Goal: Task Accomplishment & Management: Manage account settings

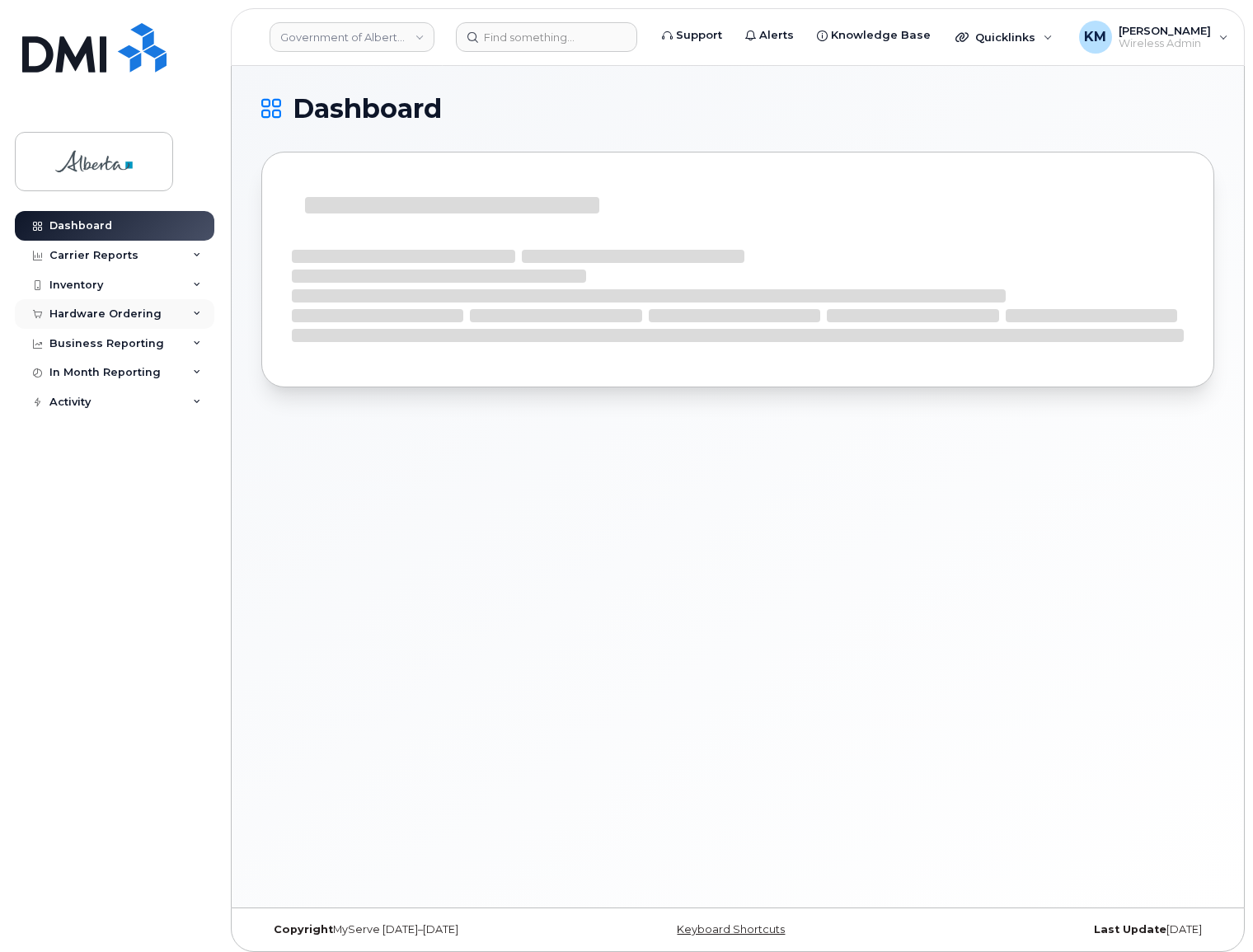
click at [83, 307] on div "Hardware Ordering" at bounding box center [105, 313] width 112 height 13
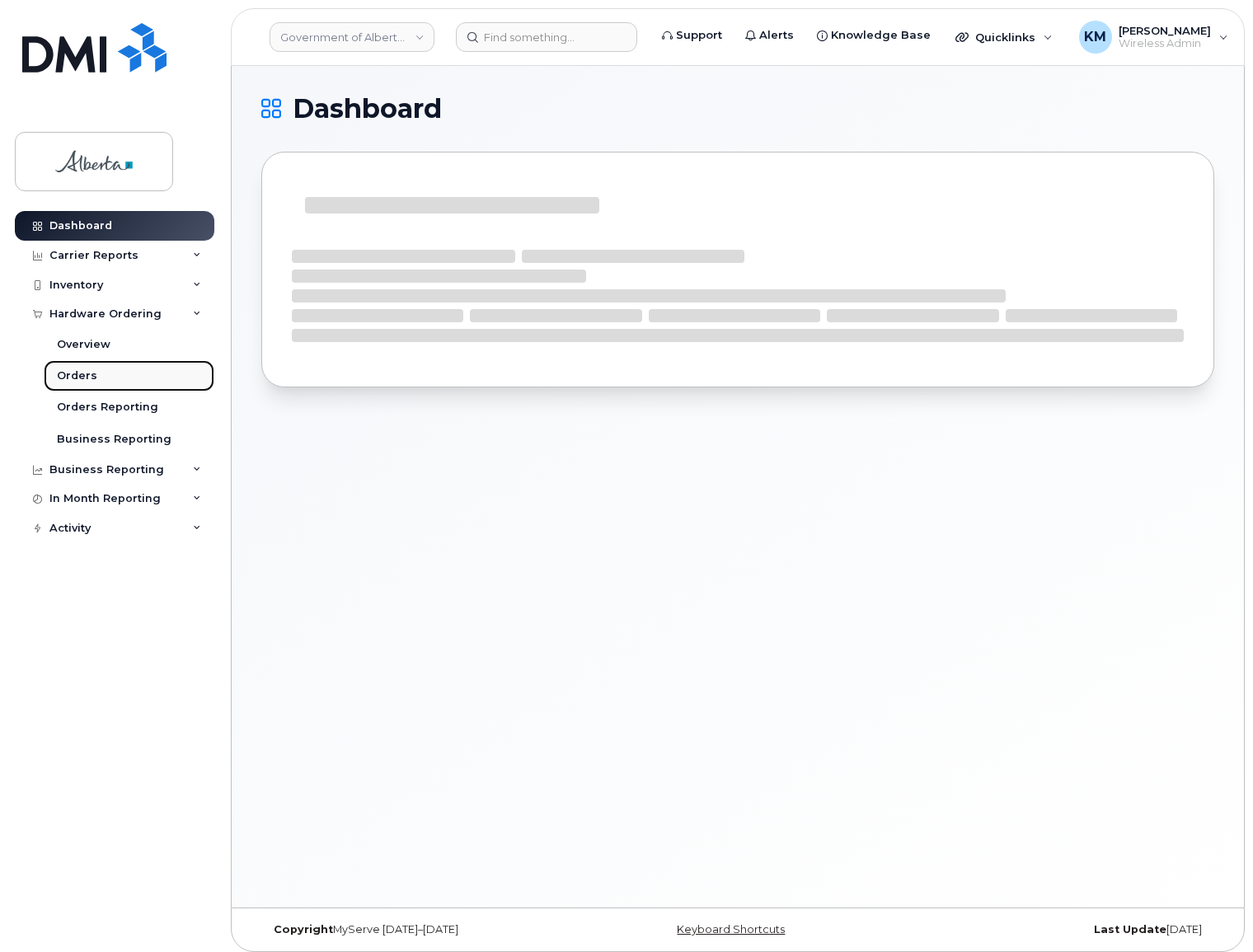
click at [79, 371] on div "Orders" at bounding box center [77, 376] width 40 height 15
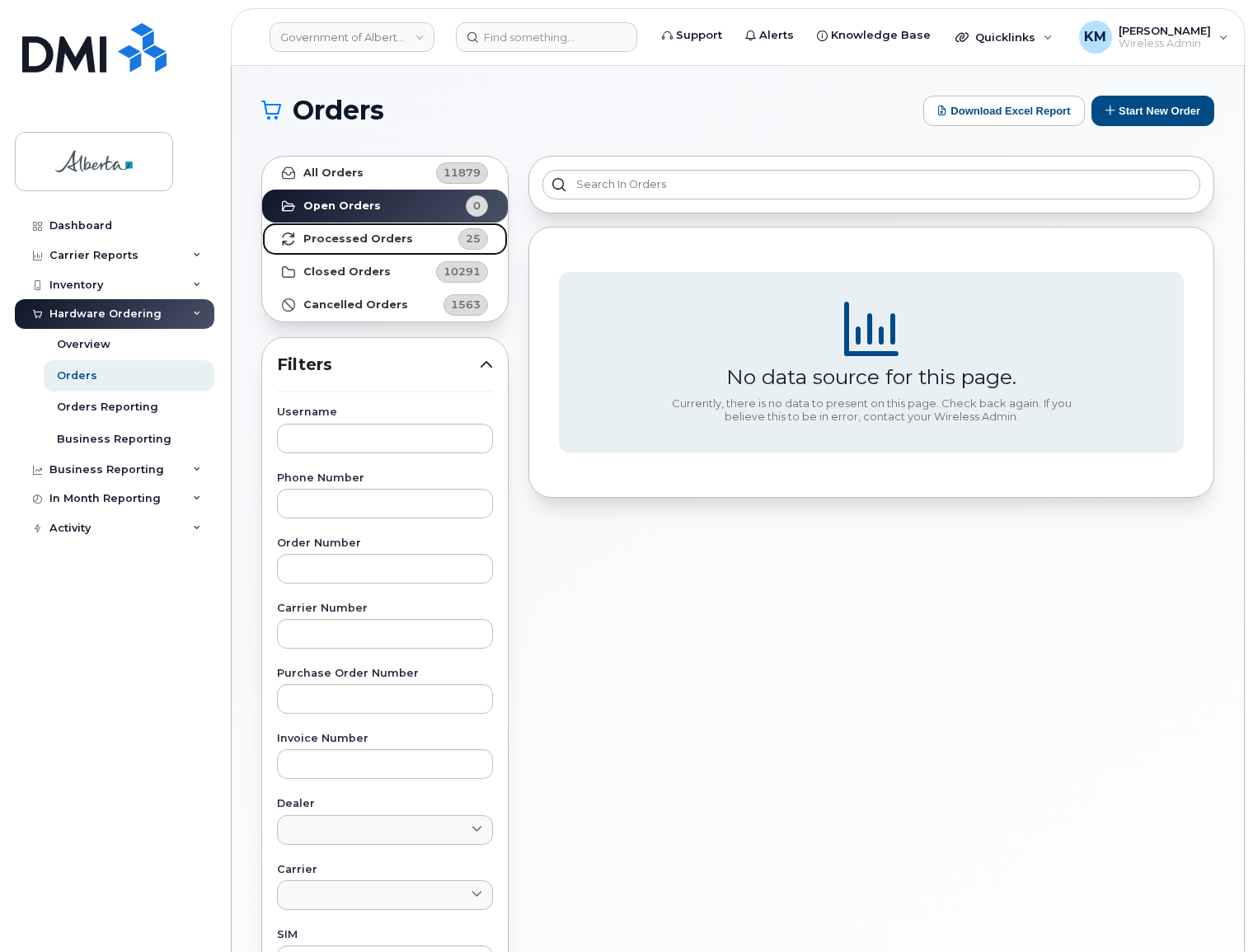
click at [338, 236] on strong "Processed Orders" at bounding box center [358, 238] width 109 height 13
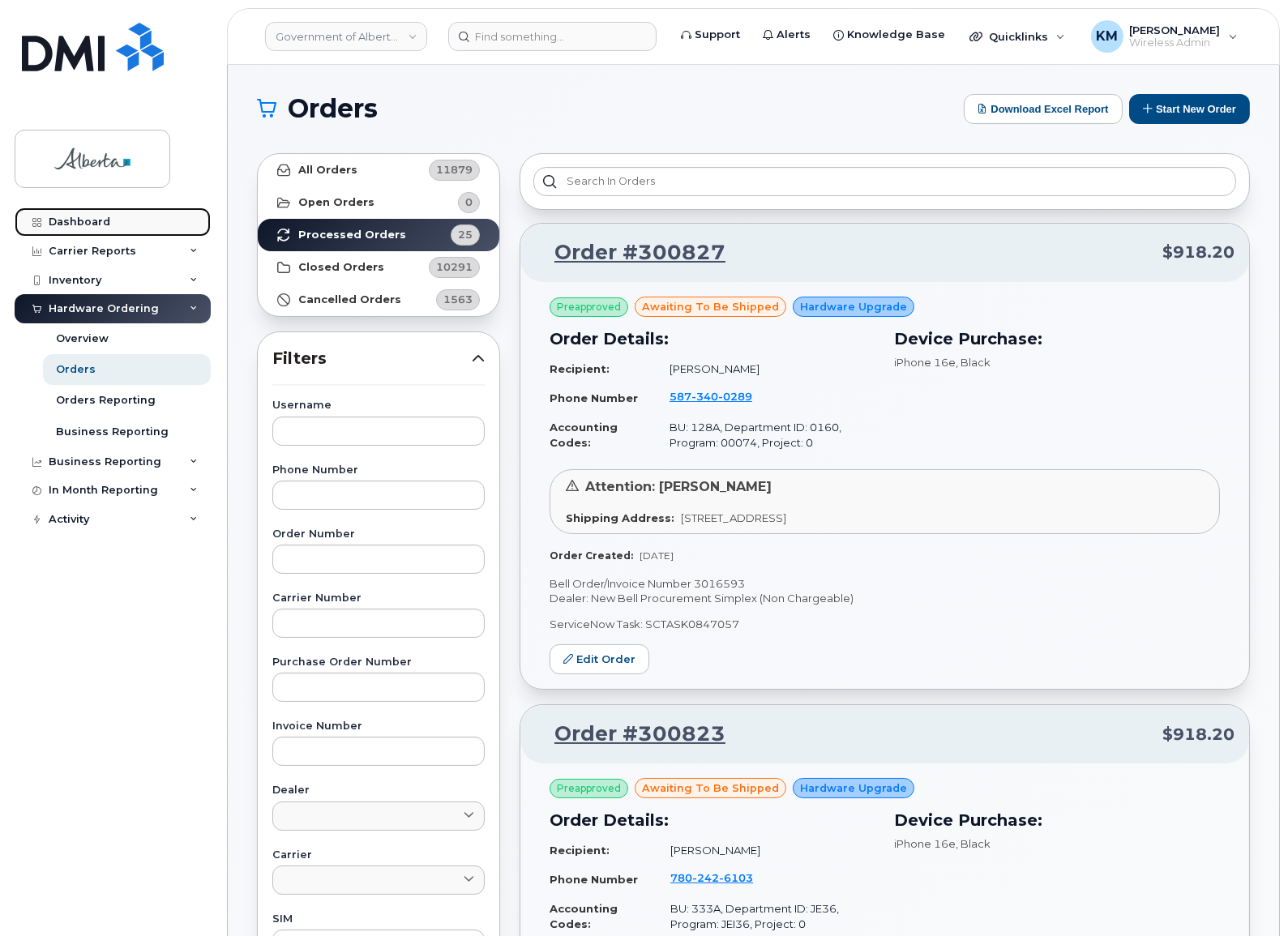
click at [79, 220] on div "Dashboard" at bounding box center [79, 222] width 61 height 13
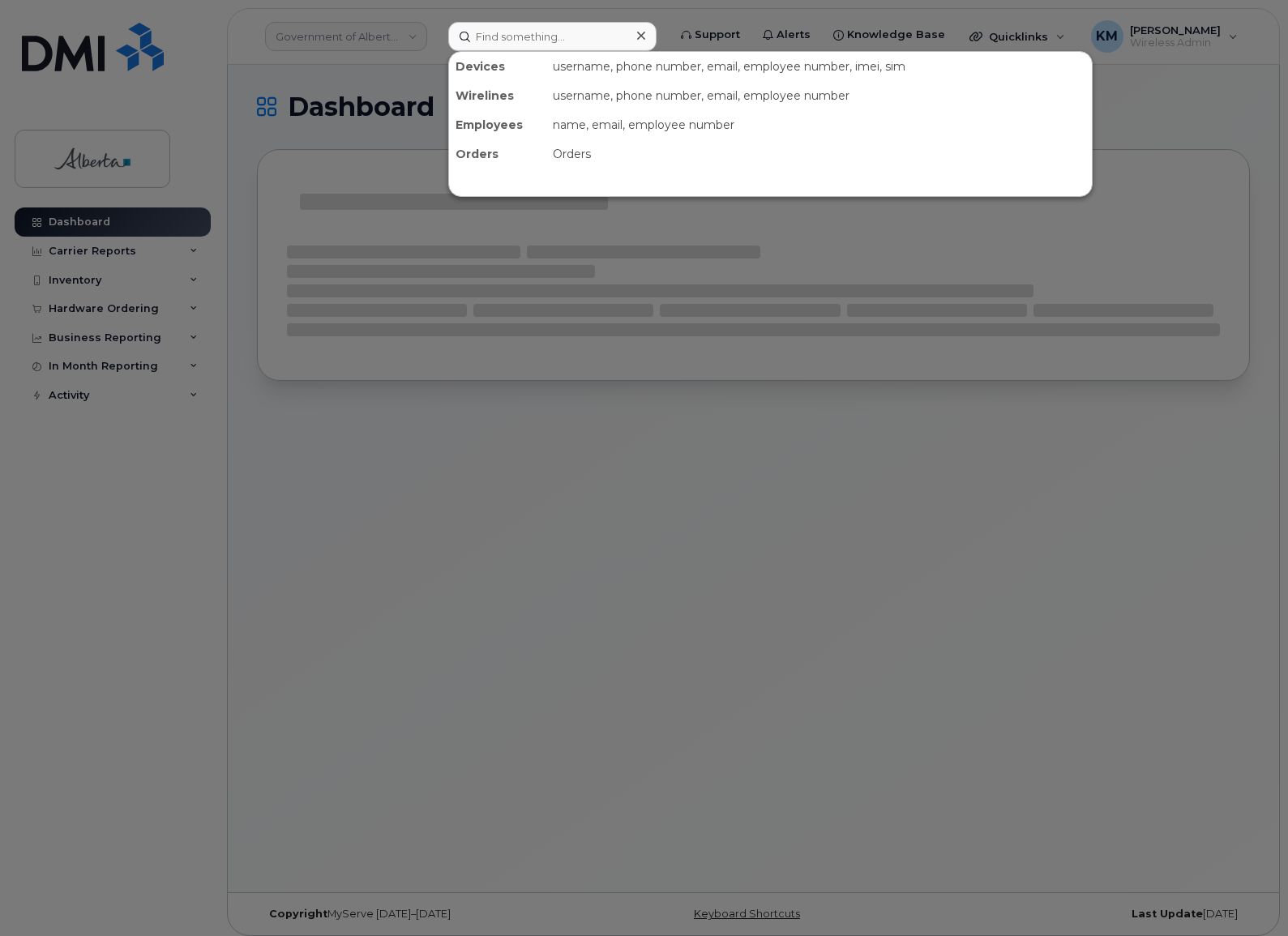
click at [503, 36] on input at bounding box center [552, 36] width 208 height 29
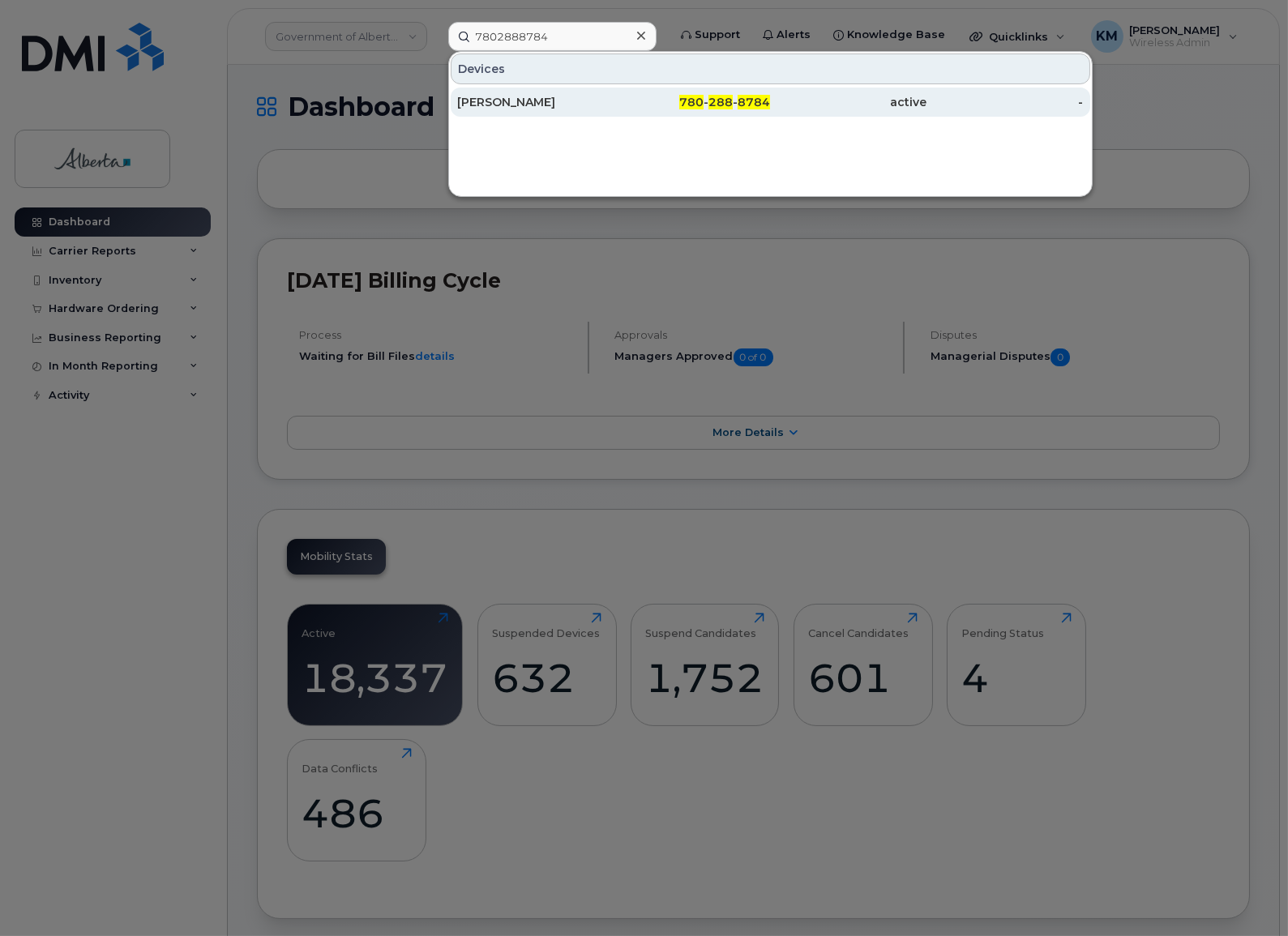
type input "7802888784"
click at [488, 93] on div "Jeremiah Rawling" at bounding box center [535, 102] width 156 height 29
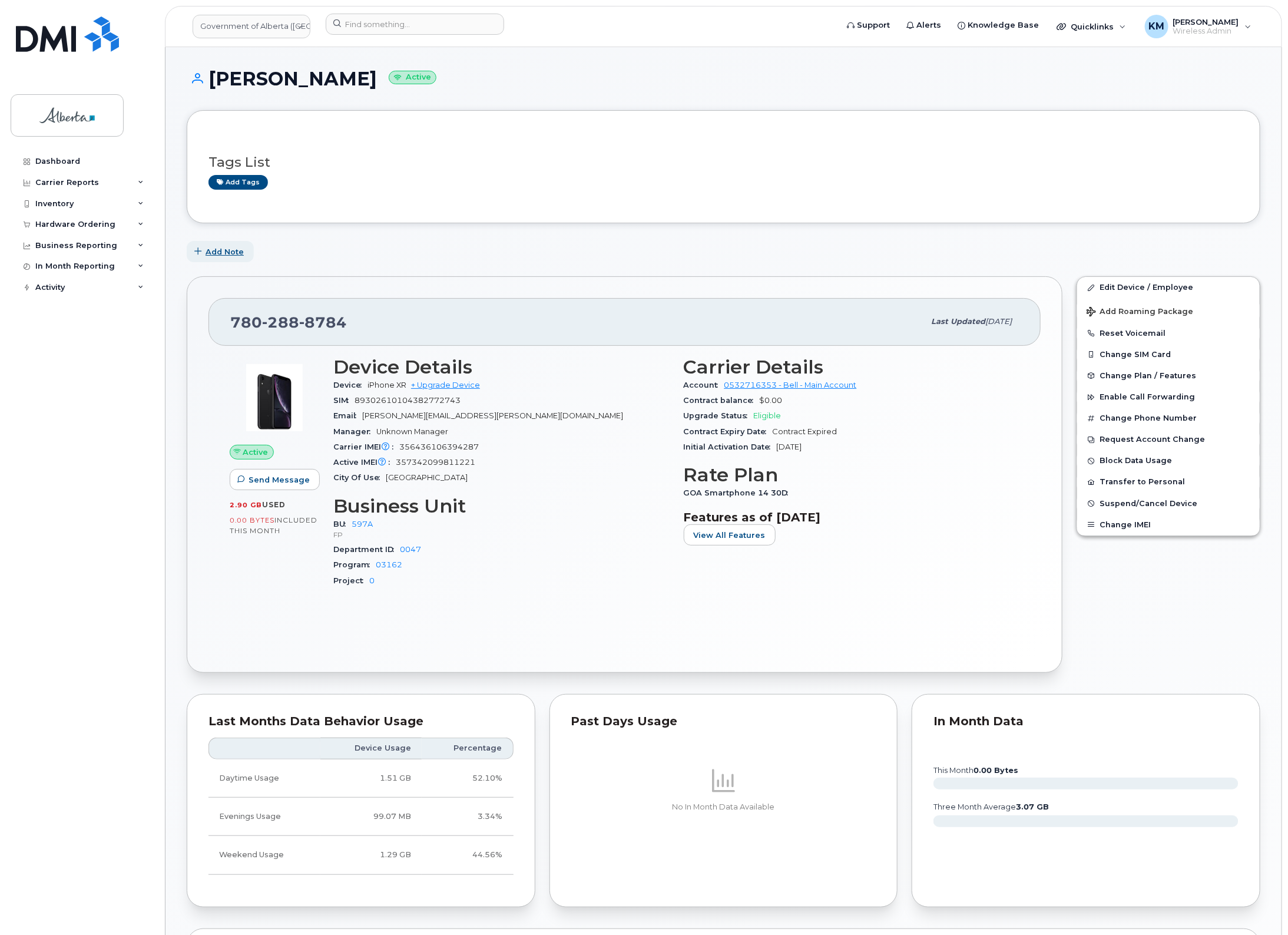
click at [236, 249] on span "Add Note" at bounding box center [225, 252] width 38 height 11
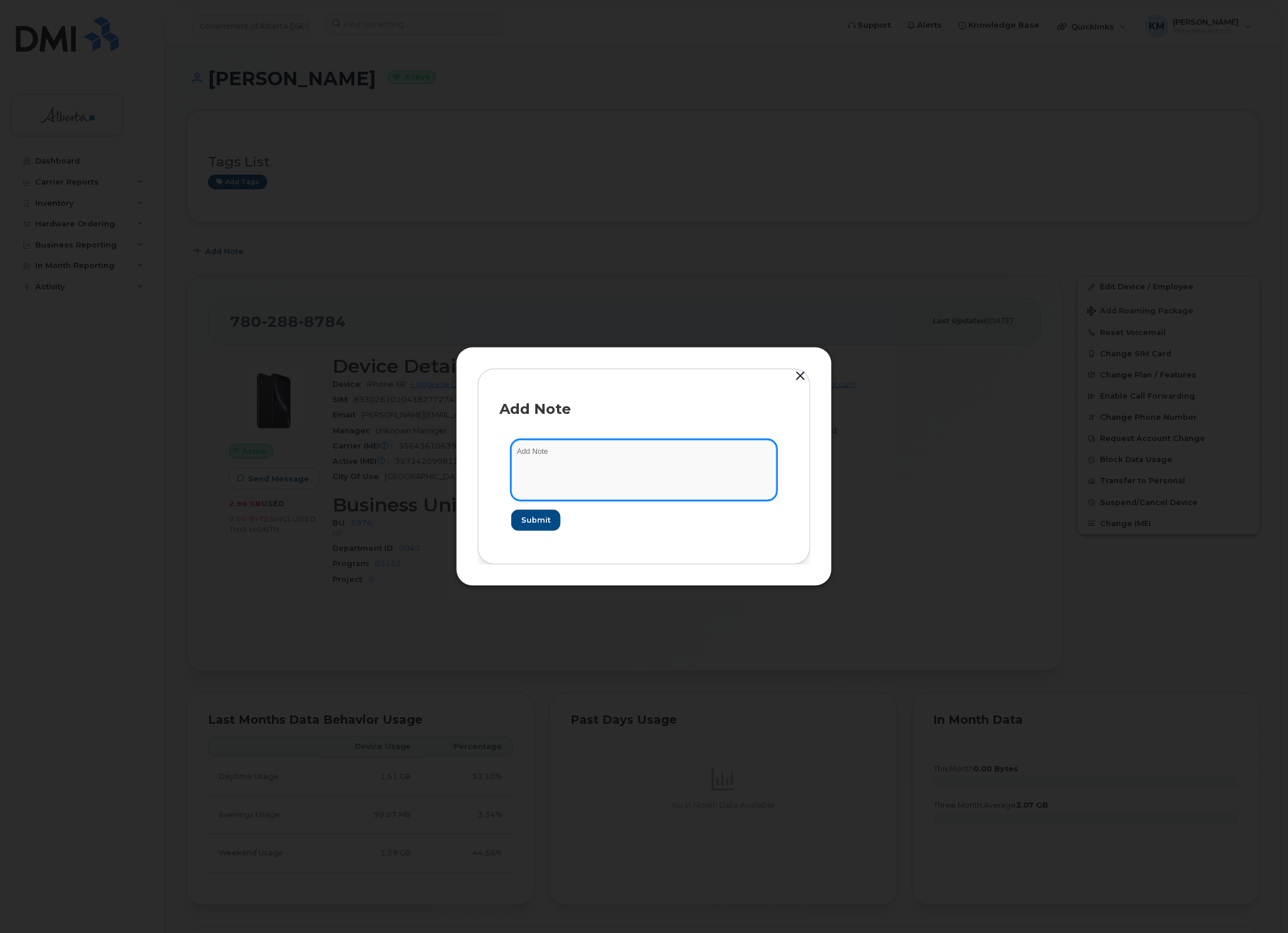
click at [568, 451] on textarea at bounding box center [644, 470] width 265 height 60
click at [638, 445] on textarea "SCTASK0833264 -" at bounding box center [644, 470] width 265 height 60
paste textarea "Device Plan Reassign - (2)"
type textarea "SCTASK0833264 - Device Plan Reassign - (2)"
click at [544, 518] on span "Submit" at bounding box center [535, 520] width 29 height 11
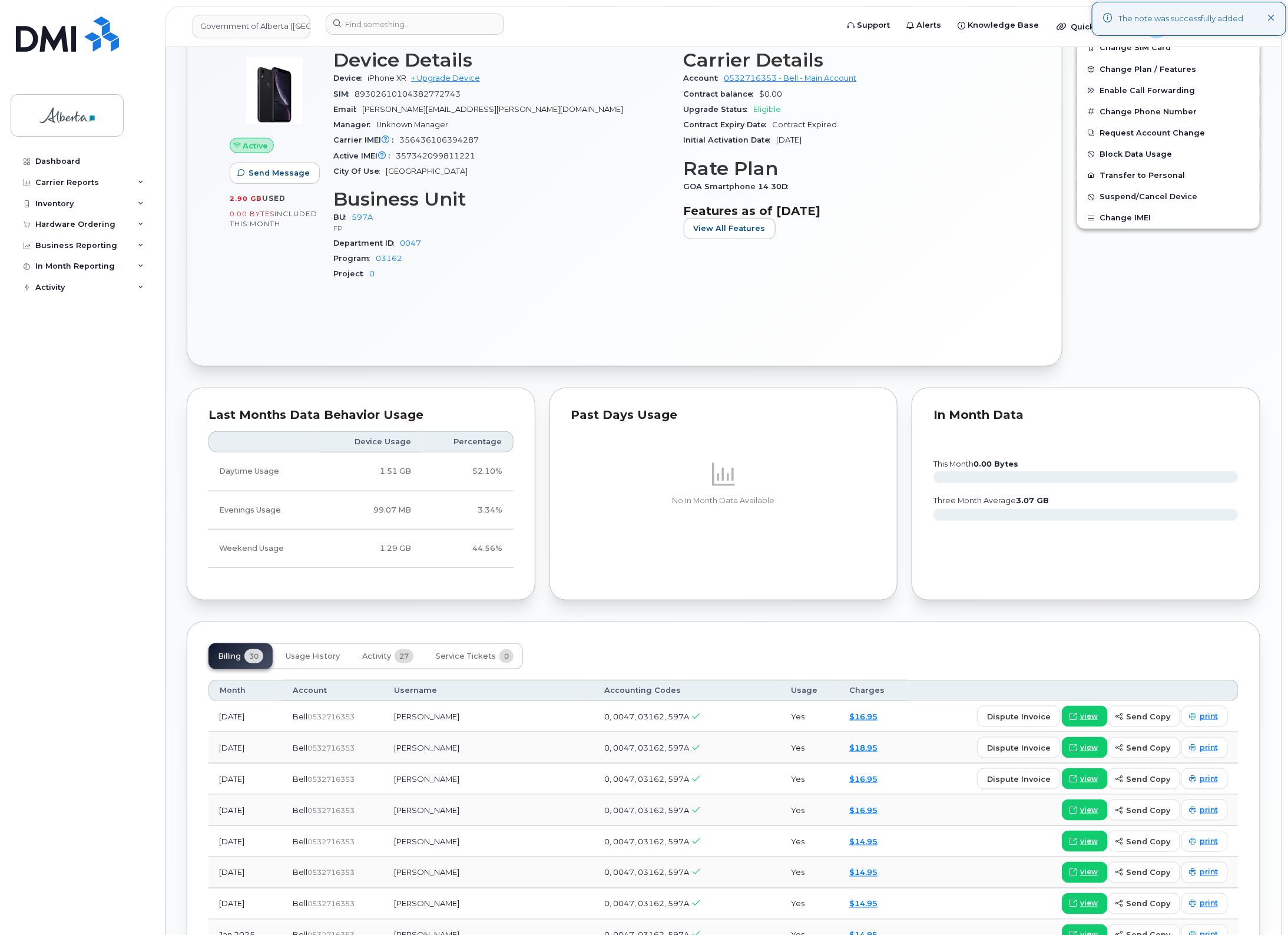
scroll to position [442, 0]
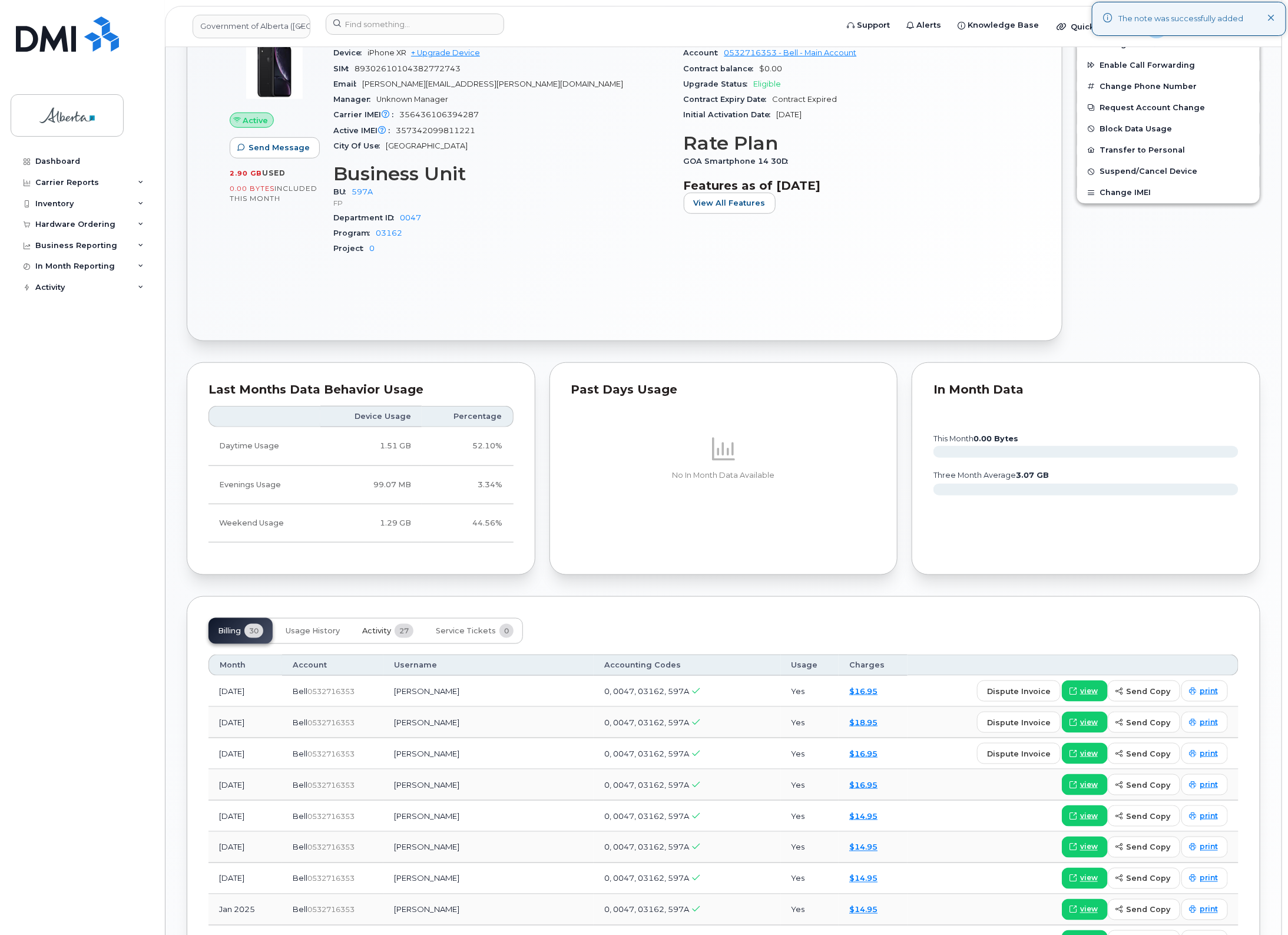
click at [389, 636] on span "Activity" at bounding box center [376, 630] width 29 height 9
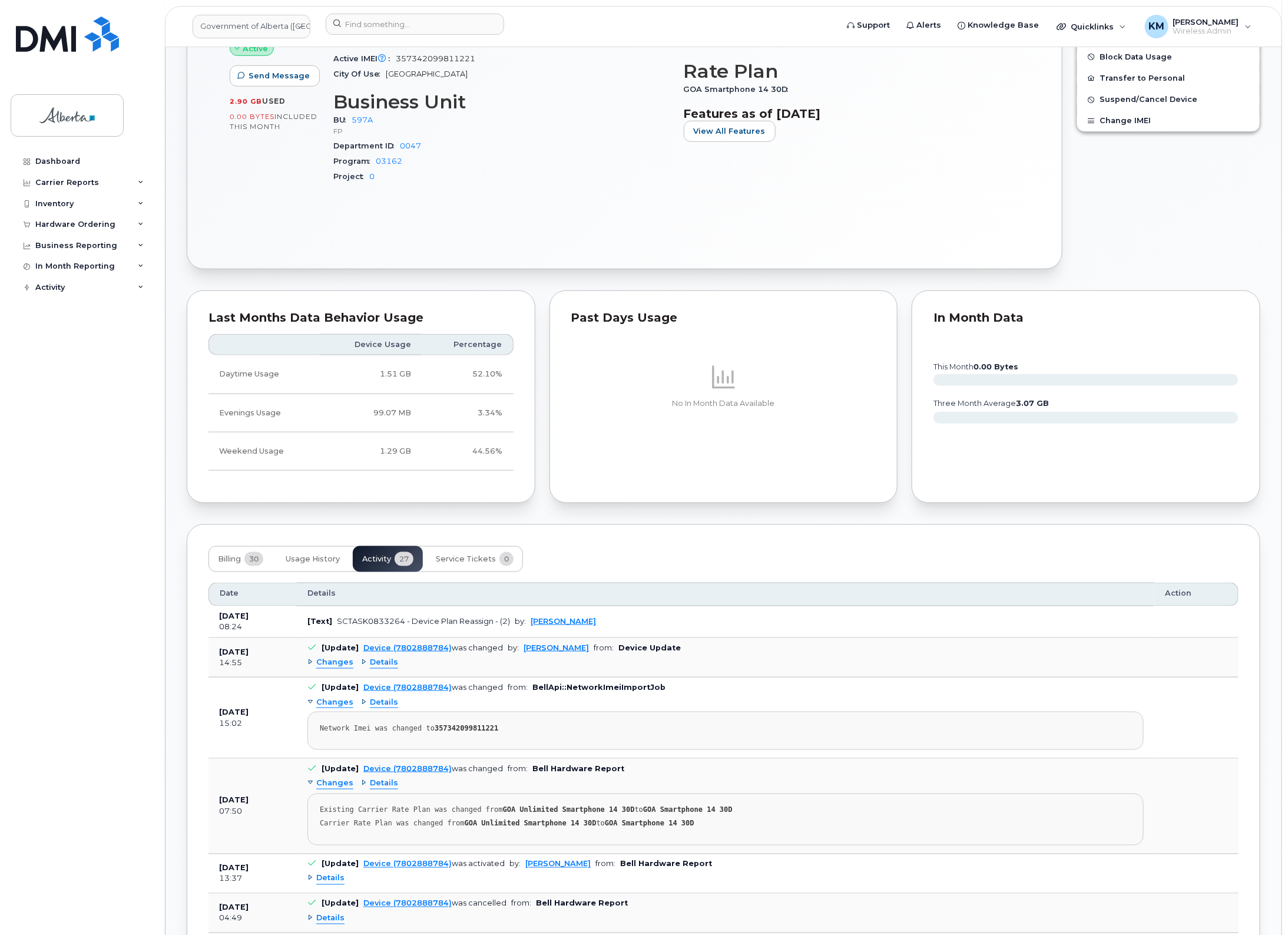
scroll to position [516, 0]
click at [422, 27] on input at bounding box center [415, 24] width 179 height 21
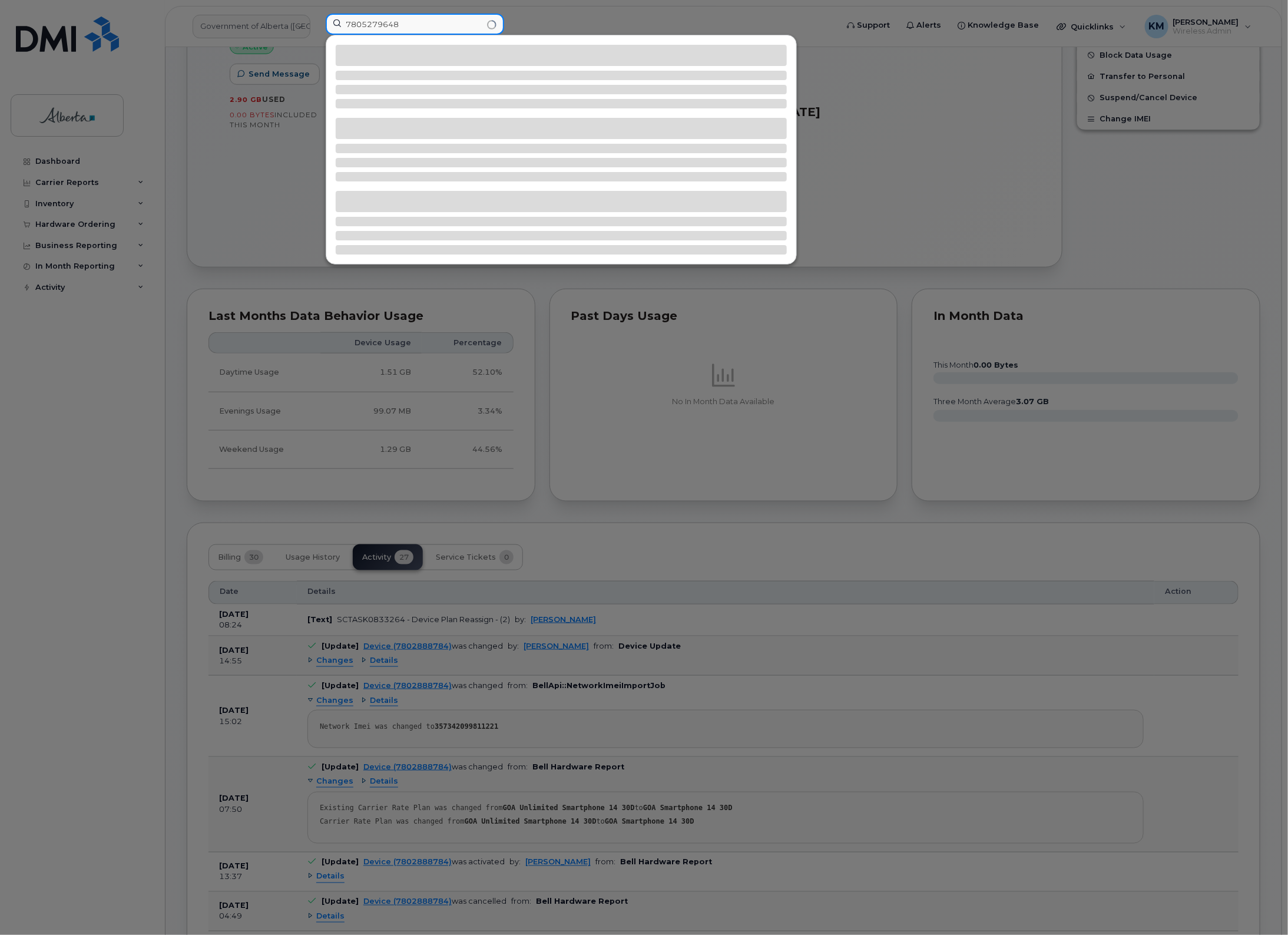
type input "7805279648"
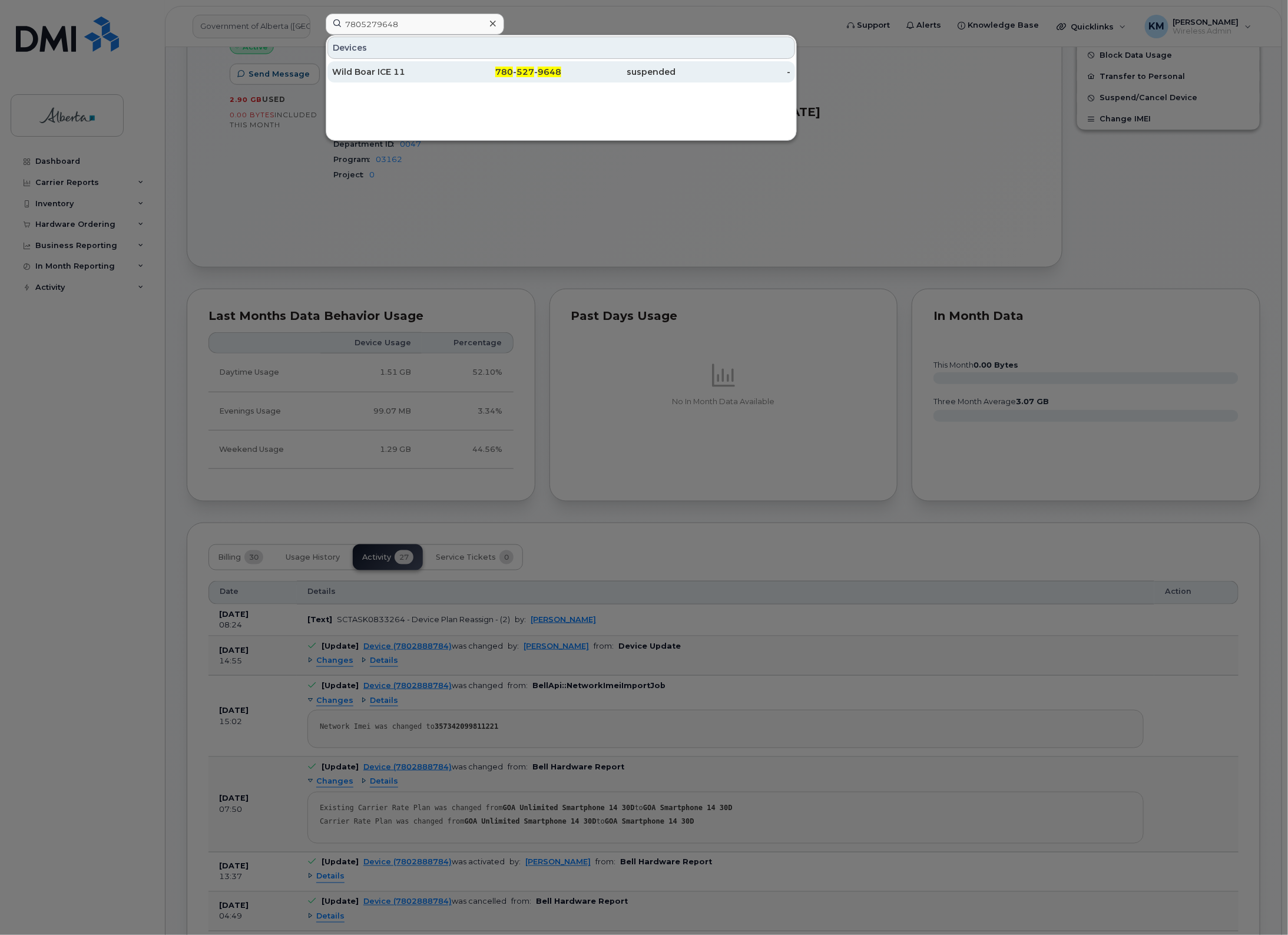
click at [401, 69] on div "Wild Boar ICE 11" at bounding box center [389, 71] width 115 height 12
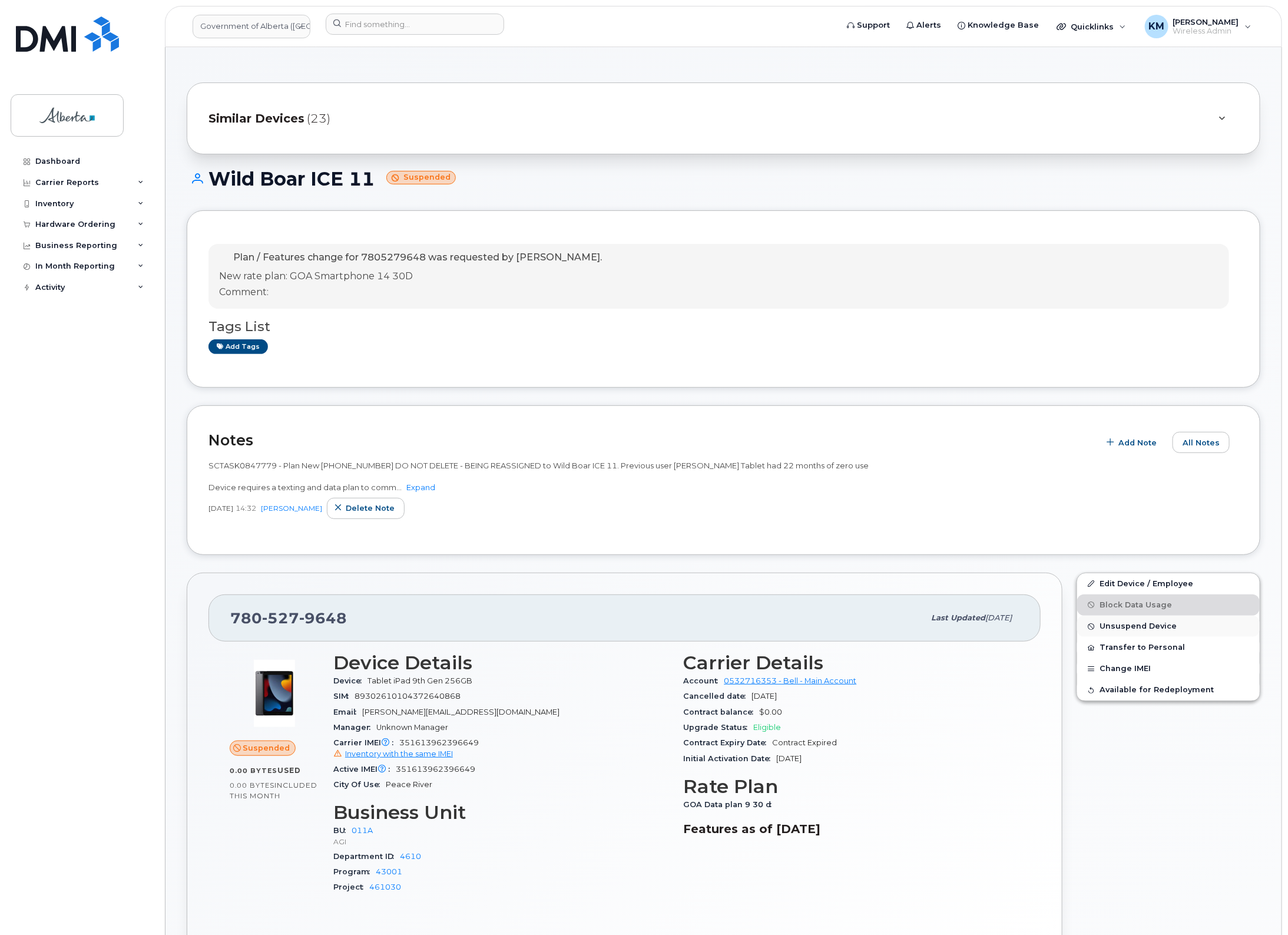
click at [1116, 622] on span "Unsuspend Device" at bounding box center [1138, 626] width 77 height 9
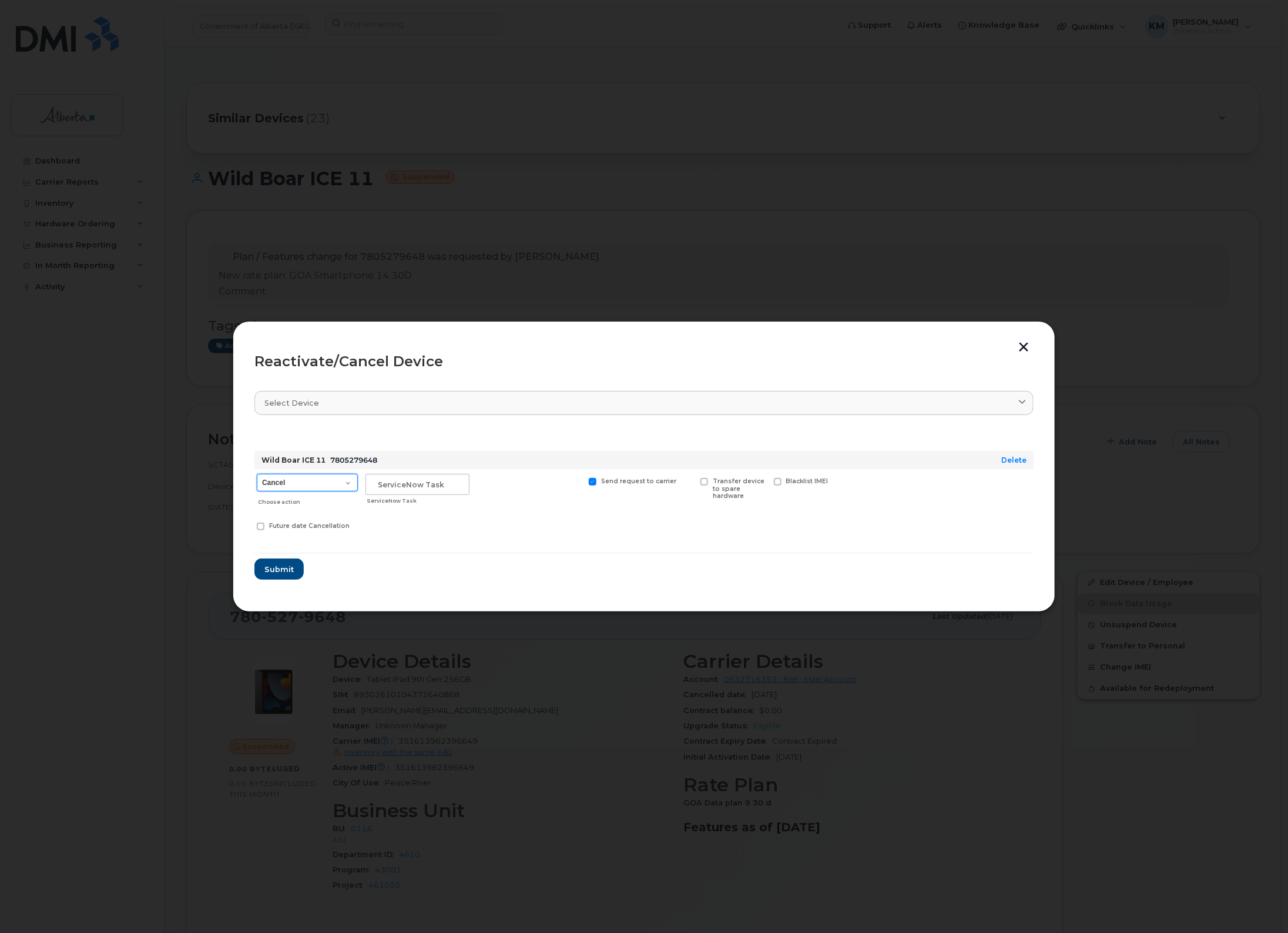
click at [347, 481] on select "Cancel Suspend - Extend Suspension Reactivate" at bounding box center [307, 482] width 101 height 18
select select "[object Object]"
click at [257, 474] on select "Cancel Suspend - Extend Suspension Reactivate" at bounding box center [307, 482] width 101 height 18
click at [404, 486] on input "text" at bounding box center [417, 484] width 104 height 21
type input "SCTASK0847779"
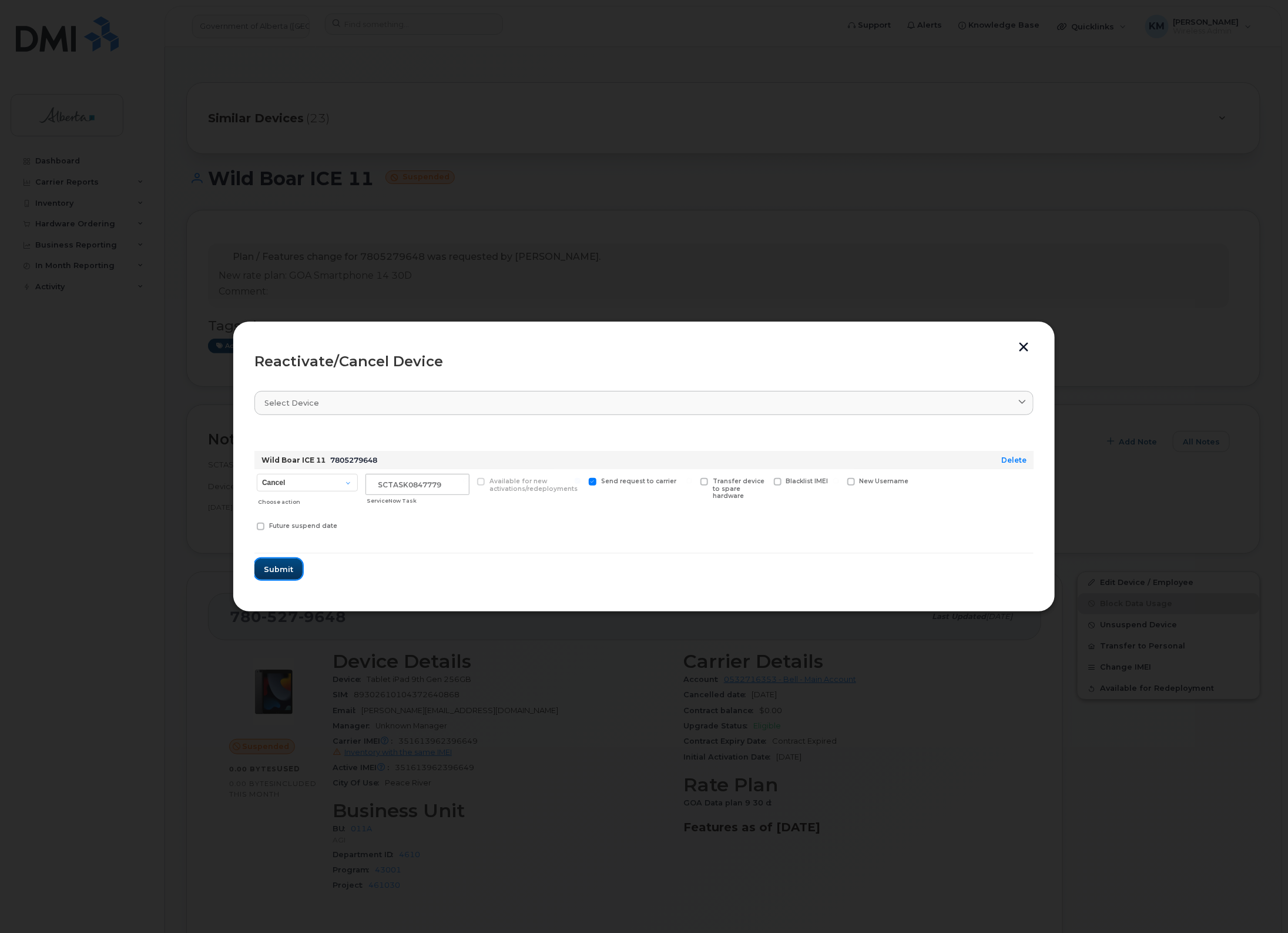
click at [280, 568] on span "Submit" at bounding box center [278, 569] width 29 height 11
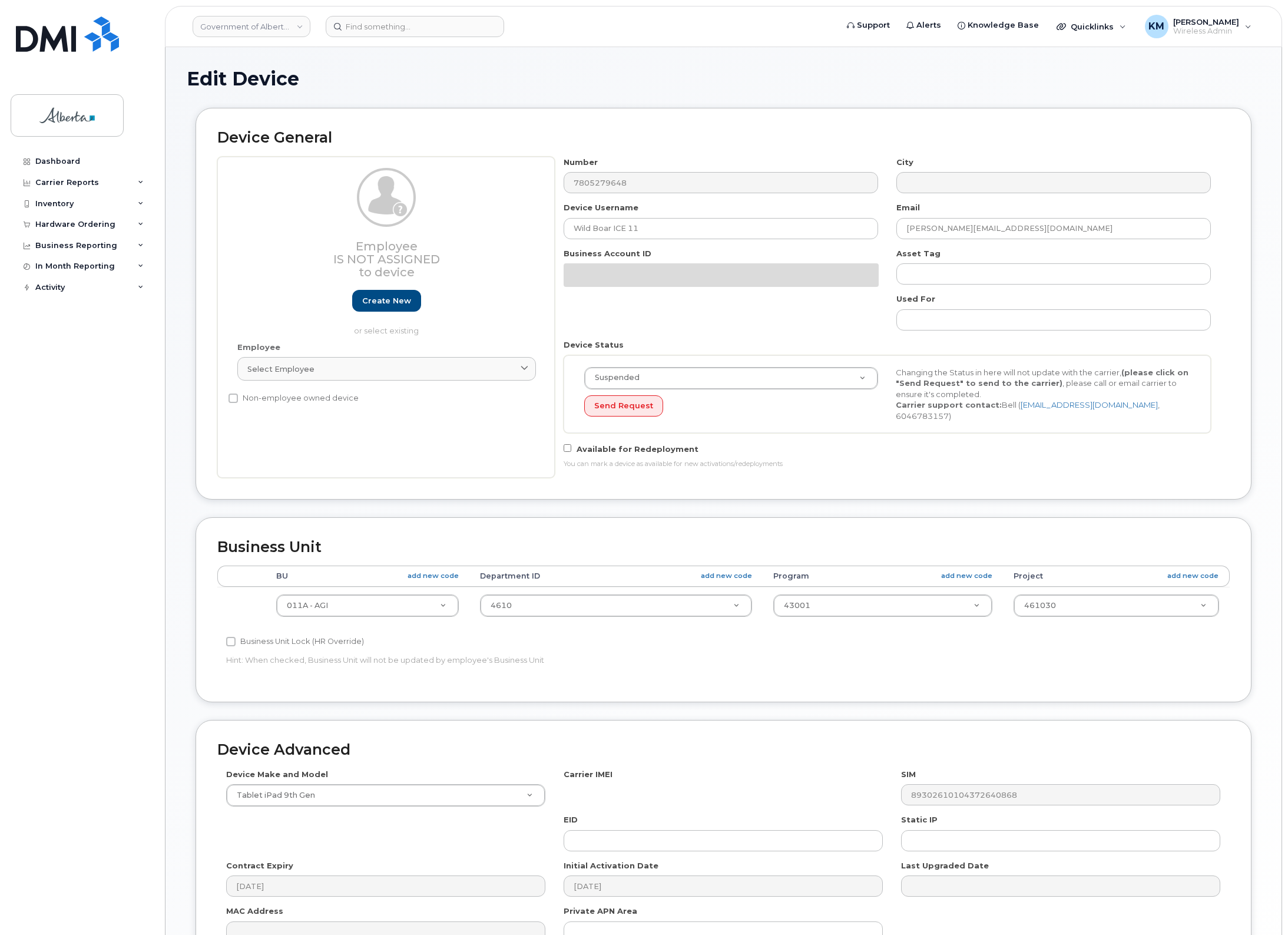
select select "4120336"
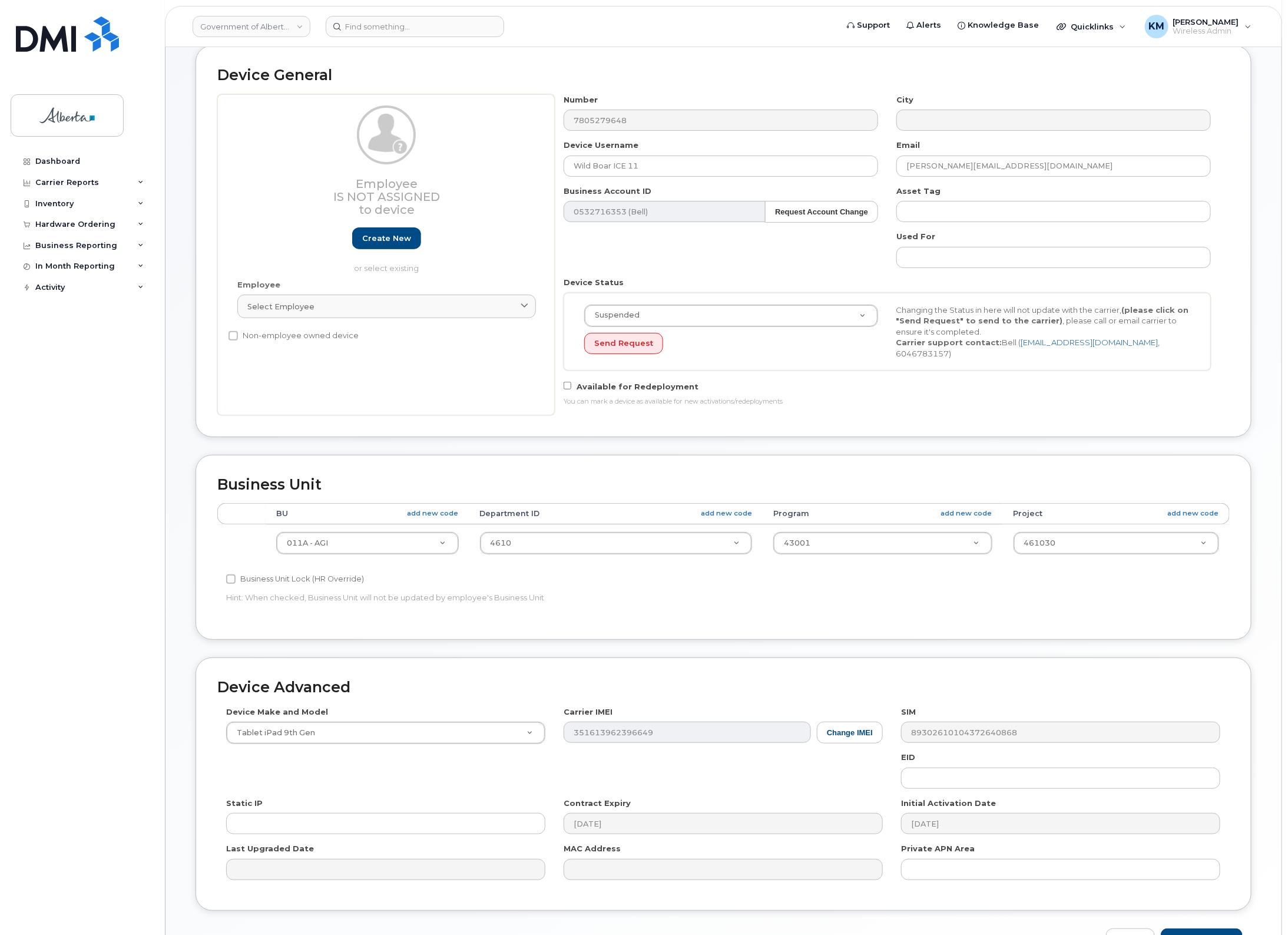
scroll to position [74, 0]
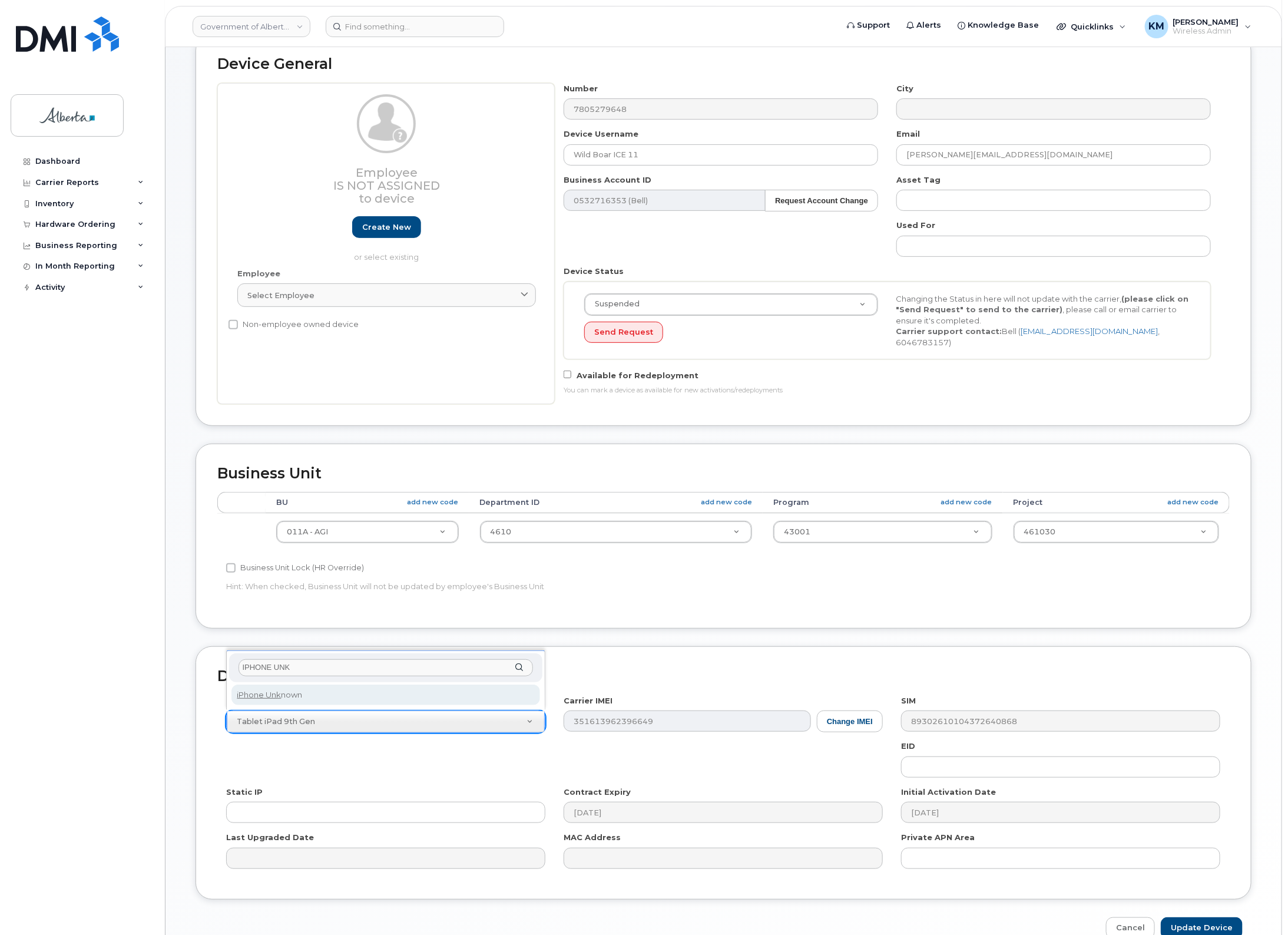
type input "IPHONE UNK"
select select "185"
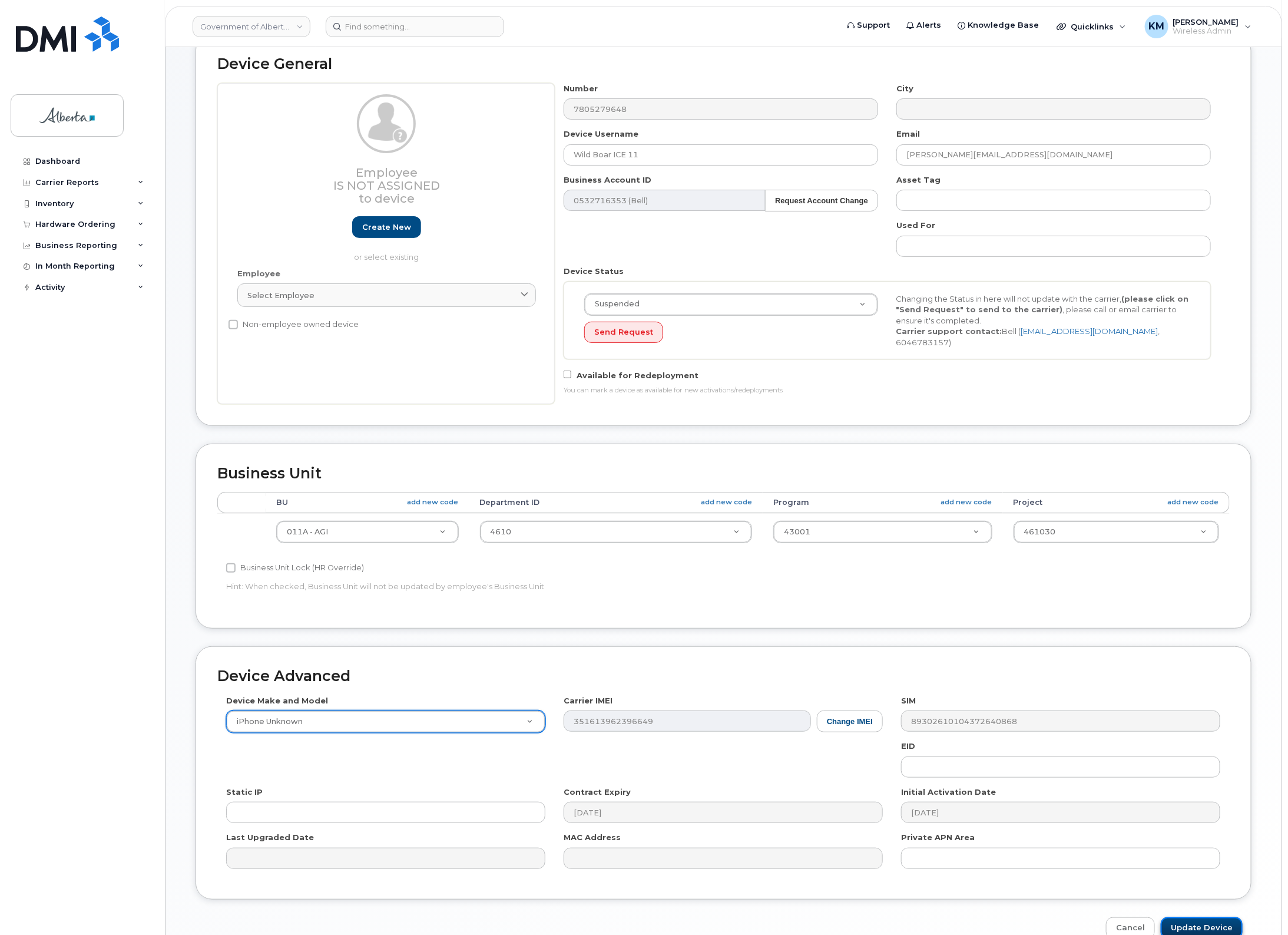
drag, startPoint x: 1200, startPoint y: 921, endPoint x: 1192, endPoint y: 922, distance: 8.1
click at [1199, 921] on input "Update Device" at bounding box center [1202, 928] width 82 height 22
type input "Saving..."
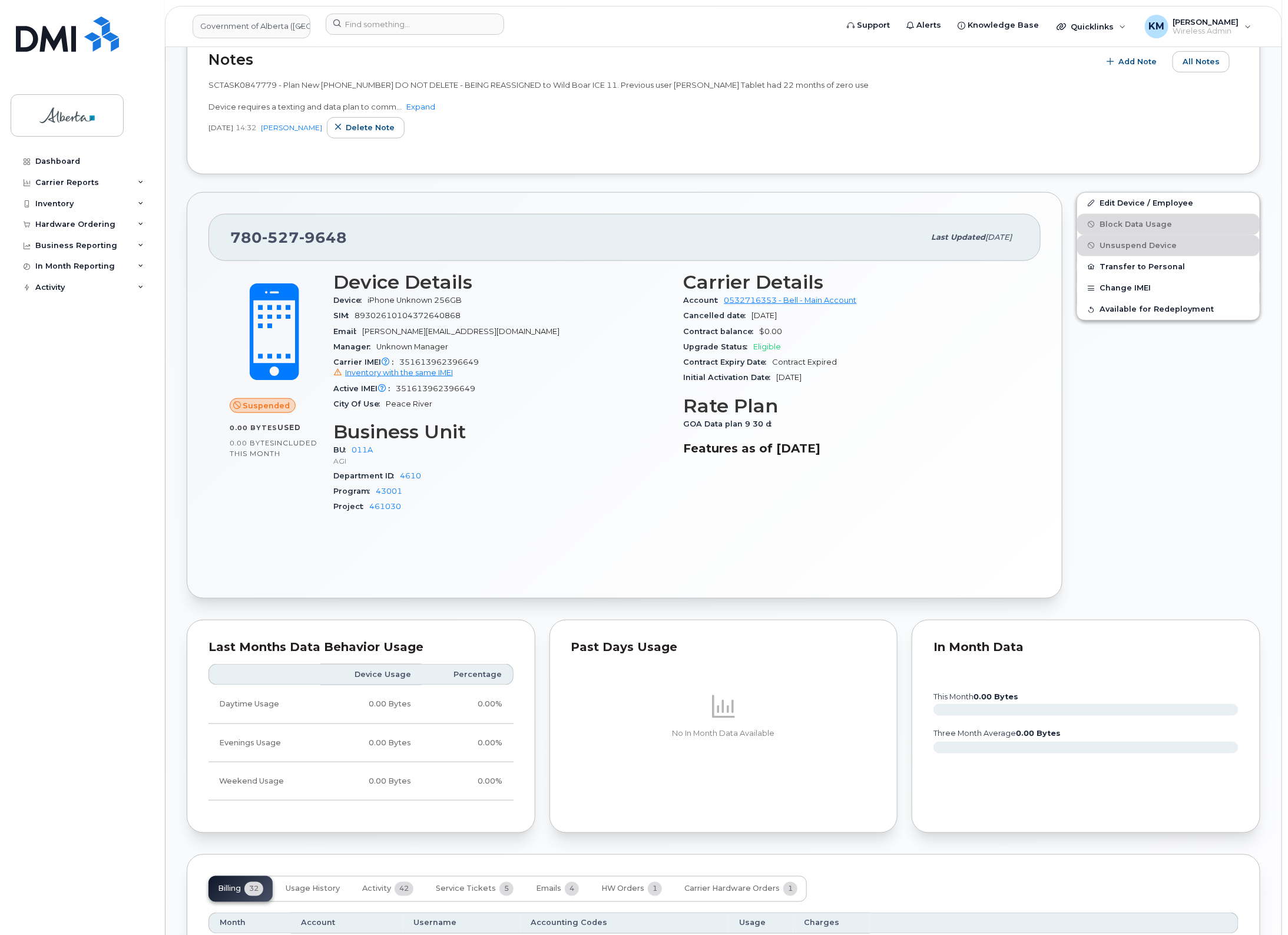
scroll to position [442, 0]
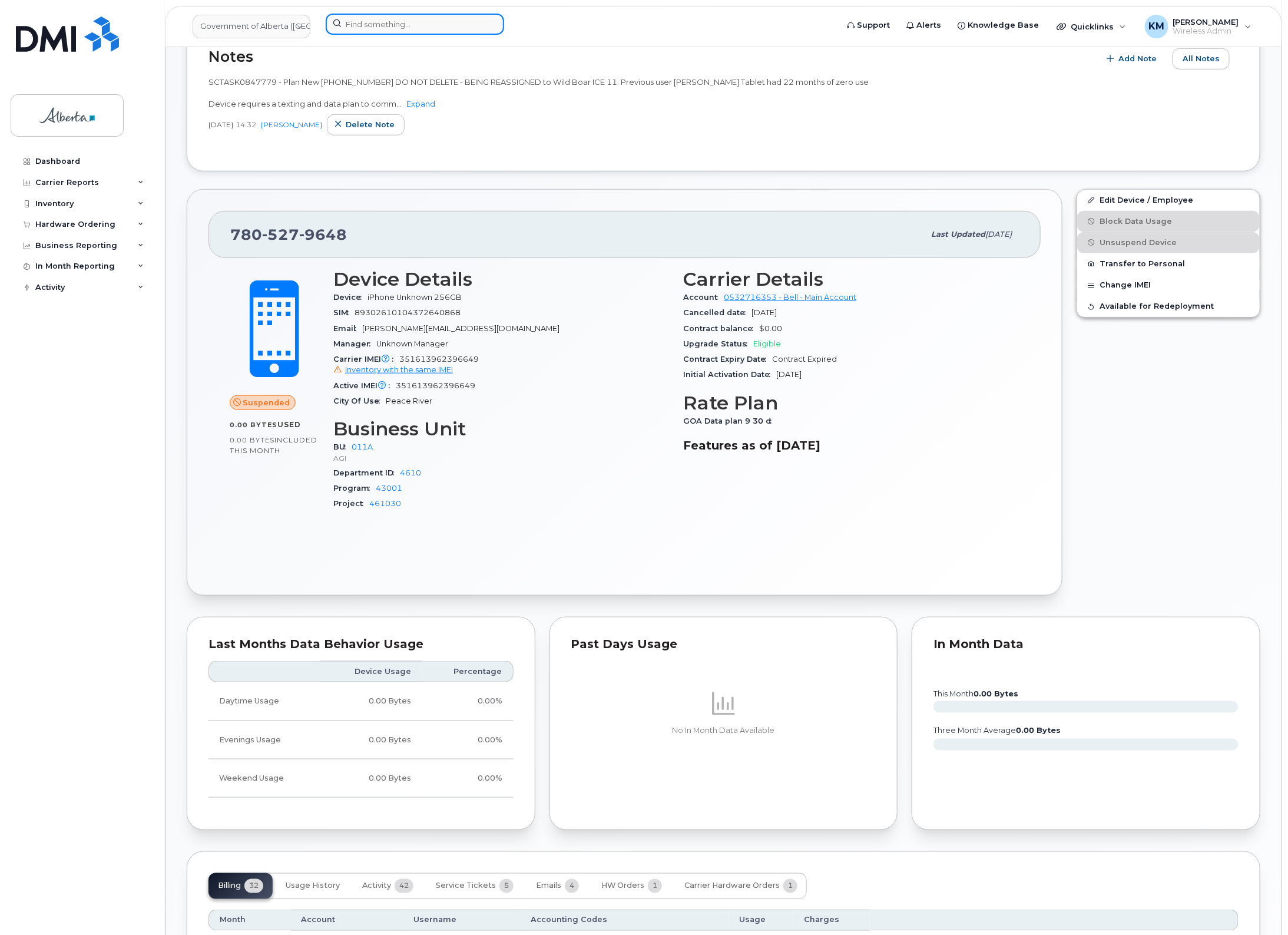
click at [423, 28] on input at bounding box center [415, 24] width 179 height 21
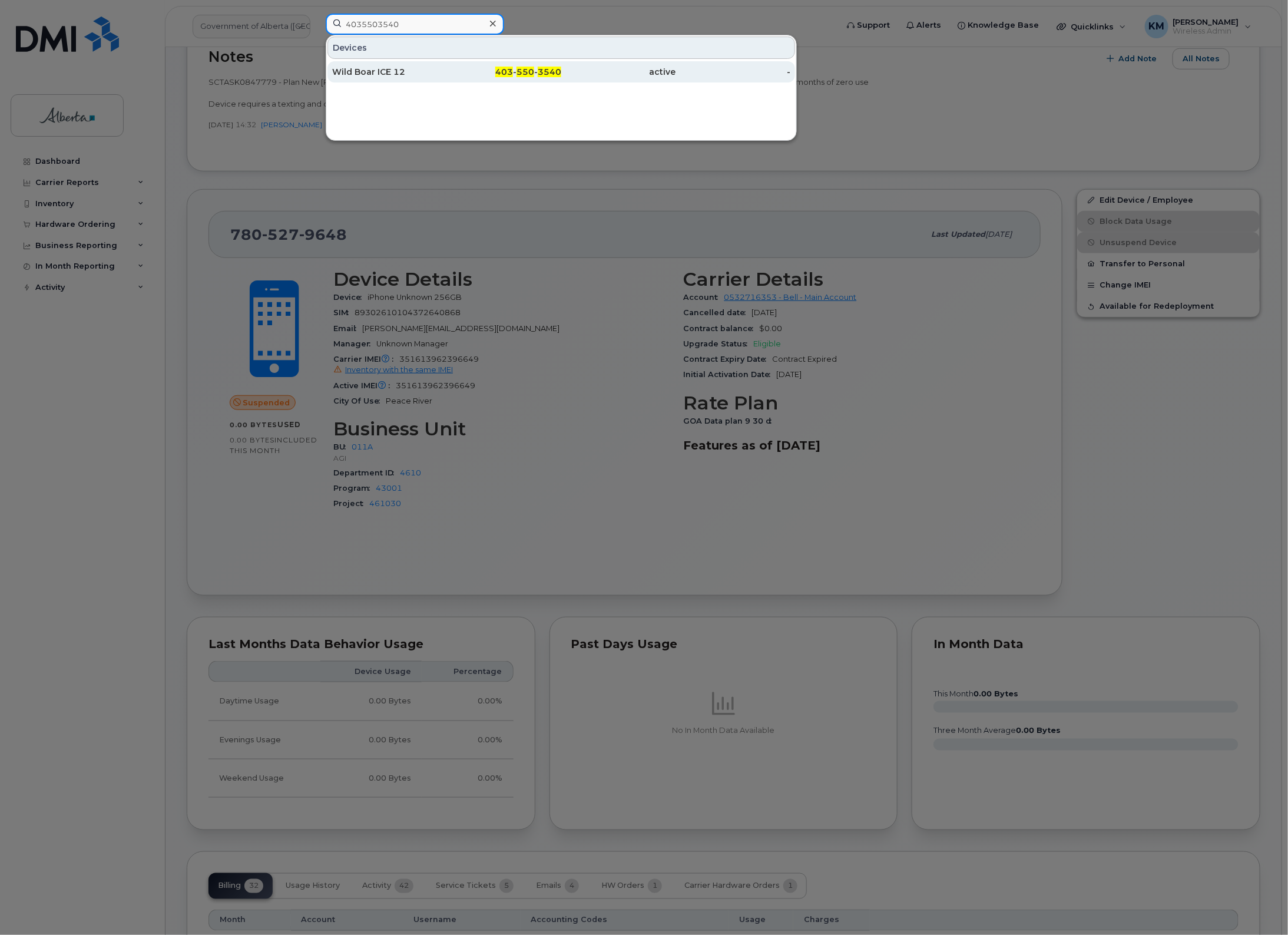
type input "4035503540"
click at [377, 75] on div "Wild Boar ICE 12" at bounding box center [389, 71] width 115 height 12
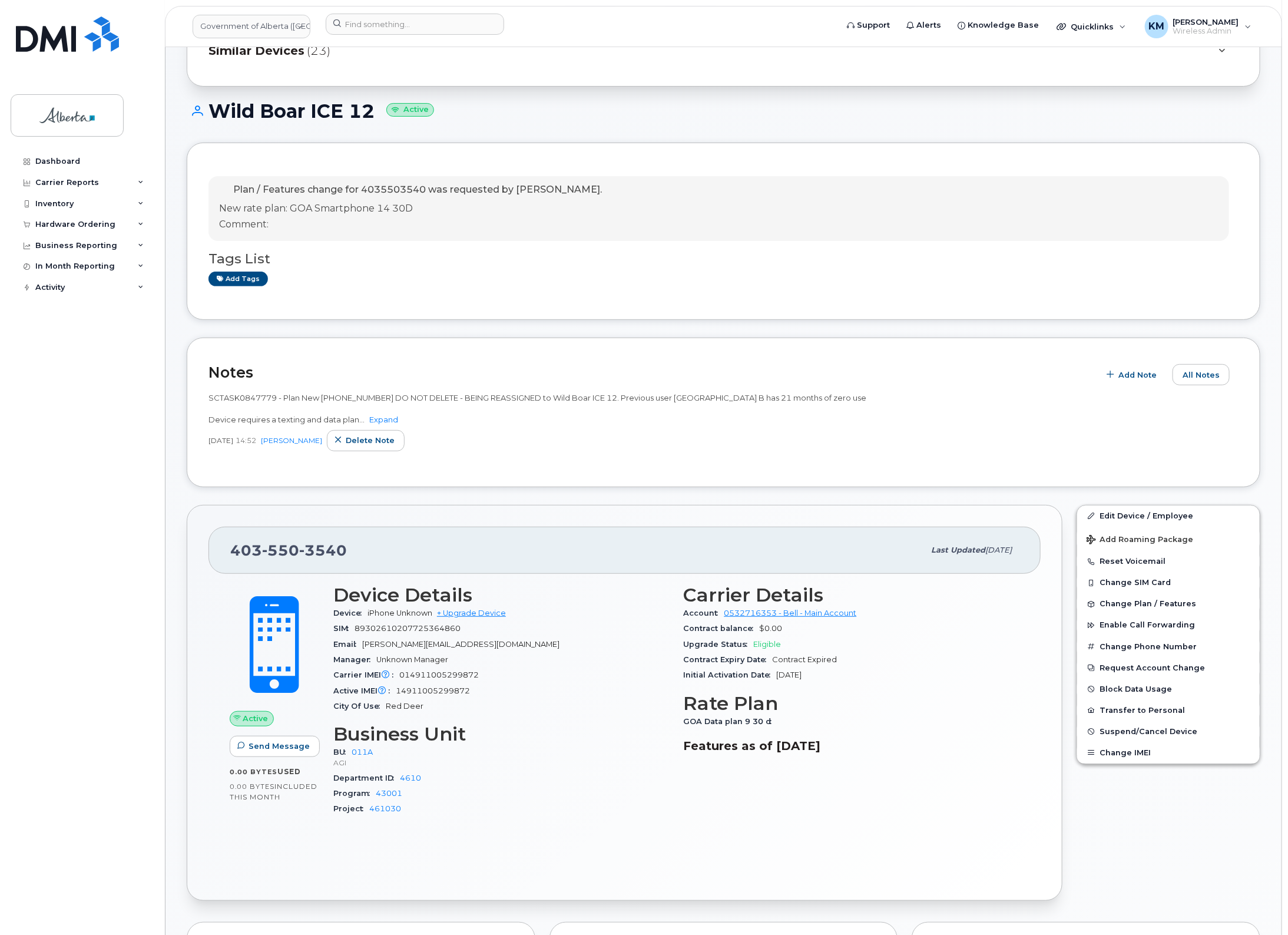
scroll to position [74, 0]
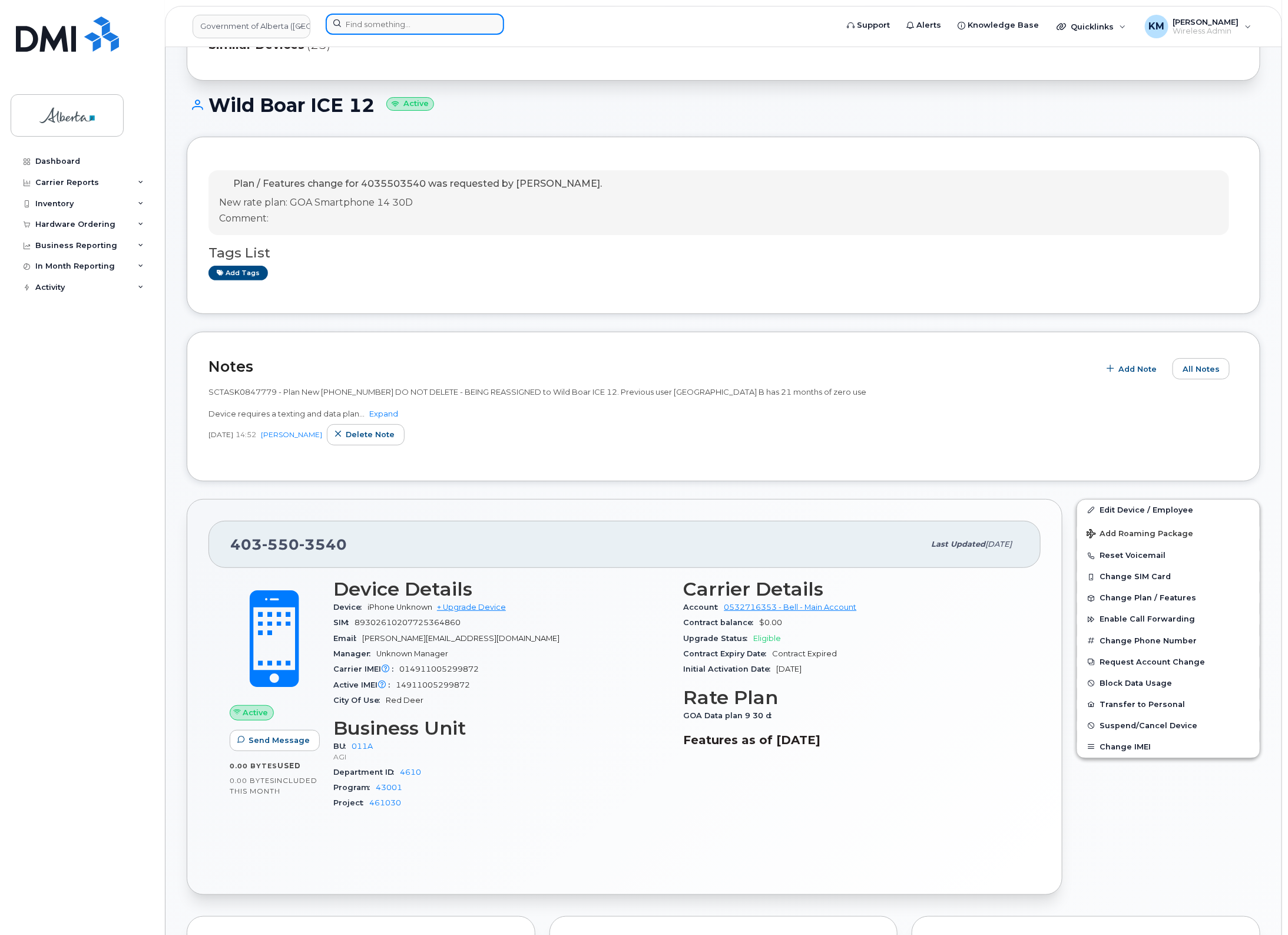
click at [383, 29] on input at bounding box center [415, 24] width 179 height 21
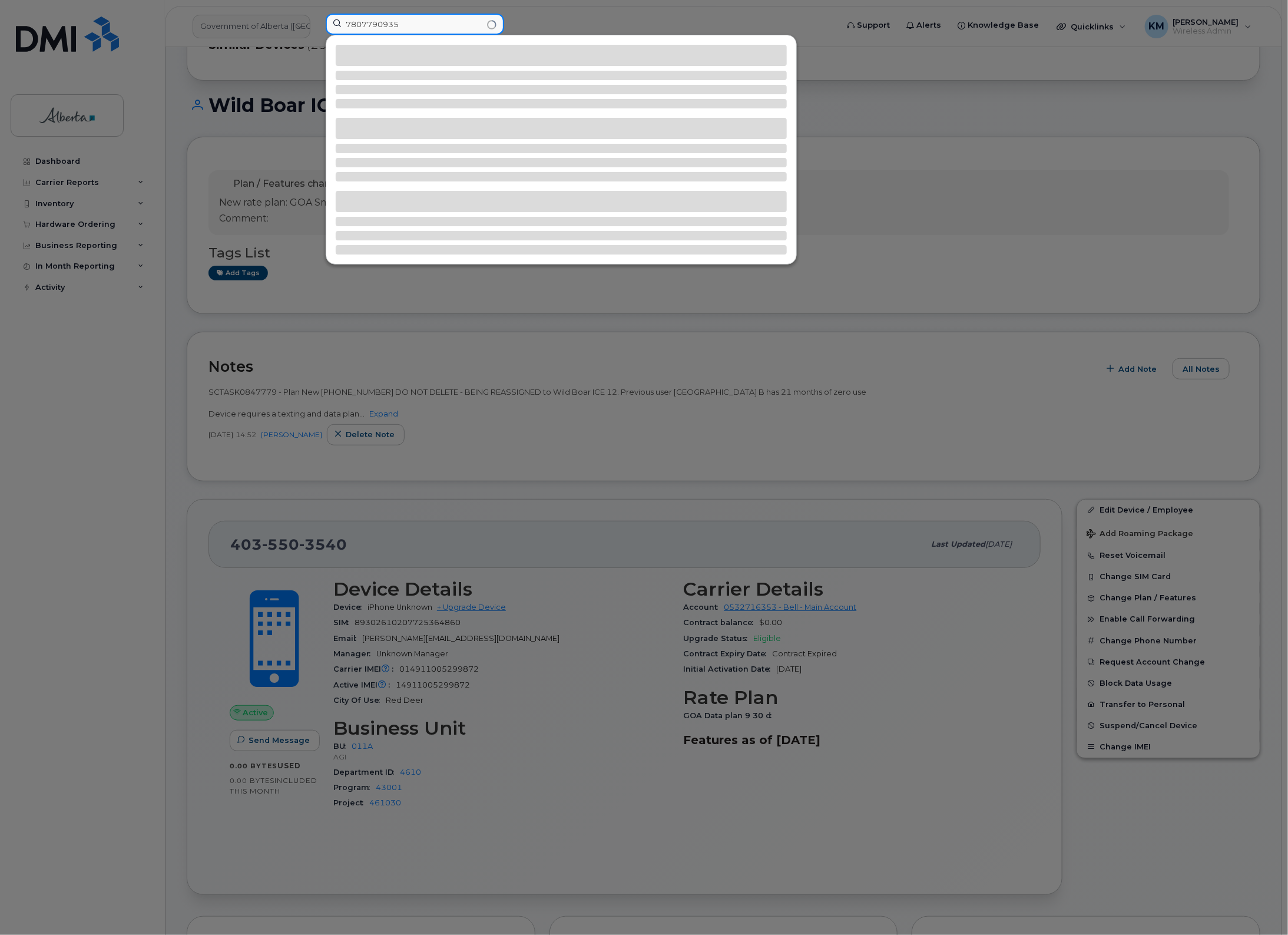
type input "7807790935"
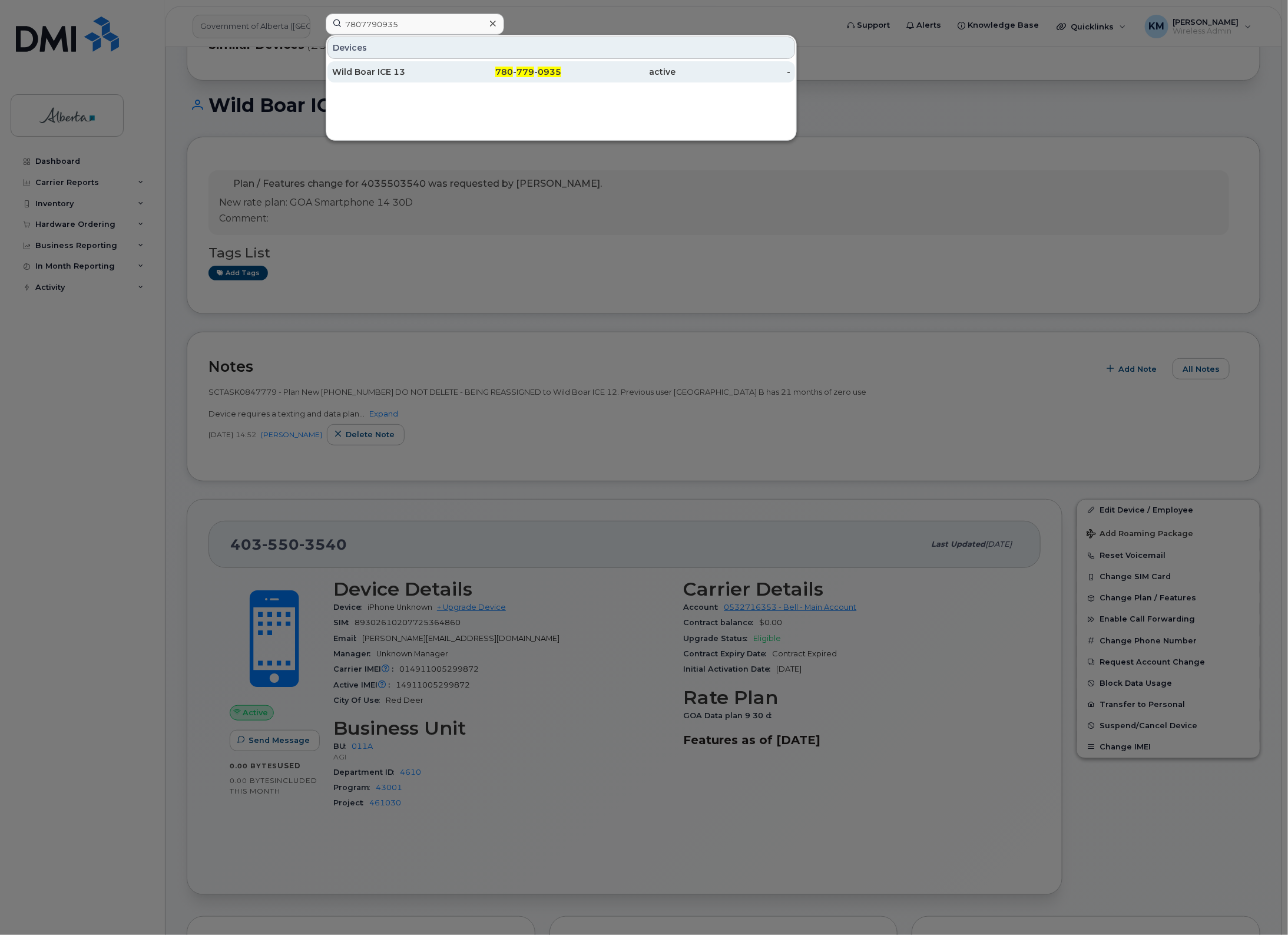
click at [386, 74] on div "Wild Boar ICE 13" at bounding box center [389, 71] width 115 height 12
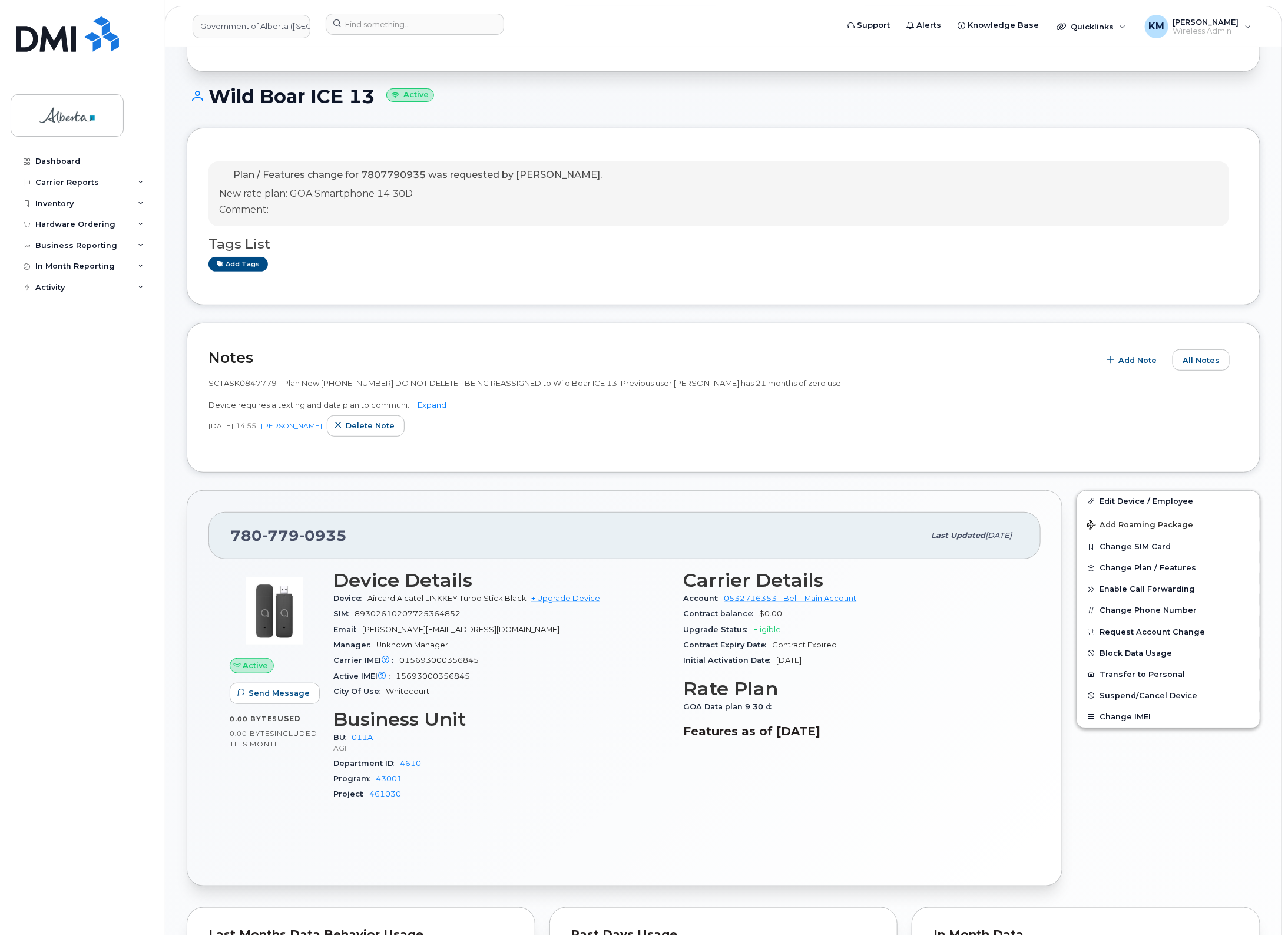
scroll to position [147, 0]
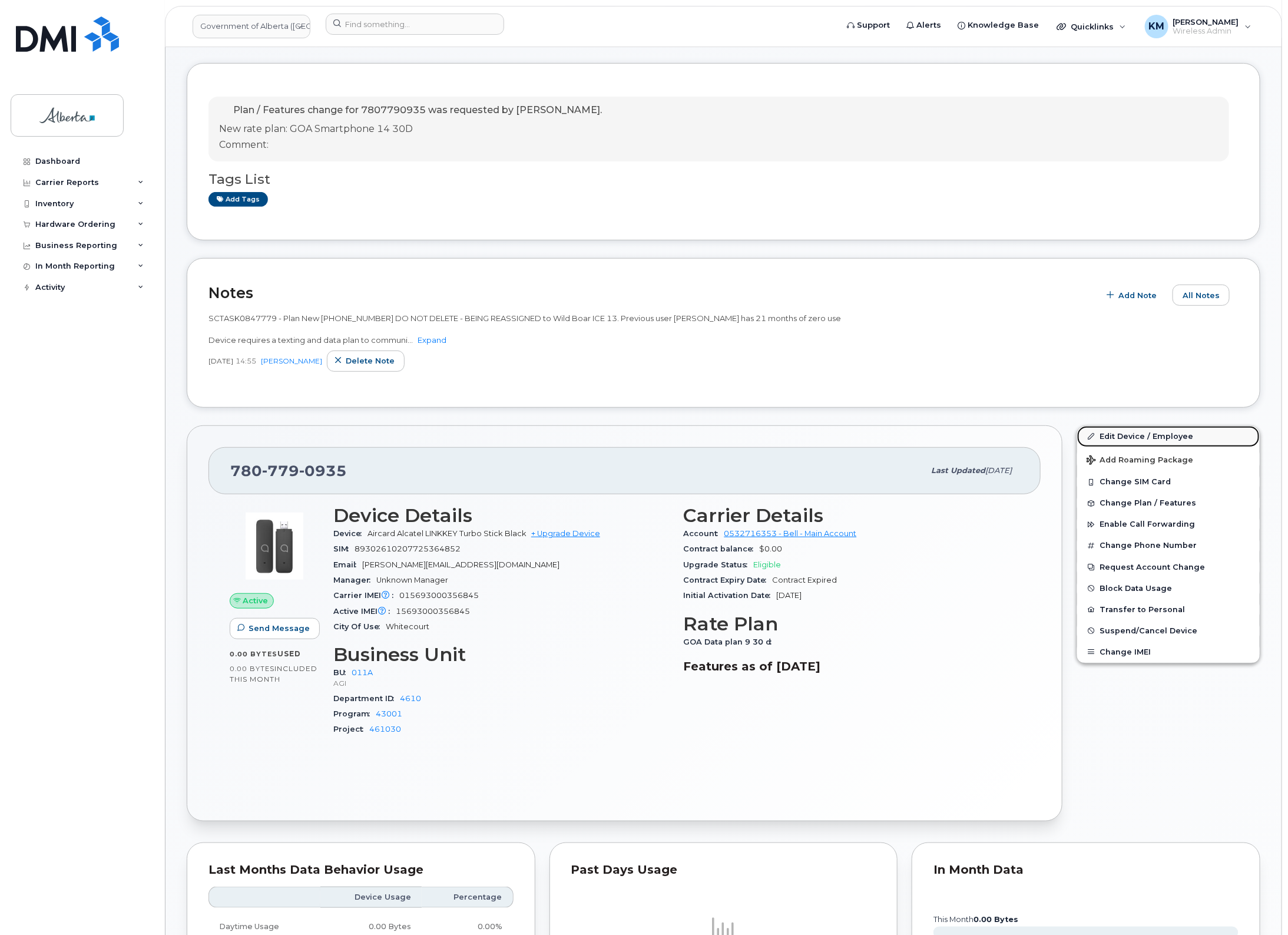
click at [1143, 430] on link "Edit Device / Employee" at bounding box center [1168, 436] width 182 height 21
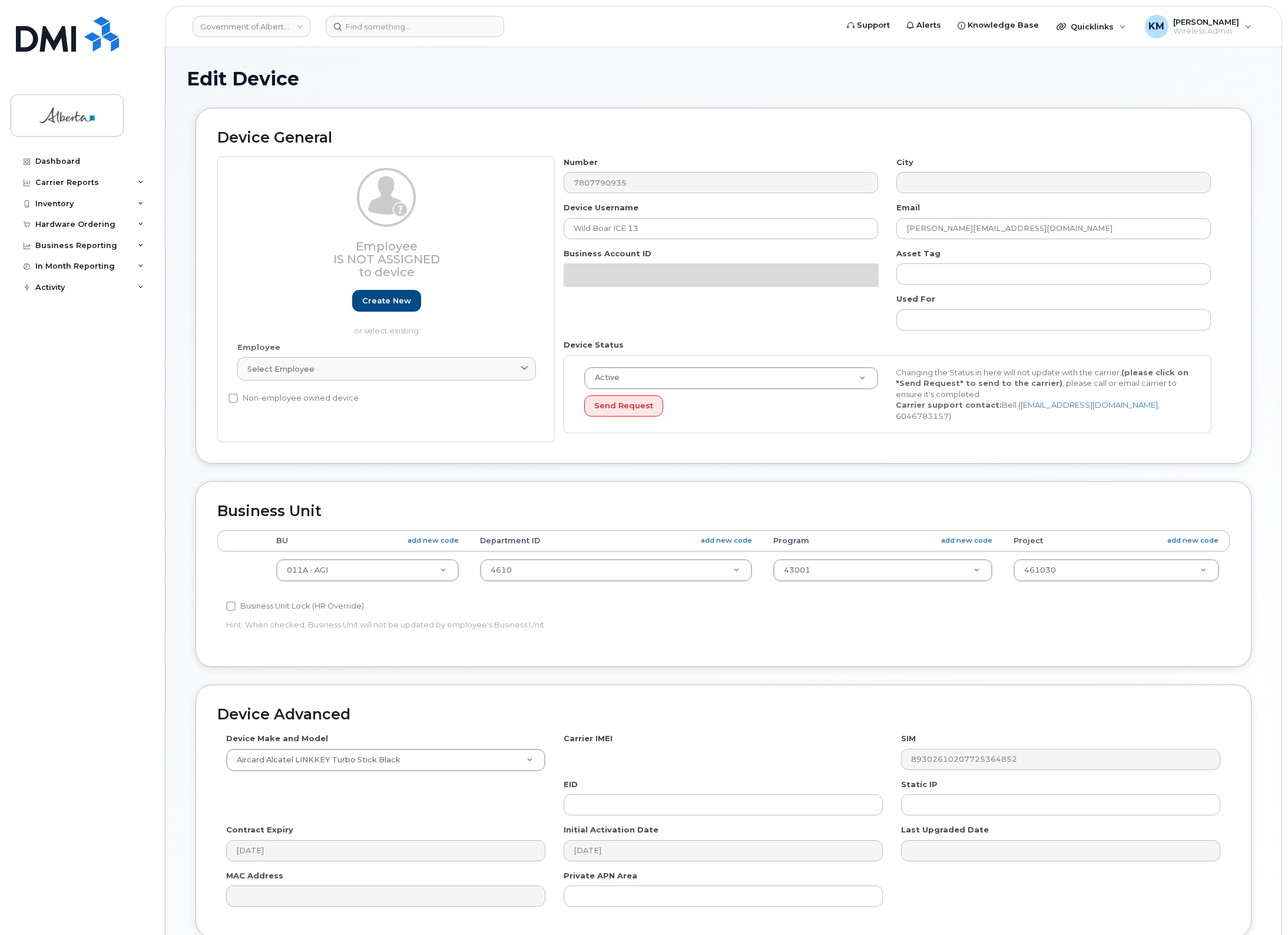
select select "4120336"
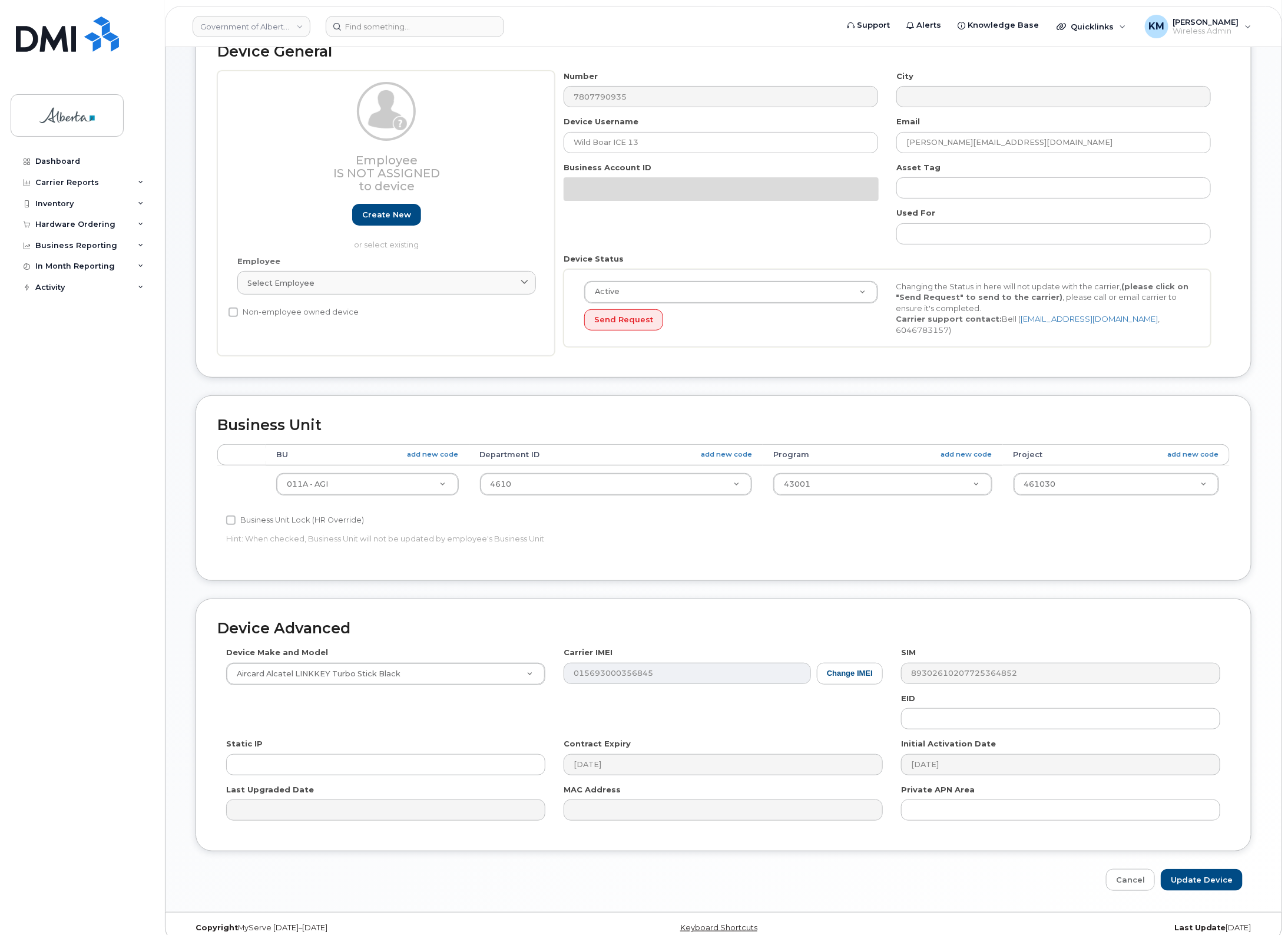
scroll to position [98, 0]
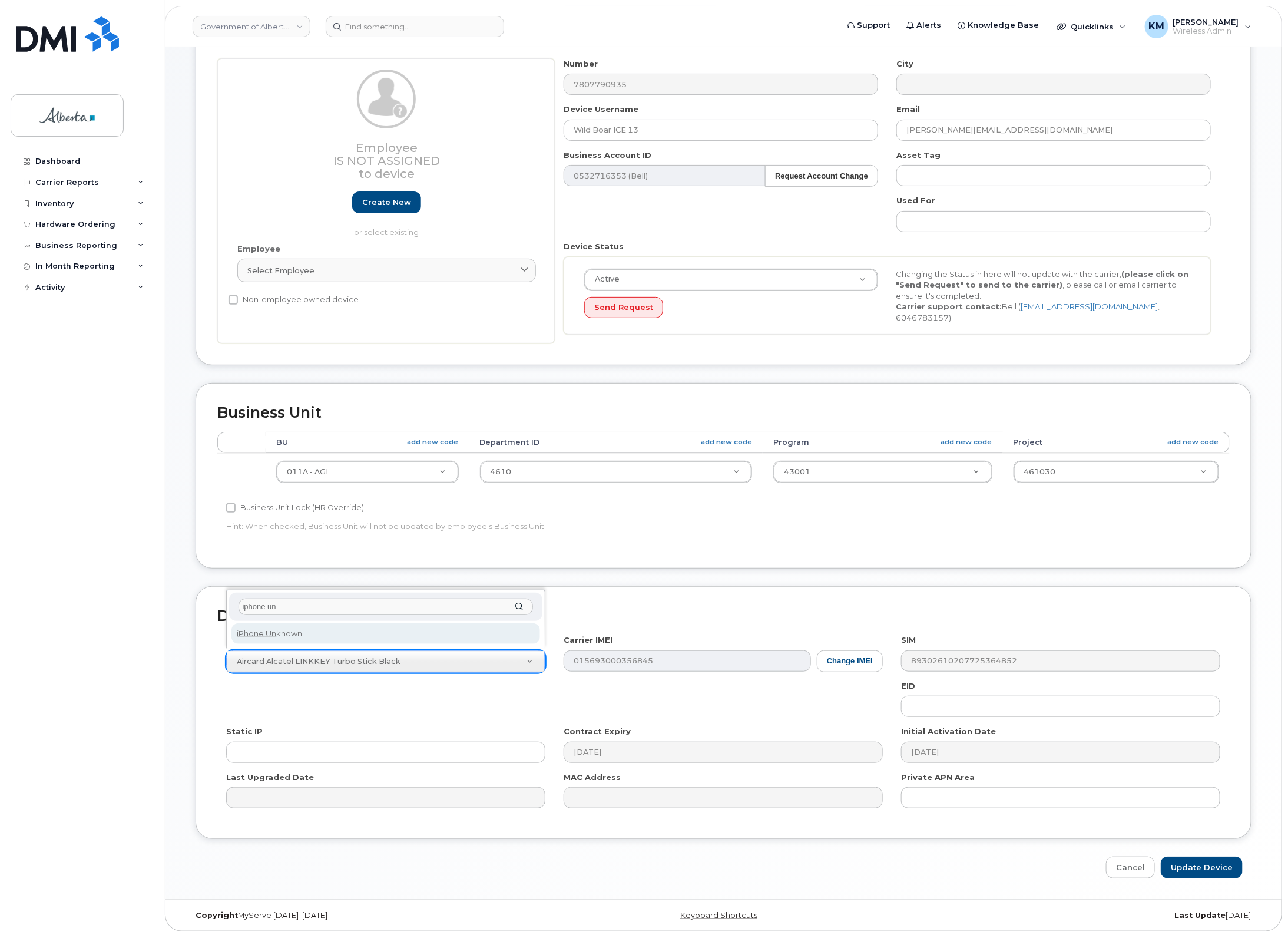
type input "iphone un"
select select "185"
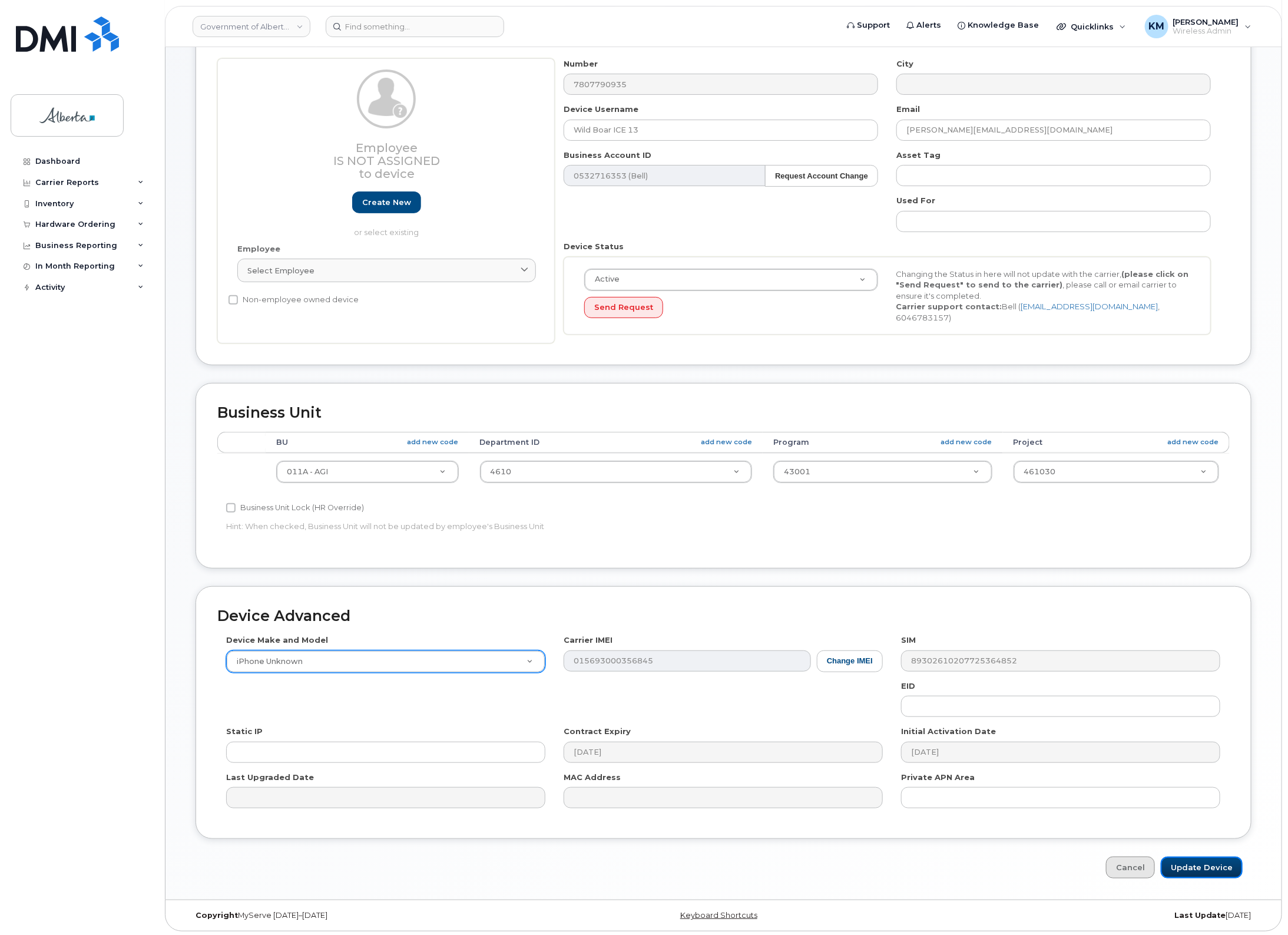
drag, startPoint x: 1230, startPoint y: 859, endPoint x: 1125, endPoint y: 865, distance: 105.2
click at [1229, 859] on input "Update Device" at bounding box center [1202, 868] width 82 height 22
type input "Saving..."
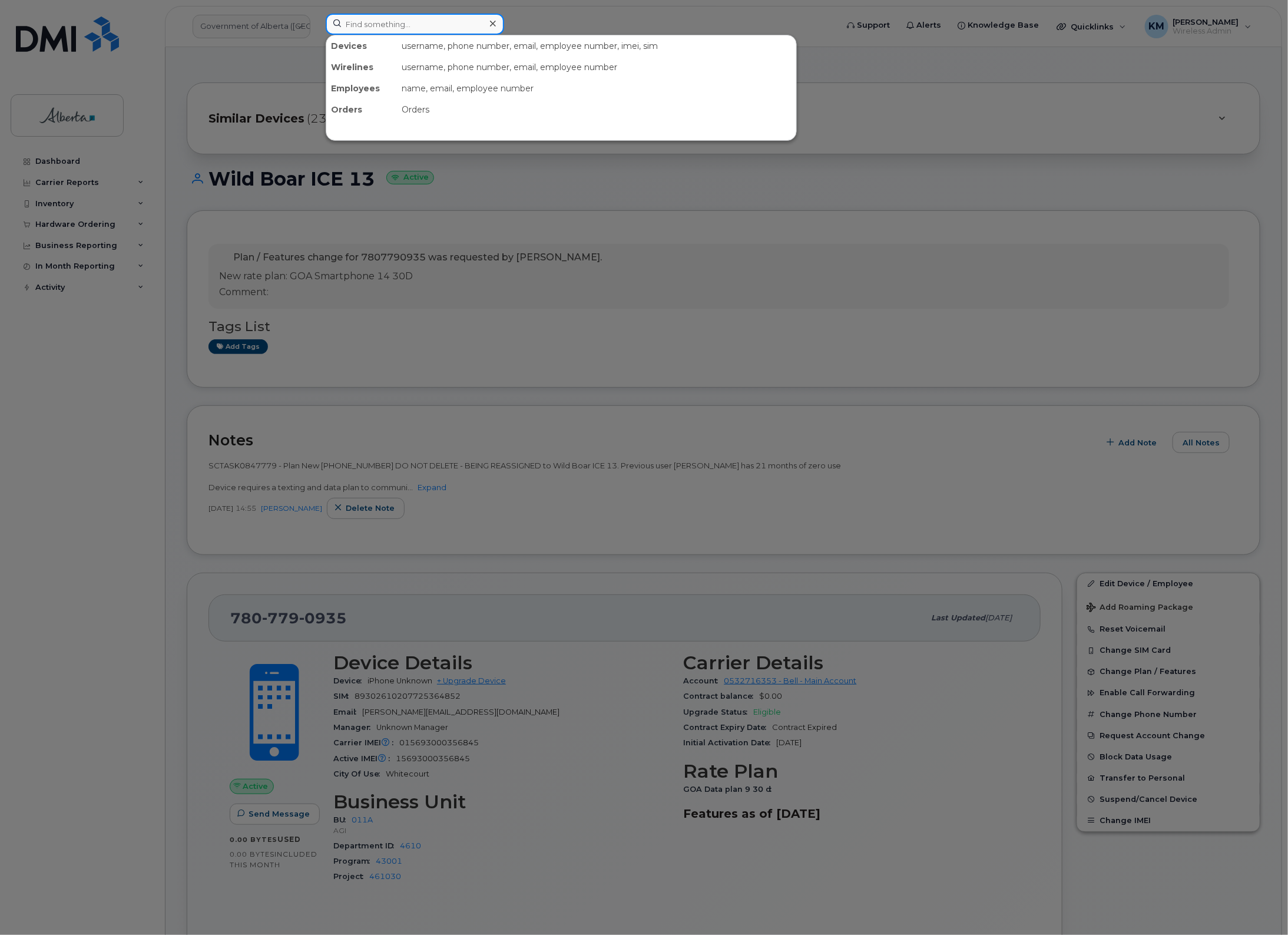
click at [439, 23] on input at bounding box center [415, 24] width 179 height 21
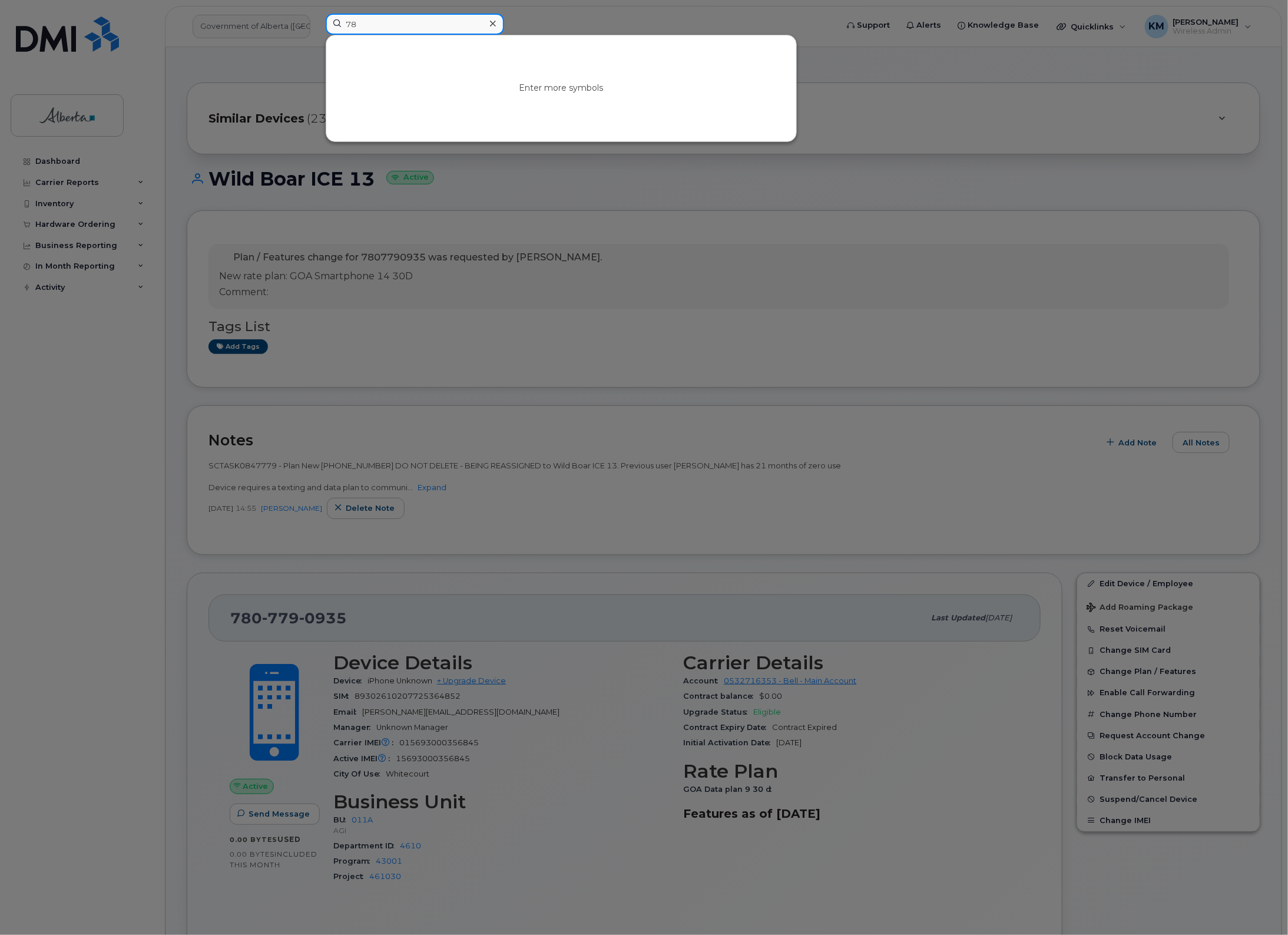
type input "7"
click at [437, 24] on input at bounding box center [415, 24] width 179 height 21
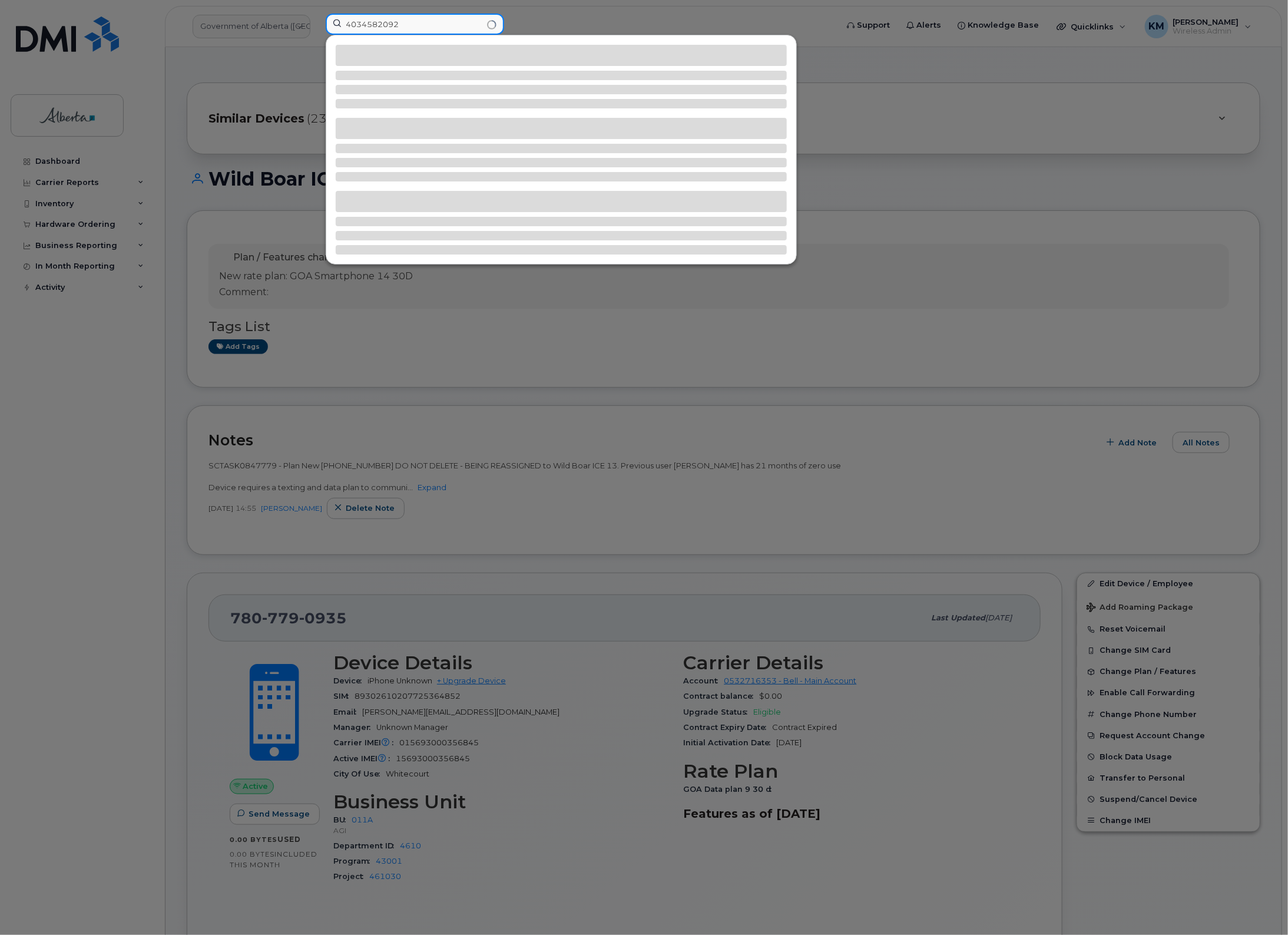
type input "4034582092"
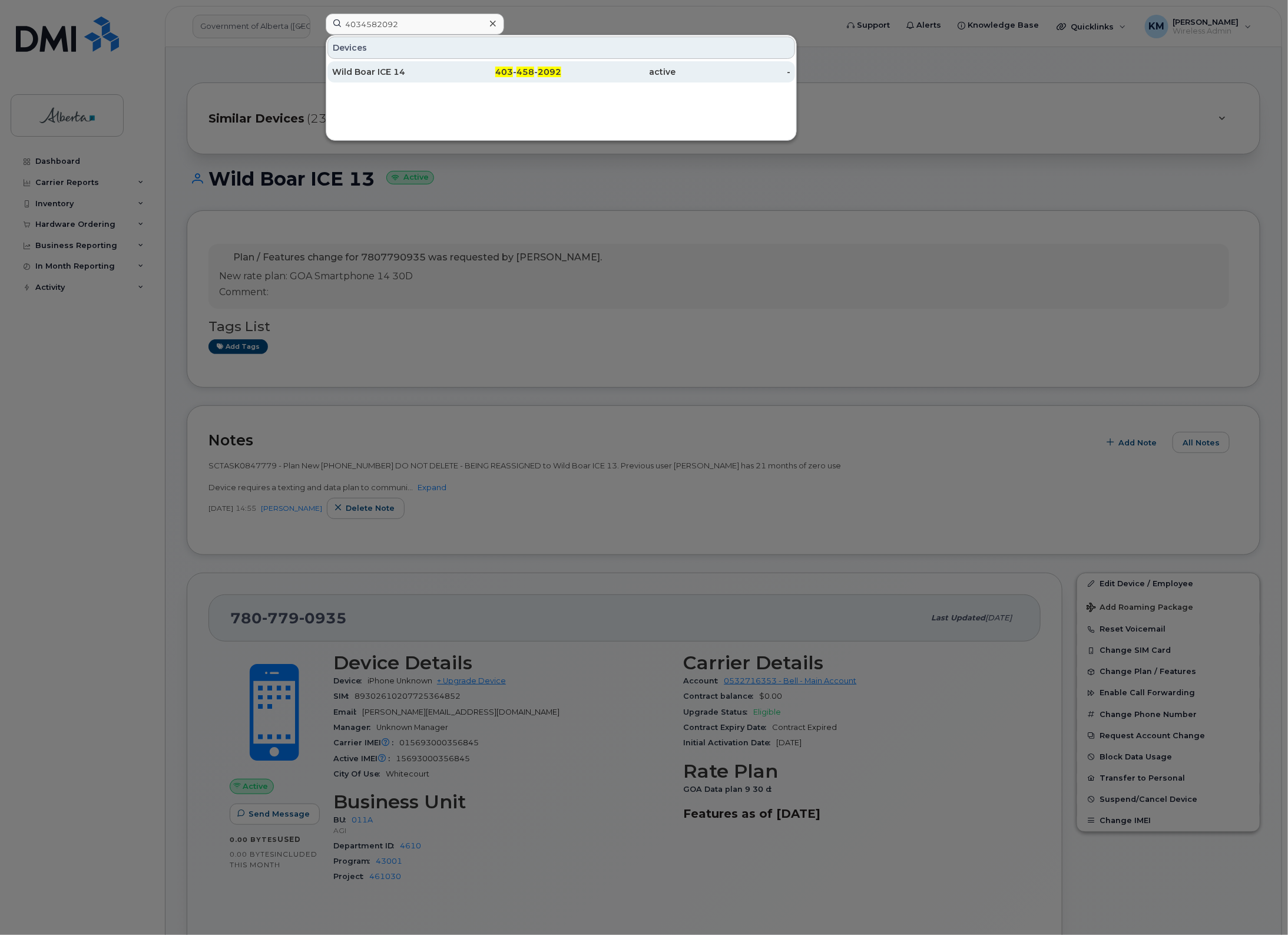
click at [432, 74] on div "Wild Boar ICE 14" at bounding box center [389, 71] width 115 height 12
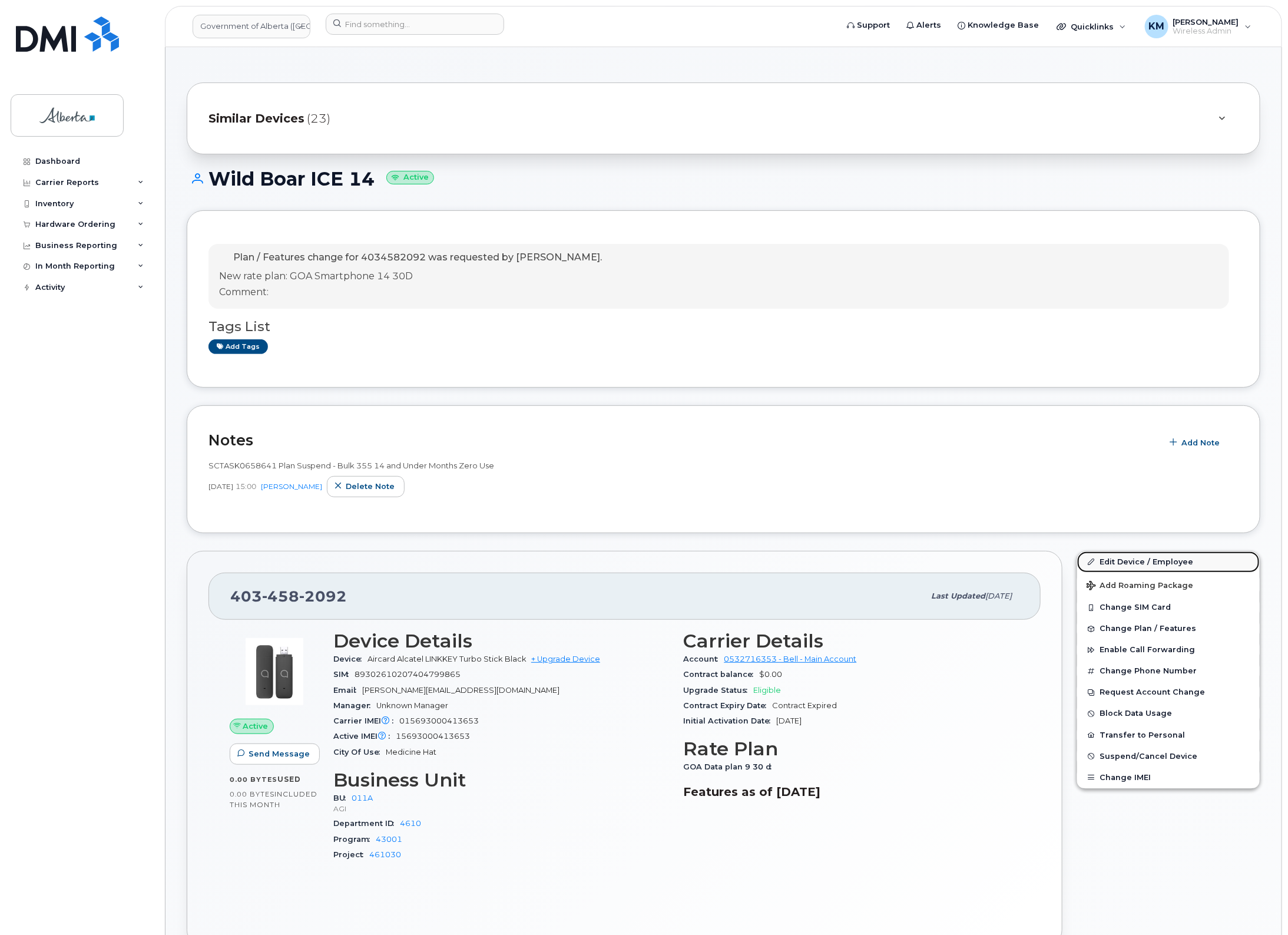
click at [1132, 555] on link "Edit Device / Employee" at bounding box center [1168, 562] width 182 height 21
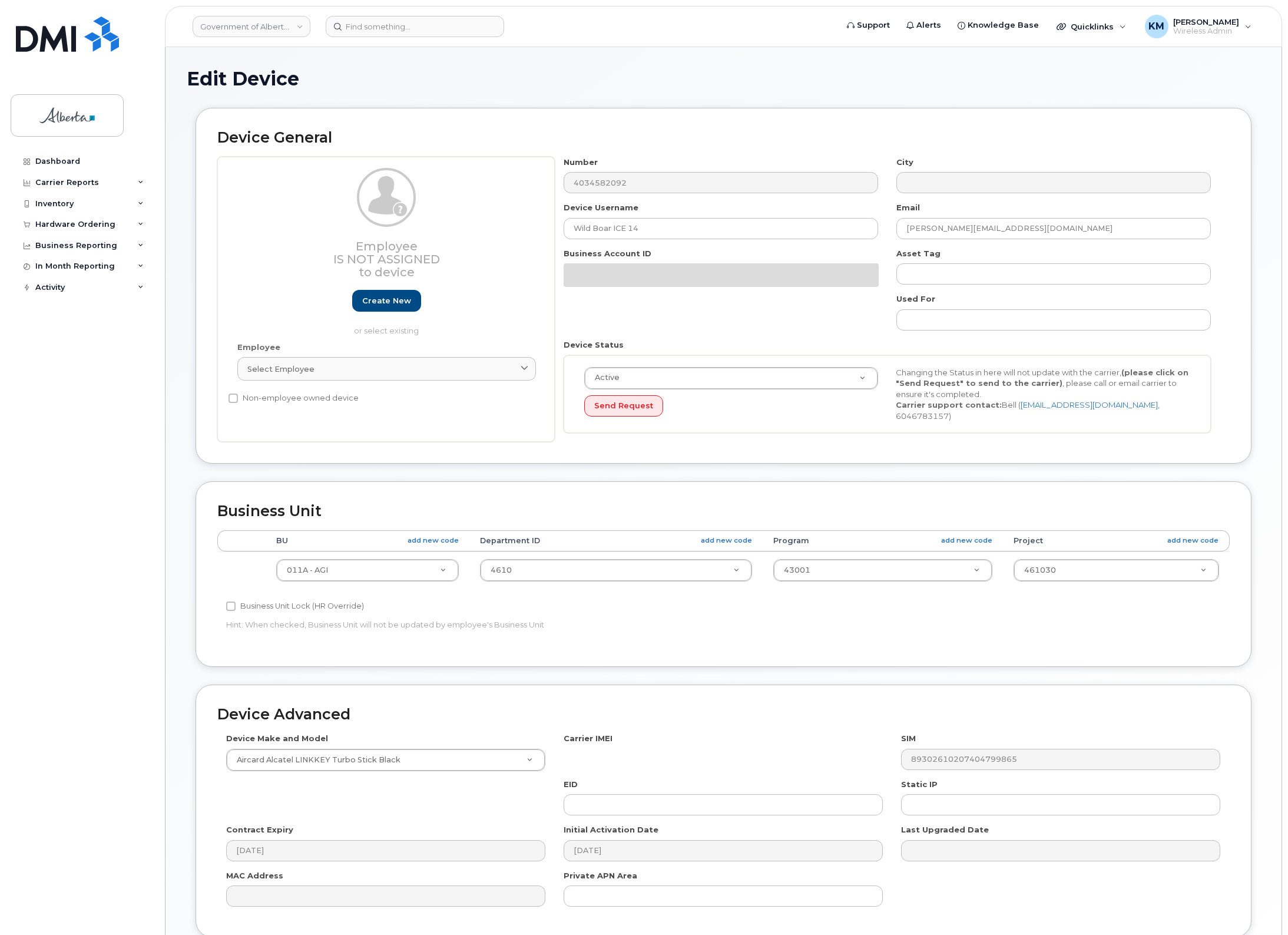
select select "4120336"
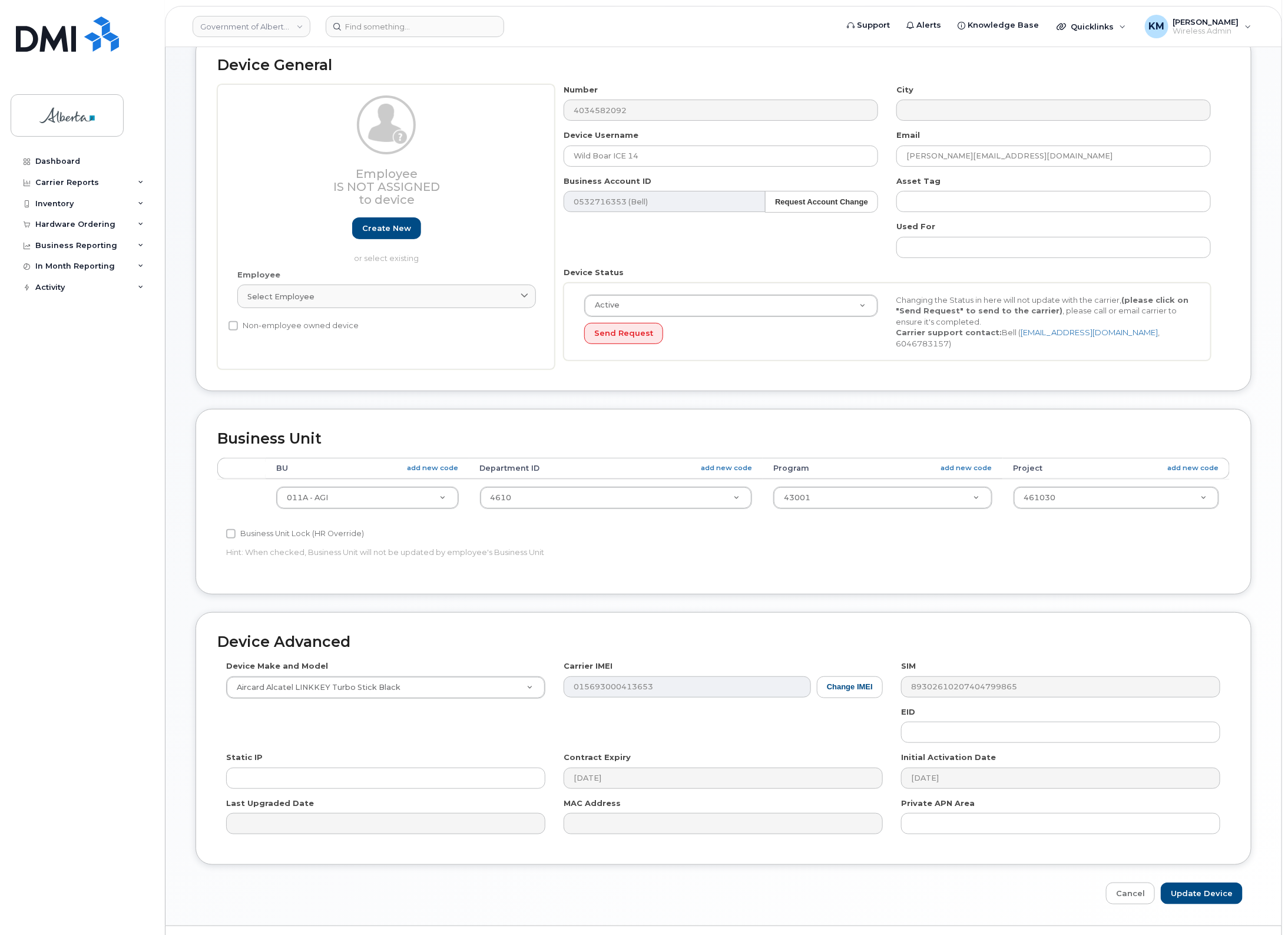
scroll to position [98, 0]
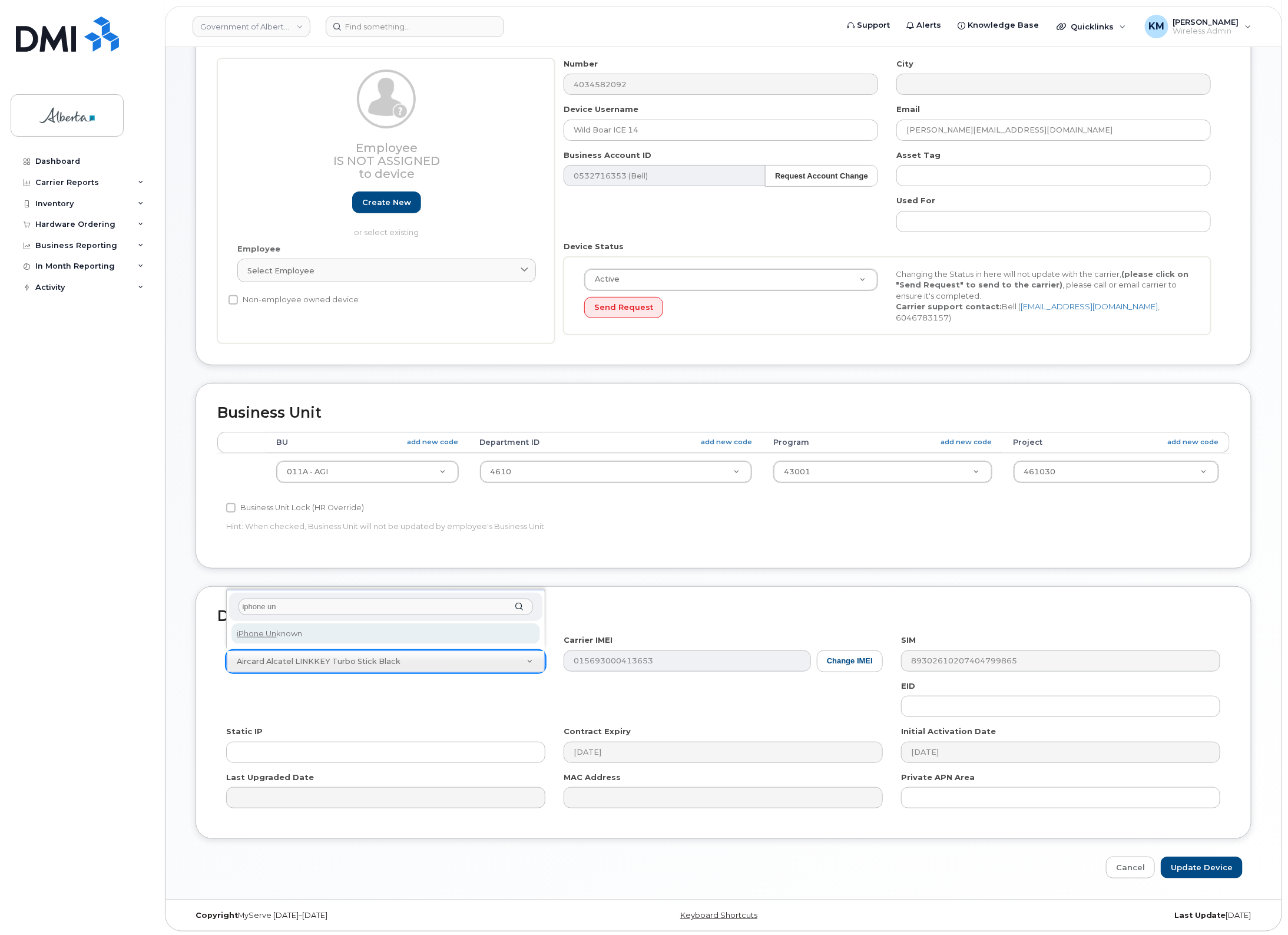
type input "iphone un"
select select "185"
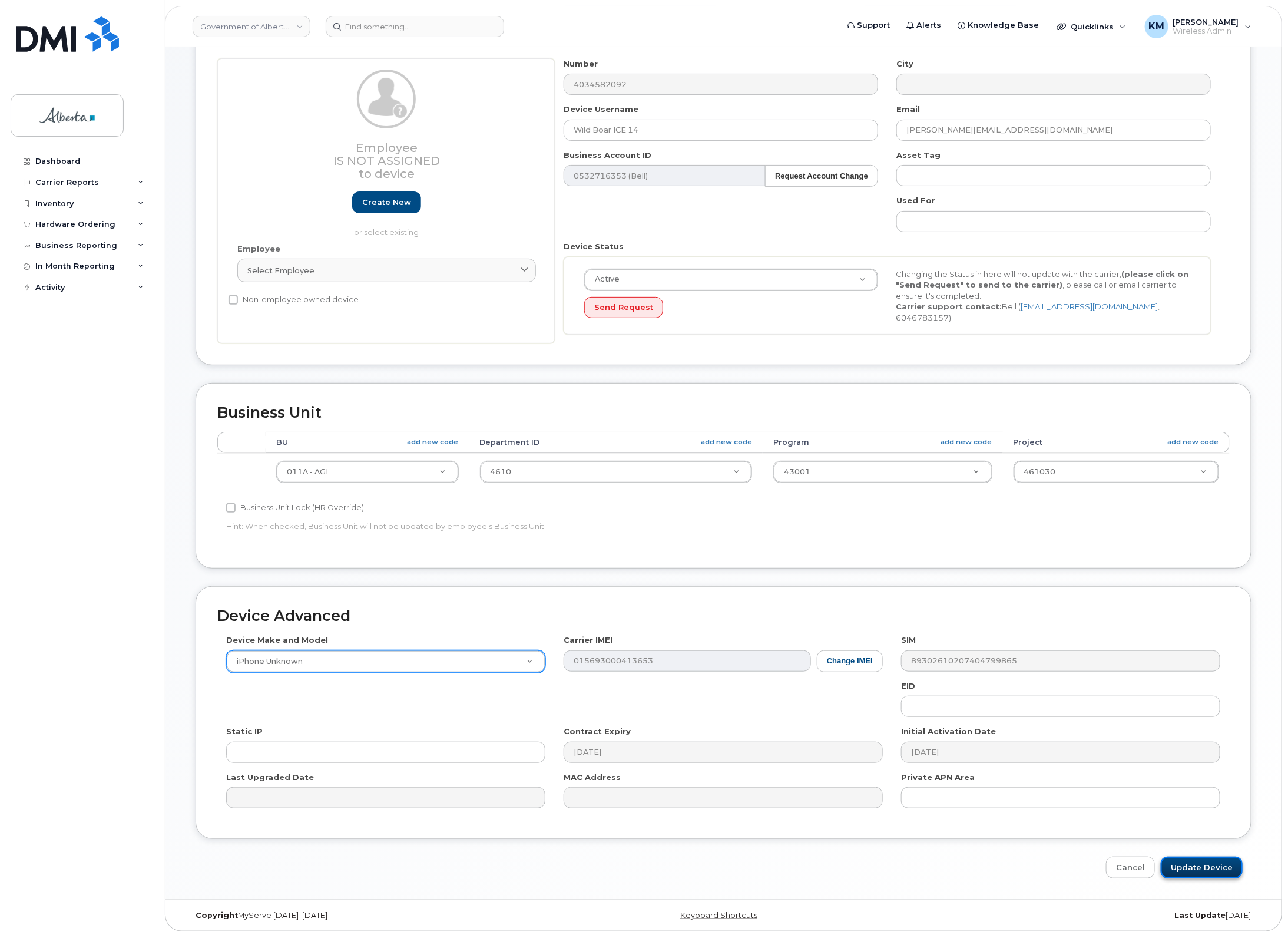
click at [1209, 867] on input "Update Device" at bounding box center [1202, 868] width 82 height 22
type input "Saving..."
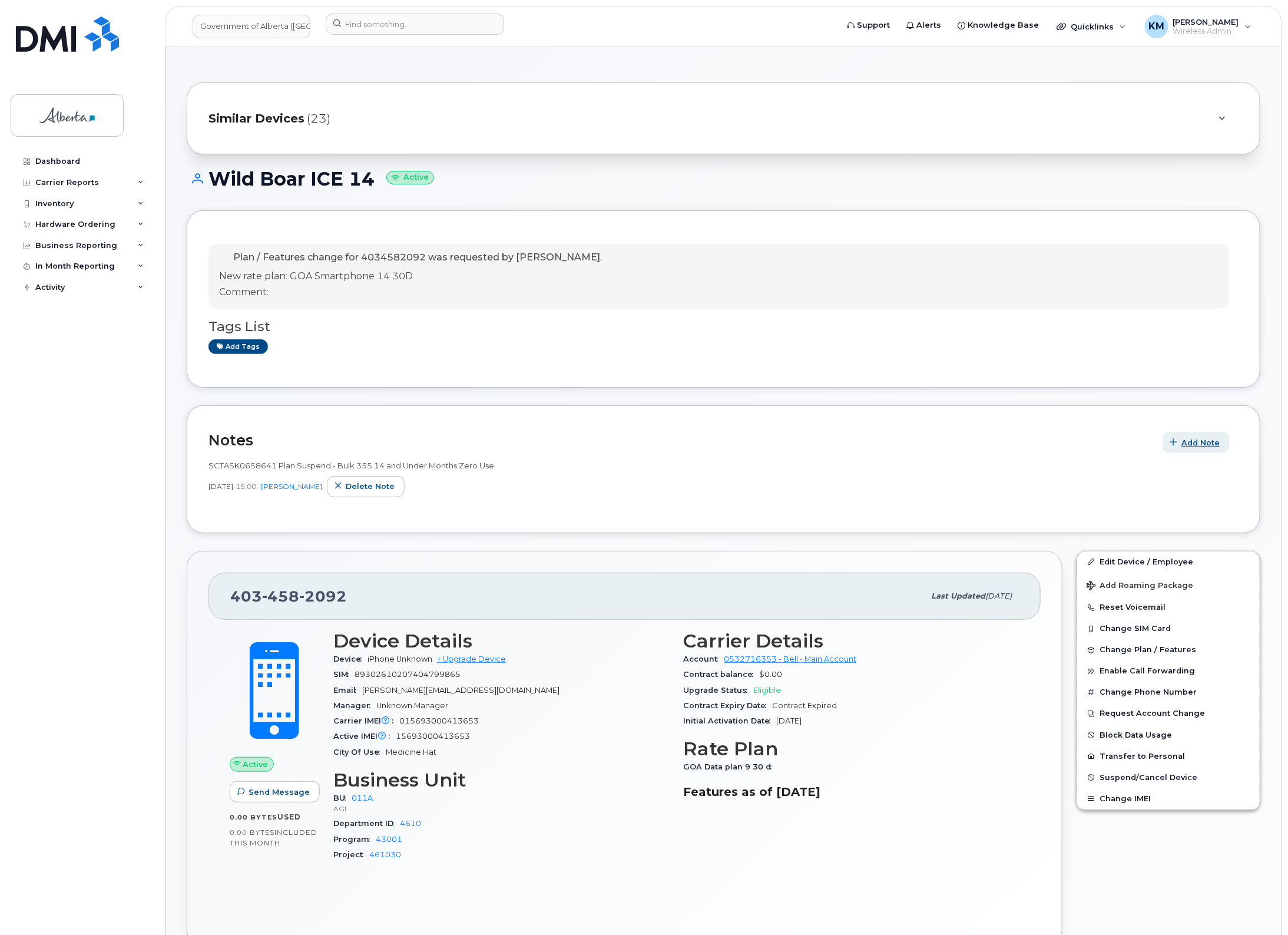
click at [1199, 440] on span "Add Note" at bounding box center [1201, 442] width 38 height 11
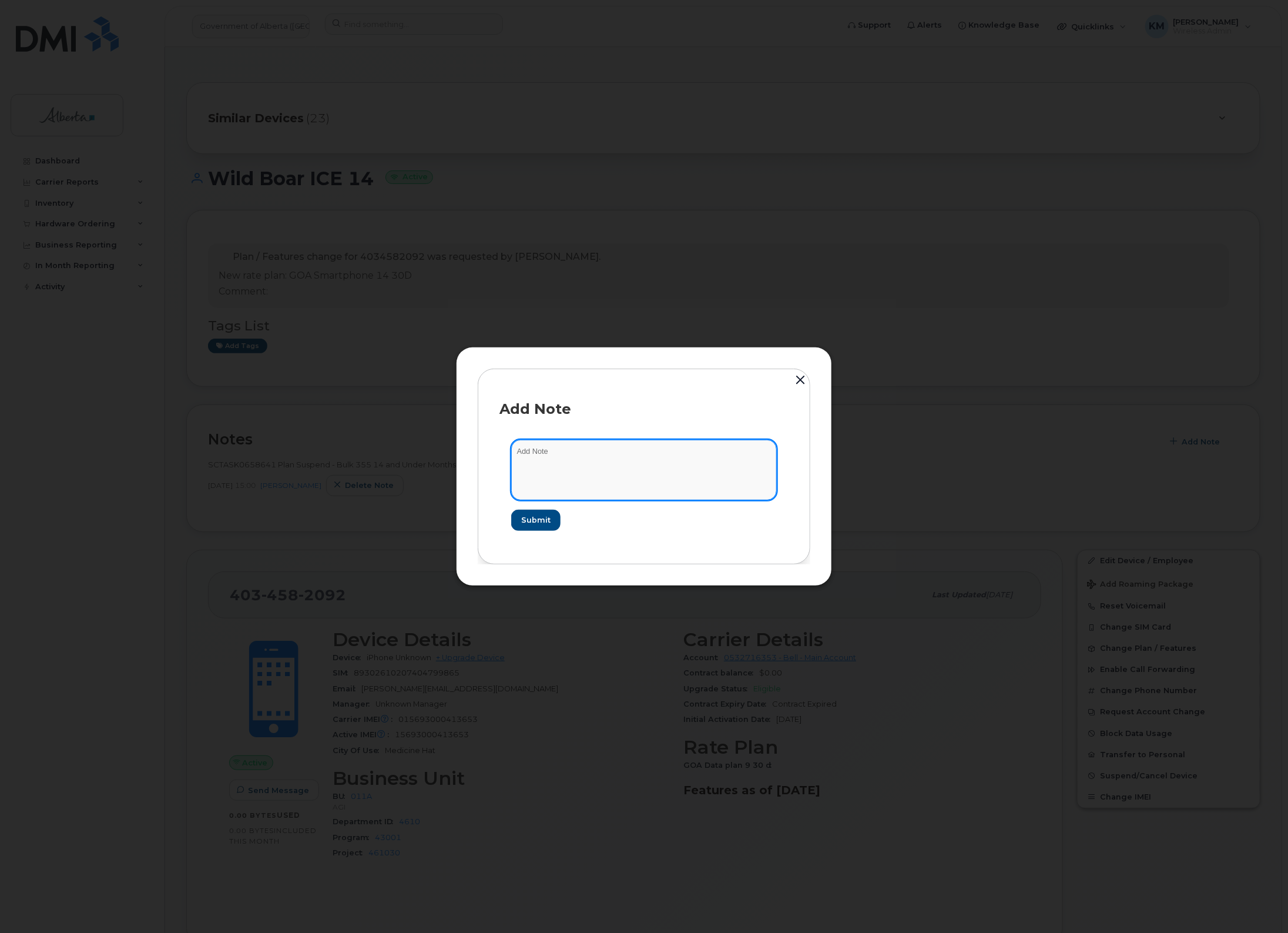
paste textarea "SCTASK0847779 - Plan New [PHONE_NUMBER] DO NOT DELETE - BEING REASSIGNED to Wil…"
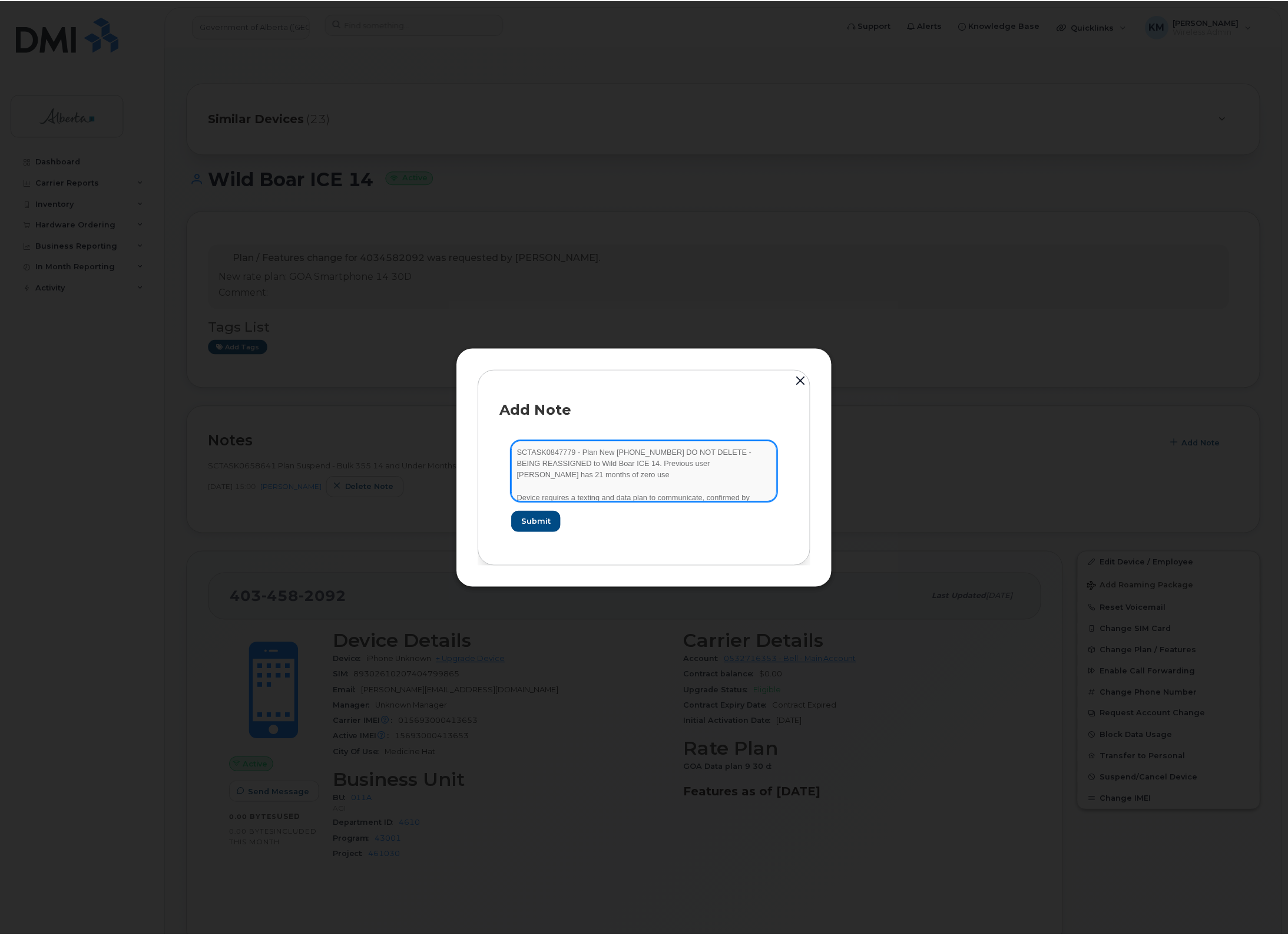
scroll to position [24, 0]
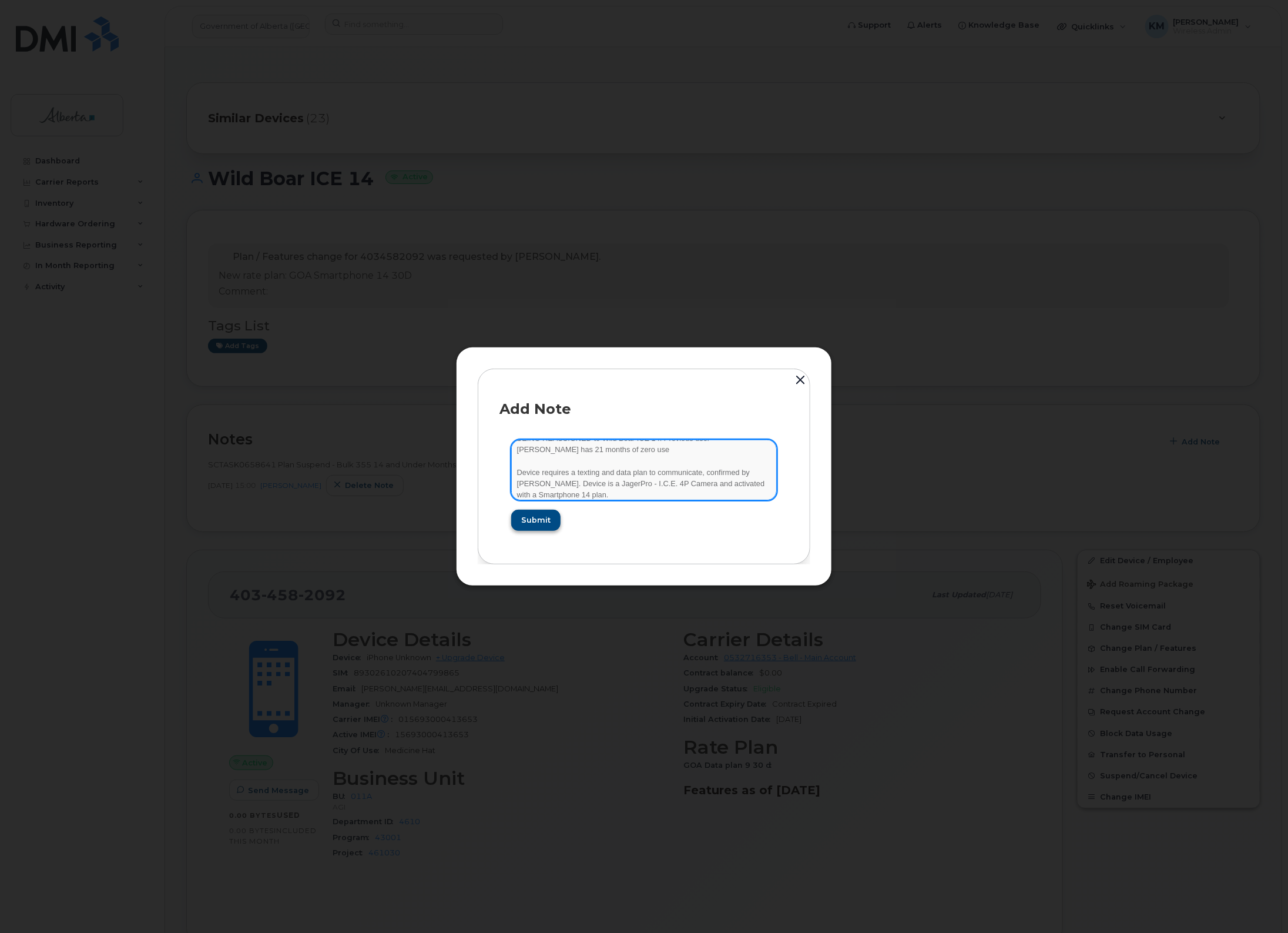
type textarea "SCTASK0847779 - Plan New [PHONE_NUMBER] DO NOT DELETE - BEING REASSIGNED to Wil…"
click at [541, 524] on span "Submit" at bounding box center [535, 520] width 29 height 11
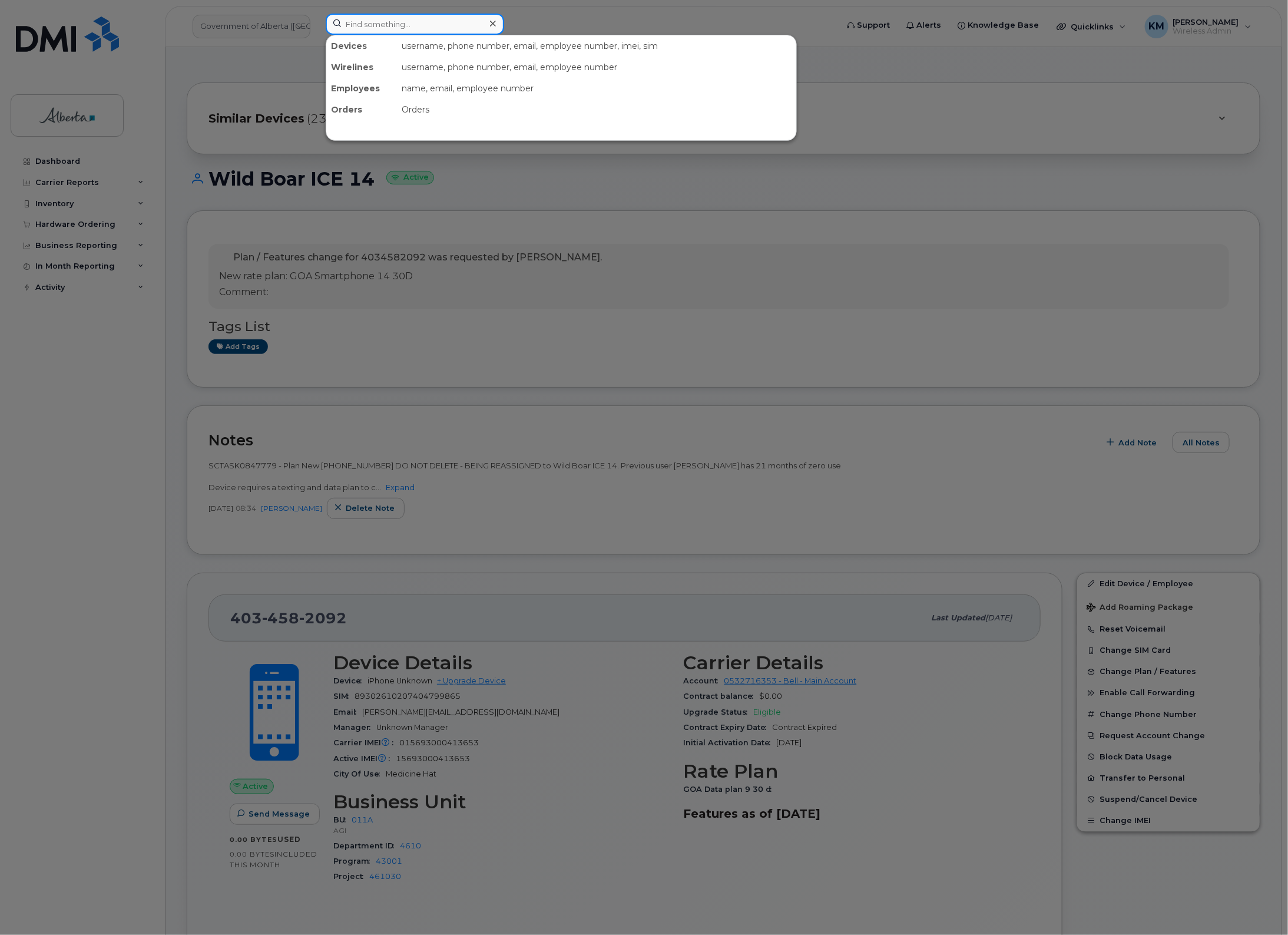
click at [370, 20] on input at bounding box center [415, 24] width 179 height 21
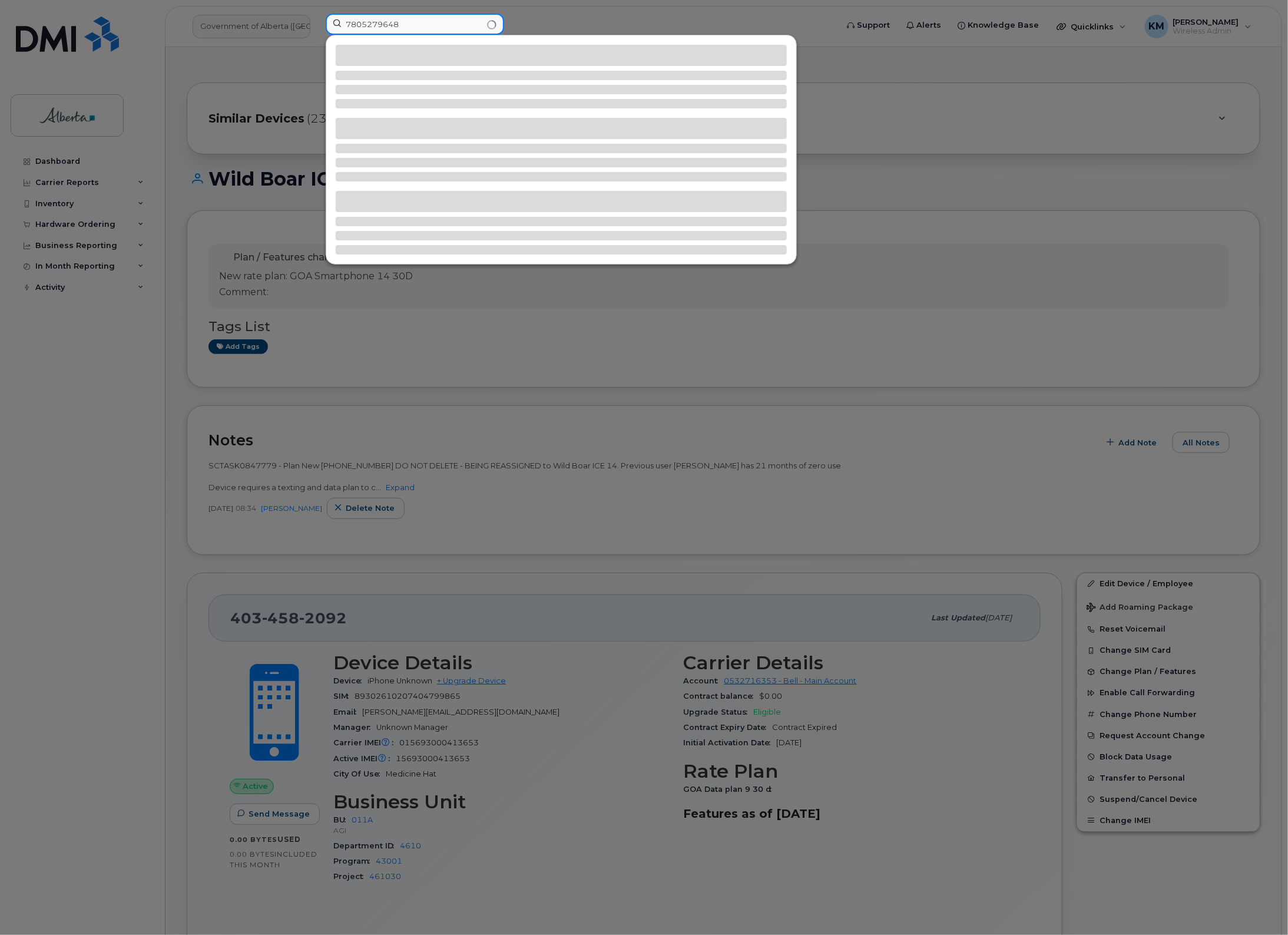
type input "7805279648"
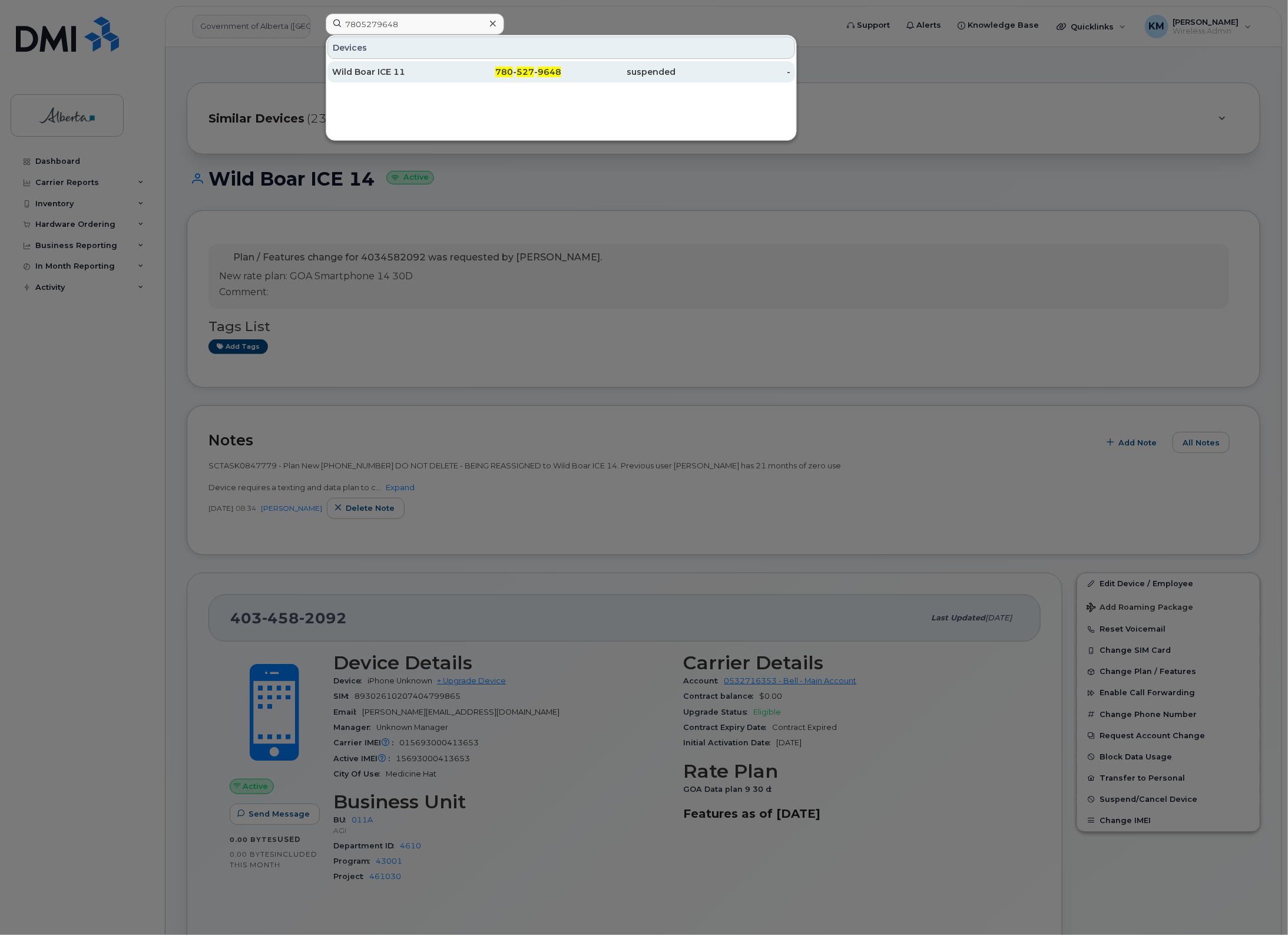
click at [405, 65] on div "Wild Boar ICE 11" at bounding box center [389, 71] width 115 height 21
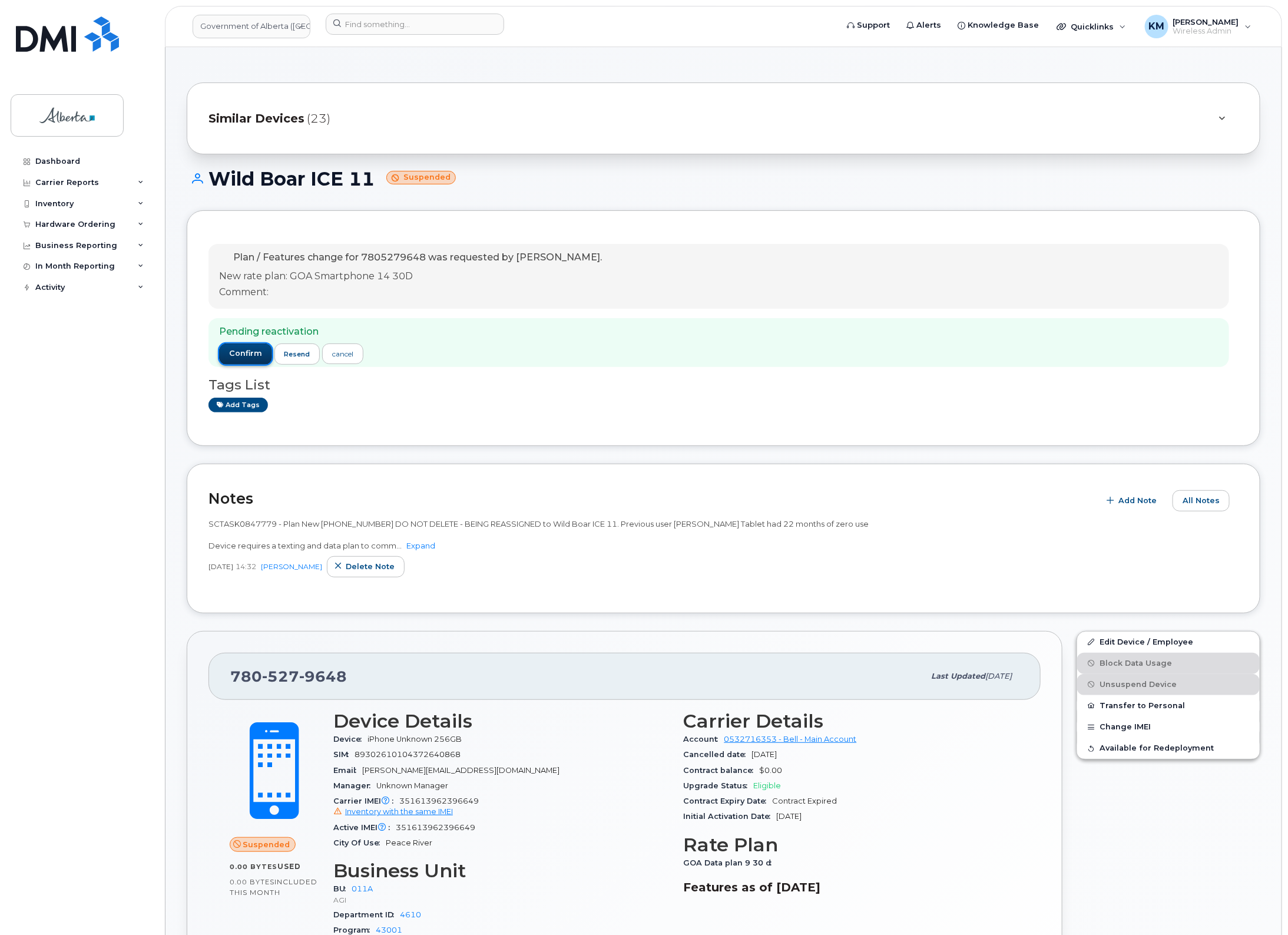
click at [227, 356] on button "confirm" at bounding box center [245, 354] width 53 height 21
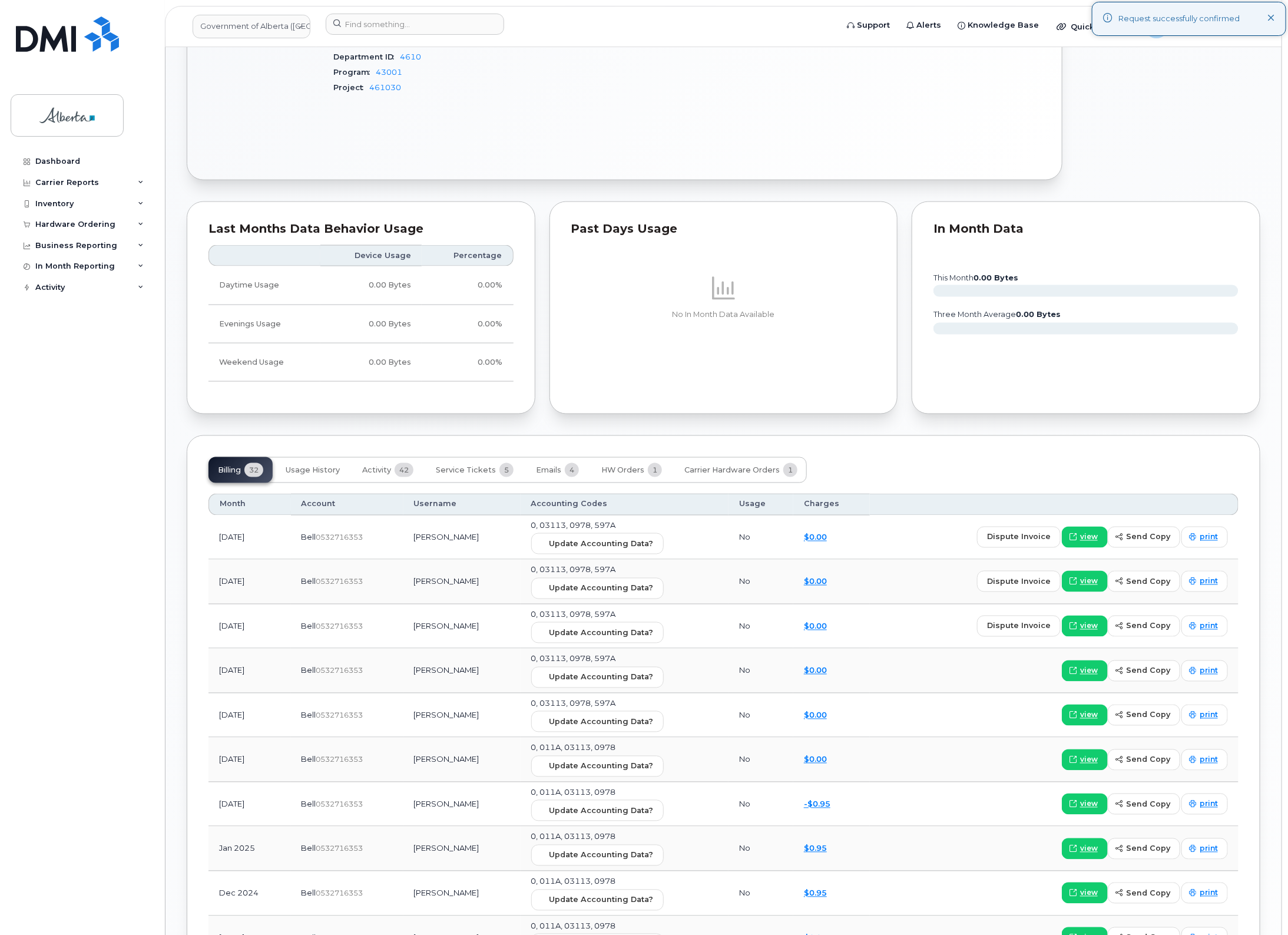
scroll to position [810, 0]
click at [481, 467] on span "Service Tickets" at bounding box center [466, 469] width 60 height 9
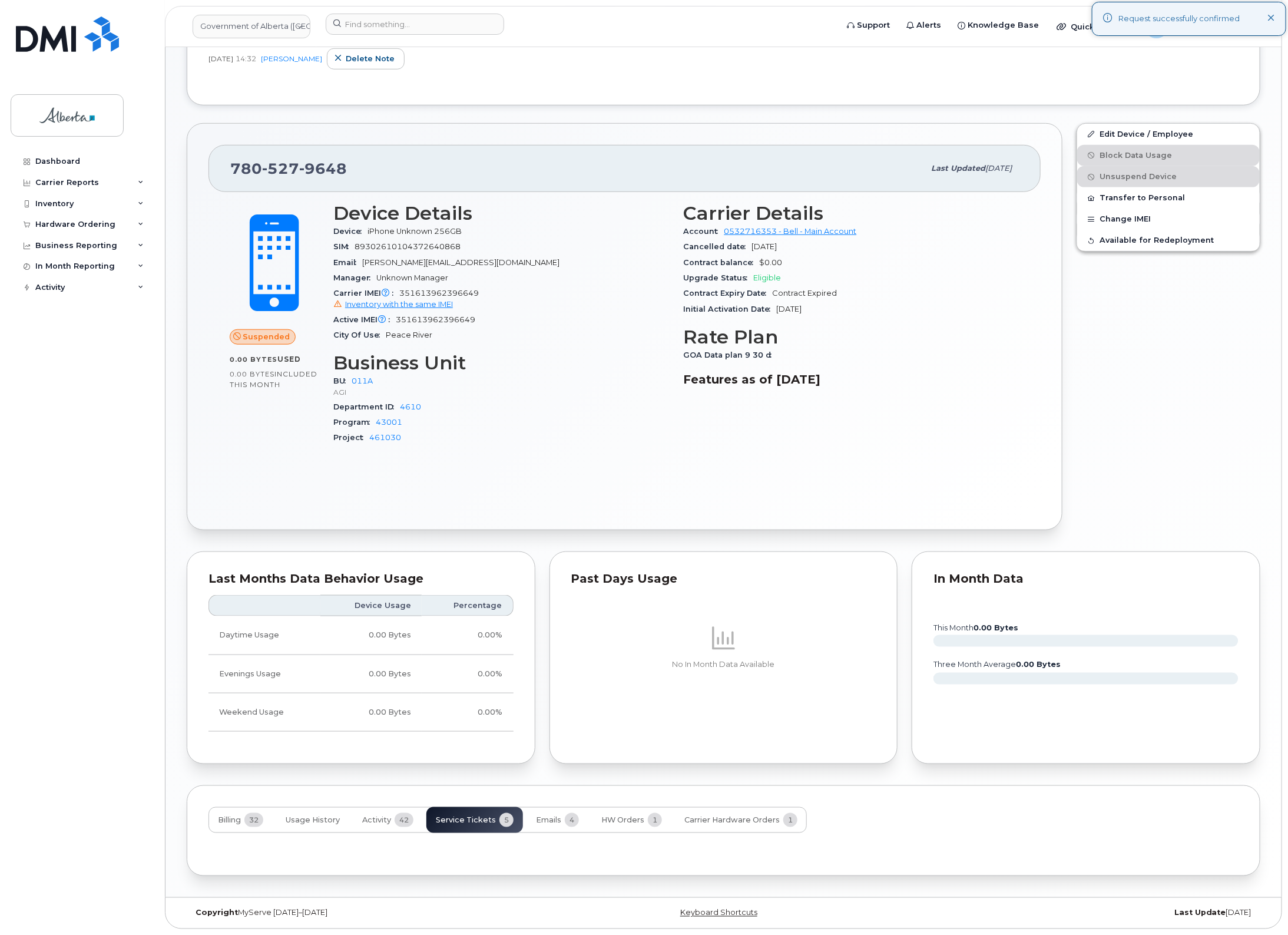
scroll to position [599, 0]
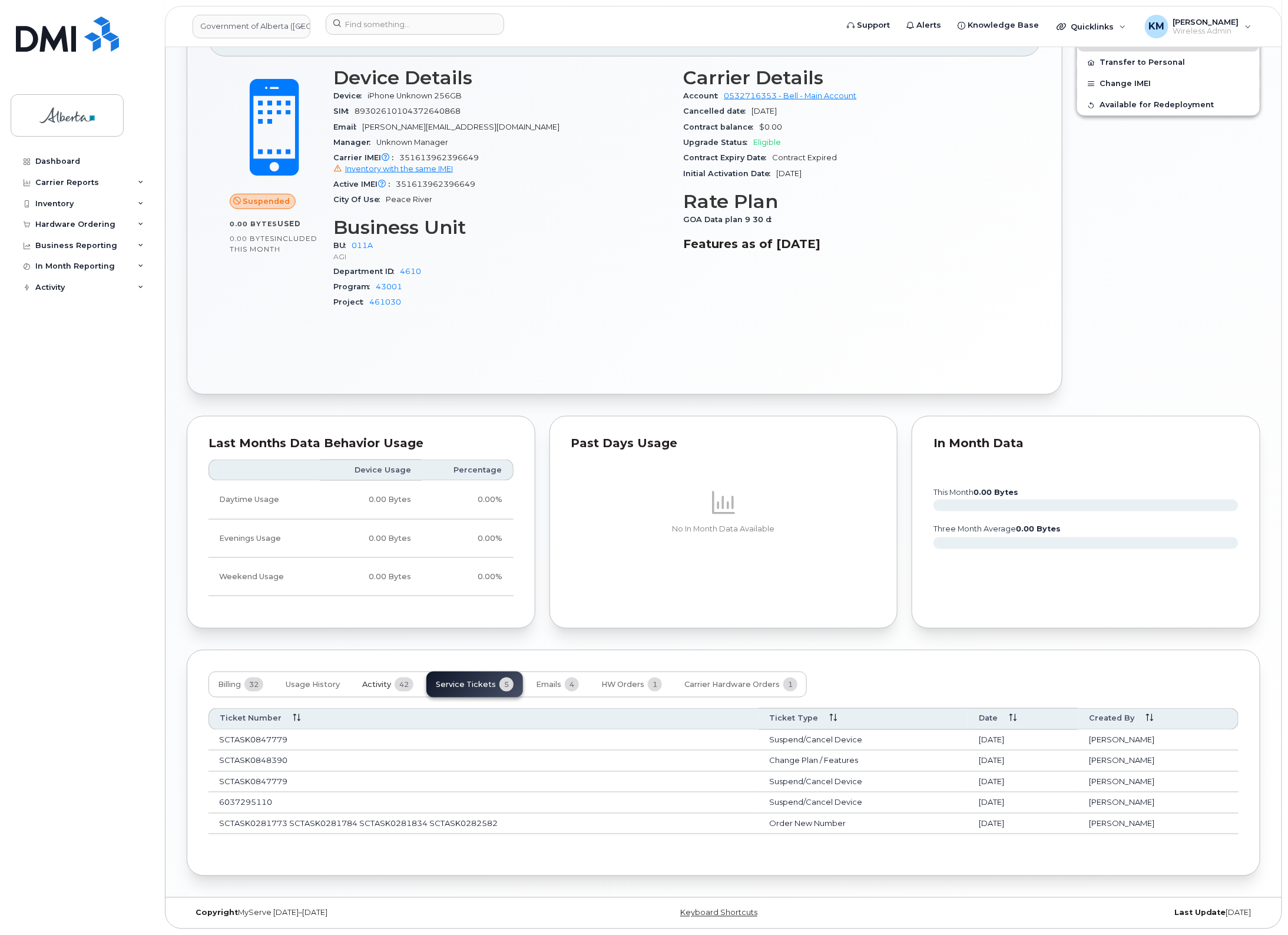
drag, startPoint x: 371, startPoint y: 685, endPoint x: 357, endPoint y: 687, distance: 14.1
click at [366, 684] on span "Activity" at bounding box center [376, 684] width 29 height 9
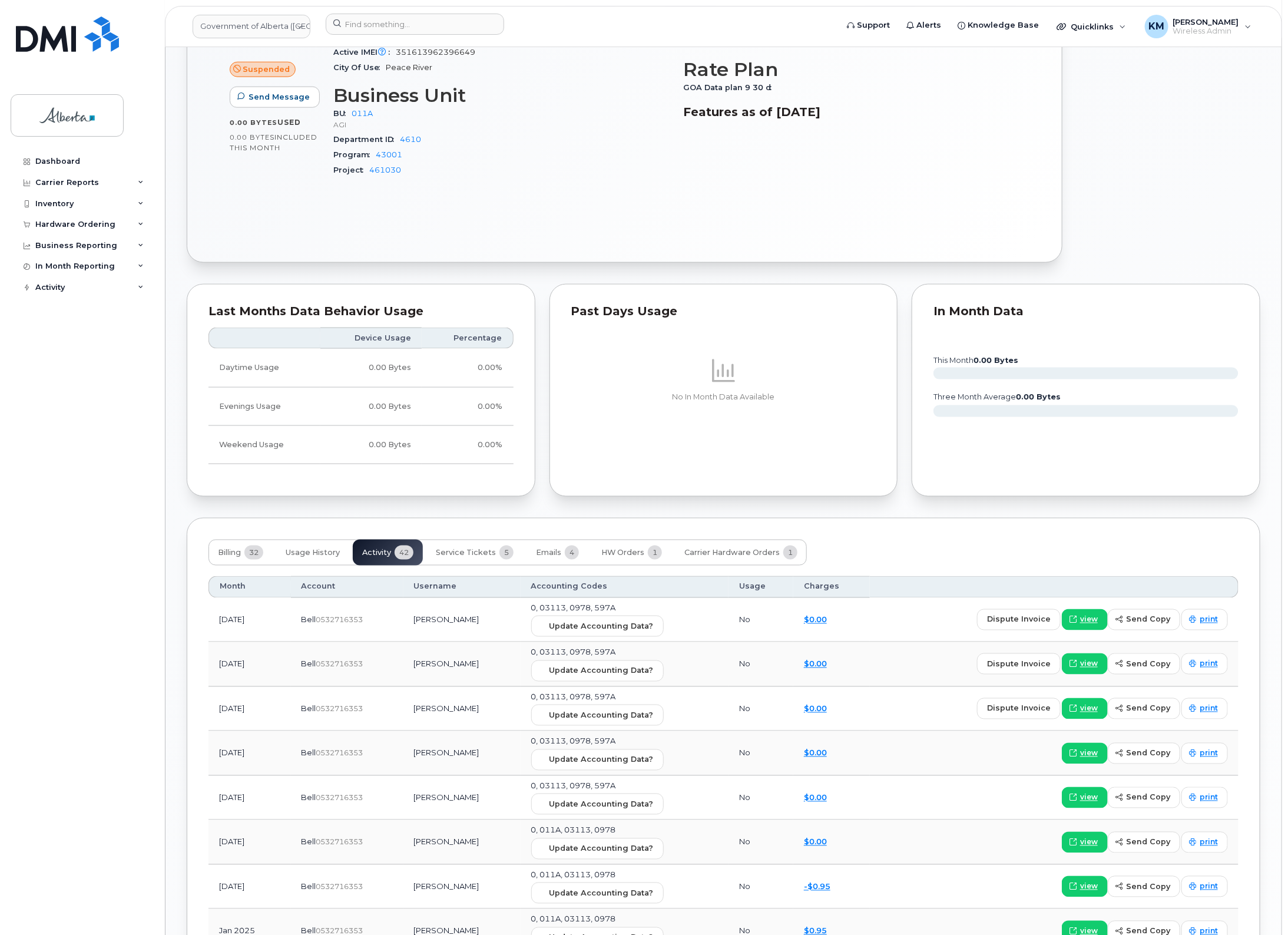
scroll to position [746, 0]
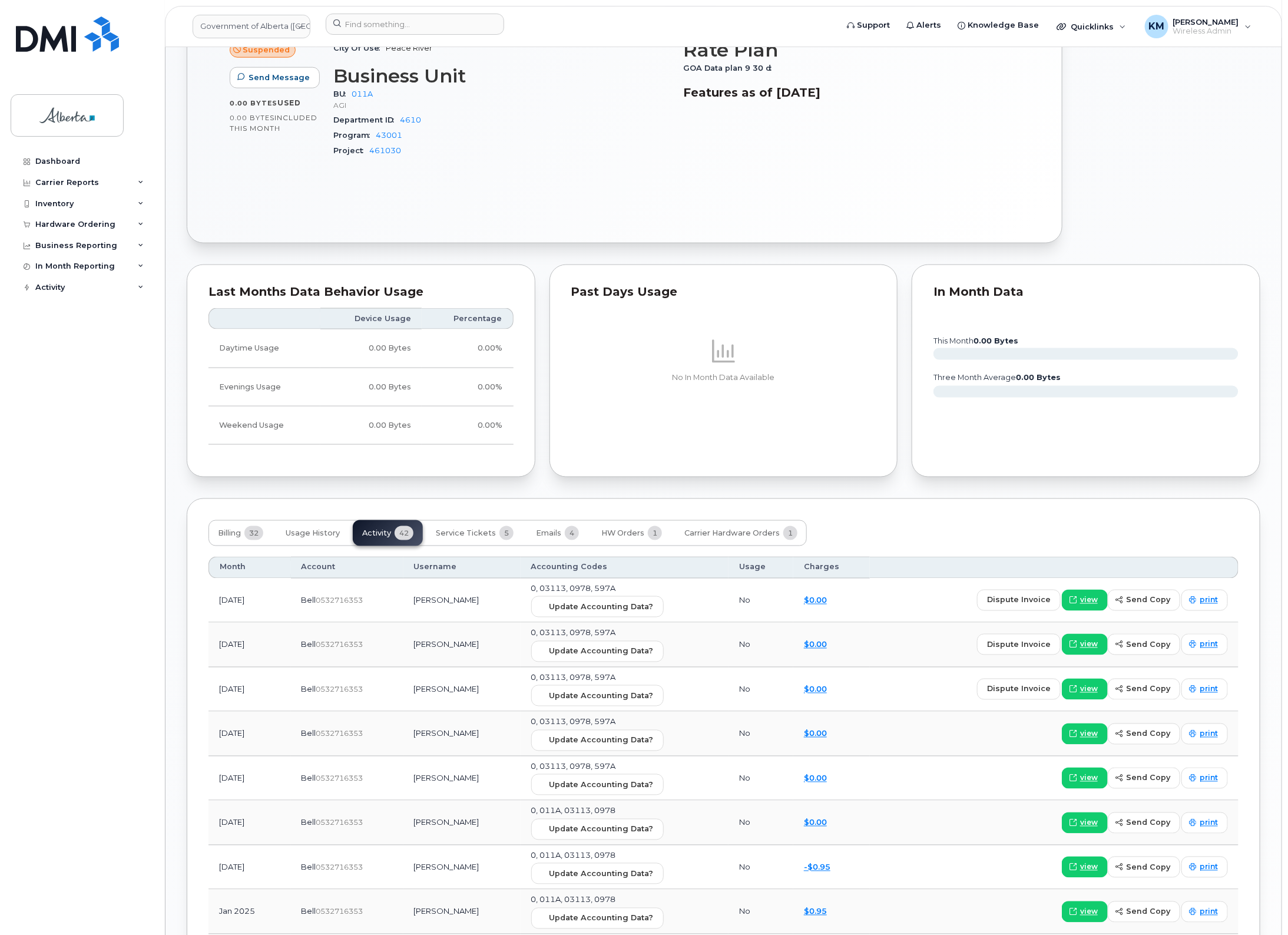
click at [382, 538] on div "Billing 32 Usage History Activity 42 Service Tickets 5 Emails 4 HW Orders 1 Car…" at bounding box center [508, 533] width 599 height 26
click at [383, 536] on div "Billing 32 Usage History Activity 42 Service Tickets 5 Emails 4 HW Orders 1 Car…" at bounding box center [508, 533] width 599 height 26
click at [305, 533] on span "Usage History" at bounding box center [312, 533] width 54 height 9
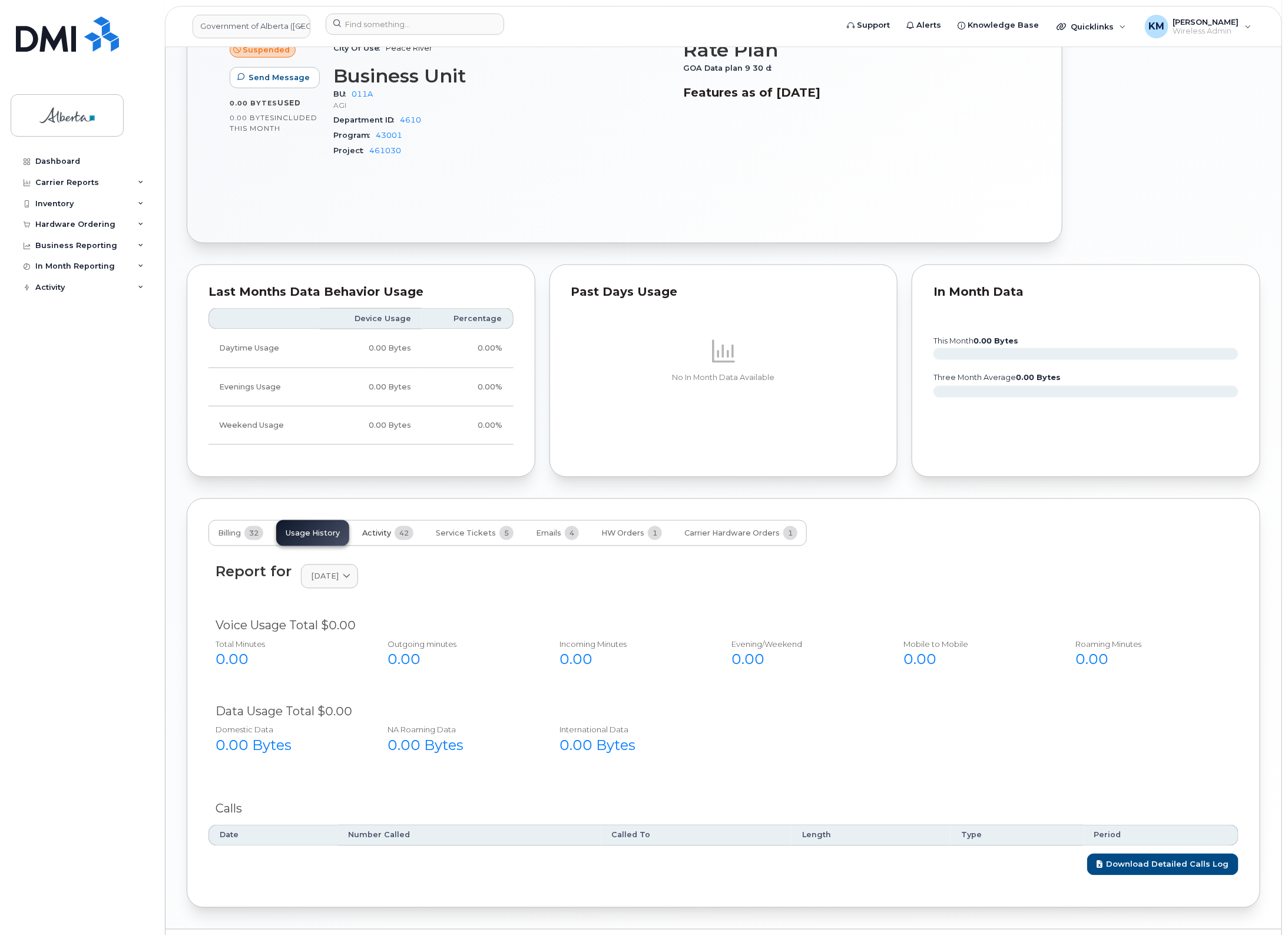
click at [383, 538] on span "Activity" at bounding box center [376, 533] width 29 height 9
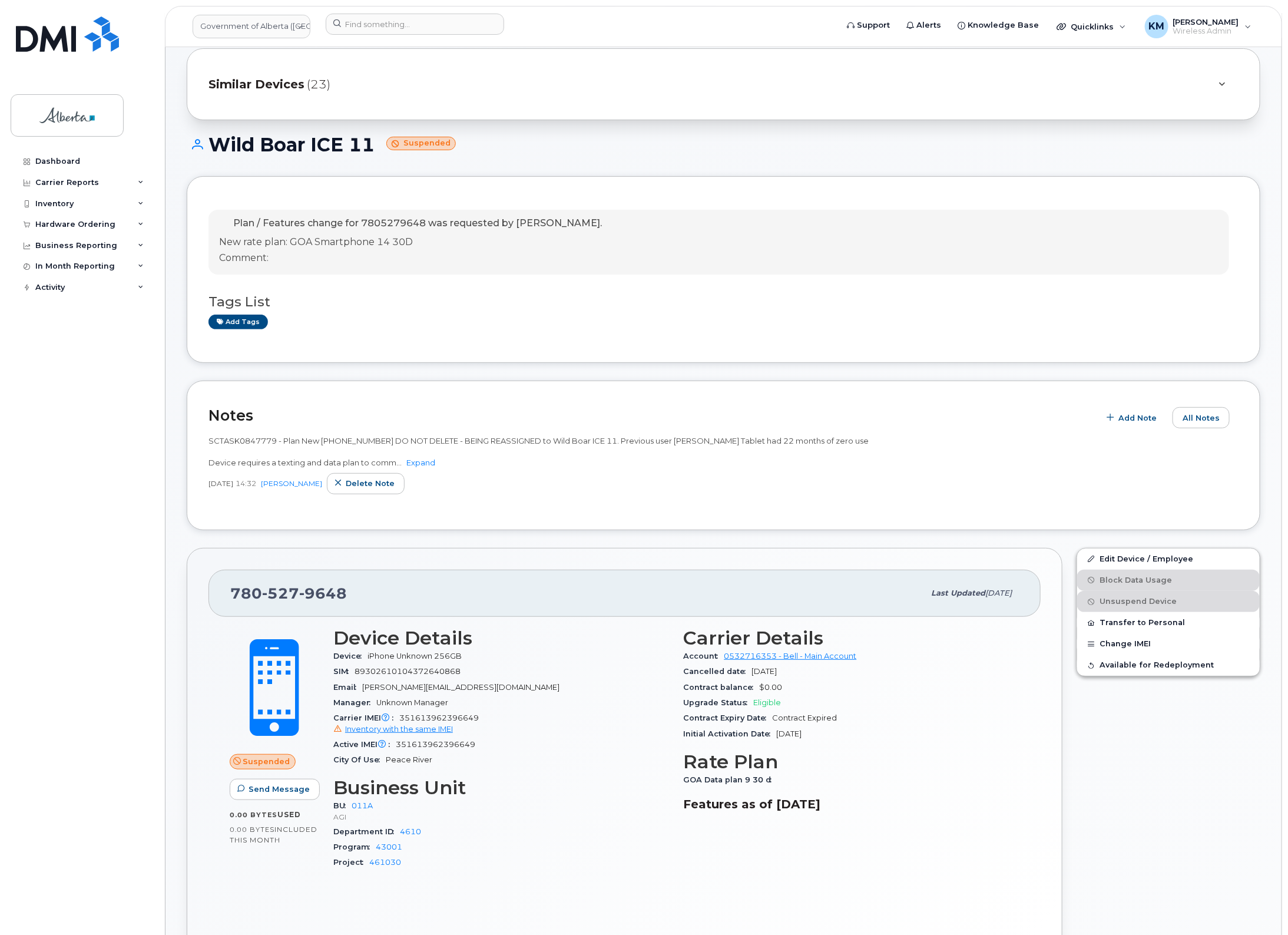
scroll to position [0, 0]
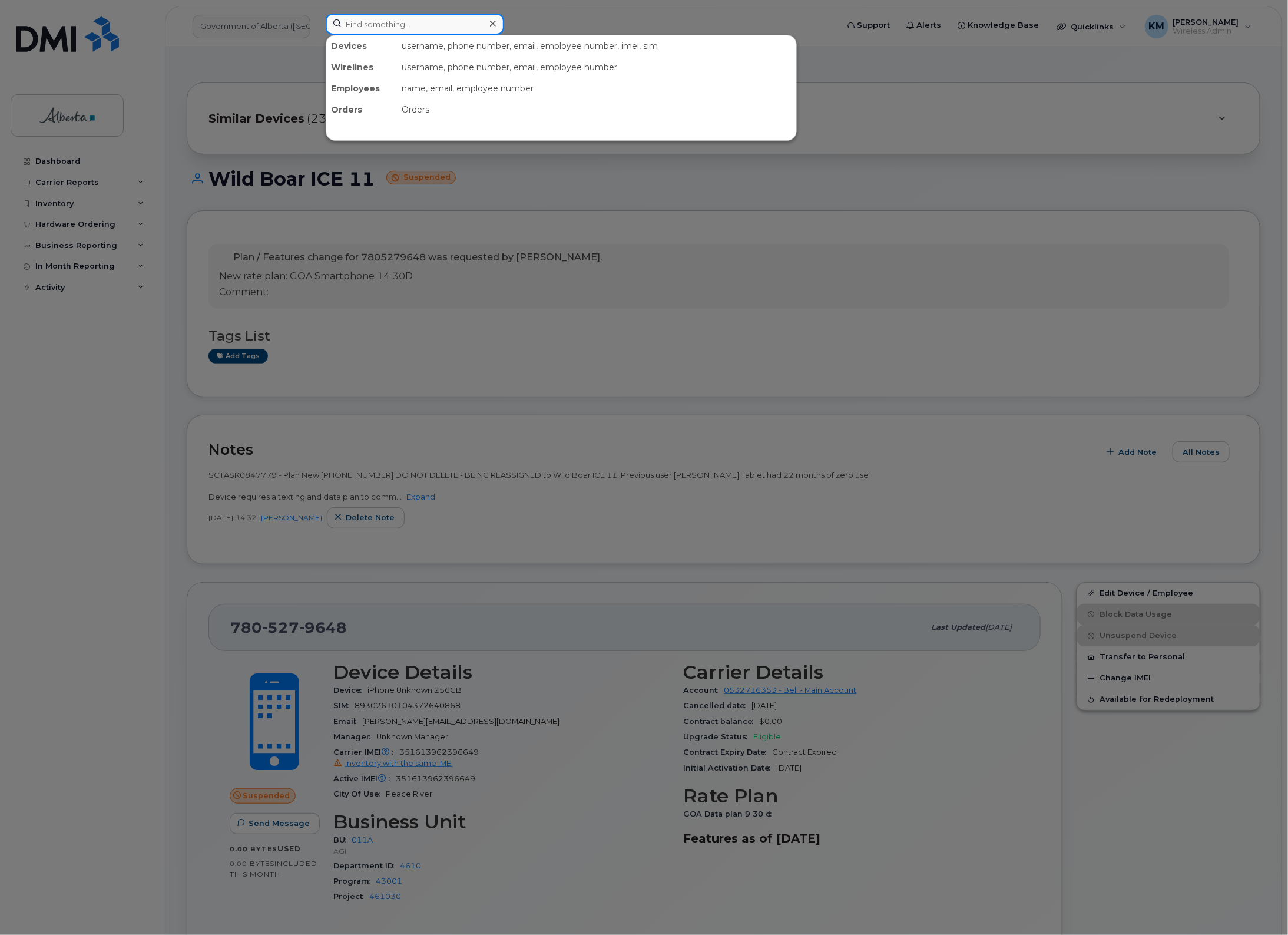
click at [437, 25] on input at bounding box center [415, 24] width 179 height 21
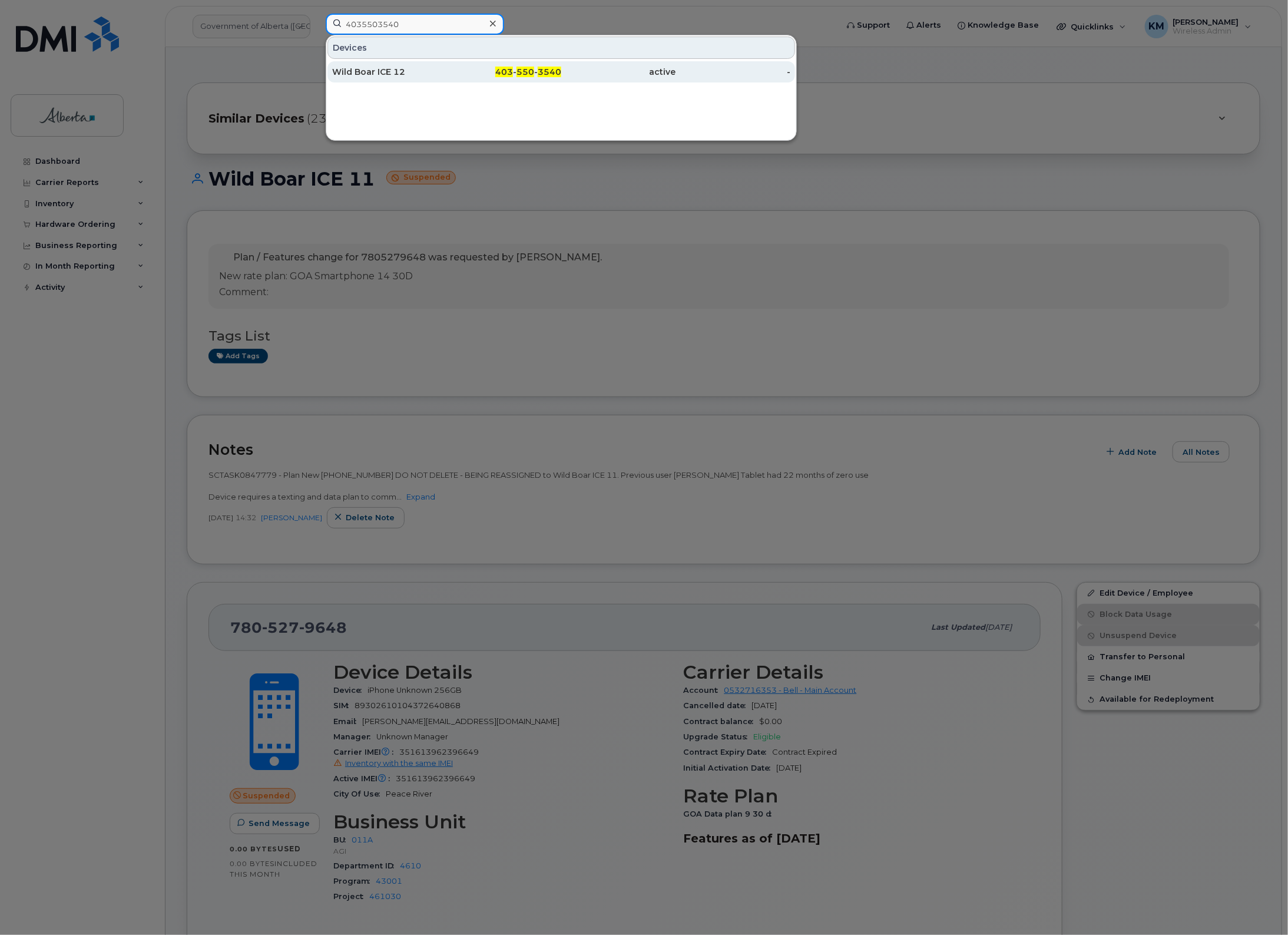
type input "4035503540"
click at [448, 73] on div "403 - 550 - 3540" at bounding box center [505, 71] width 115 height 12
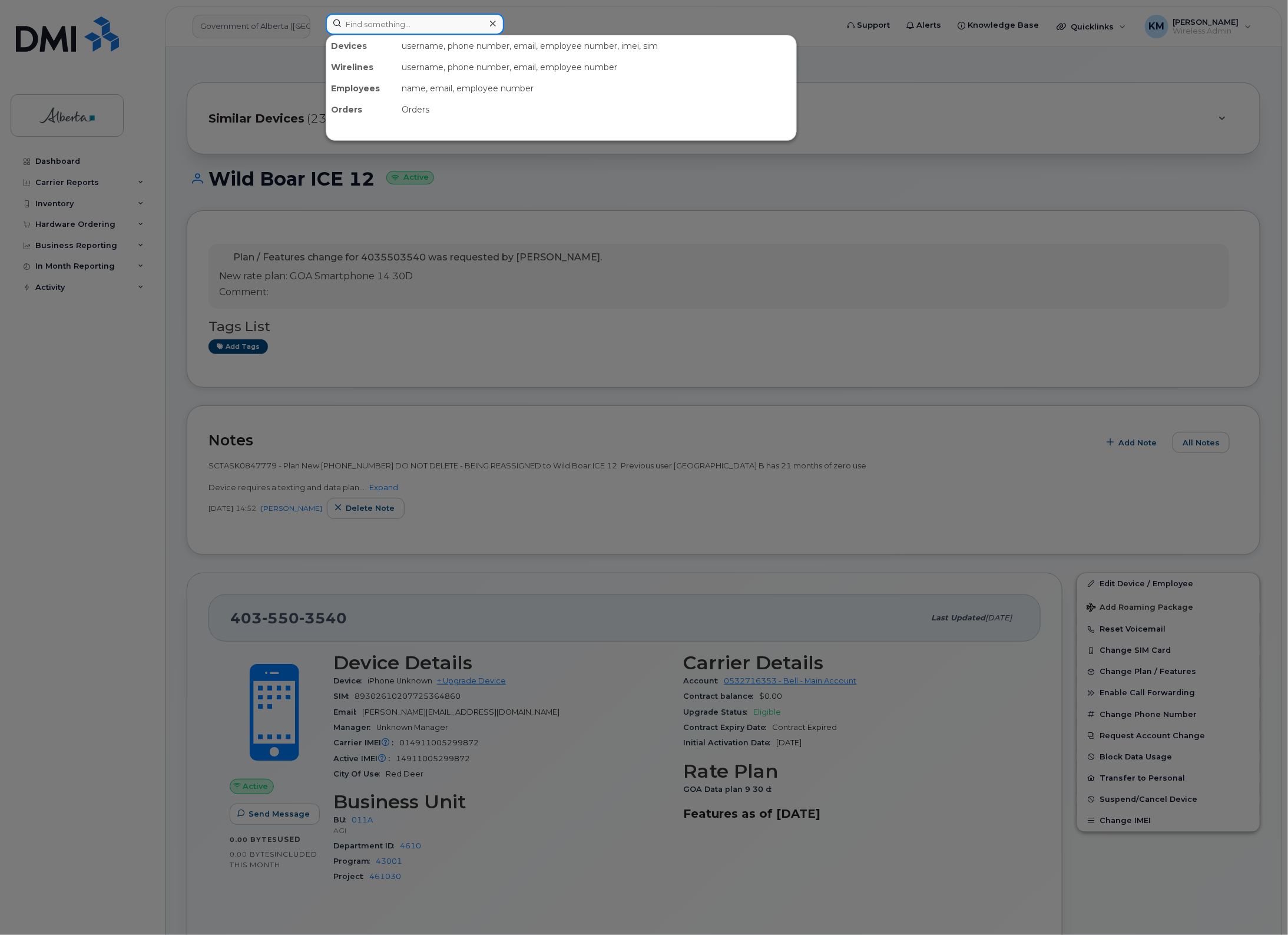
click at [425, 19] on input at bounding box center [415, 24] width 179 height 21
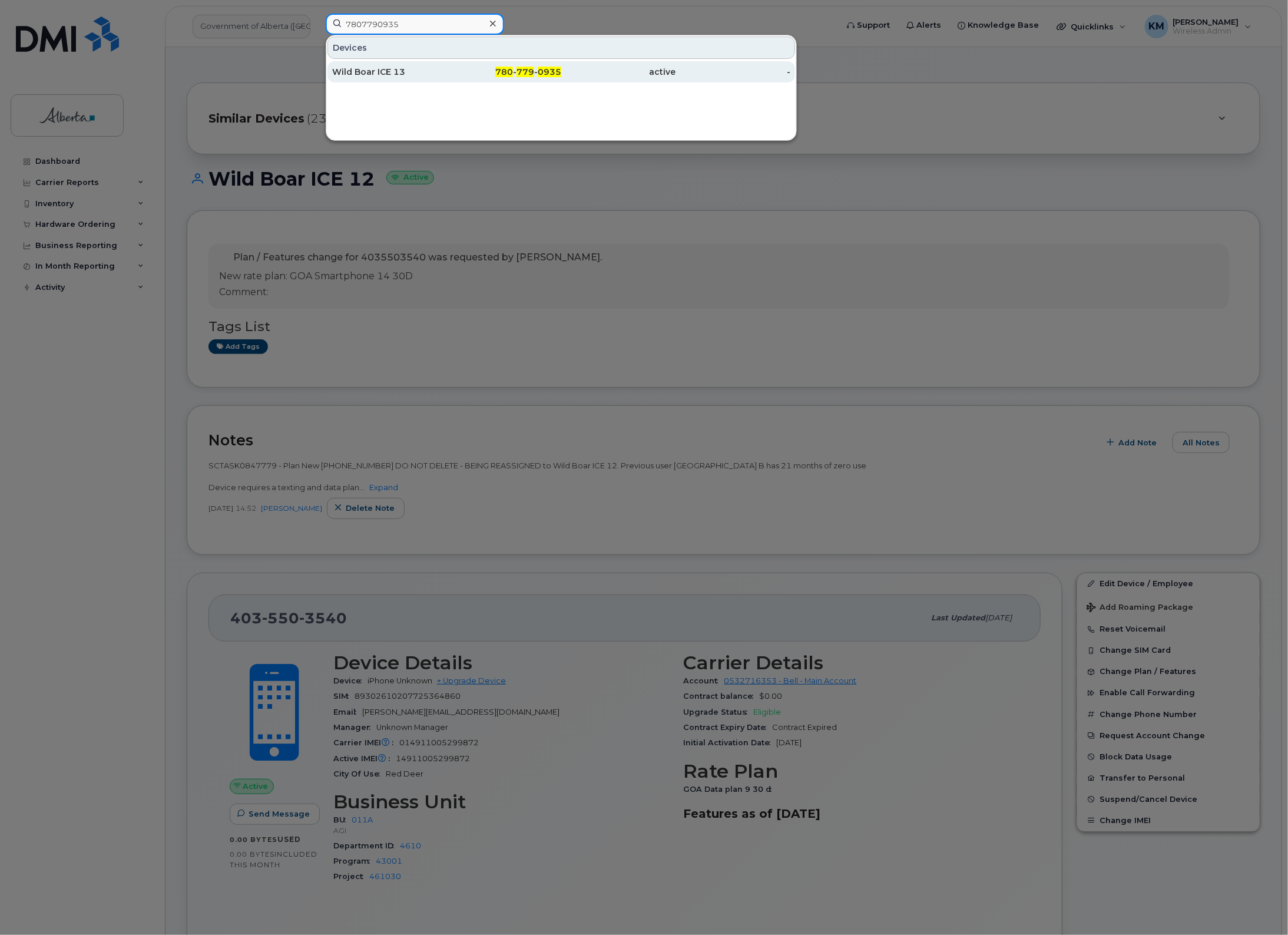
type input "7807790935"
click at [411, 67] on div "Wild Boar ICE 13" at bounding box center [389, 71] width 115 height 12
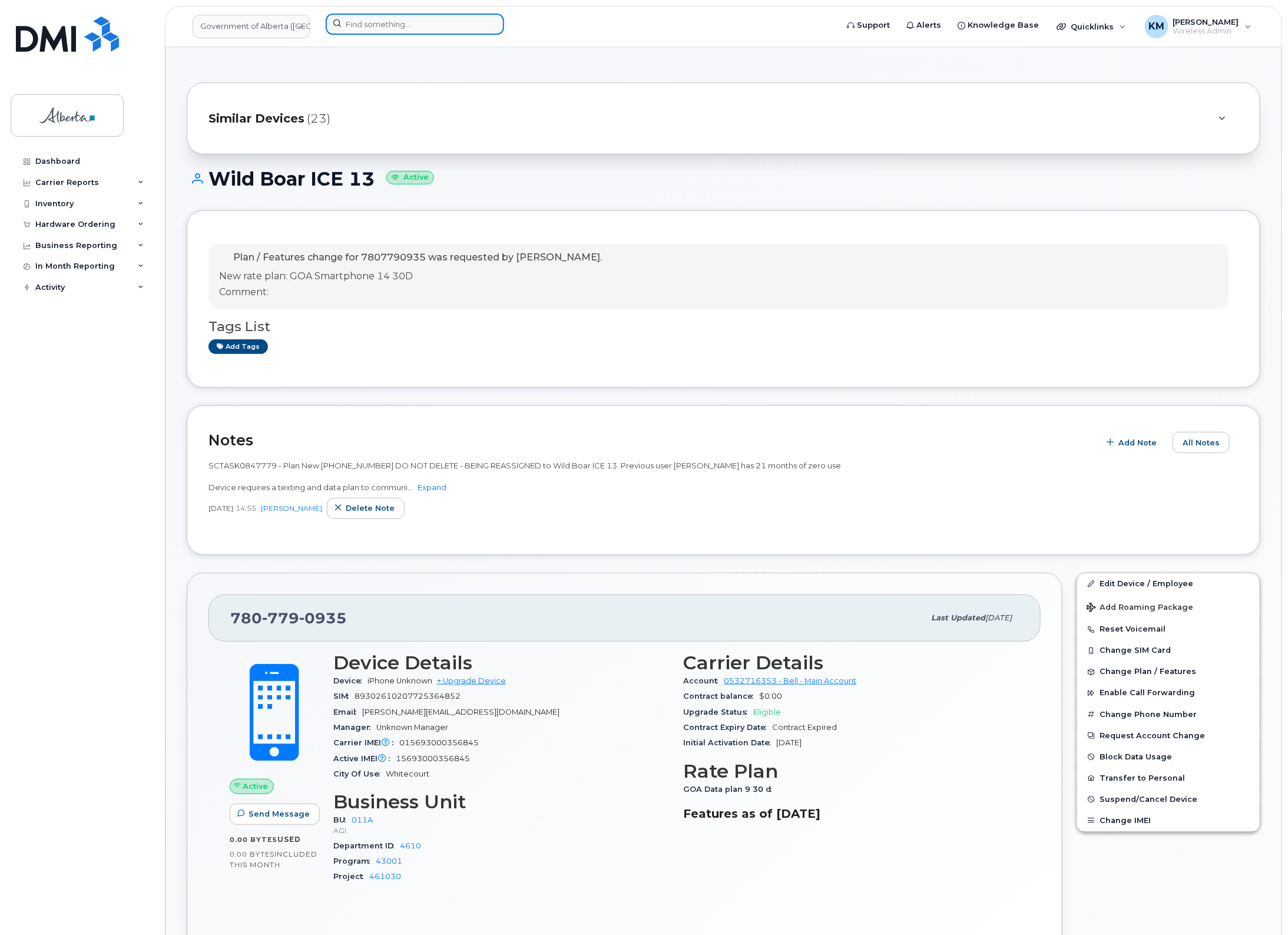
click at [405, 16] on input at bounding box center [415, 24] width 179 height 21
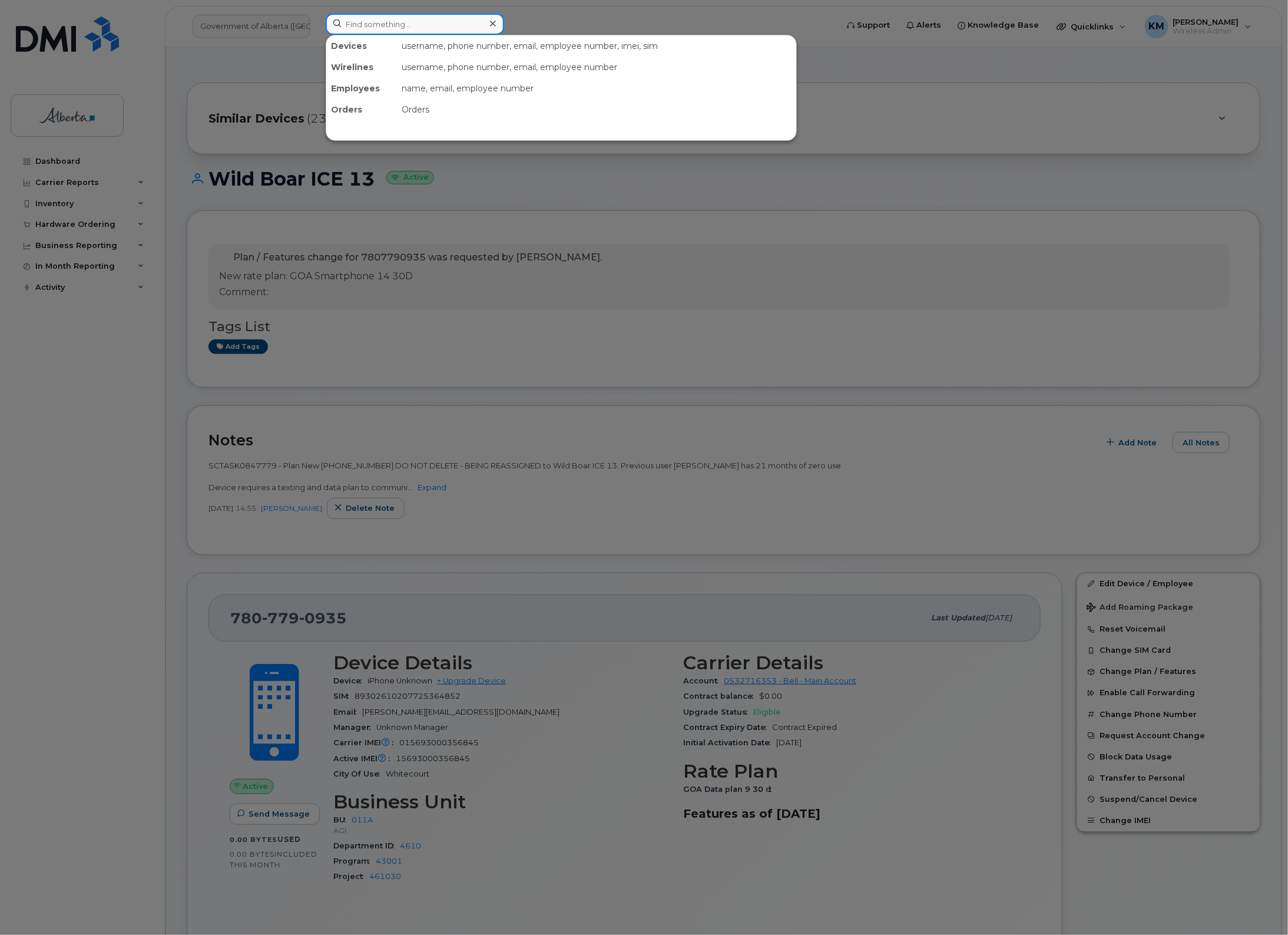
type input "7"
type input "4034582092"
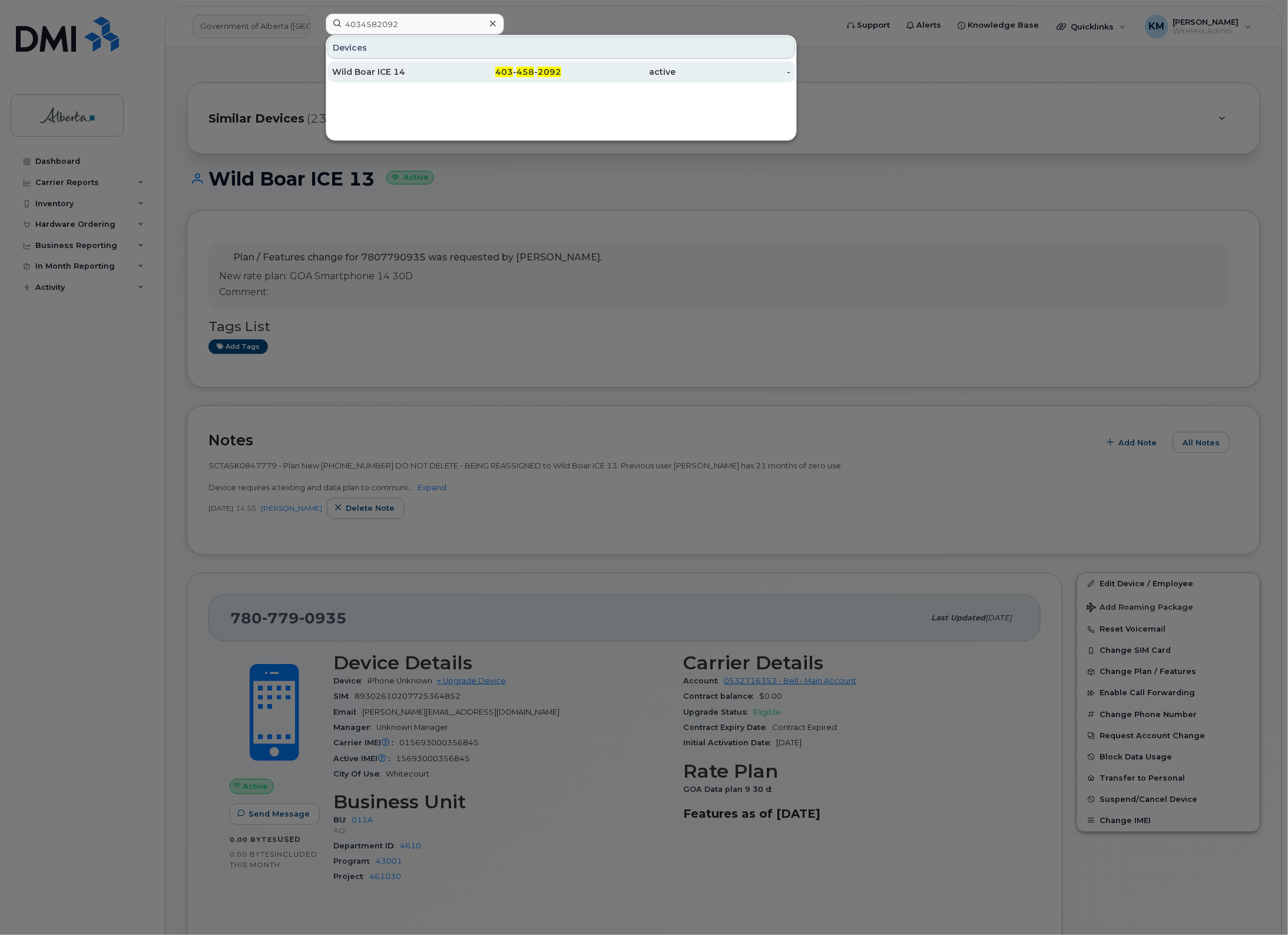
click at [401, 73] on div "Wild Boar ICE 14" at bounding box center [389, 71] width 115 height 12
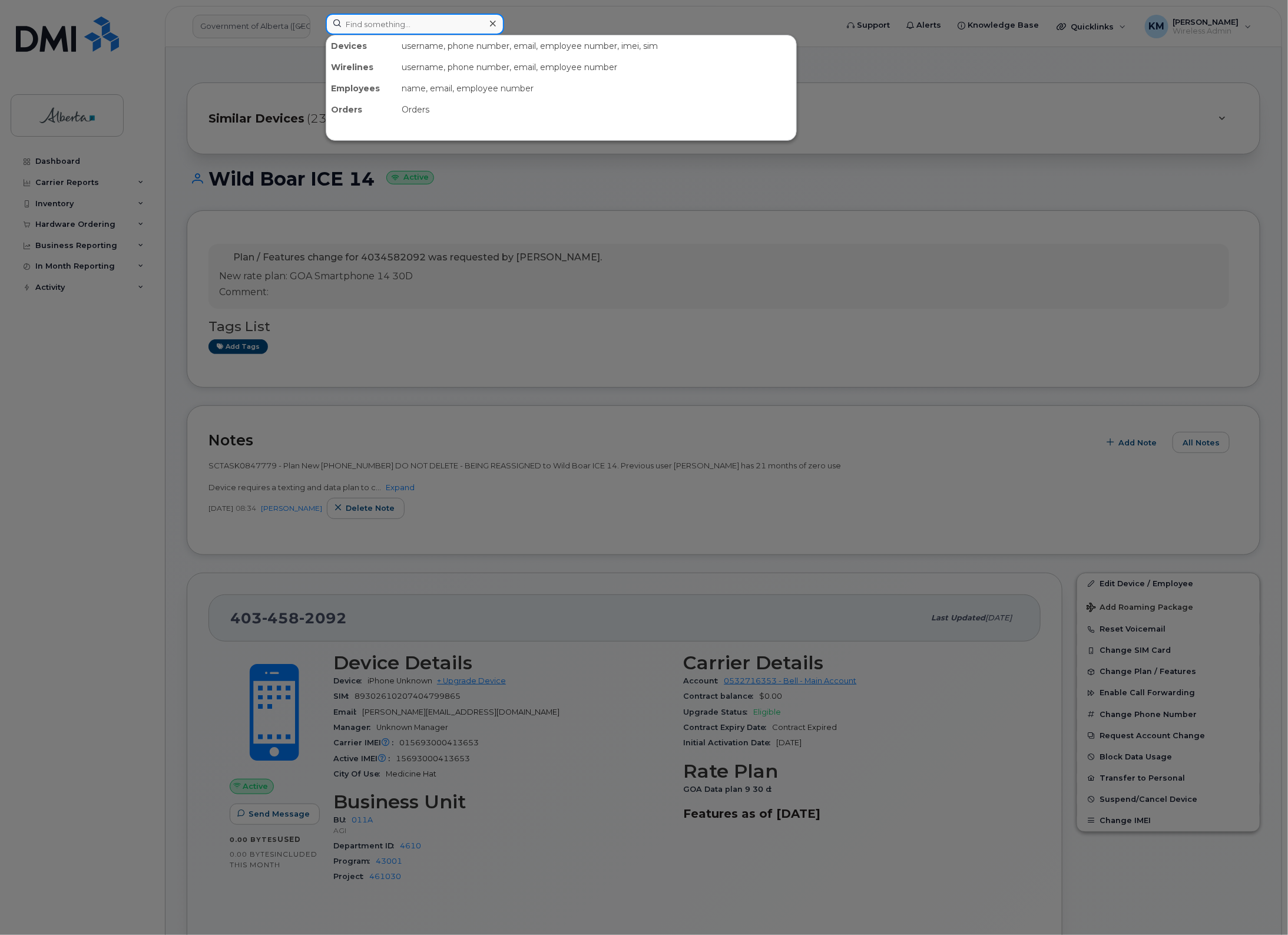
click at [402, 25] on input at bounding box center [415, 24] width 179 height 21
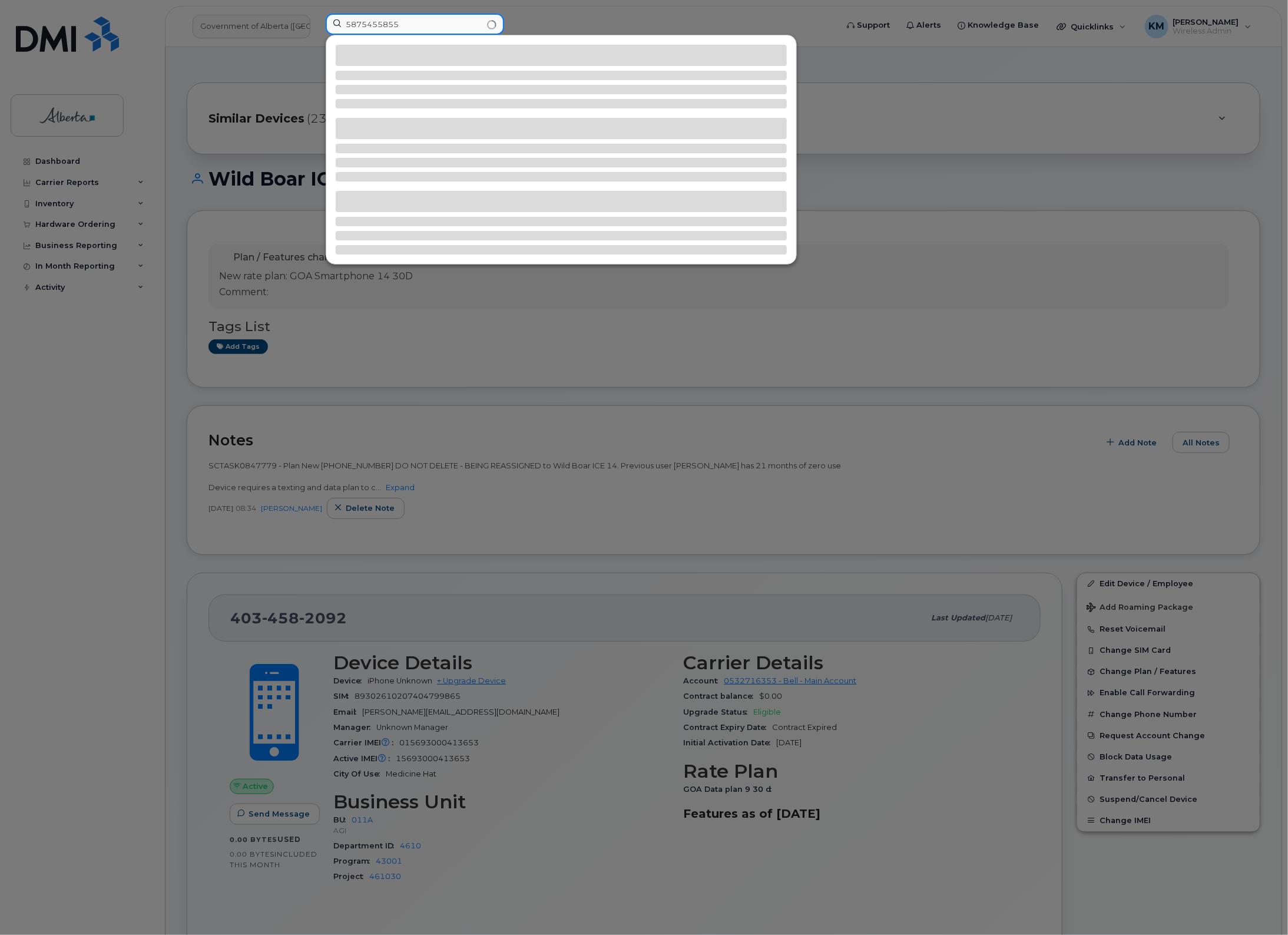
type input "5875455855"
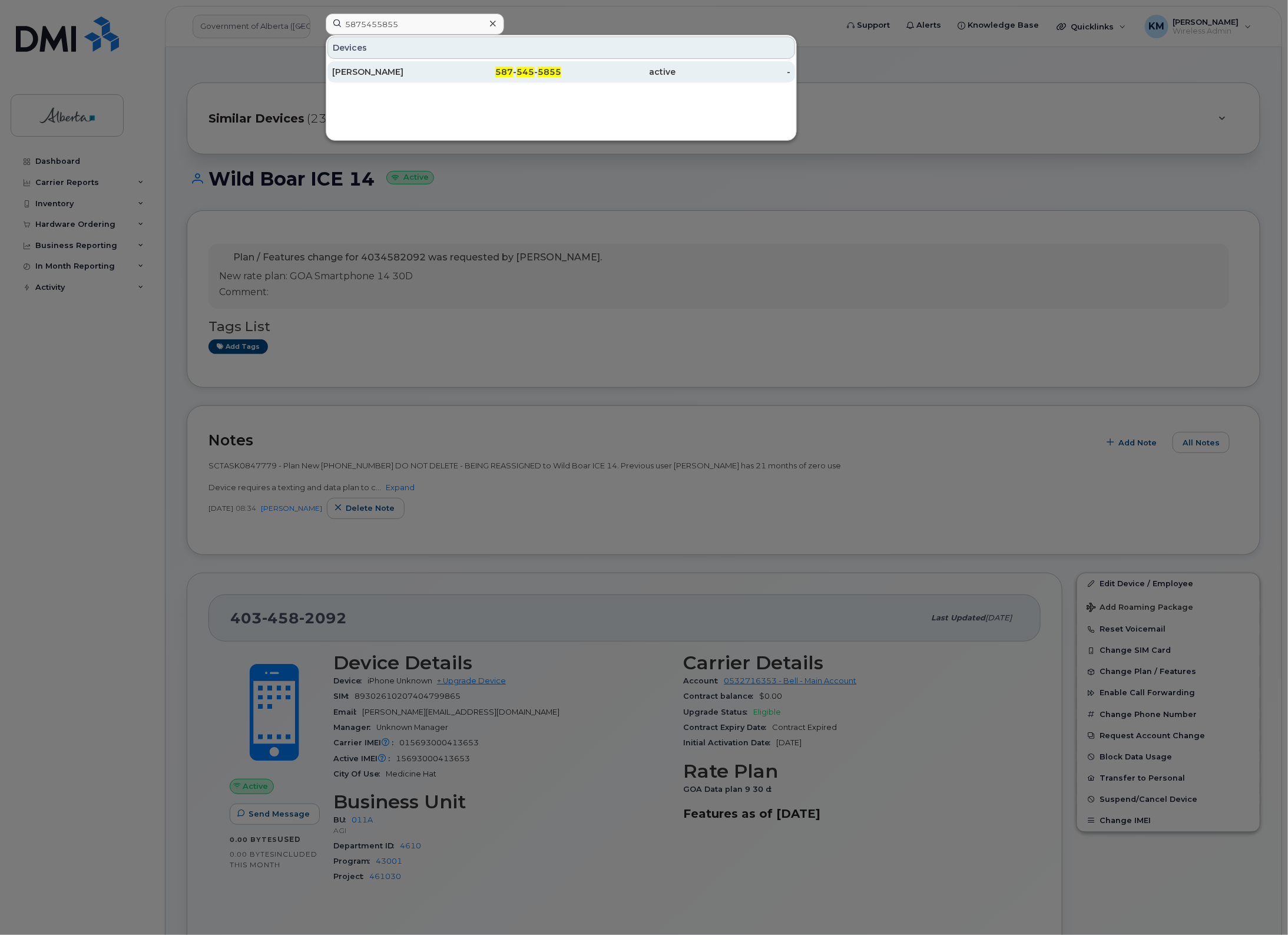
click at [390, 73] on div "[PERSON_NAME]" at bounding box center [389, 71] width 115 height 12
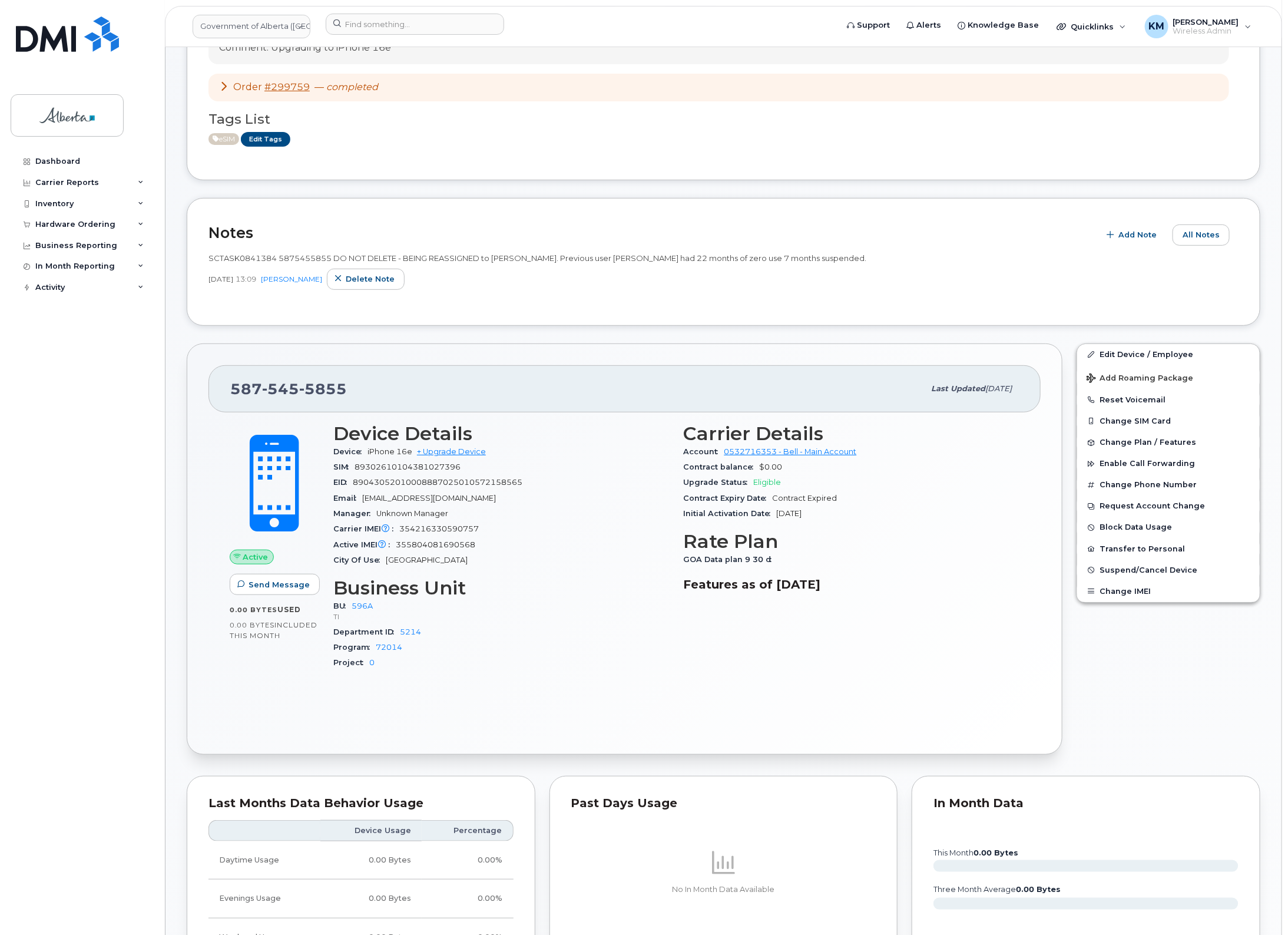
scroll to position [147, 0]
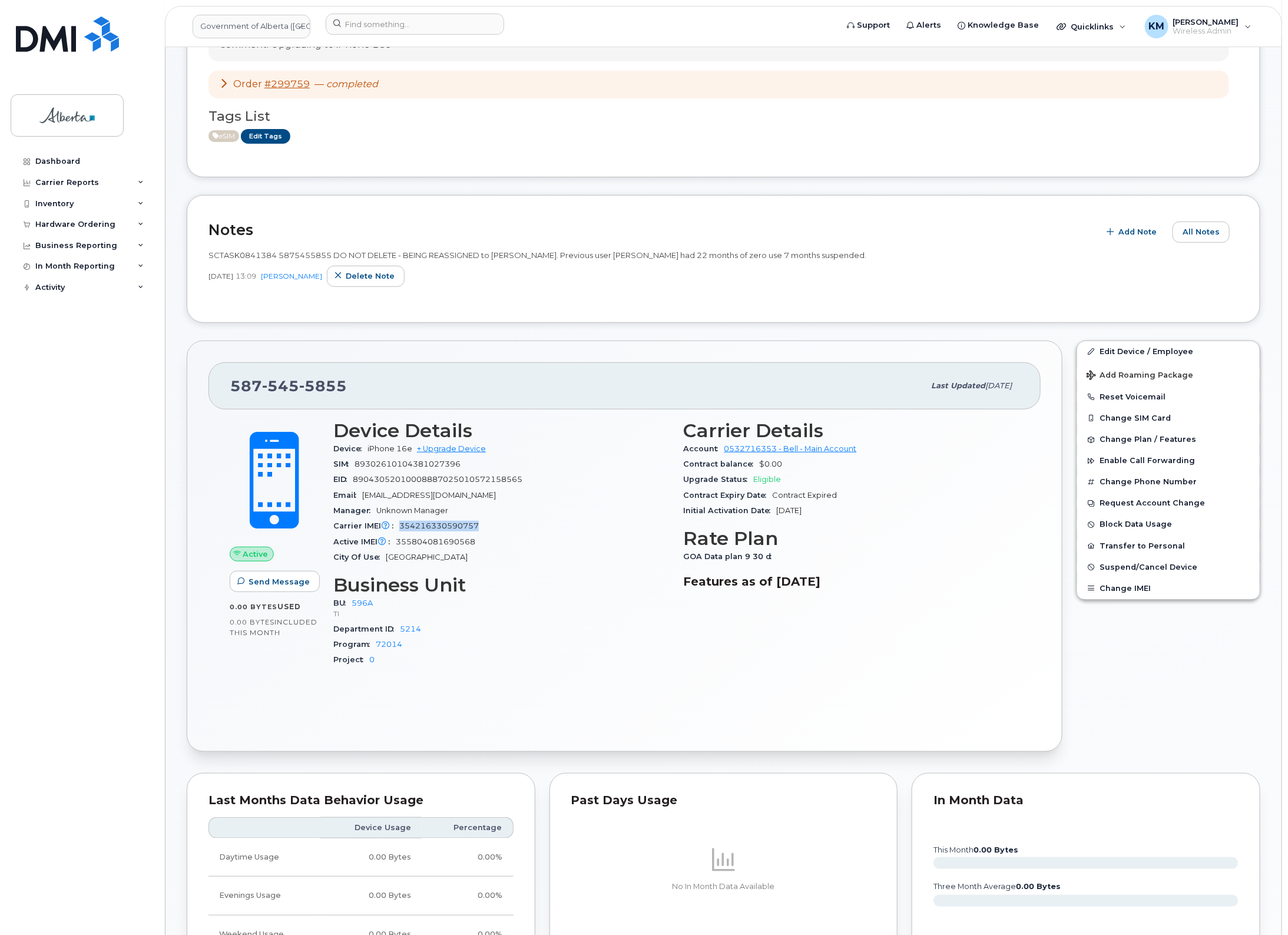
drag, startPoint x: 483, startPoint y: 526, endPoint x: 400, endPoint y: 530, distance: 83.1
click at [400, 530] on div "Carrier IMEI Carrier IMEI is reported during the last billing cycle or change o…" at bounding box center [501, 526] width 336 height 15
copy span "354216330590757"
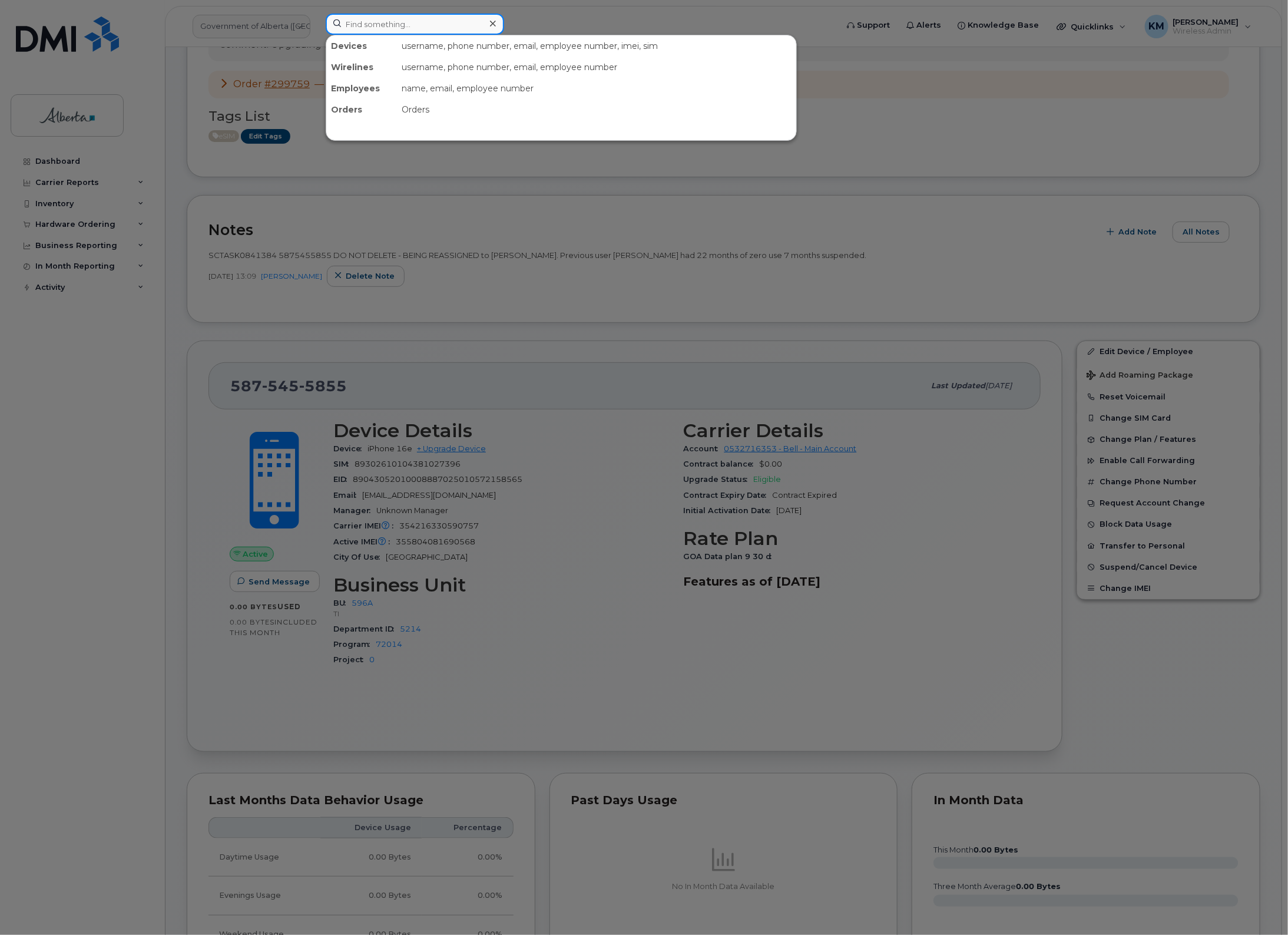
click at [400, 21] on input at bounding box center [415, 24] width 179 height 21
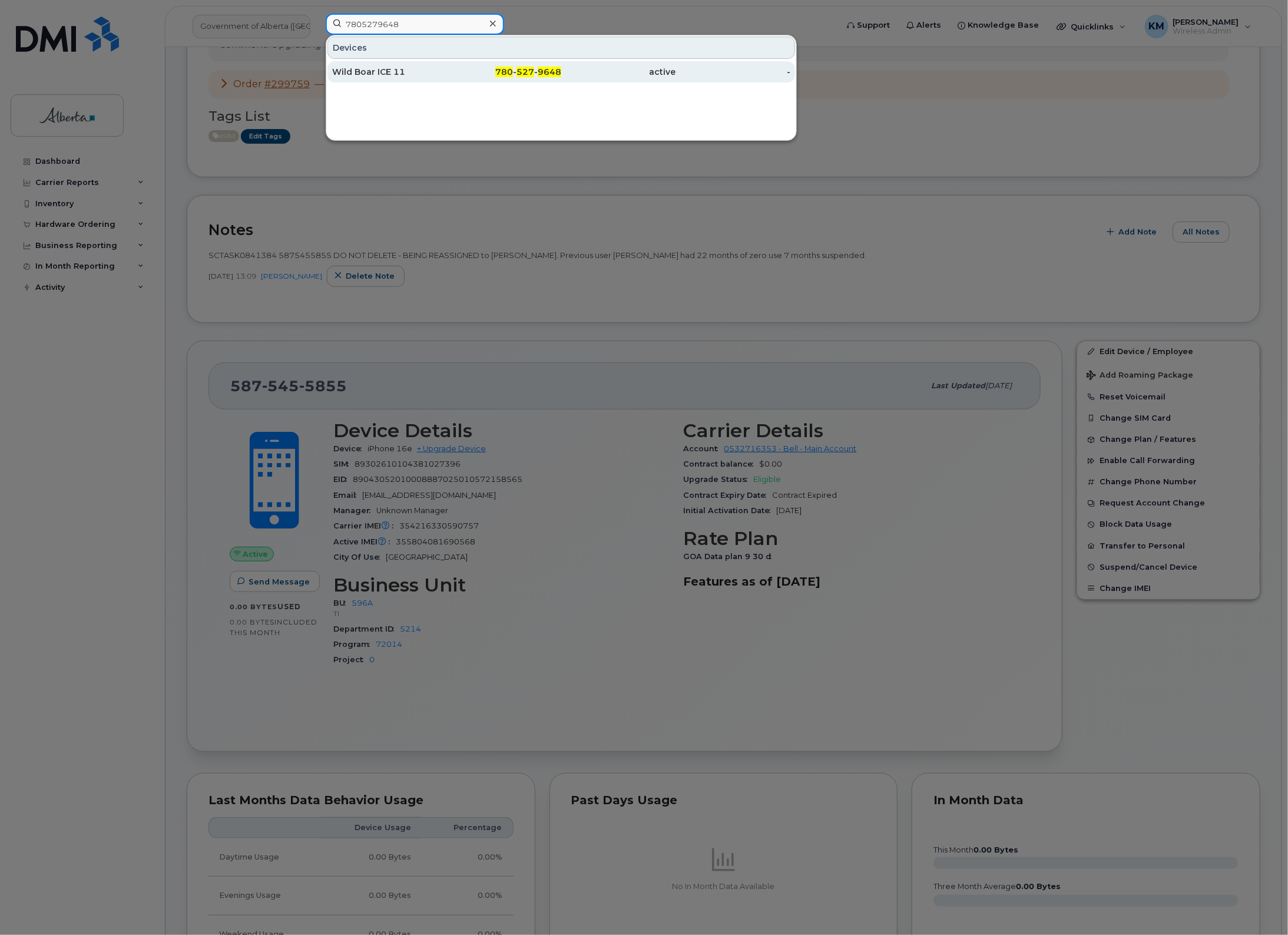
type input "7805279648"
click at [421, 71] on div "Wild Boar ICE 11" at bounding box center [389, 71] width 115 height 12
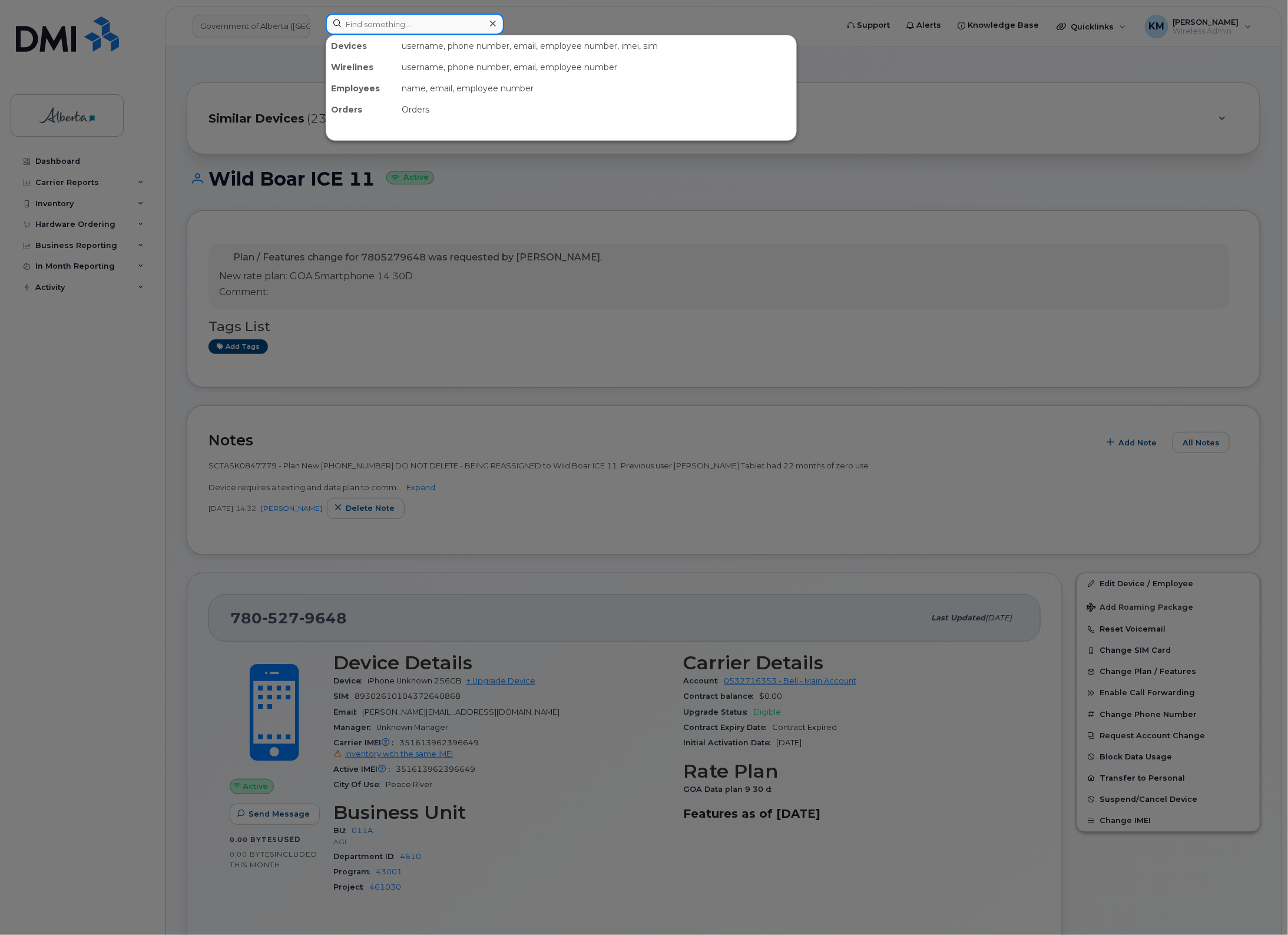
click at [386, 26] on input at bounding box center [415, 24] width 179 height 21
type input "4035503540"
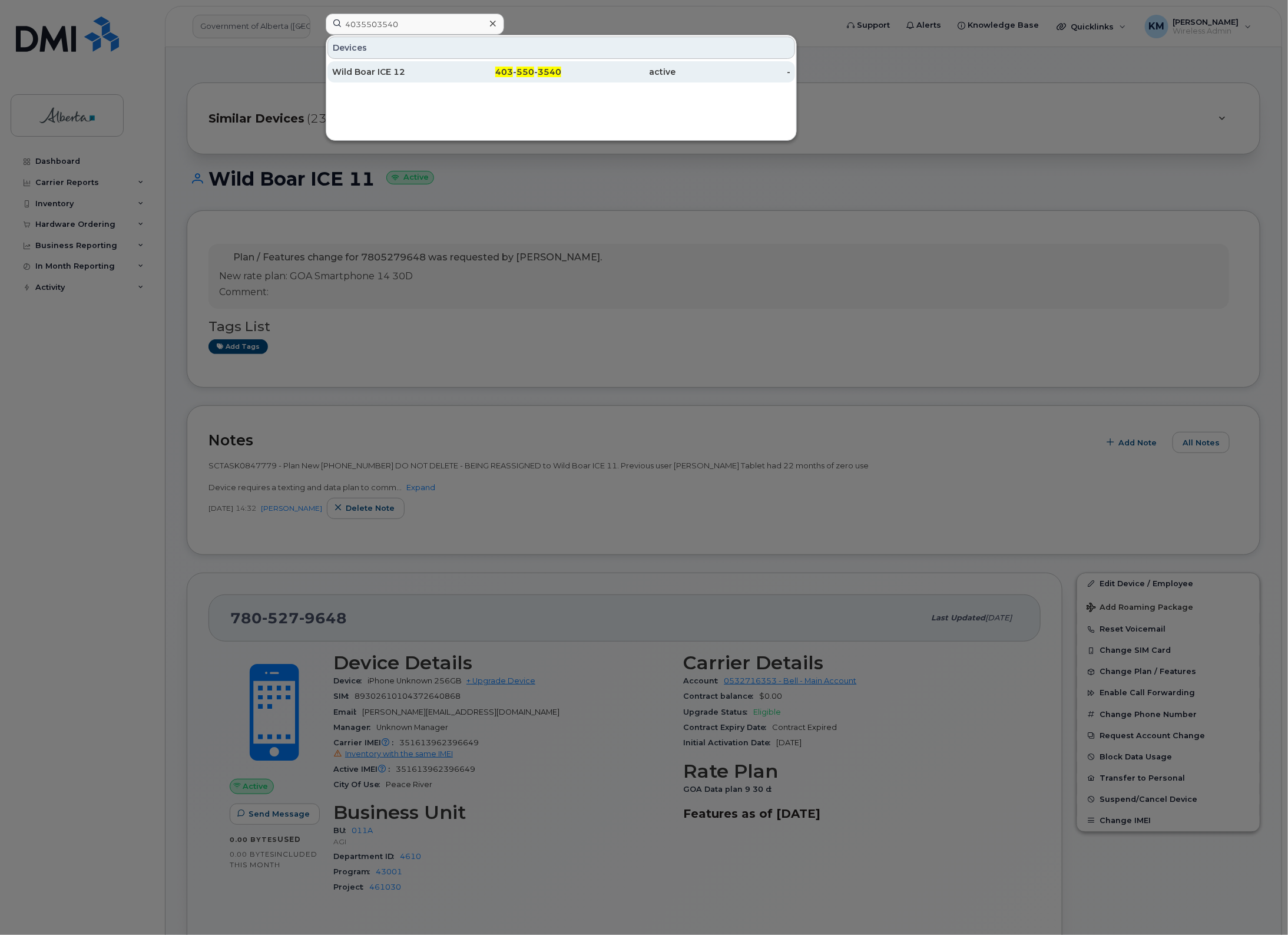
click at [389, 68] on div "Wild Boar ICE 12" at bounding box center [389, 71] width 115 height 12
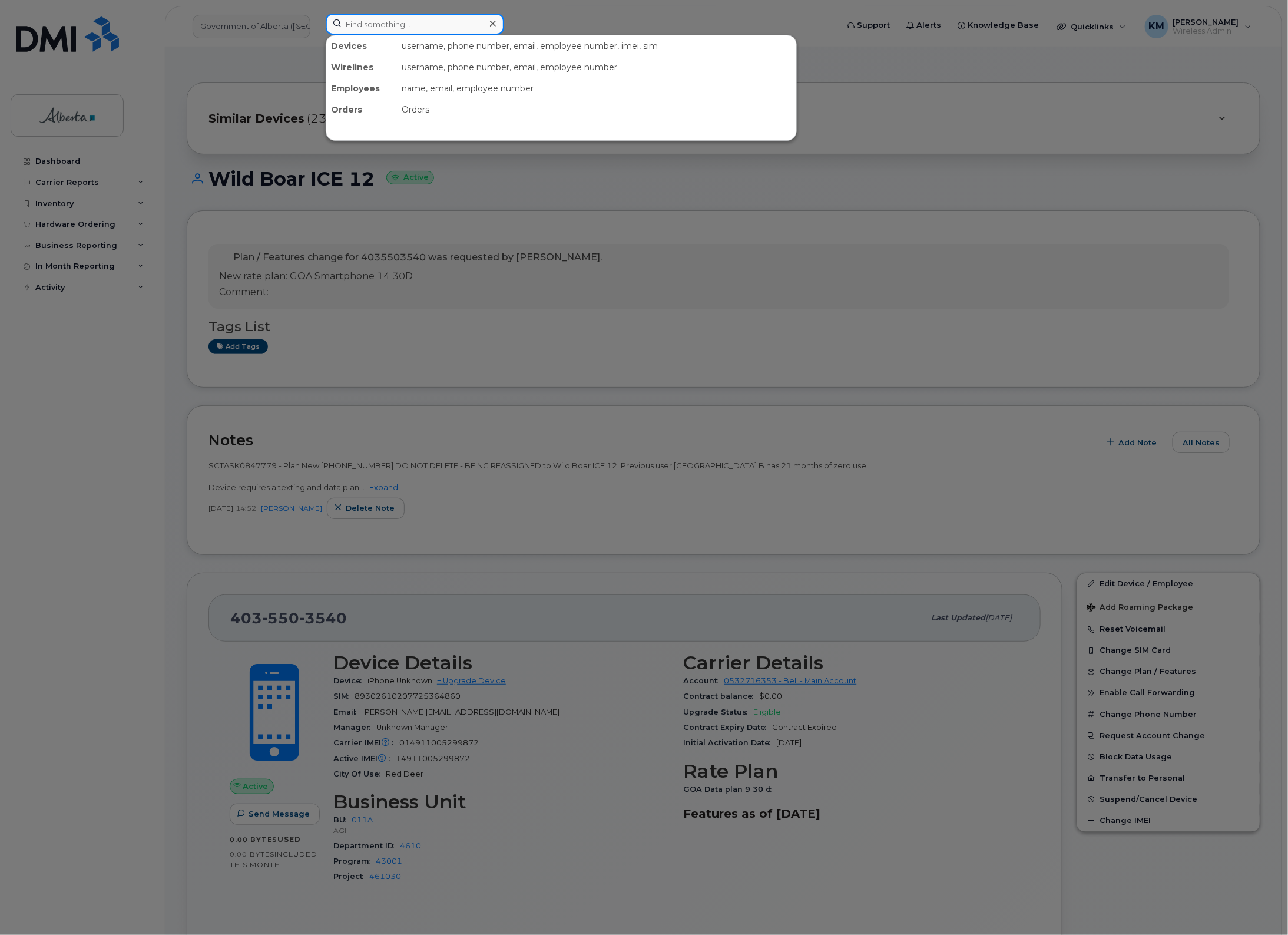
click at [368, 21] on input at bounding box center [415, 24] width 179 height 21
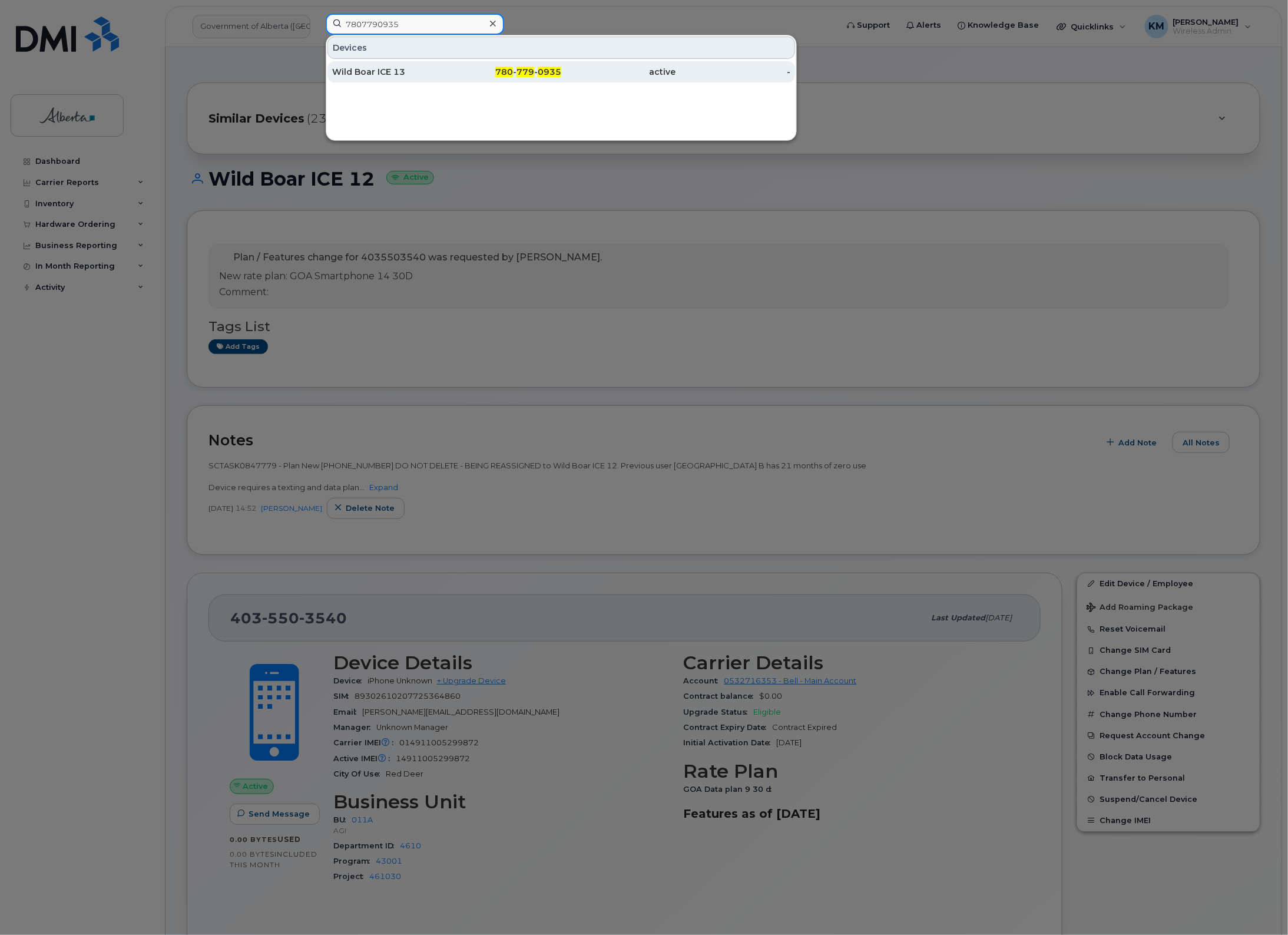
type input "7807790935"
click at [405, 74] on div "Wild Boar ICE 13" at bounding box center [389, 71] width 115 height 12
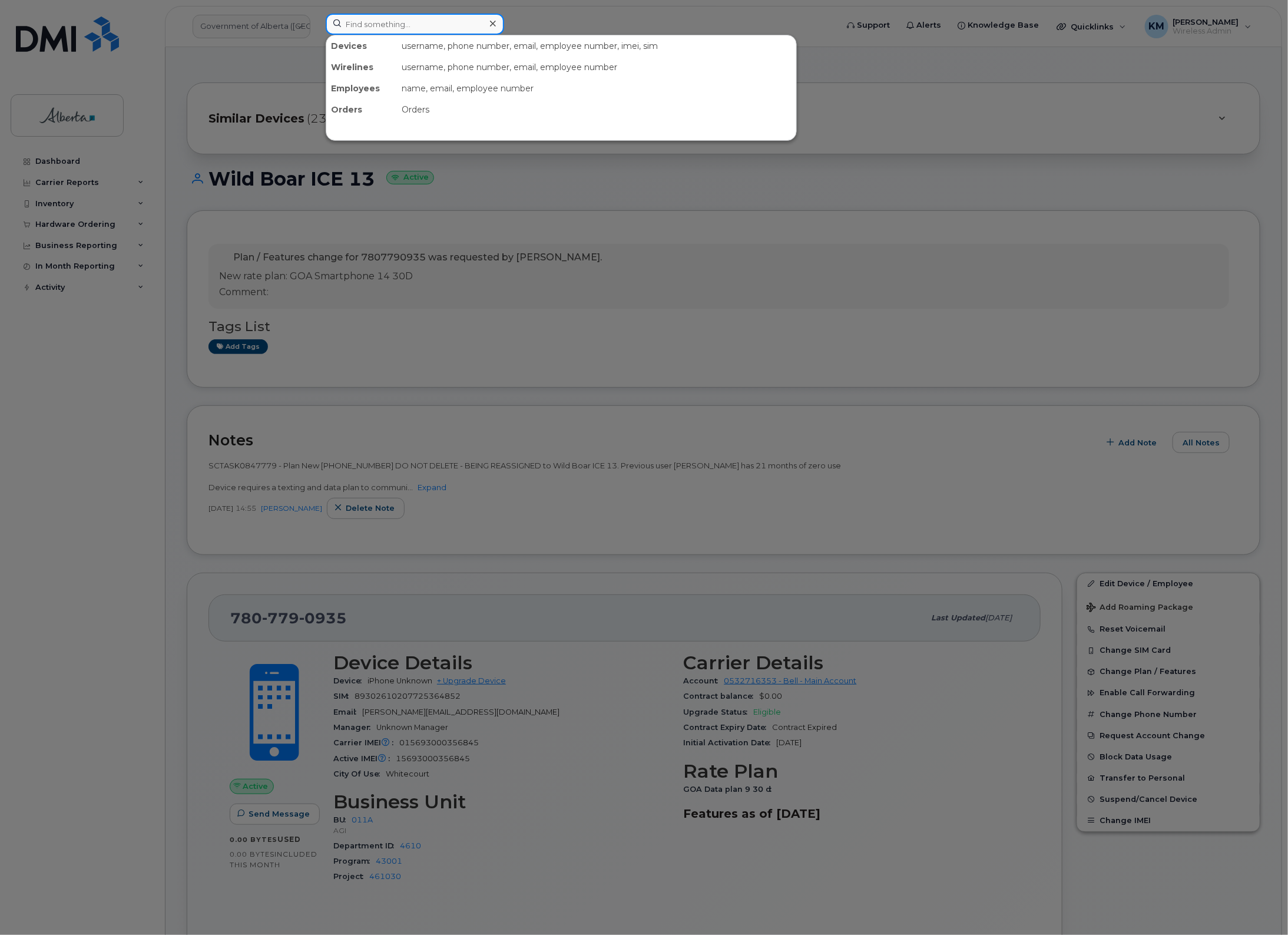
click at [430, 27] on input at bounding box center [415, 24] width 179 height 21
type input "4034582092"
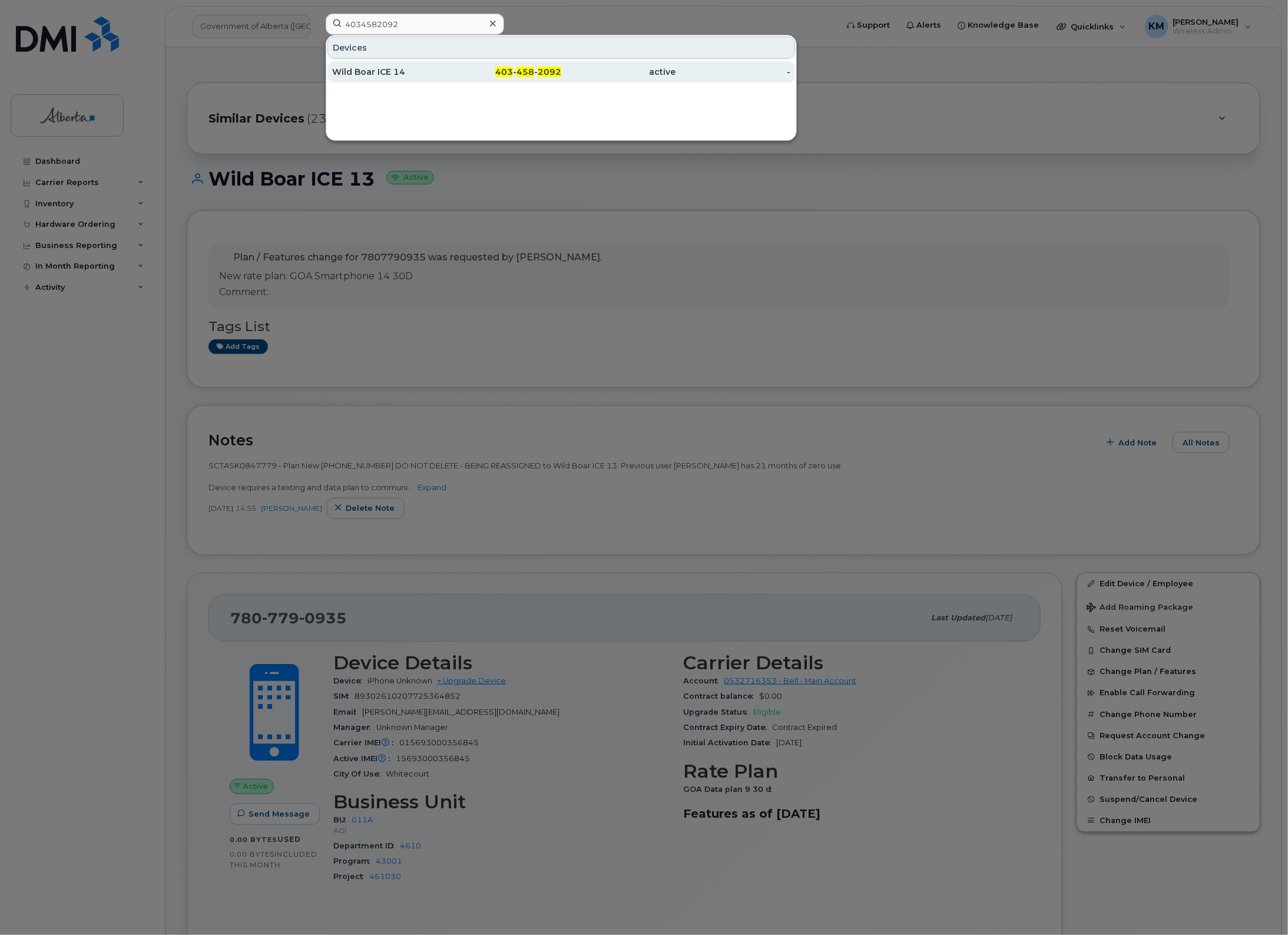
drag, startPoint x: 430, startPoint y: 34, endPoint x: 434, endPoint y: 72, distance: 38.2
click at [434, 72] on div "Wild Boar ICE 14" at bounding box center [389, 71] width 115 height 12
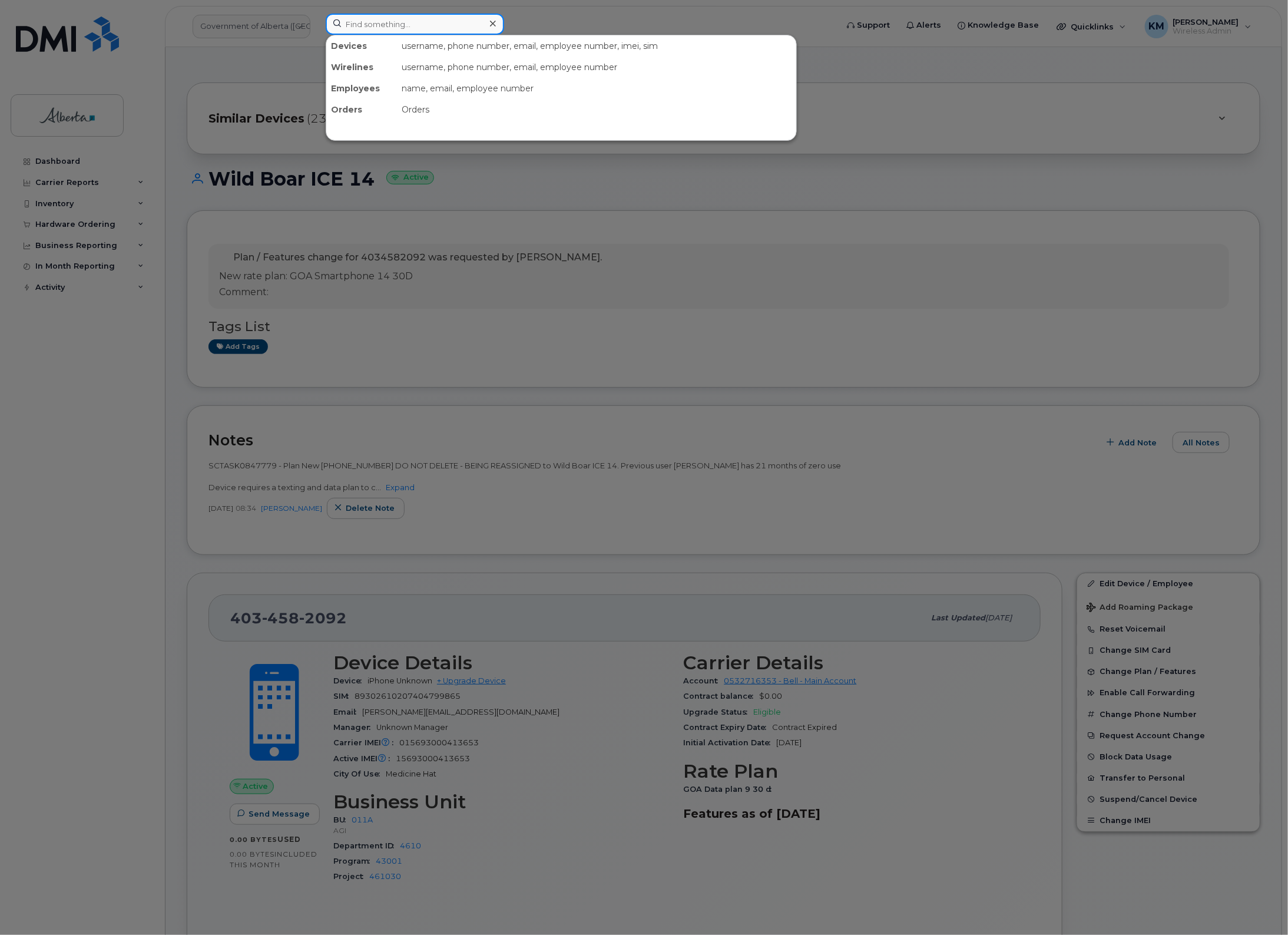
click at [383, 26] on input at bounding box center [415, 24] width 179 height 21
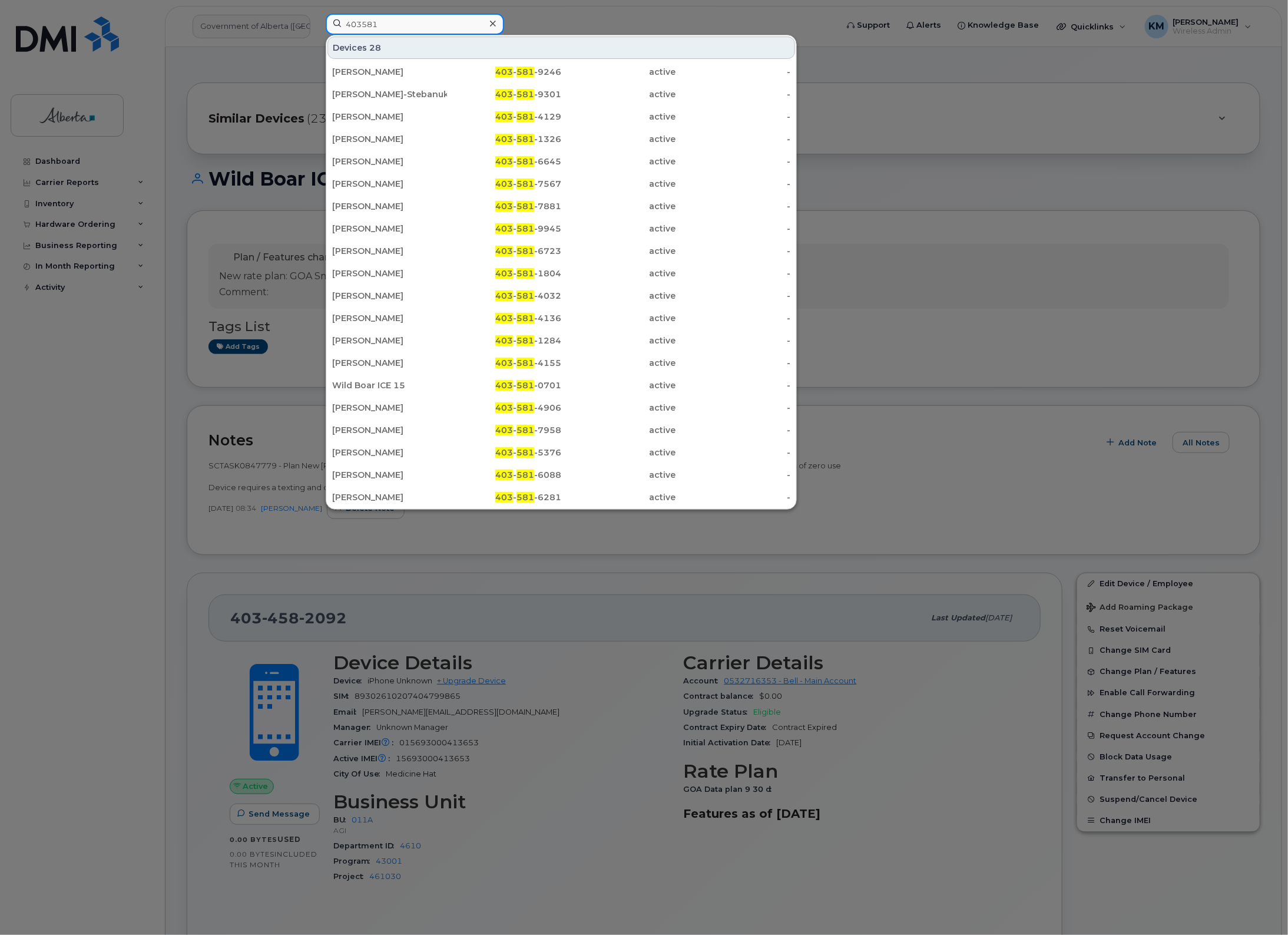
drag, startPoint x: 396, startPoint y: 27, endPoint x: 342, endPoint y: 27, distance: 54.0
click at [342, 27] on input "403581" at bounding box center [415, 24] width 179 height 21
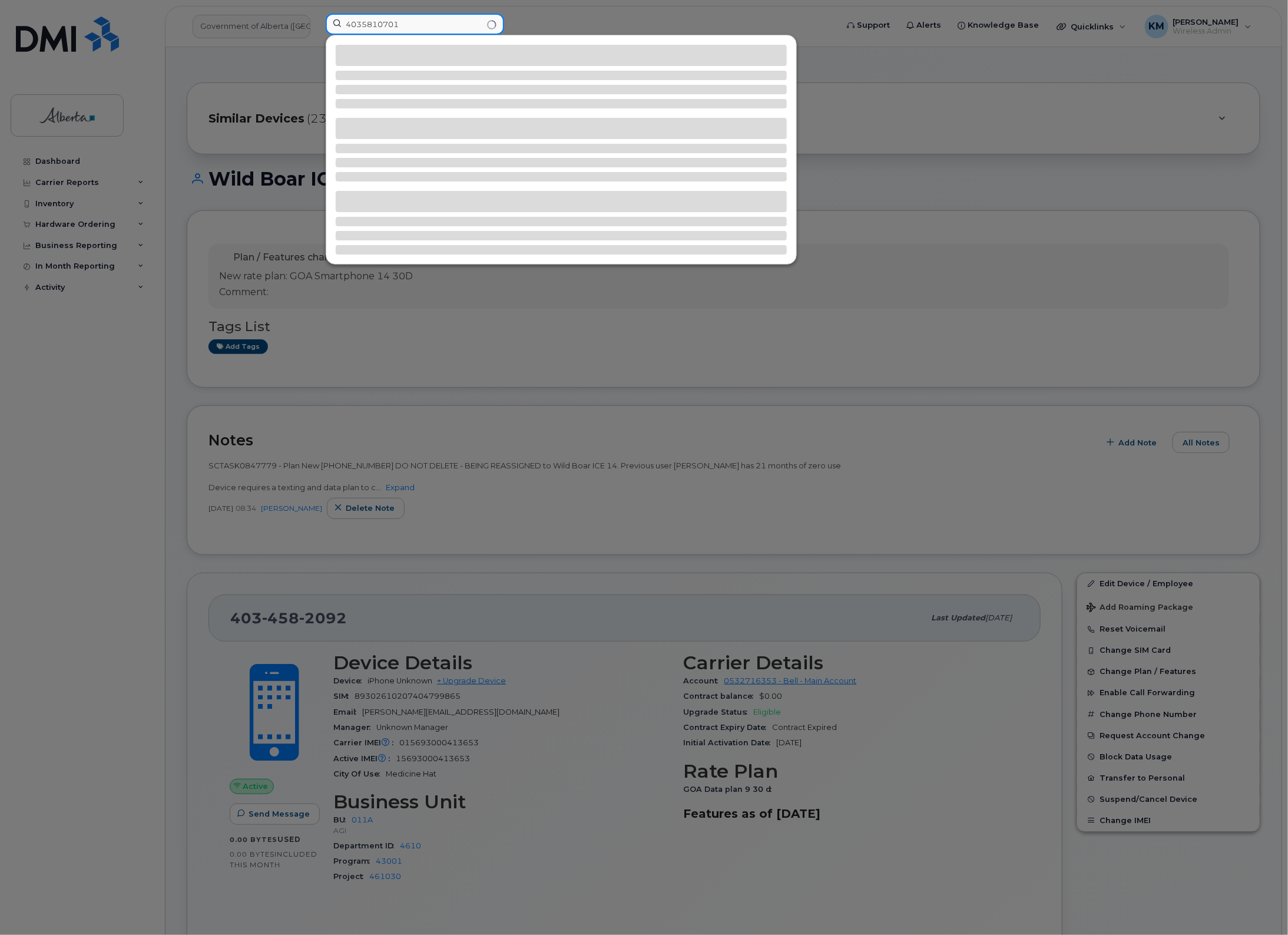
type input "4035810701"
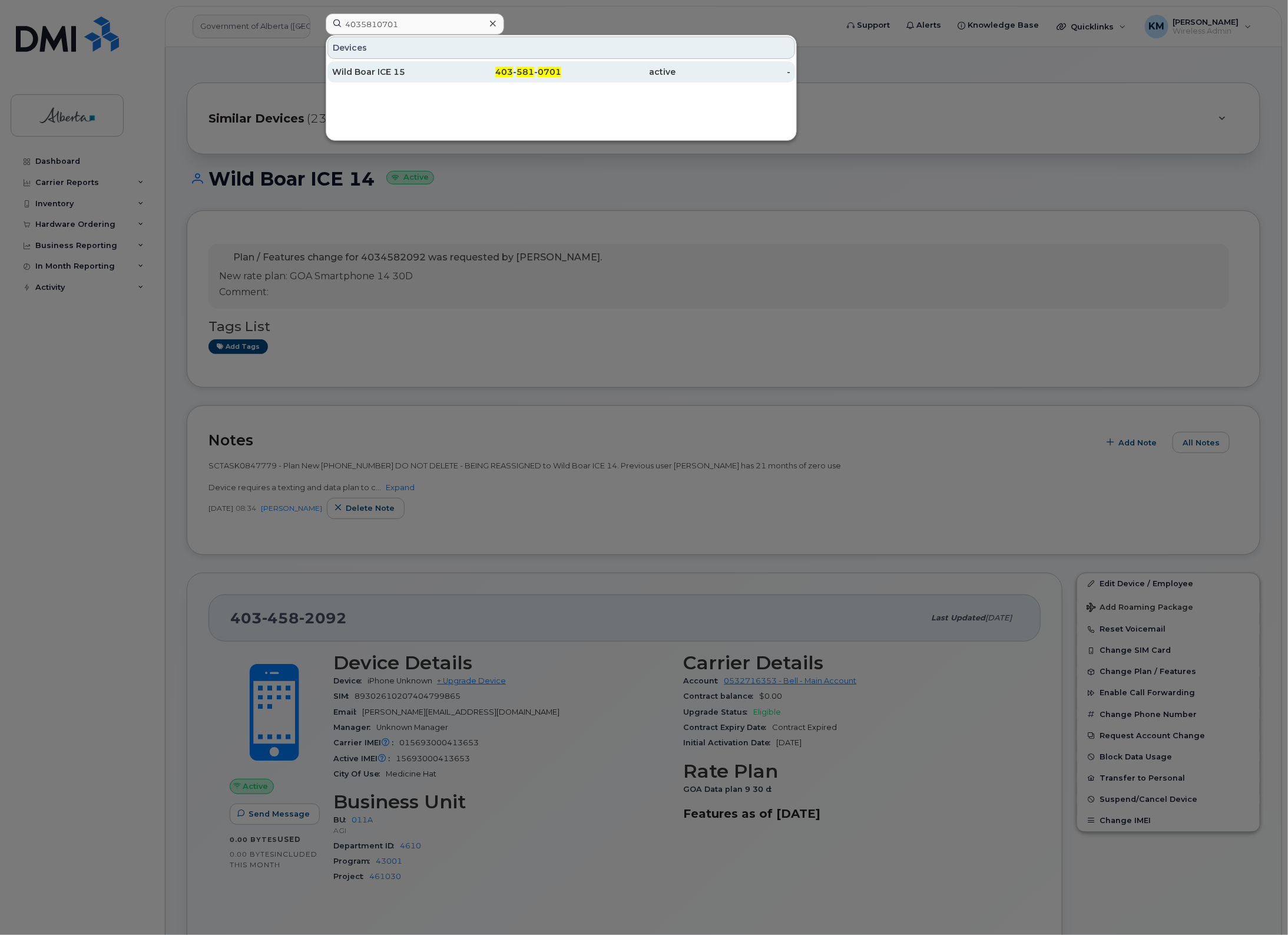
click at [420, 74] on div "Wild Boar ICE 15" at bounding box center [389, 71] width 115 height 12
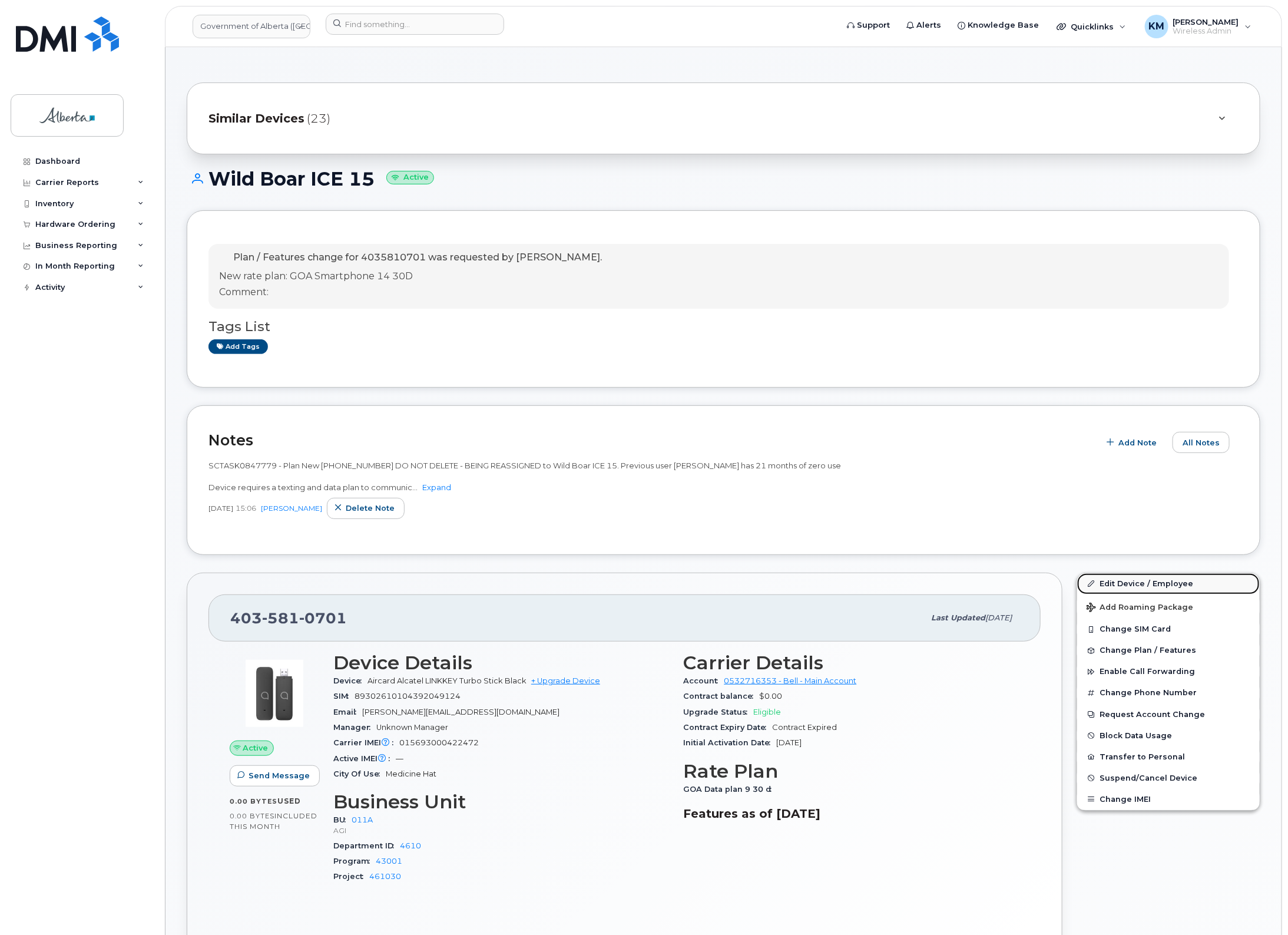
click at [1122, 576] on link "Edit Device / Employee" at bounding box center [1168, 583] width 182 height 21
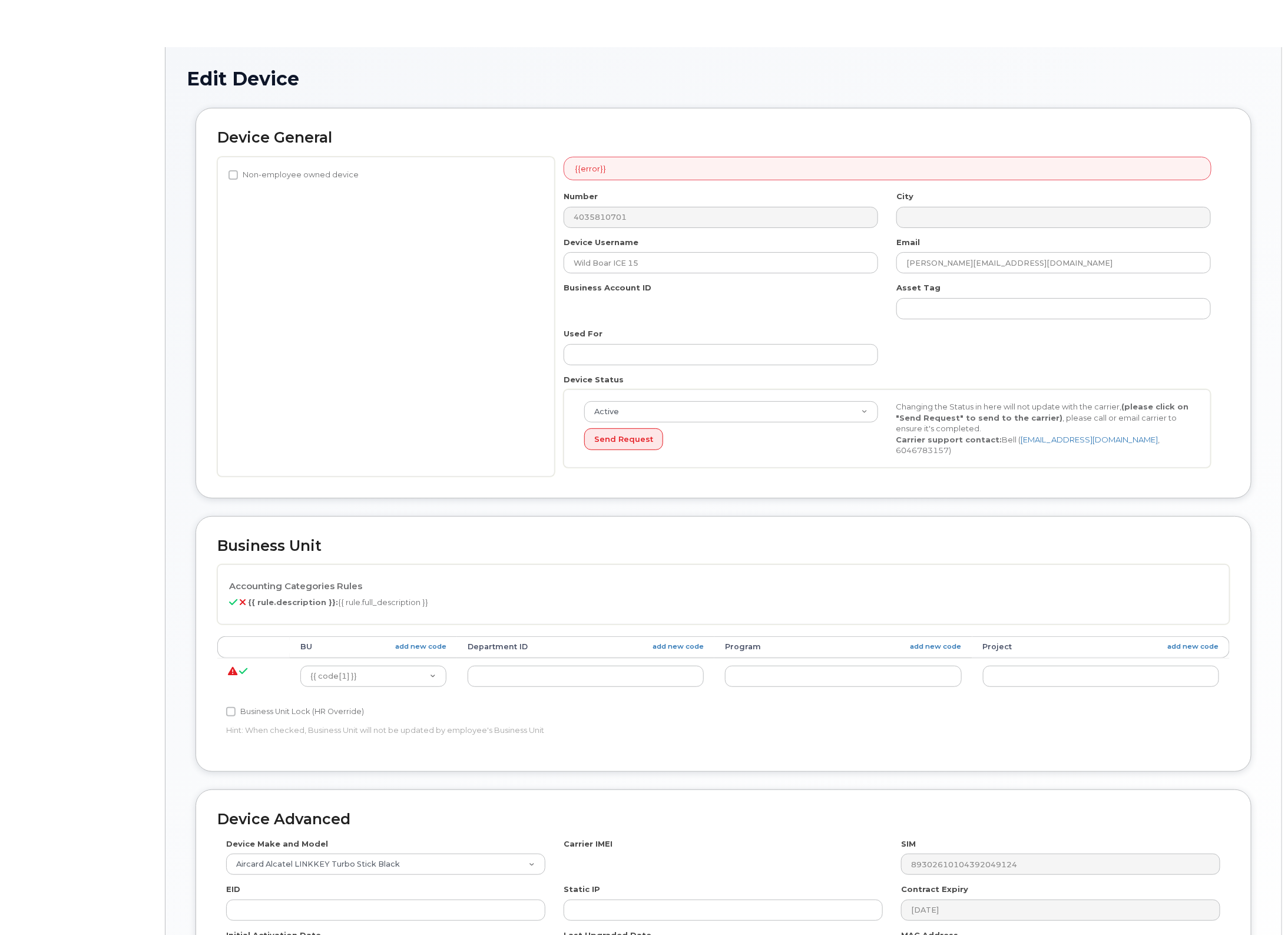
select select "4120336"
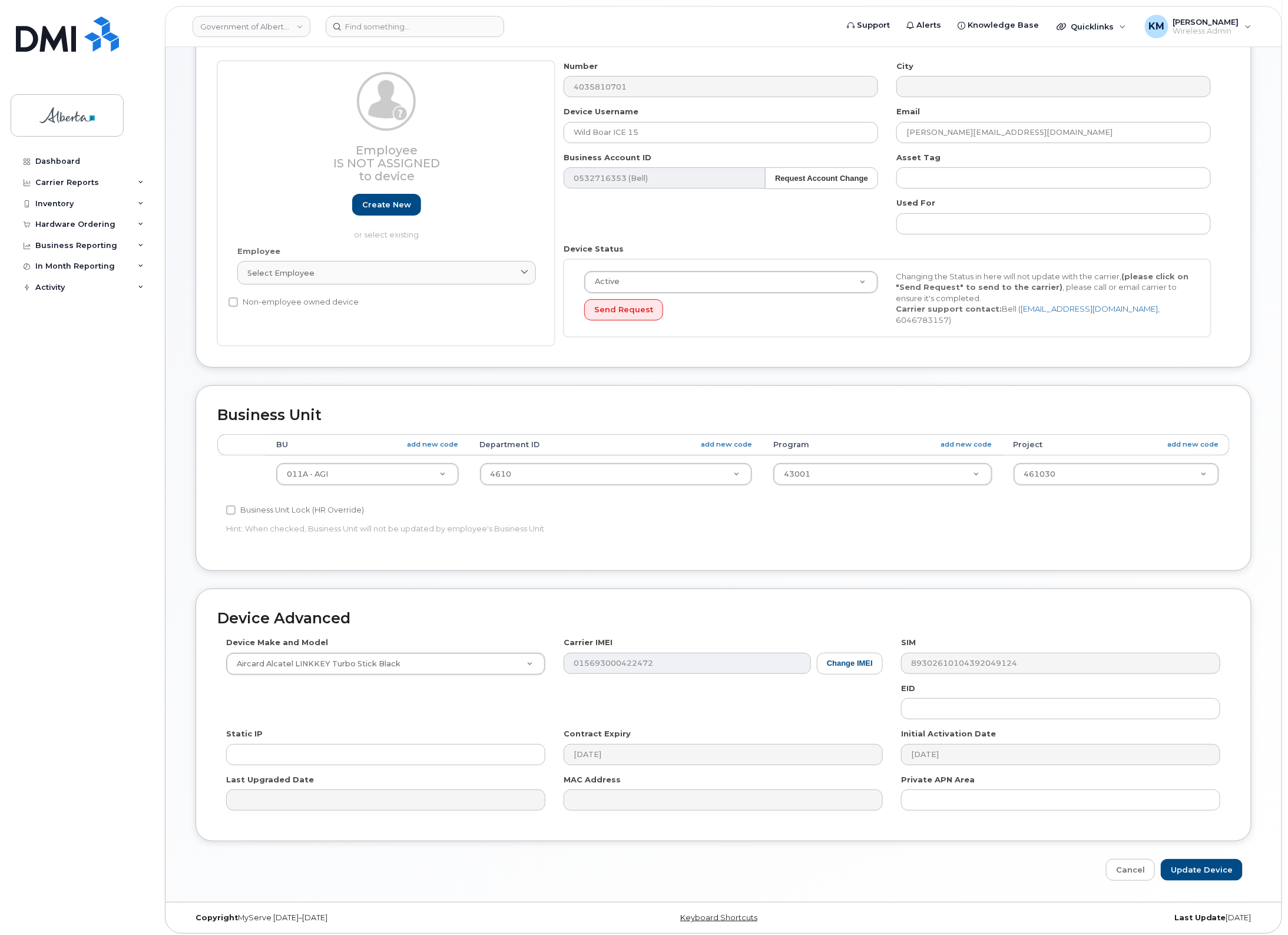
scroll to position [98, 0]
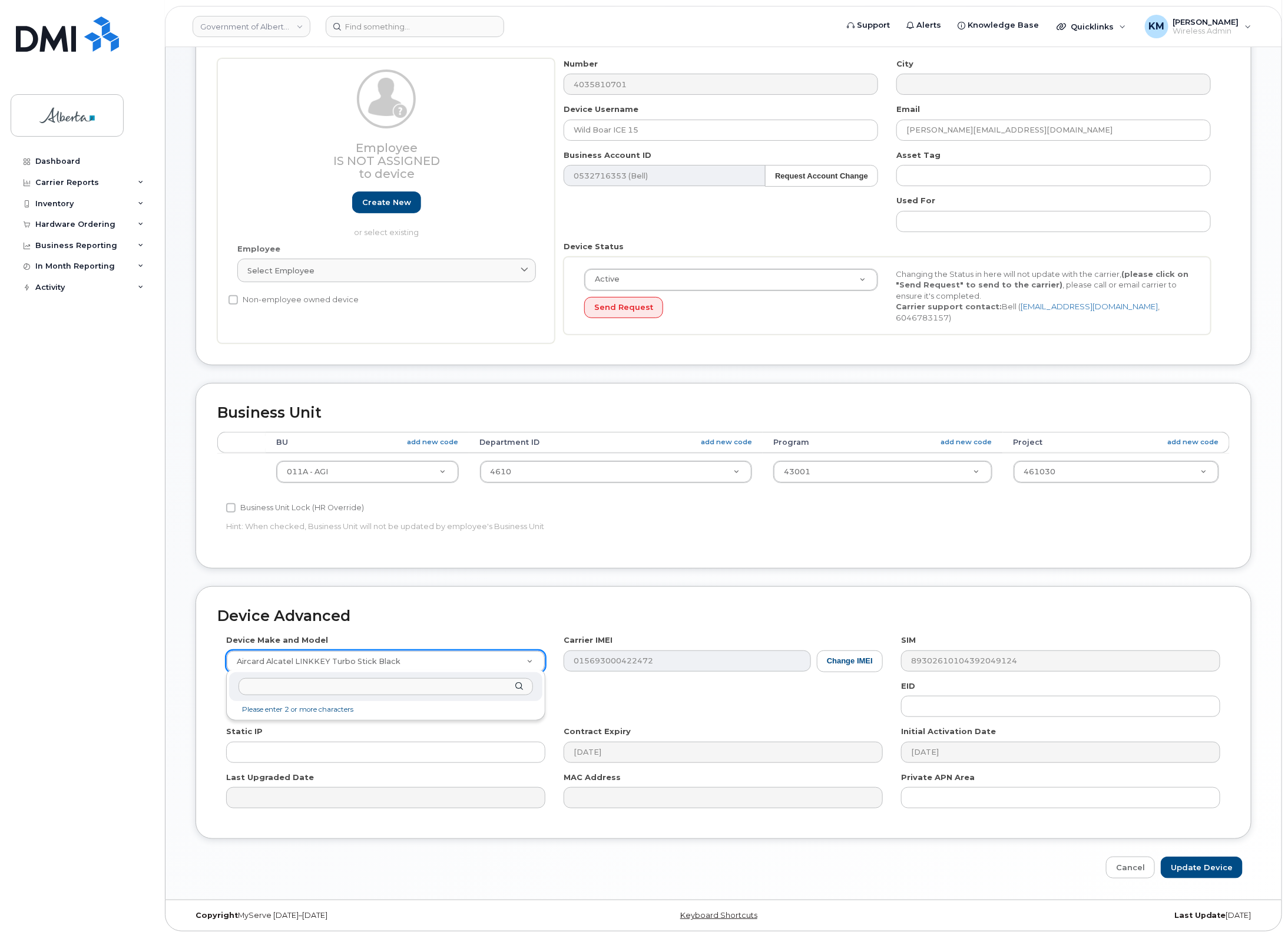
type input "a"
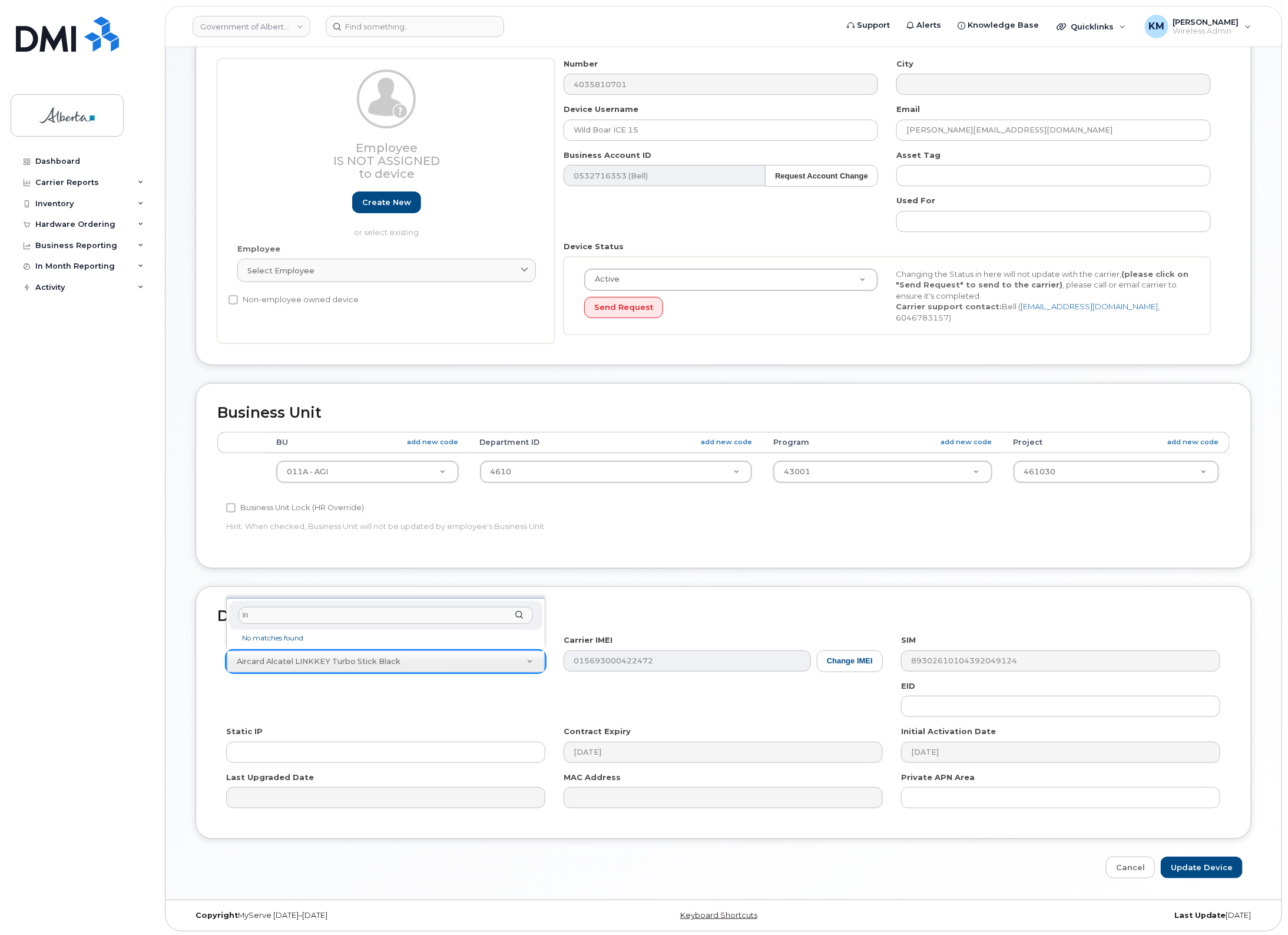
type input "i"
type input "iphone unkno"
select select "185"
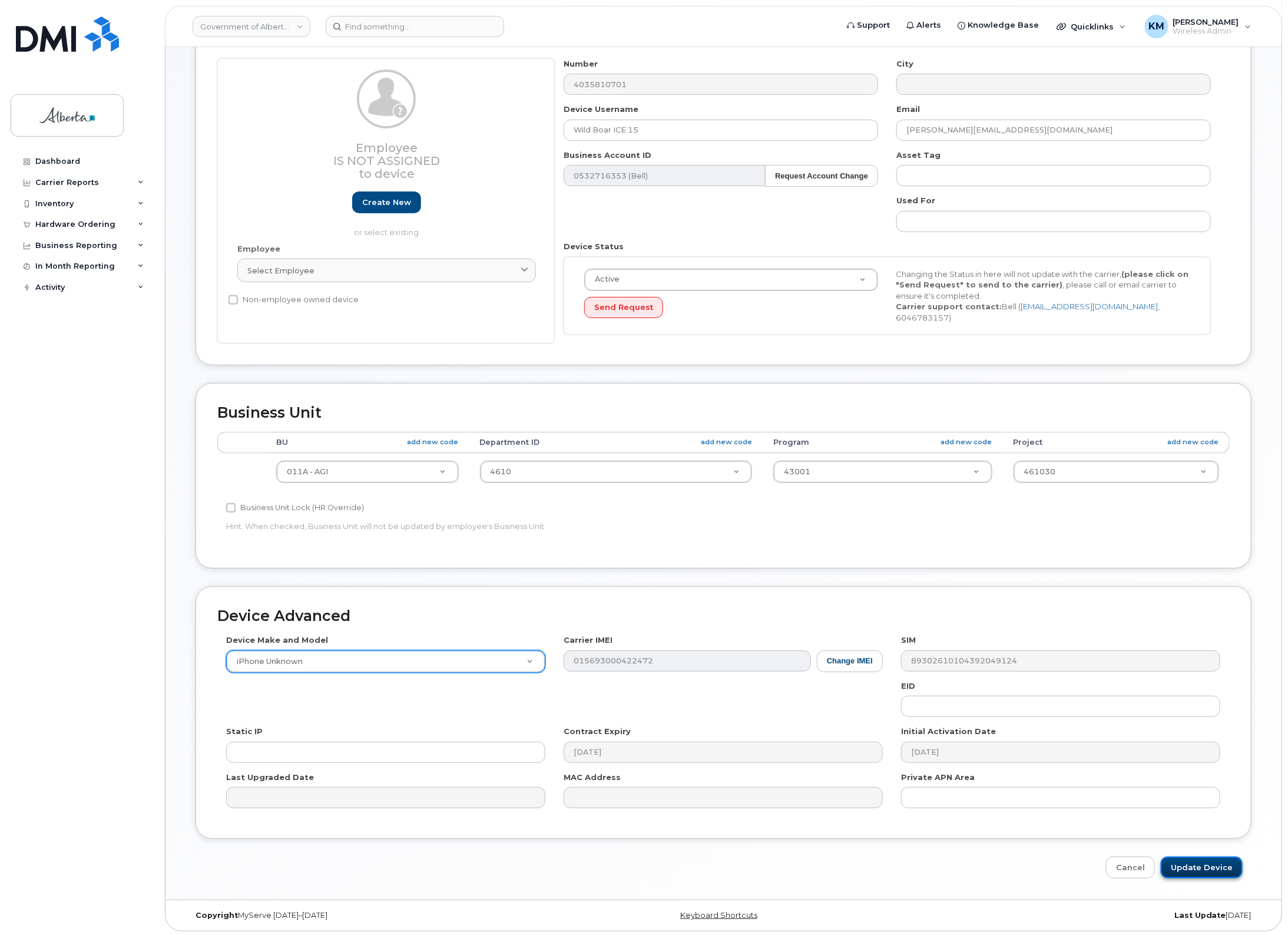
click at [1226, 860] on input "Update Device" at bounding box center [1202, 868] width 82 height 22
type input "Saving..."
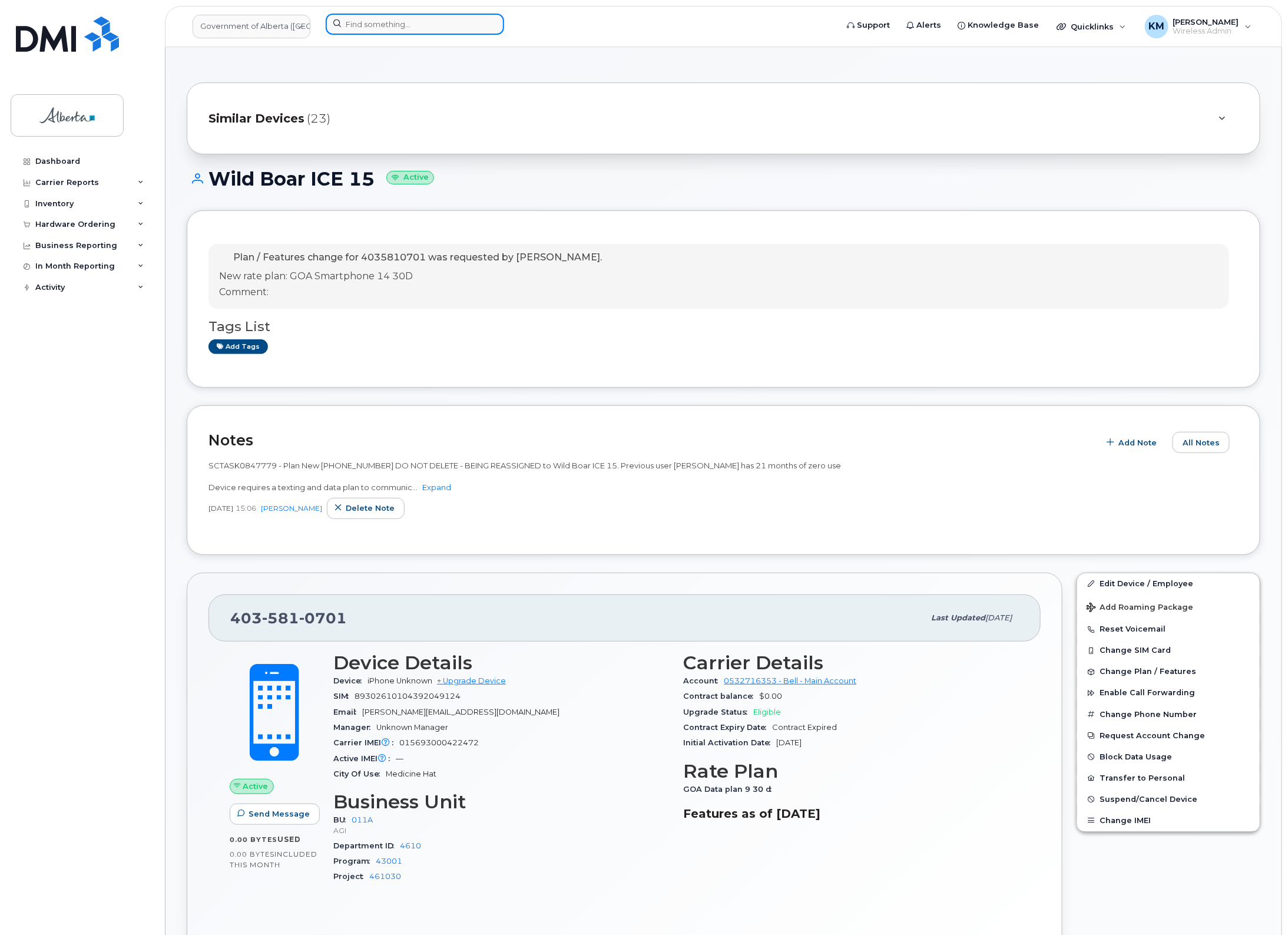
click at [383, 26] on input at bounding box center [415, 24] width 179 height 21
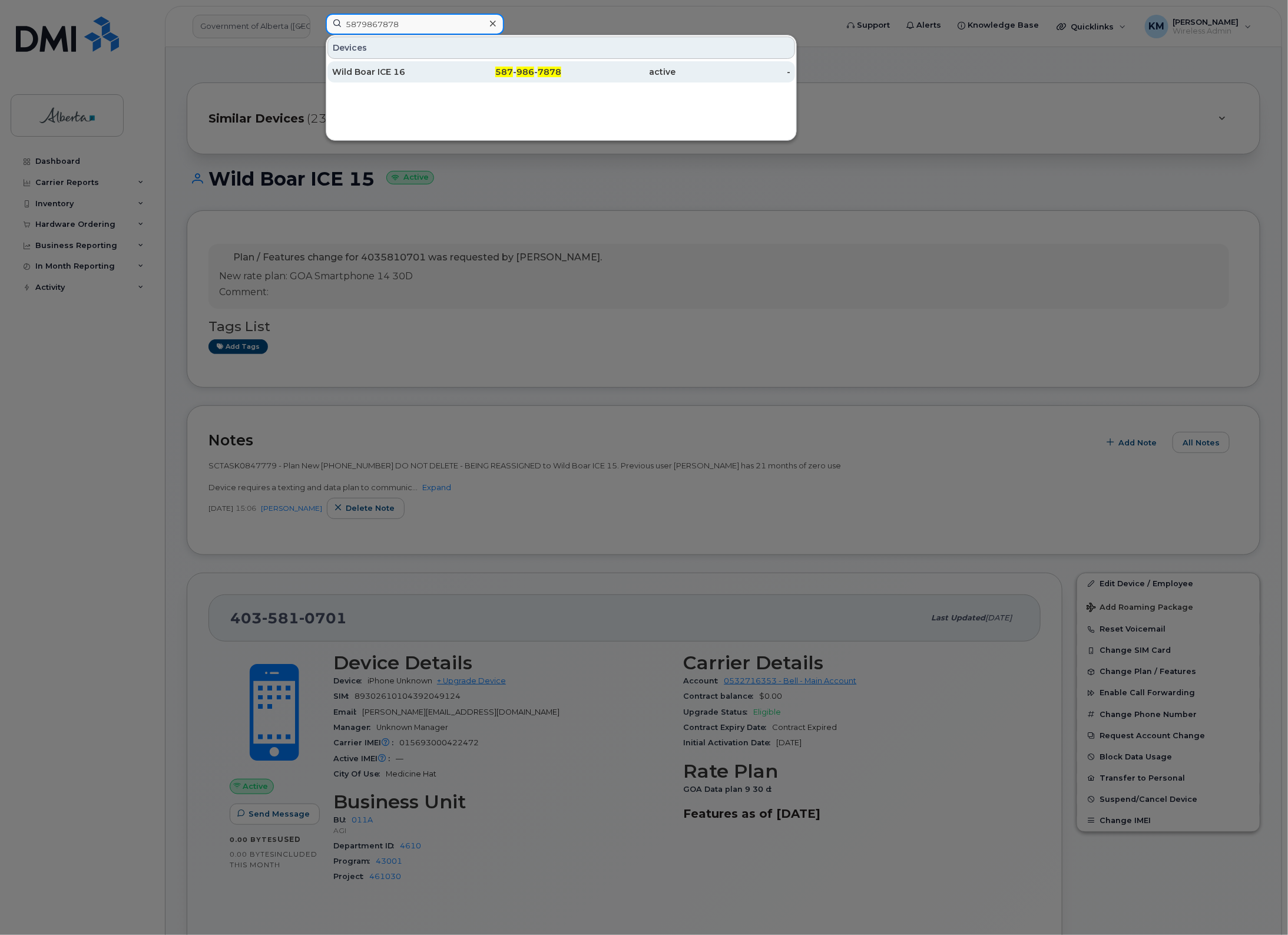
type input "5879867878"
click at [411, 67] on div "Wild Boar ICE 16" at bounding box center [389, 71] width 115 height 12
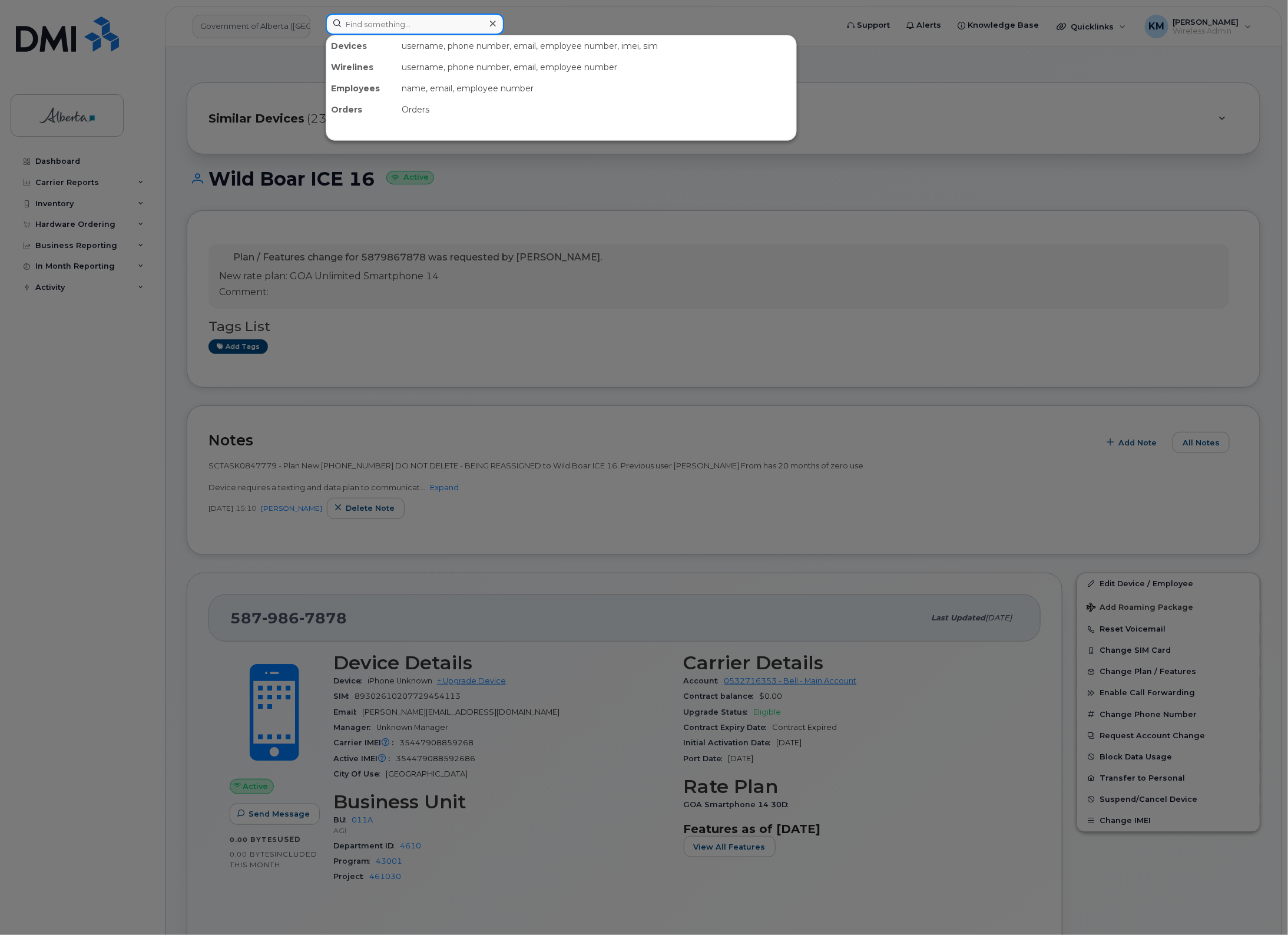
click at [373, 21] on input at bounding box center [415, 24] width 179 height 21
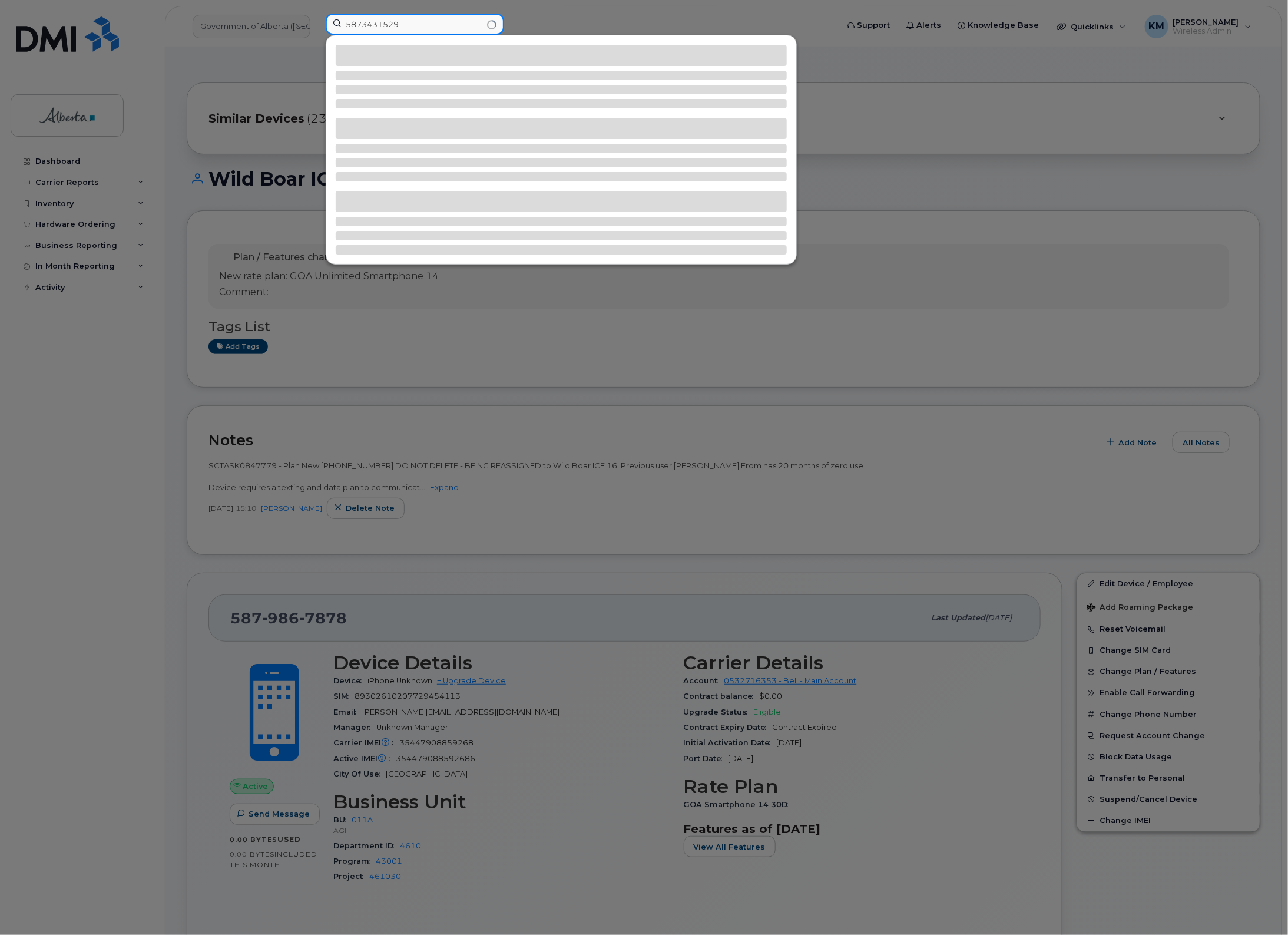
type input "5873431529"
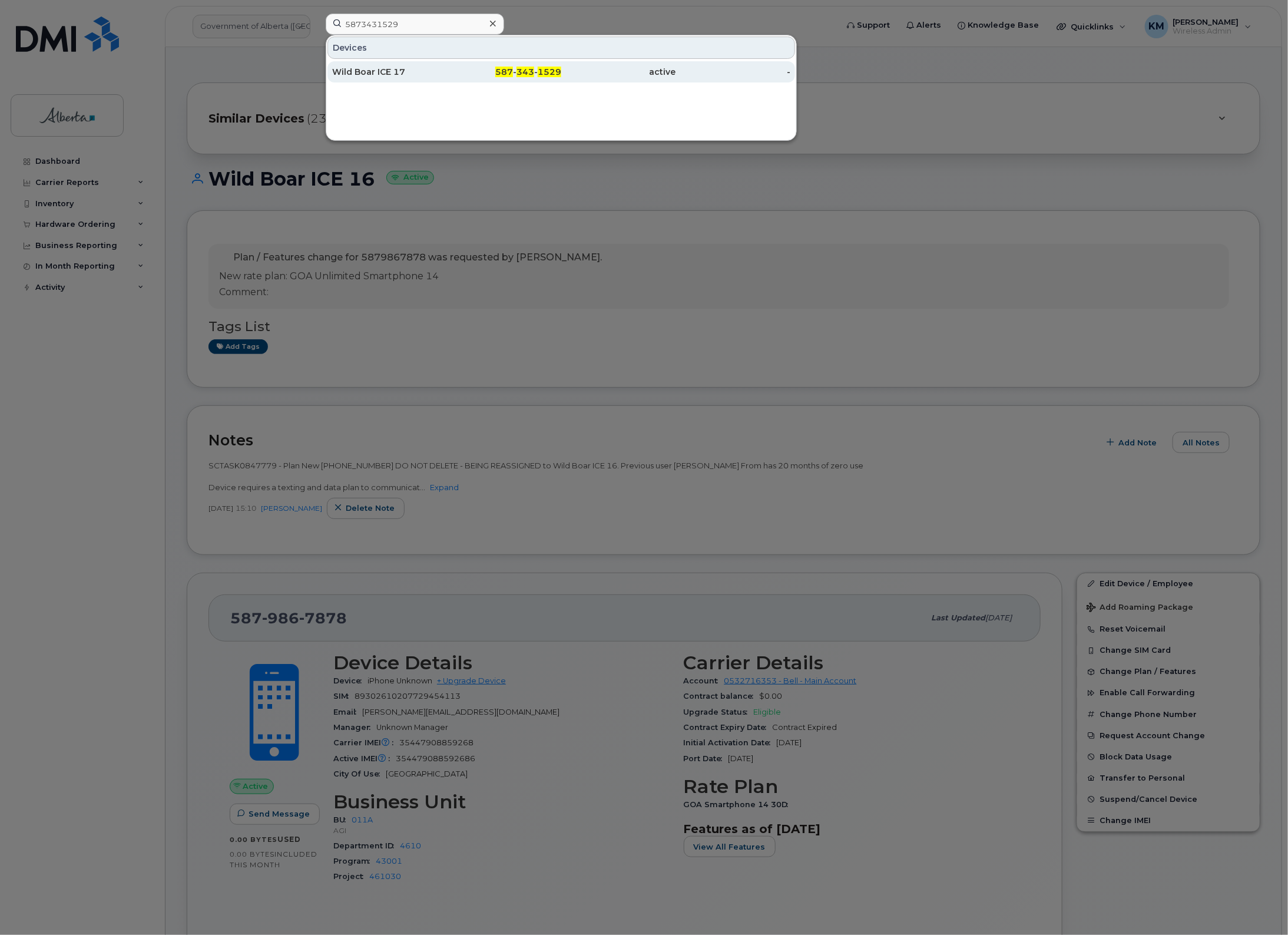
click at [373, 69] on div "Wild Boar ICE 17" at bounding box center [389, 71] width 115 height 12
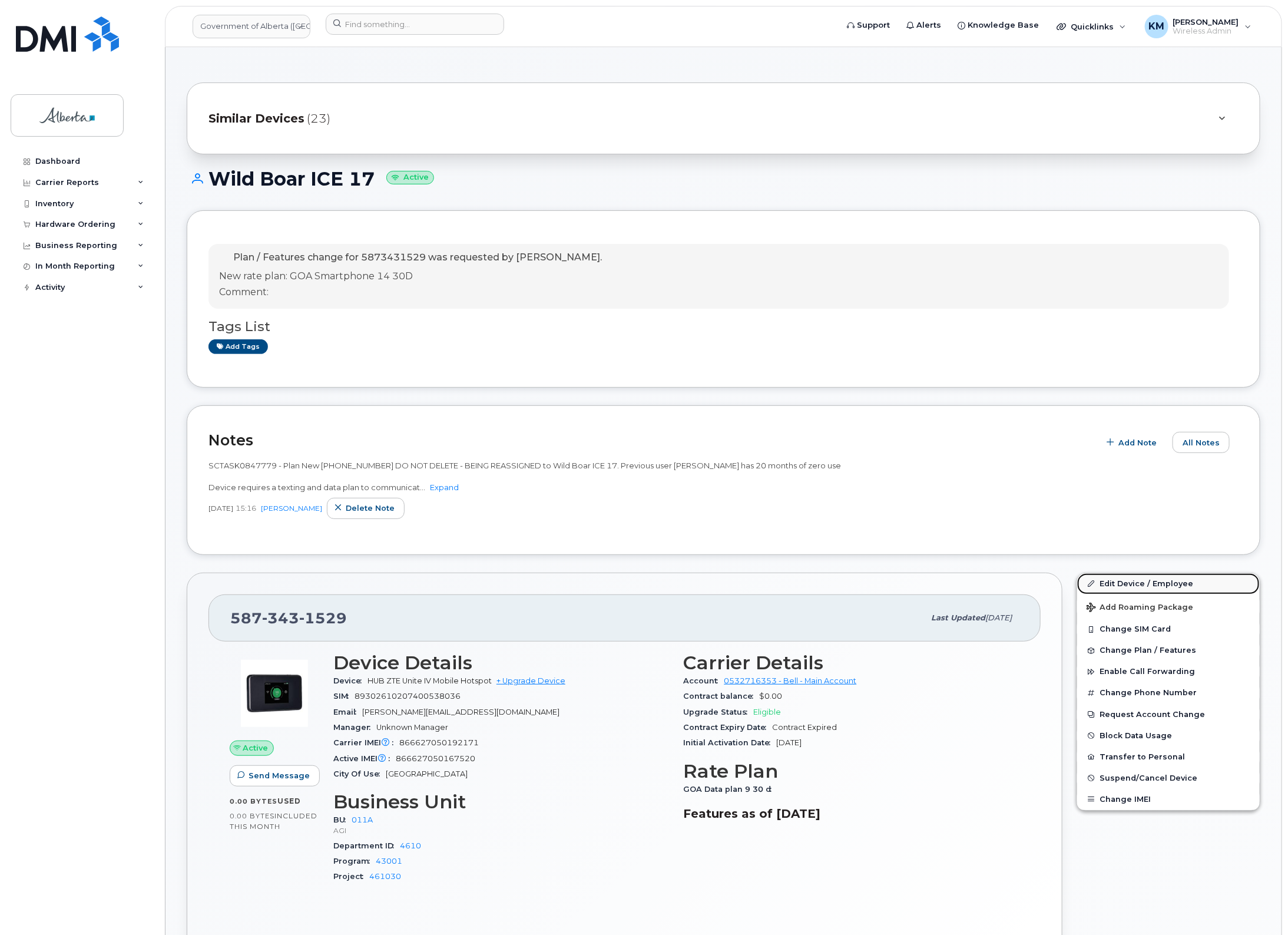
click at [1156, 577] on link "Edit Device / Employee" at bounding box center [1168, 583] width 182 height 21
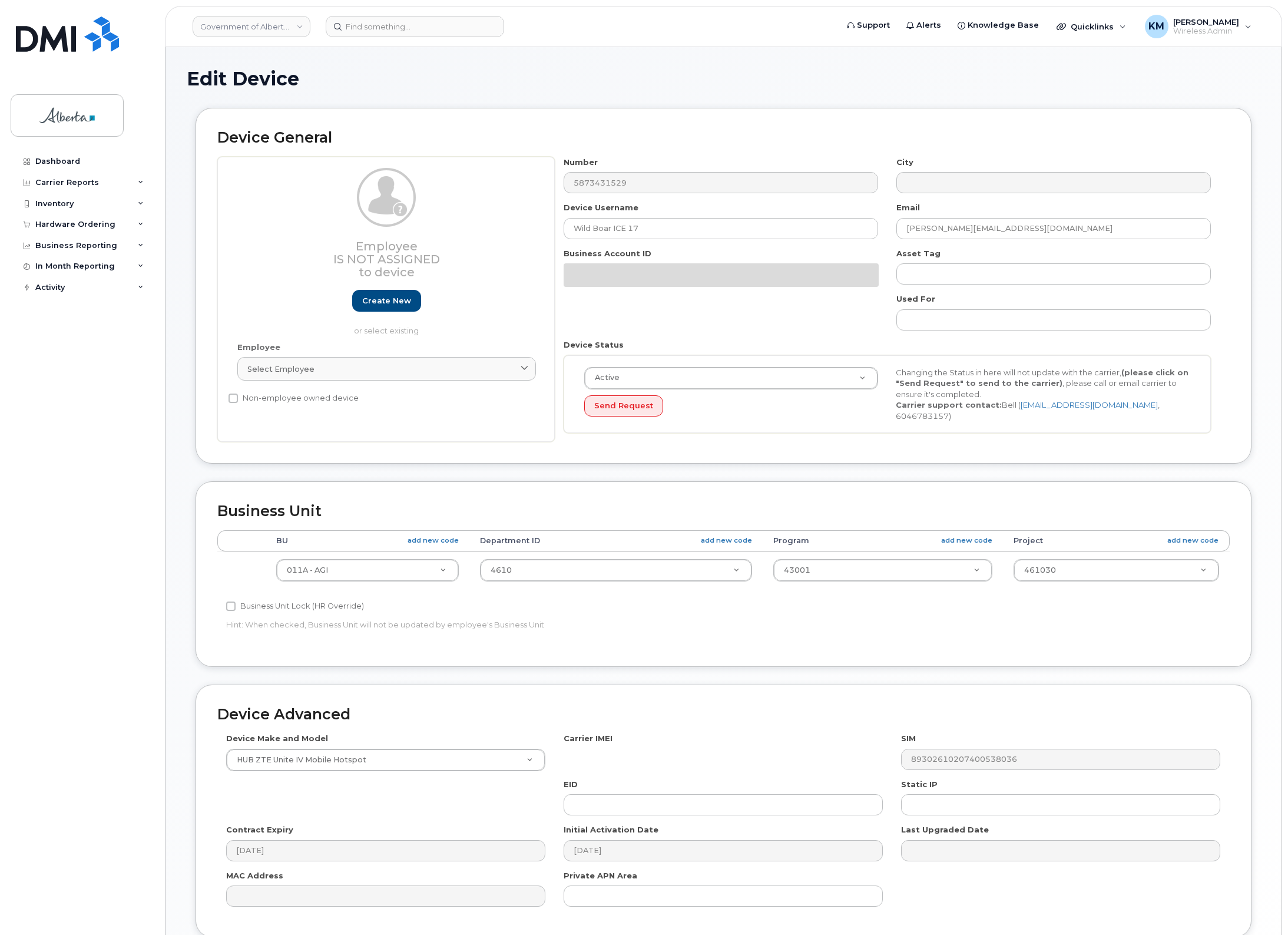
select select "4120336"
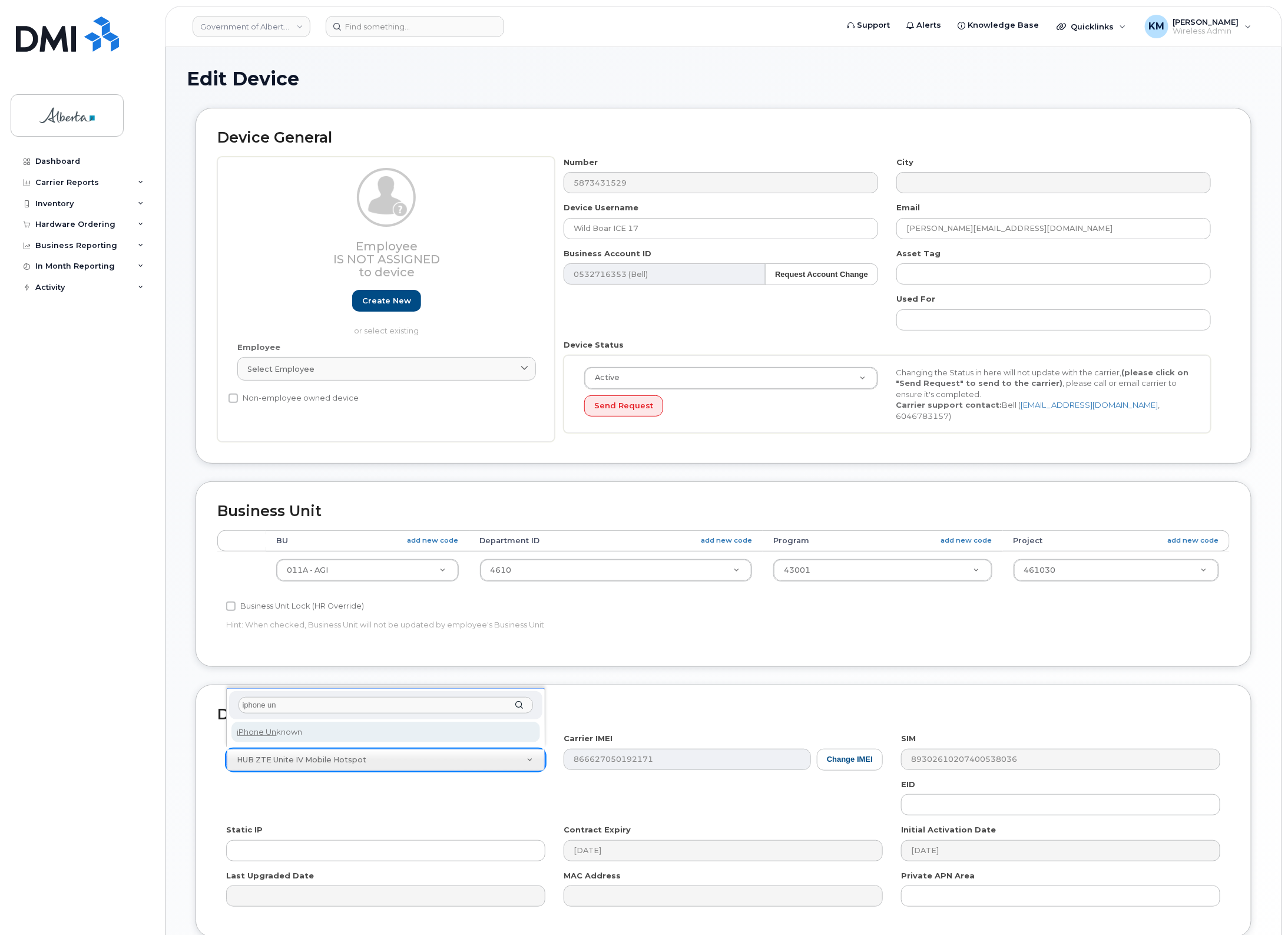
type input "iphone un"
select select "185"
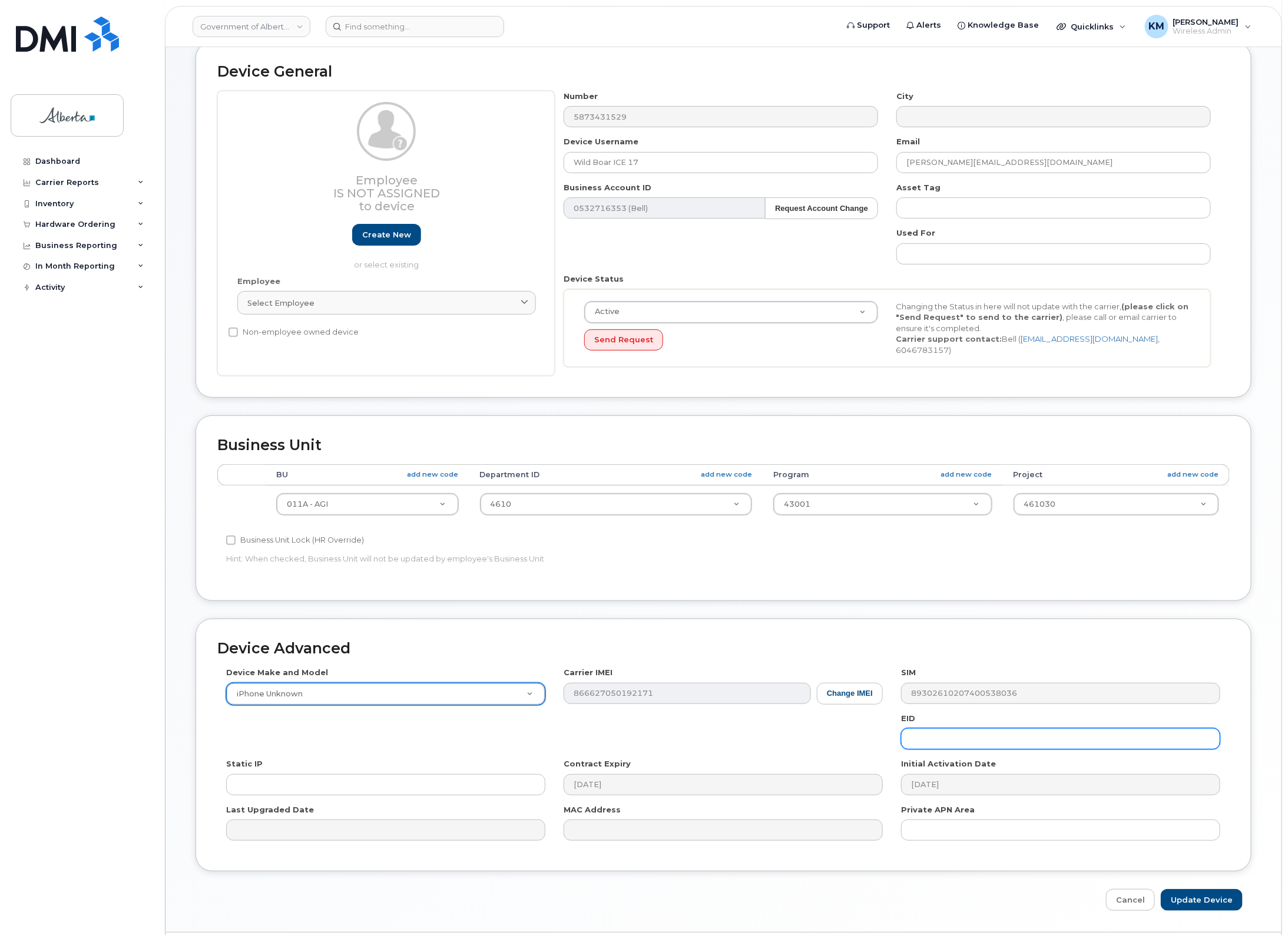
scroll to position [98, 0]
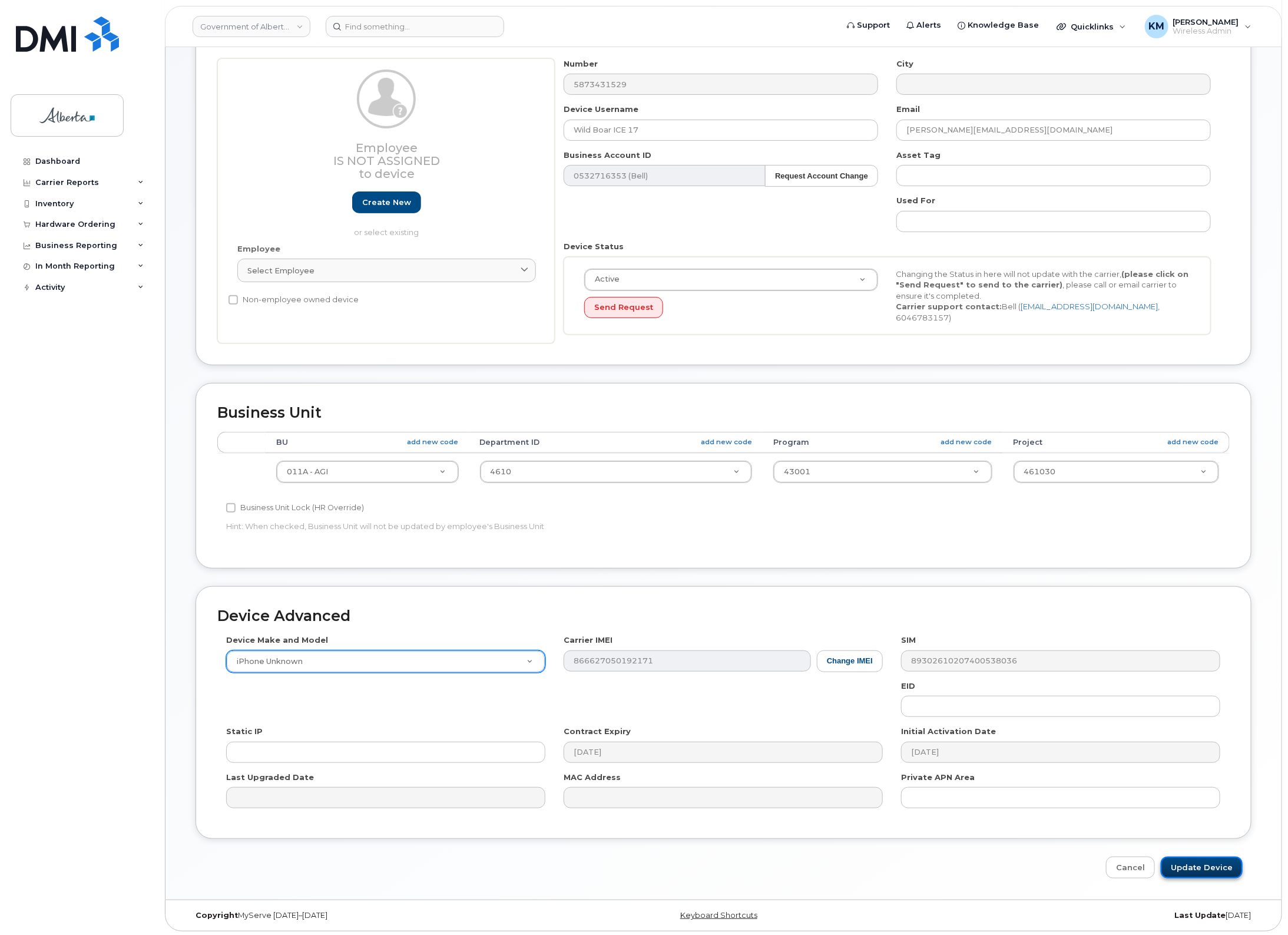
click at [1206, 857] on input "Update Device" at bounding box center [1202, 868] width 82 height 22
type input "Saving..."
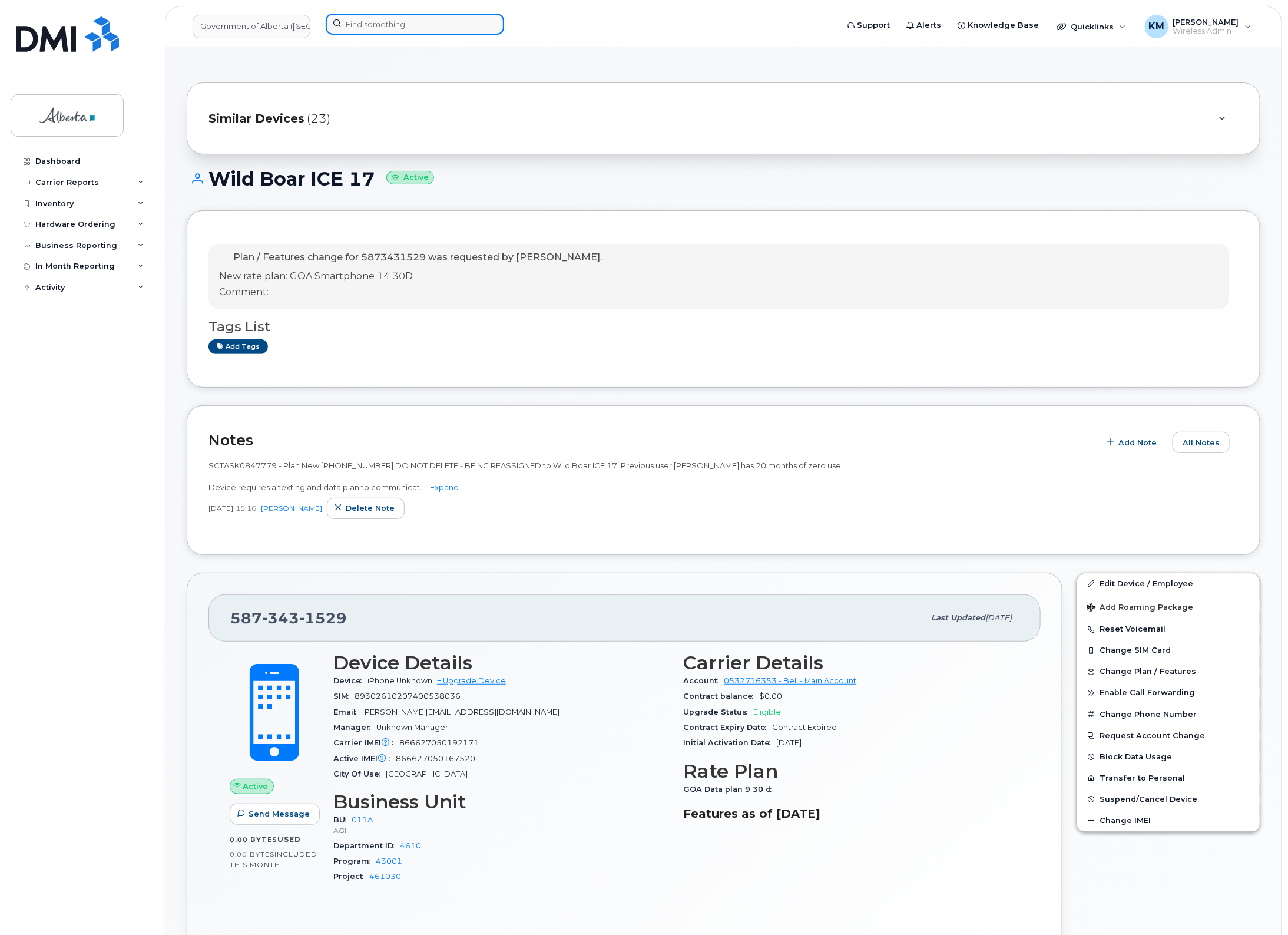
click at [402, 34] on div at bounding box center [577, 24] width 503 height 21
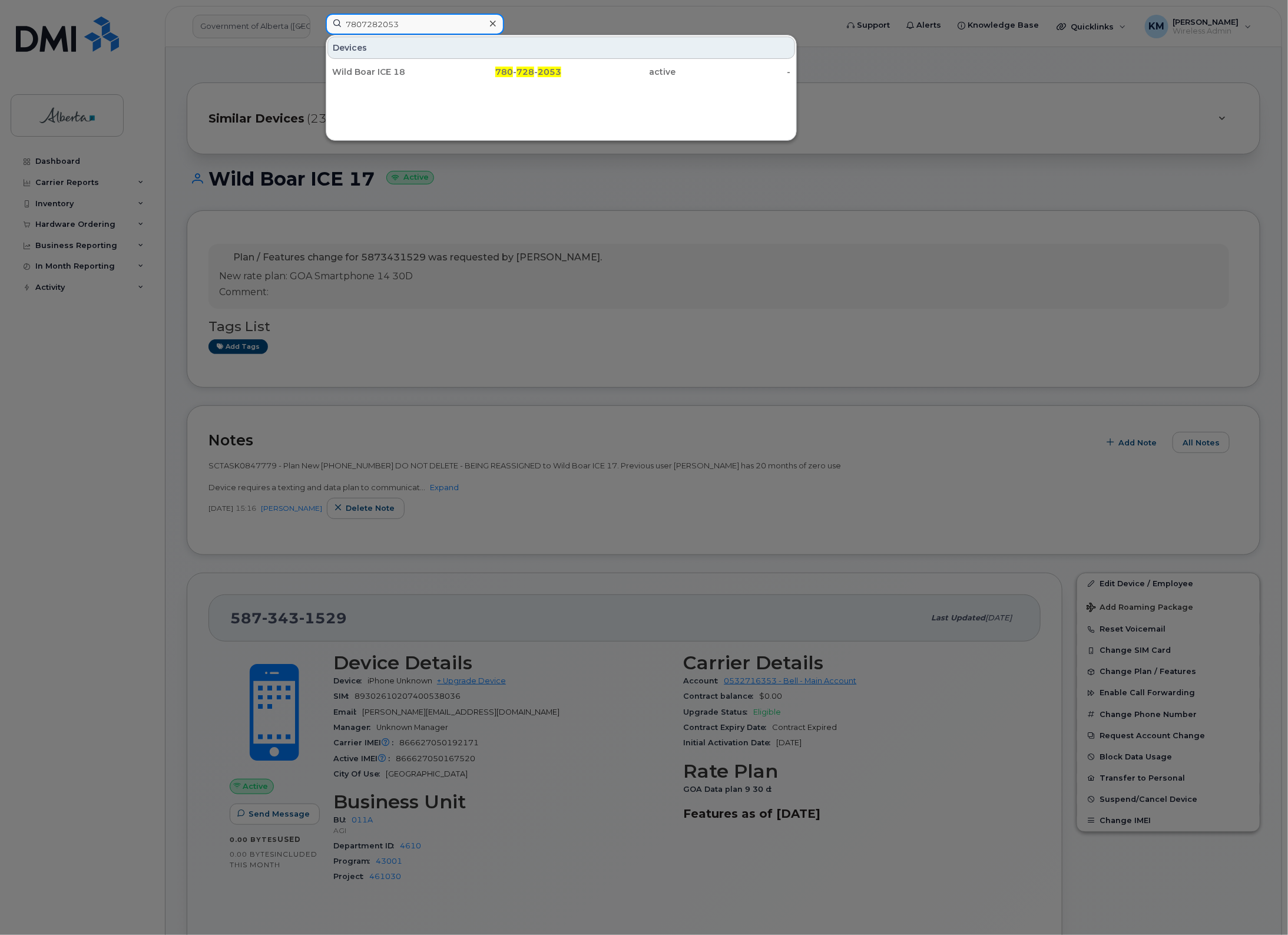
type input "7807282053"
click at [416, 76] on div "Wild Boar ICE 18" at bounding box center [389, 71] width 115 height 12
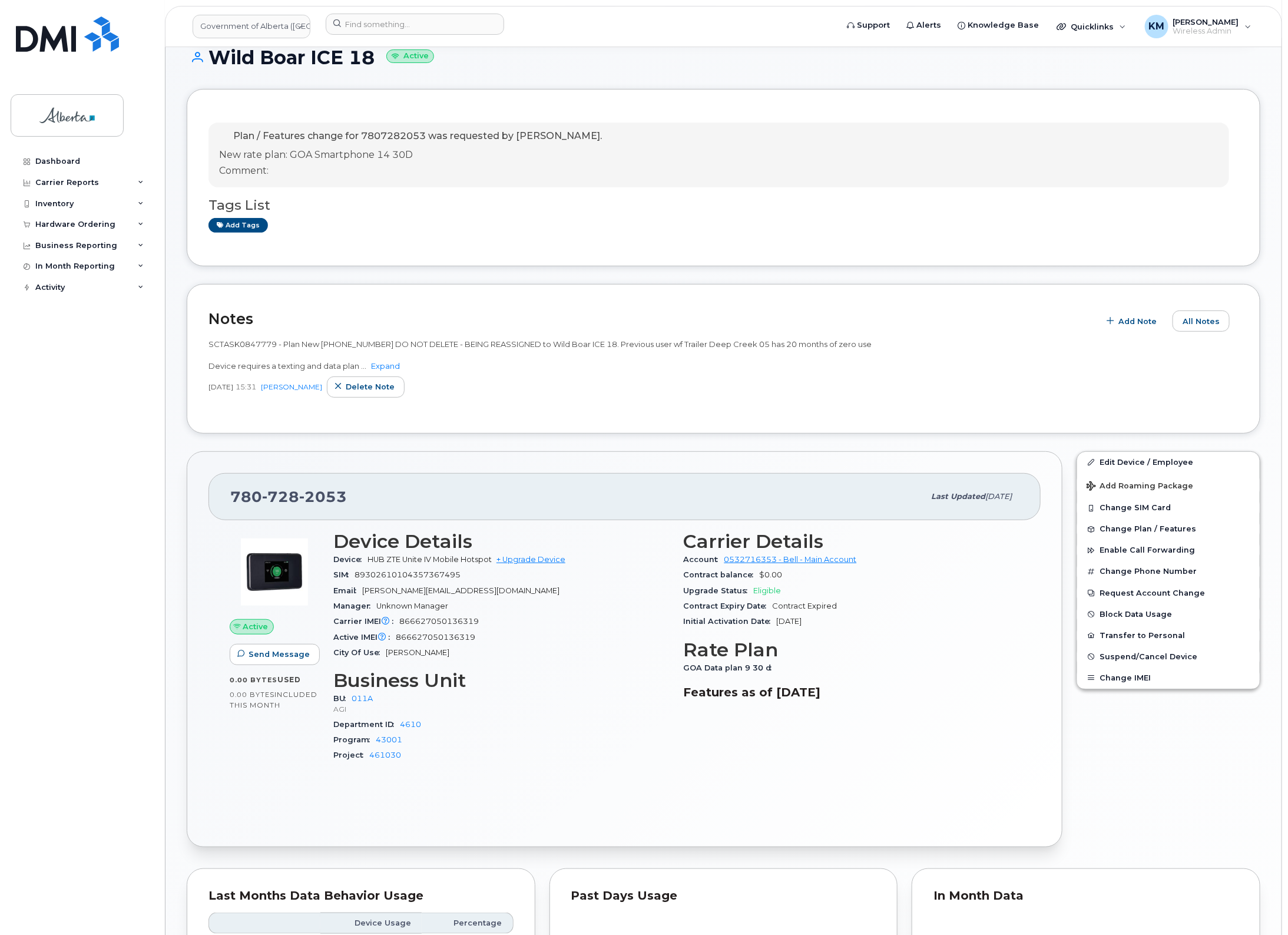
scroll to position [147, 0]
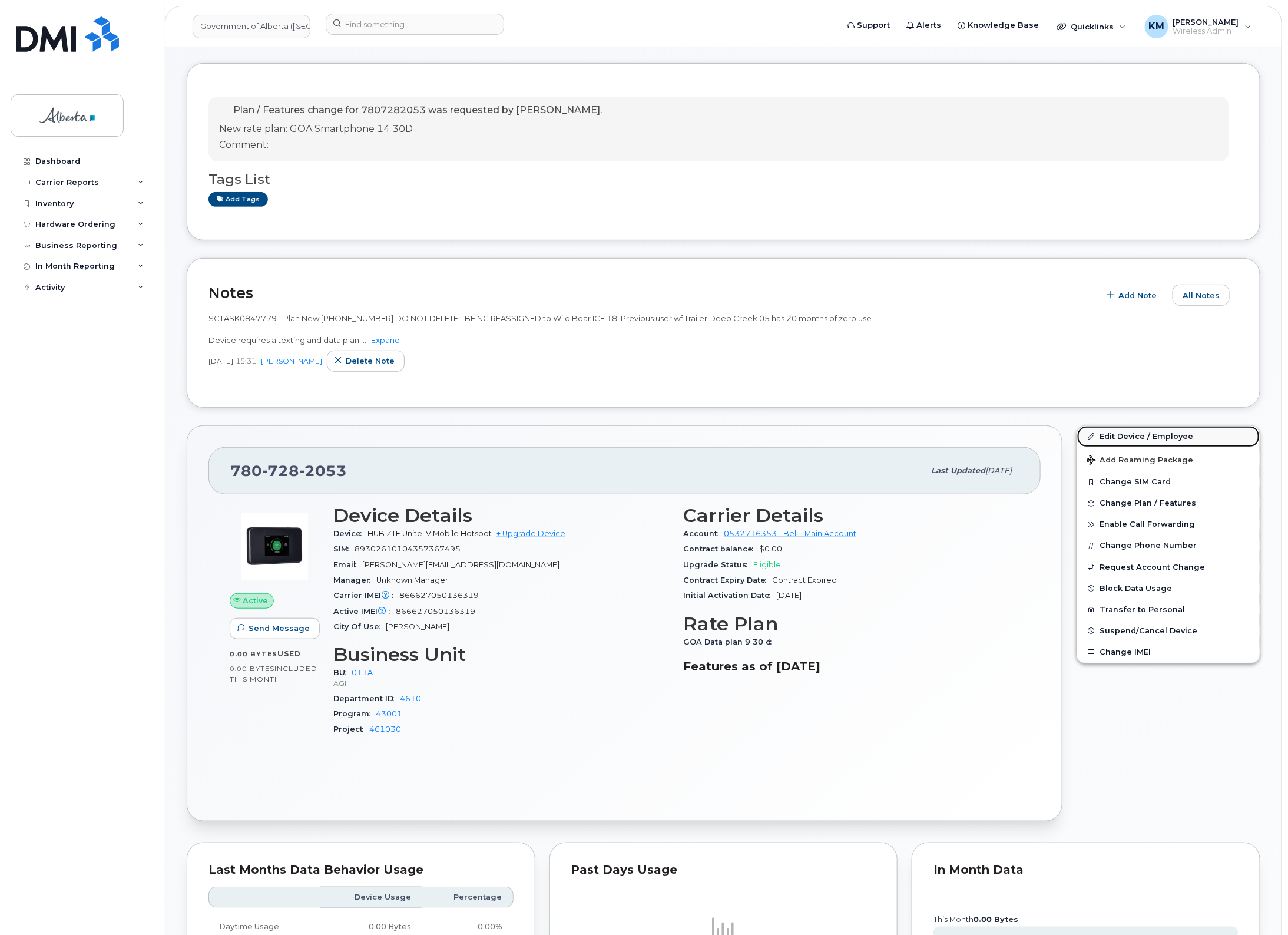
click at [1132, 427] on link "Edit Device / Employee" at bounding box center [1168, 436] width 182 height 21
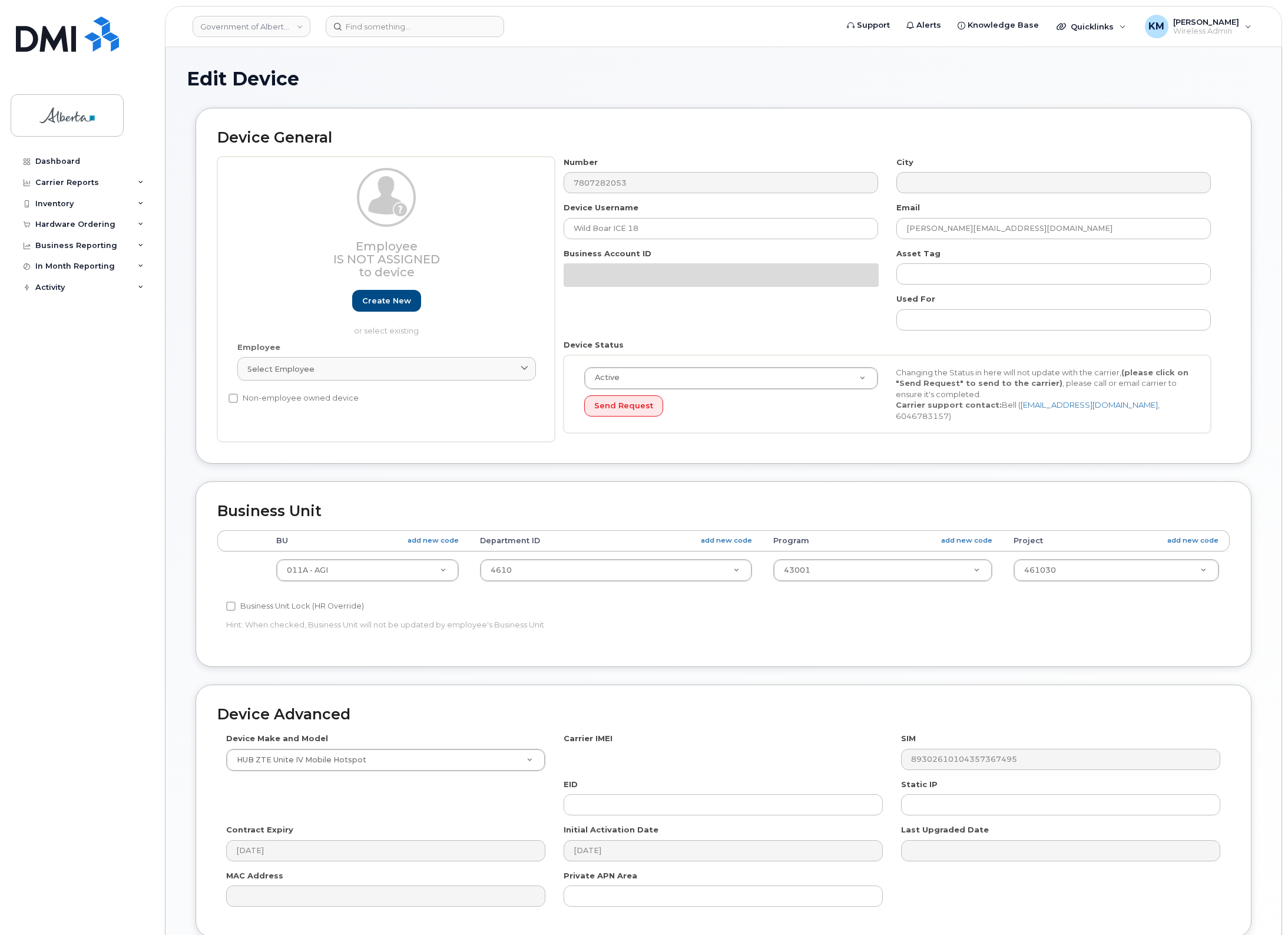
select select "4120336"
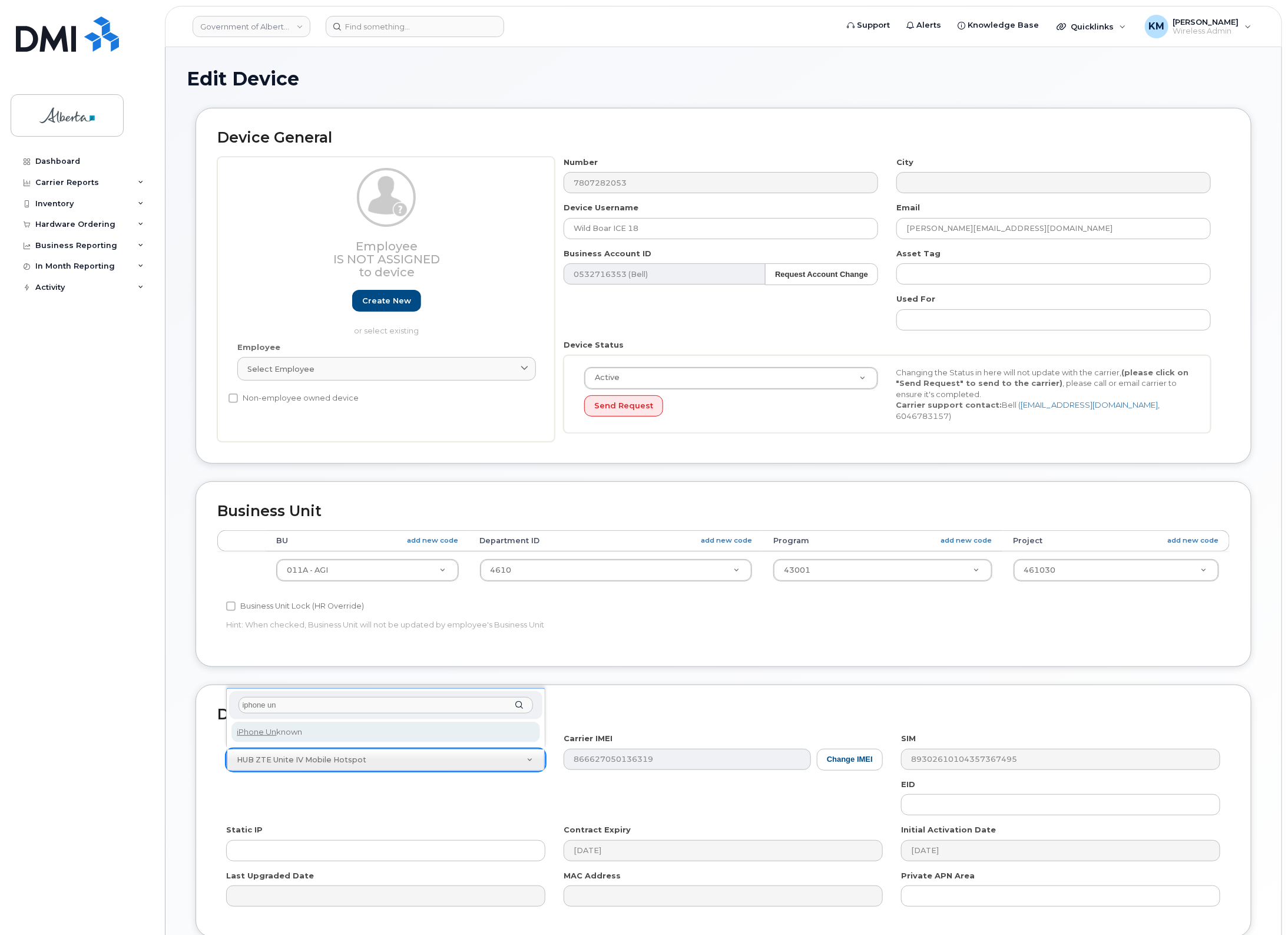
type input "iphone un"
select select "185"
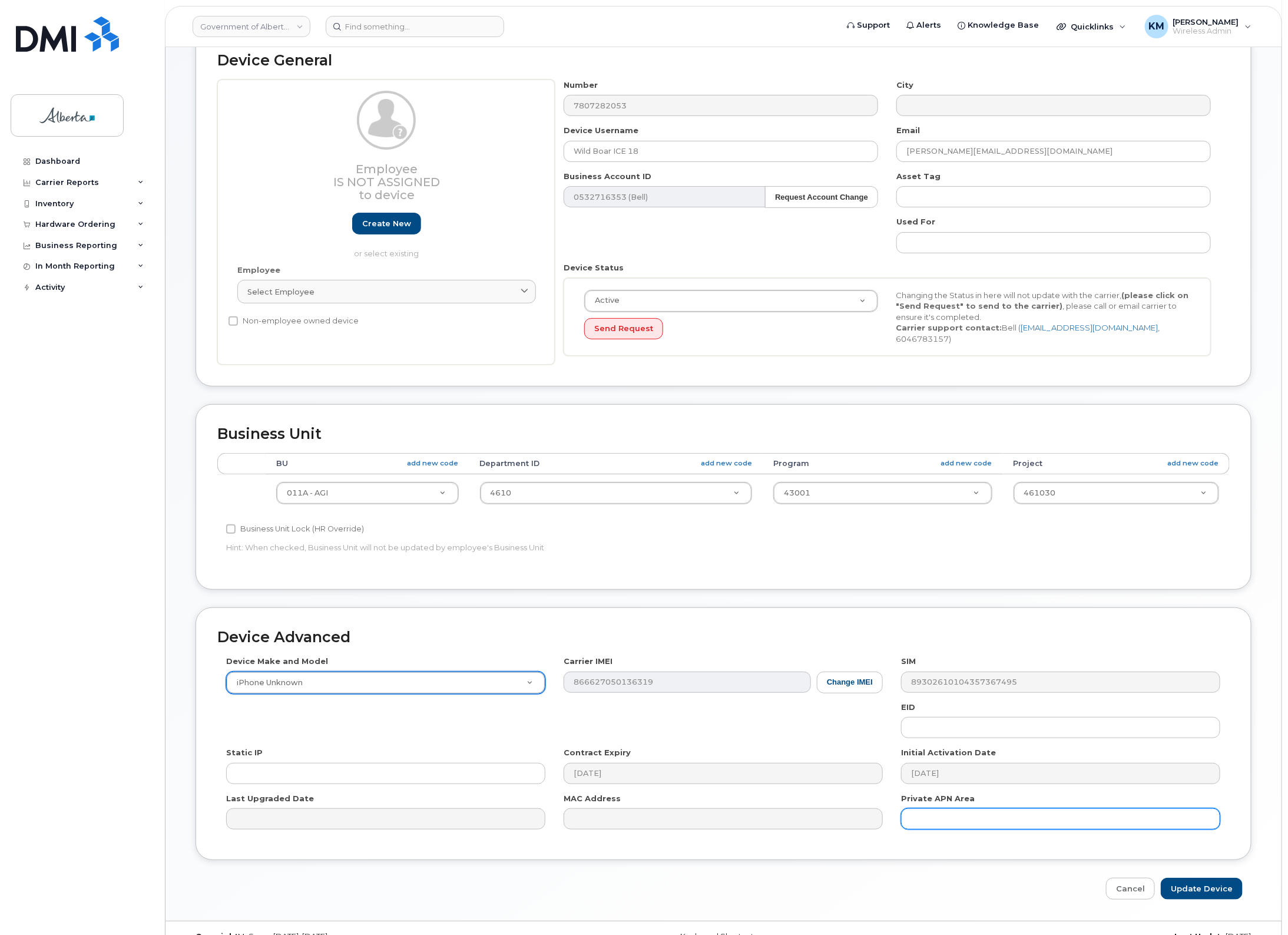
scroll to position [98, 0]
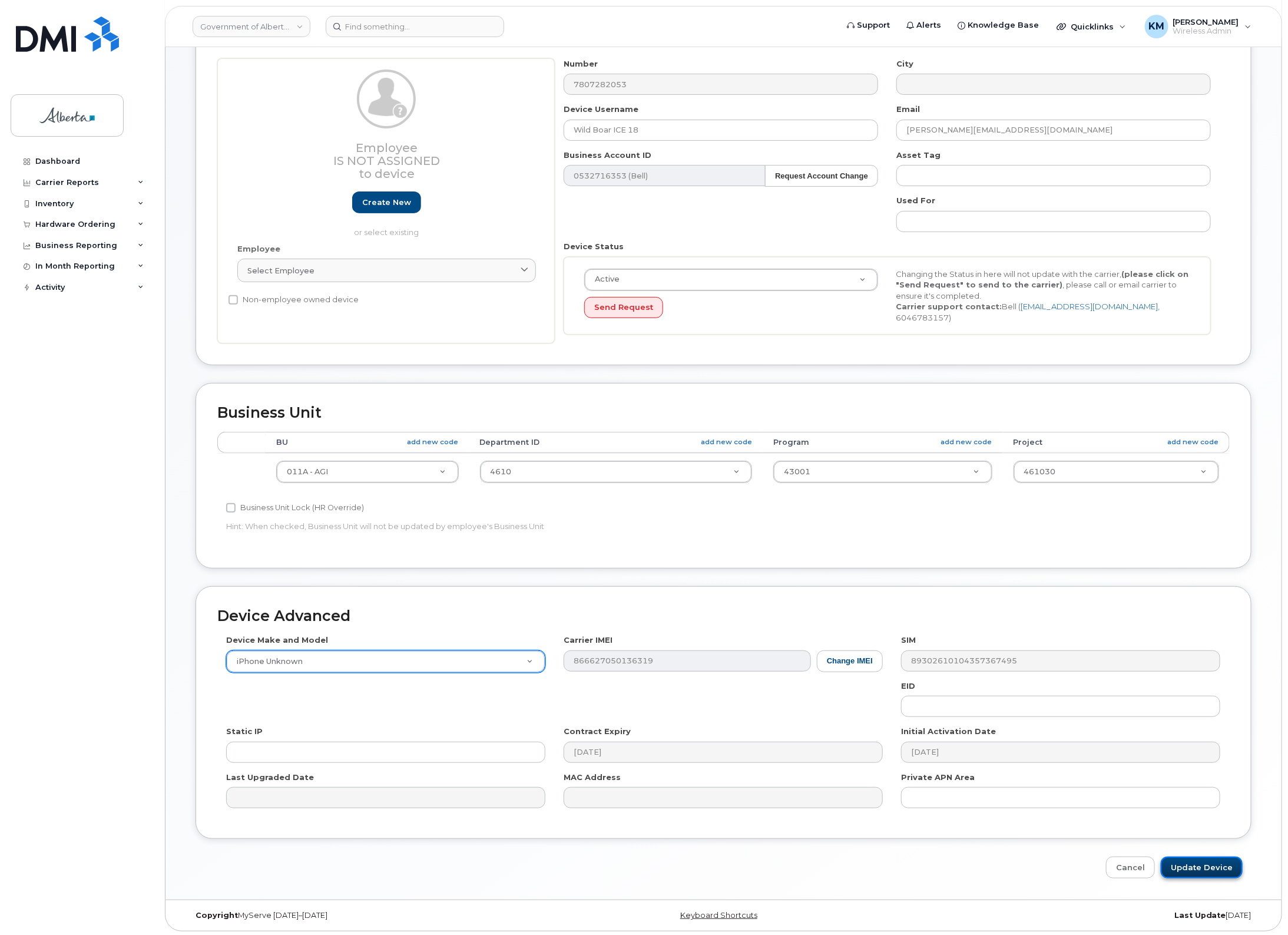
click at [1185, 861] on input "Update Device" at bounding box center [1202, 868] width 82 height 22
type input "Saving..."
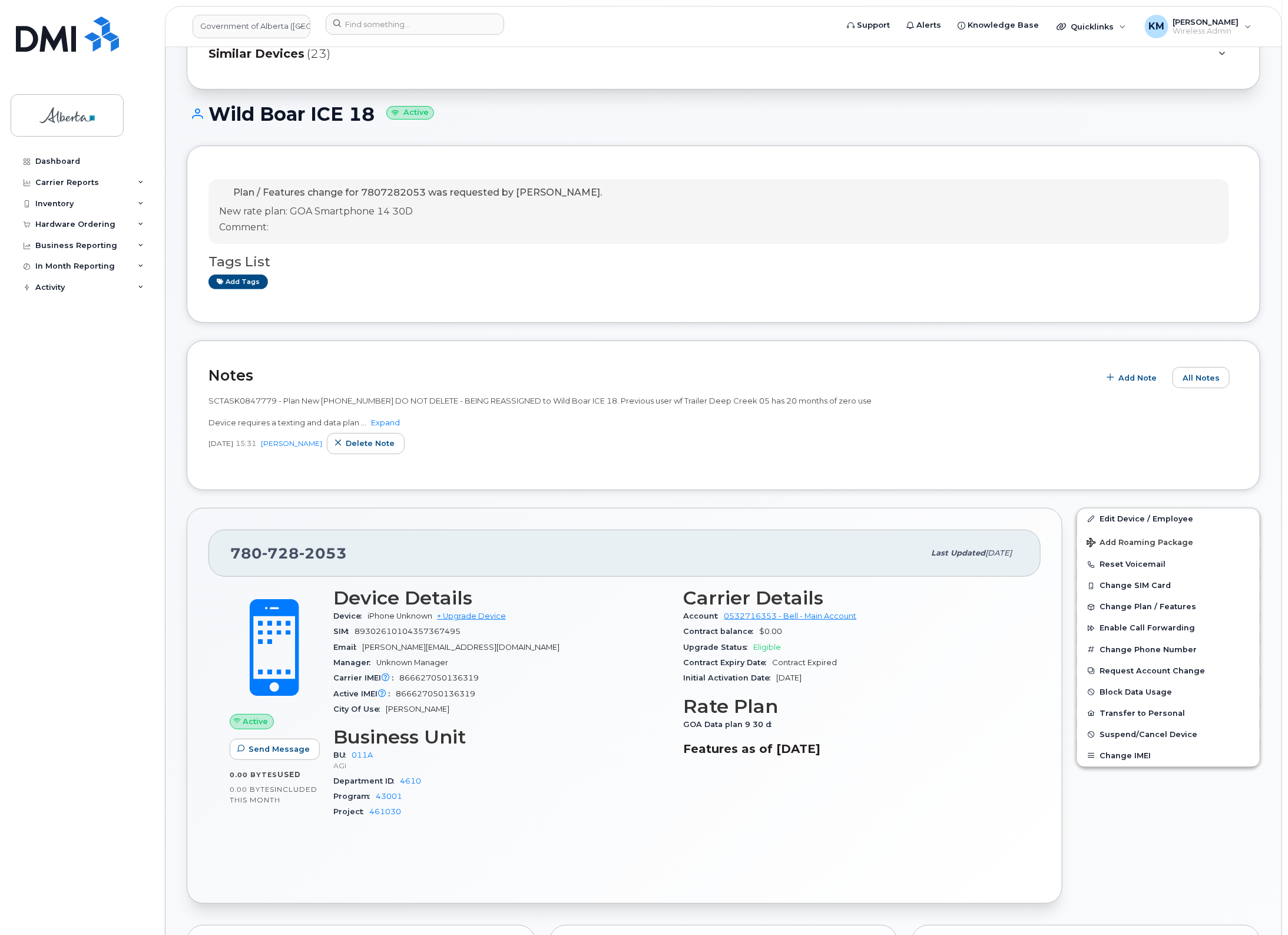
scroll to position [74, 0]
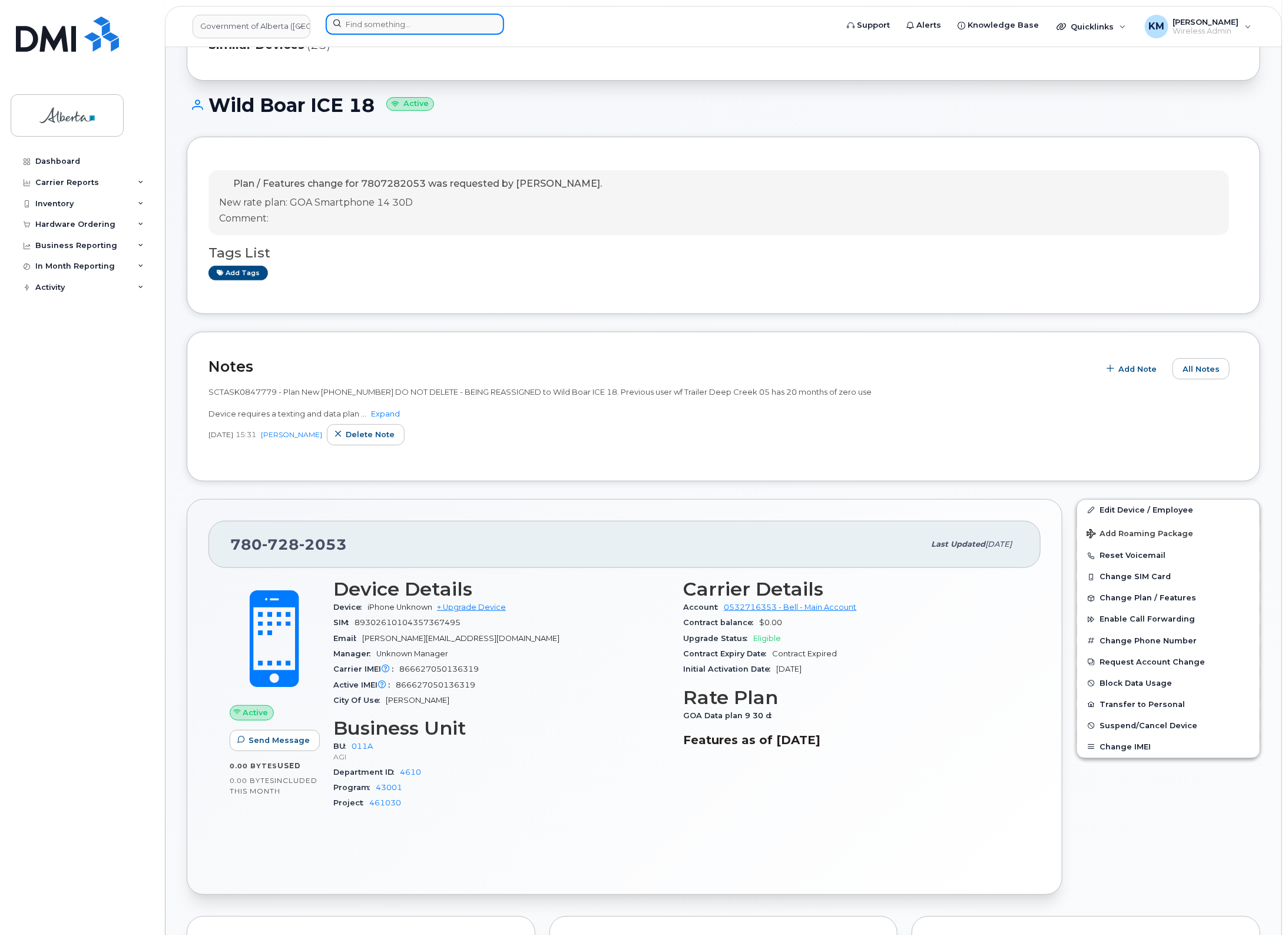
click at [408, 26] on input at bounding box center [415, 24] width 179 height 21
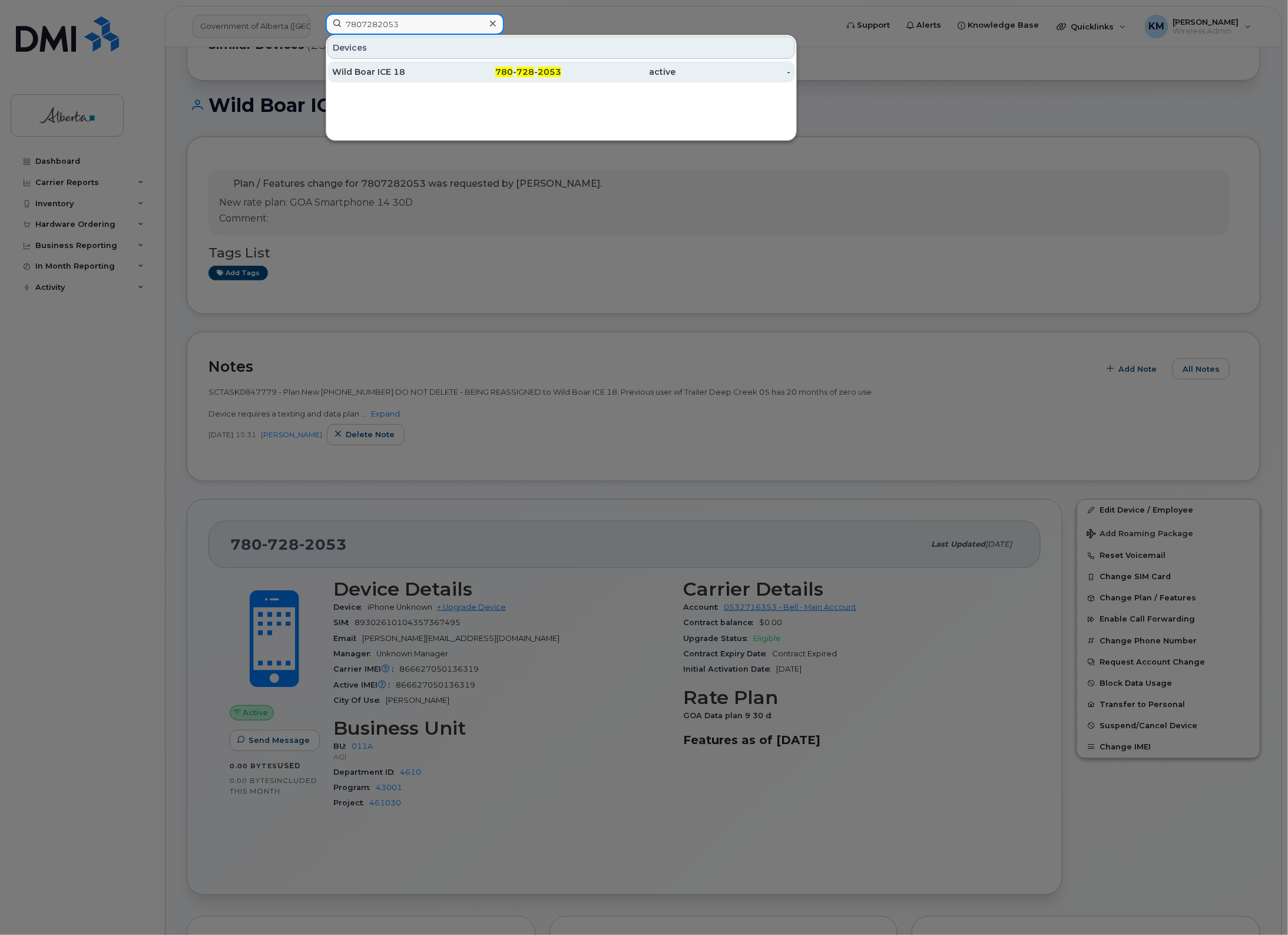
type input "7807282053"
click at [422, 77] on div "Wild Boar ICE 18" at bounding box center [389, 71] width 115 height 12
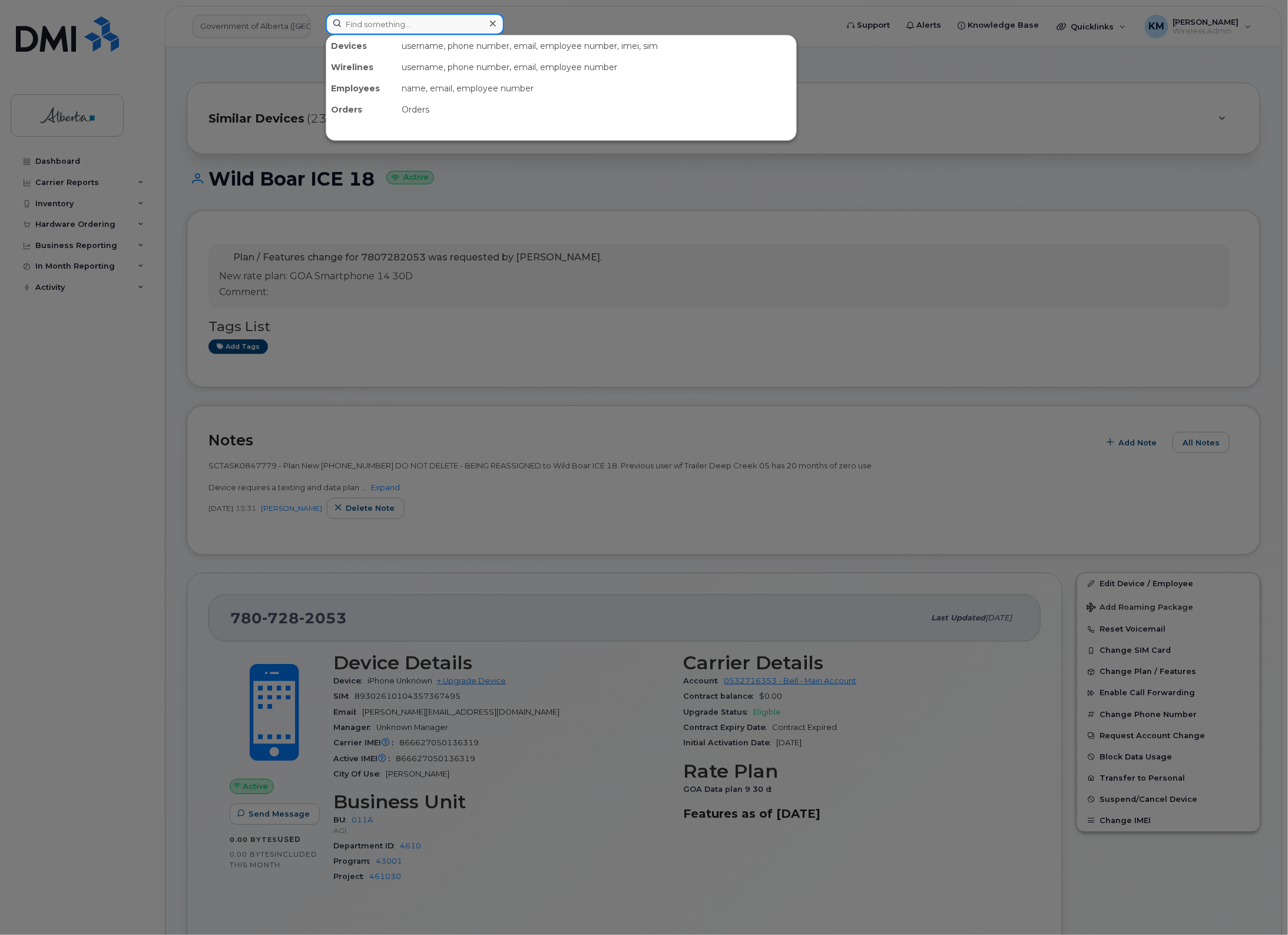
click at [373, 26] on input at bounding box center [415, 24] width 179 height 21
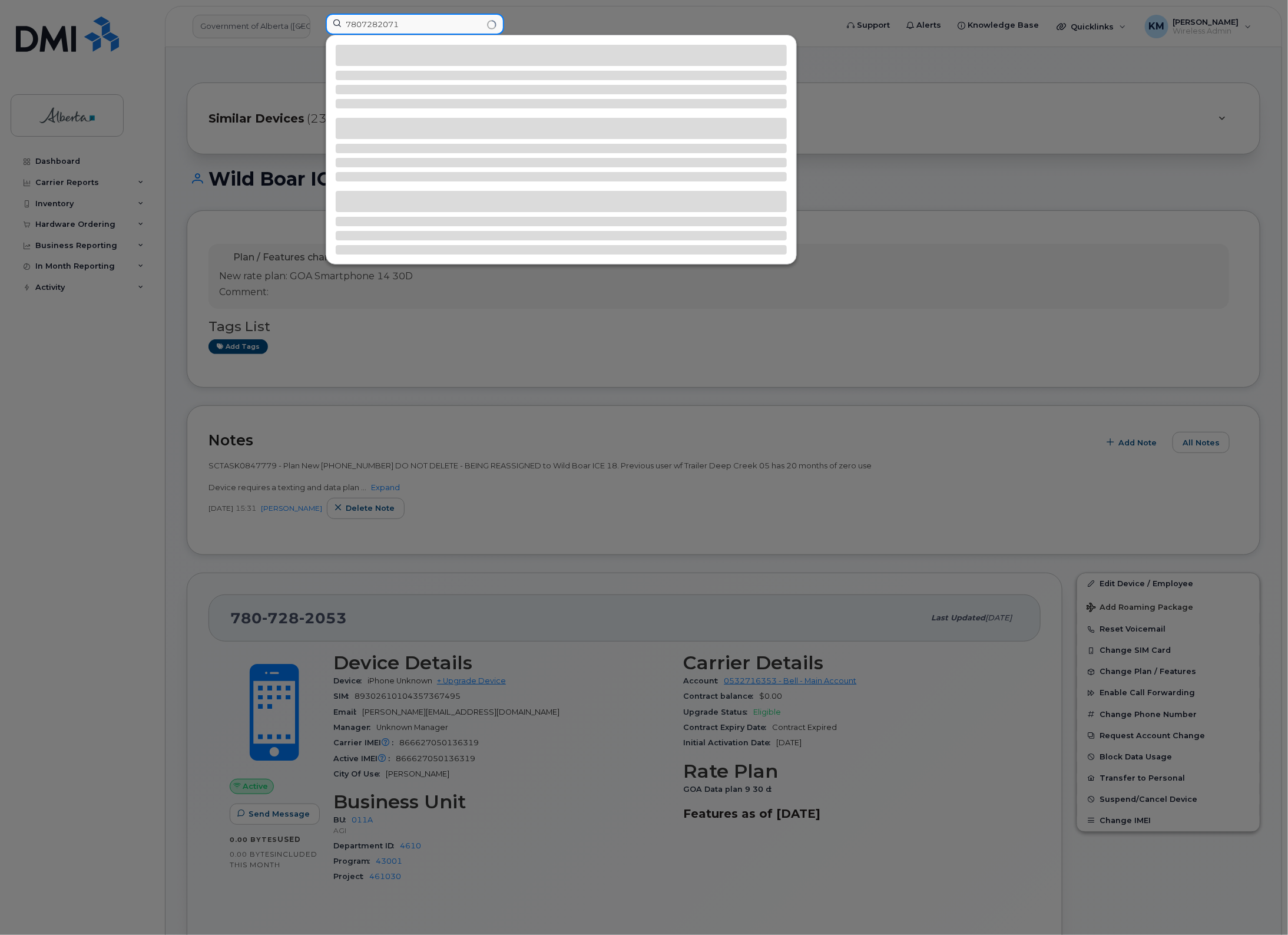
type input "7807282071"
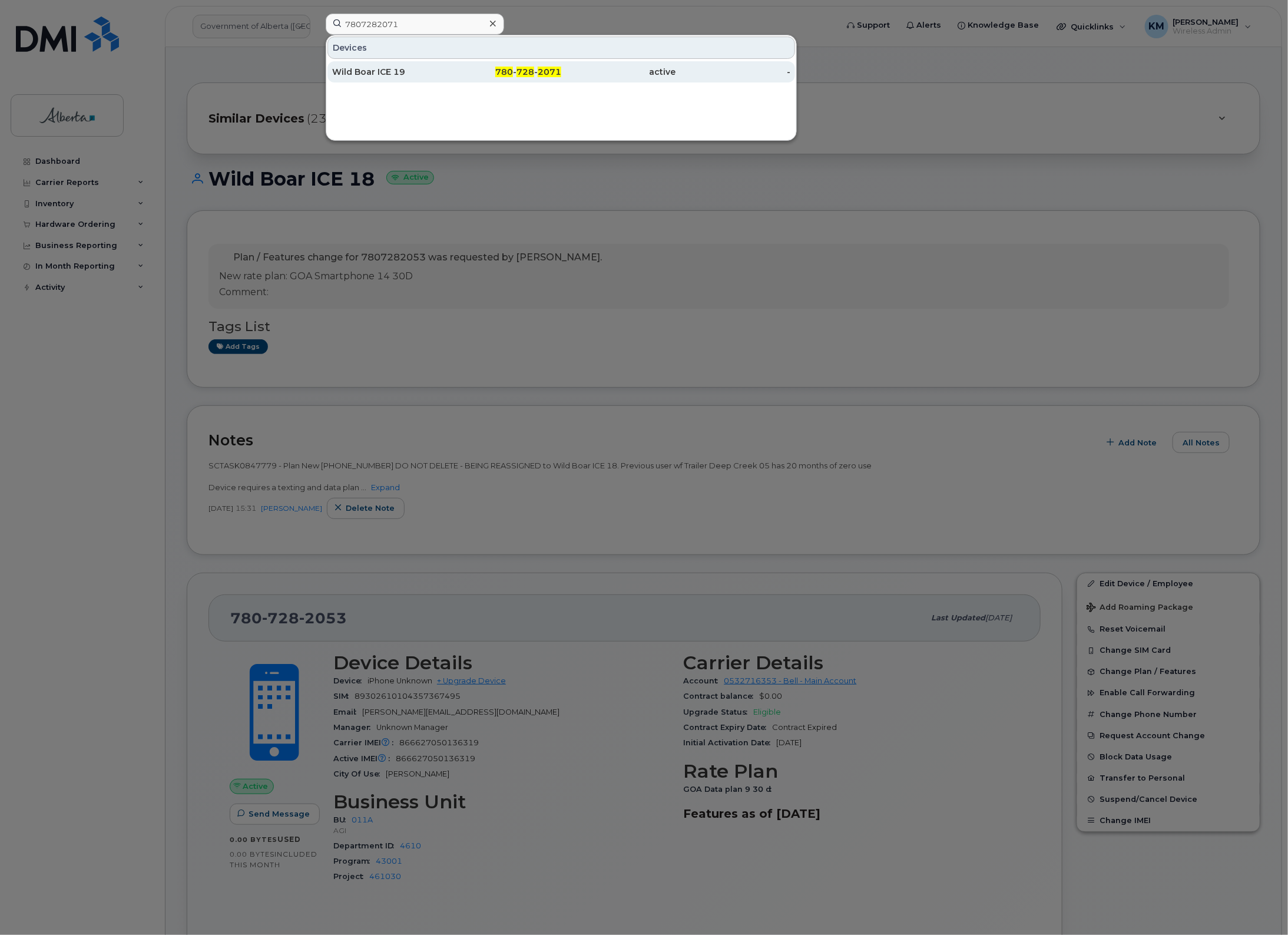
click at [372, 68] on div "Wild Boar ICE 19" at bounding box center [389, 71] width 115 height 12
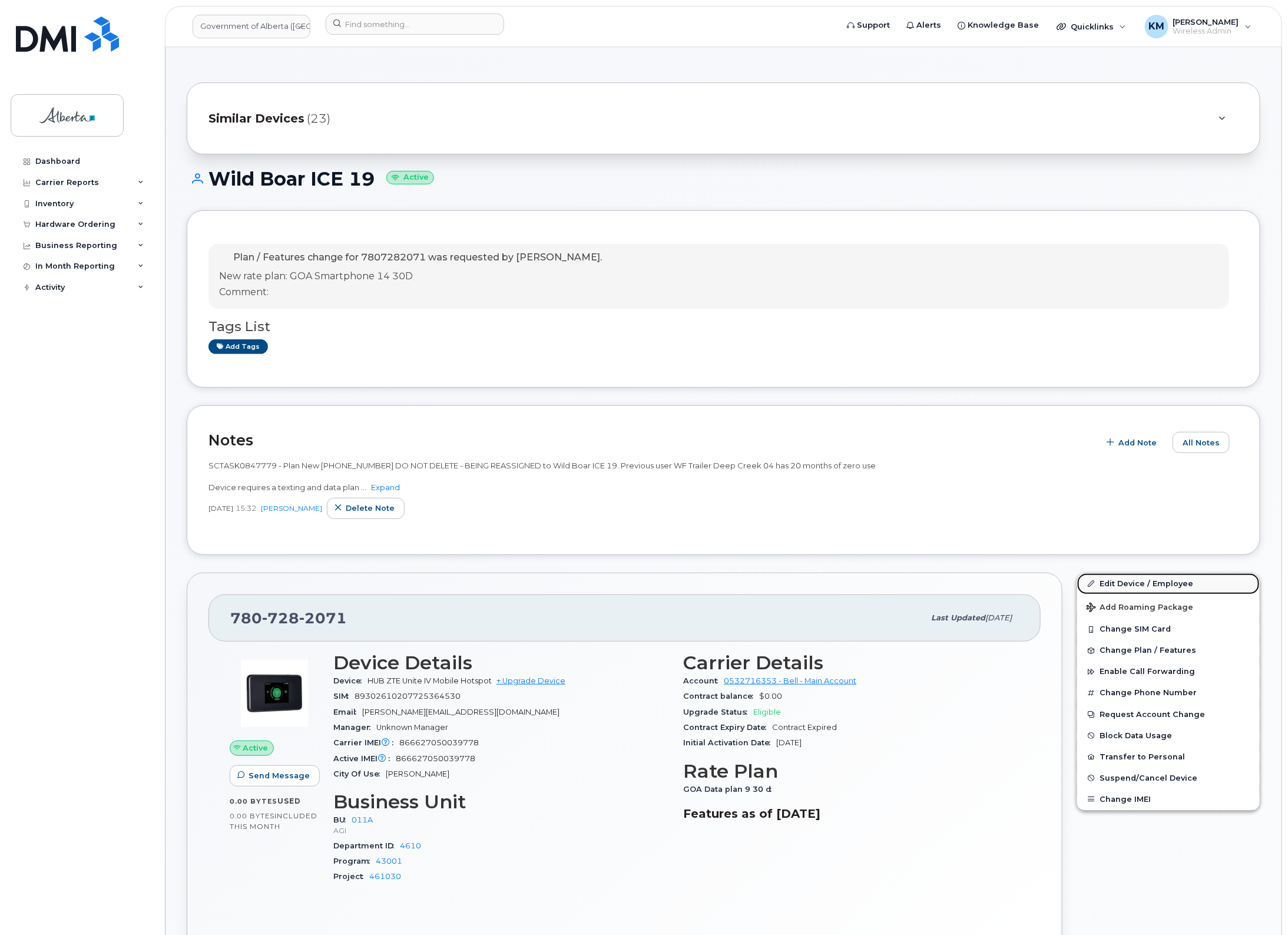
click at [1164, 574] on link "Edit Device / Employee" at bounding box center [1168, 583] width 182 height 21
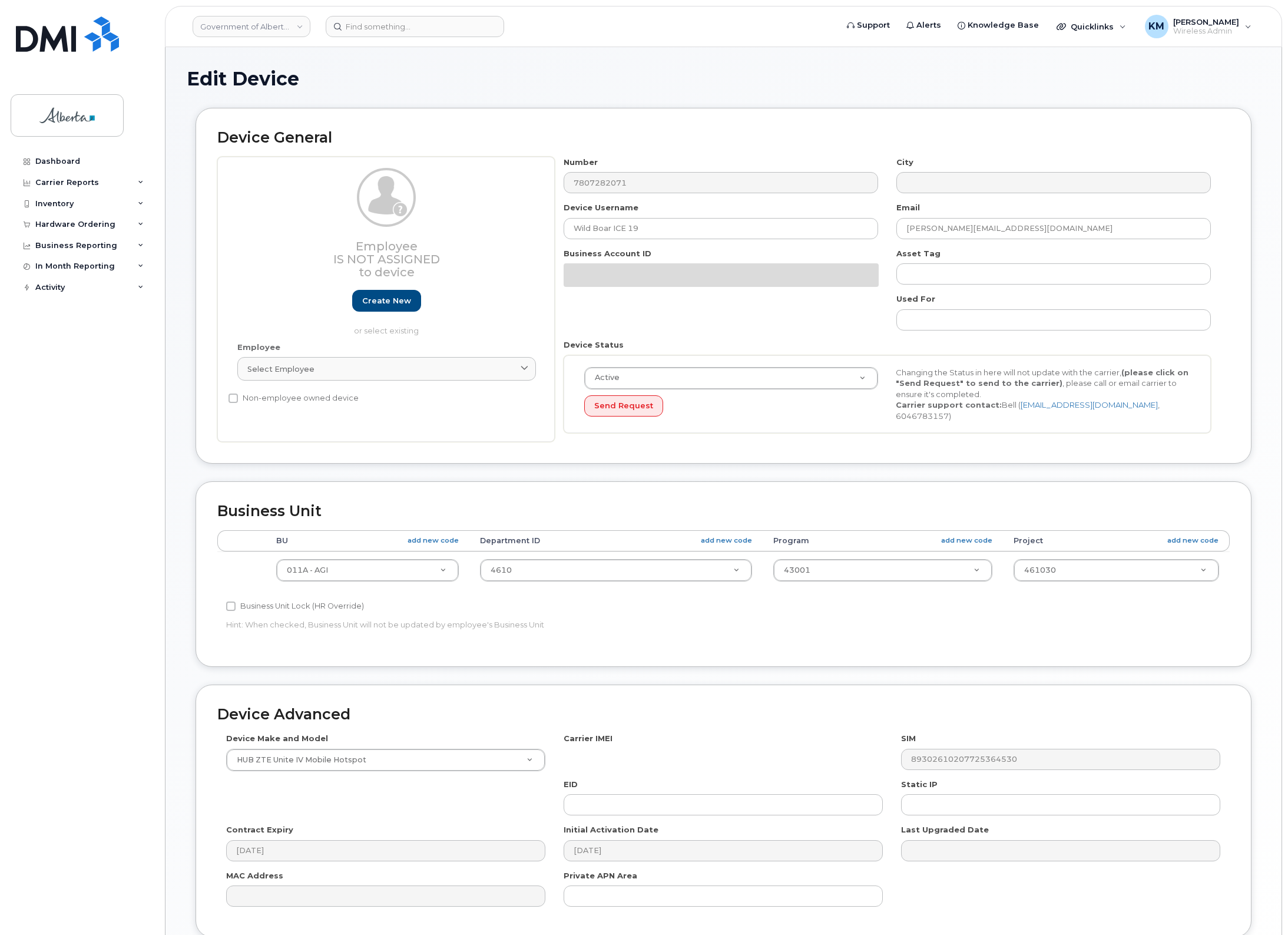
select select "4120336"
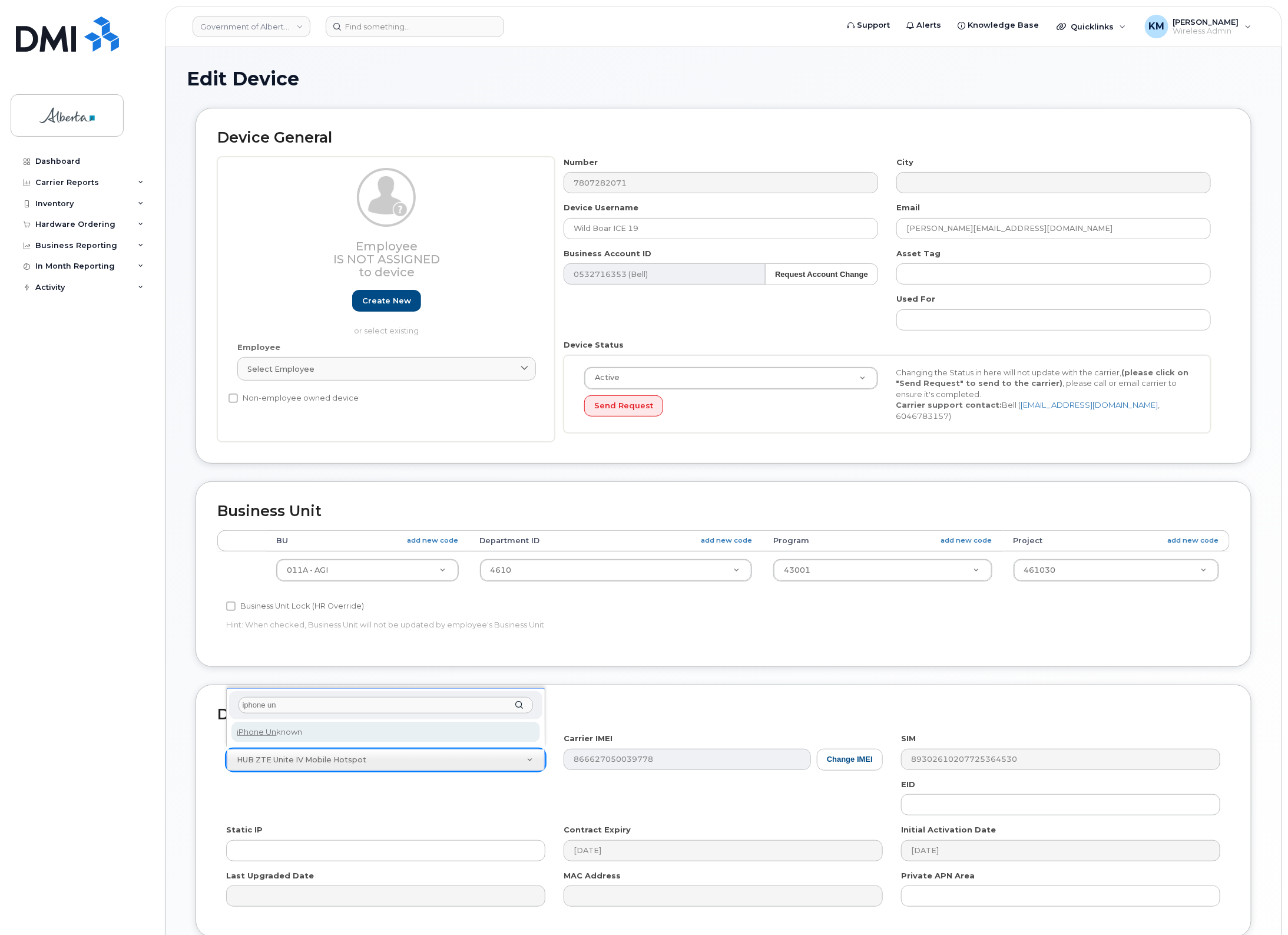
type input "iphone un"
select select "185"
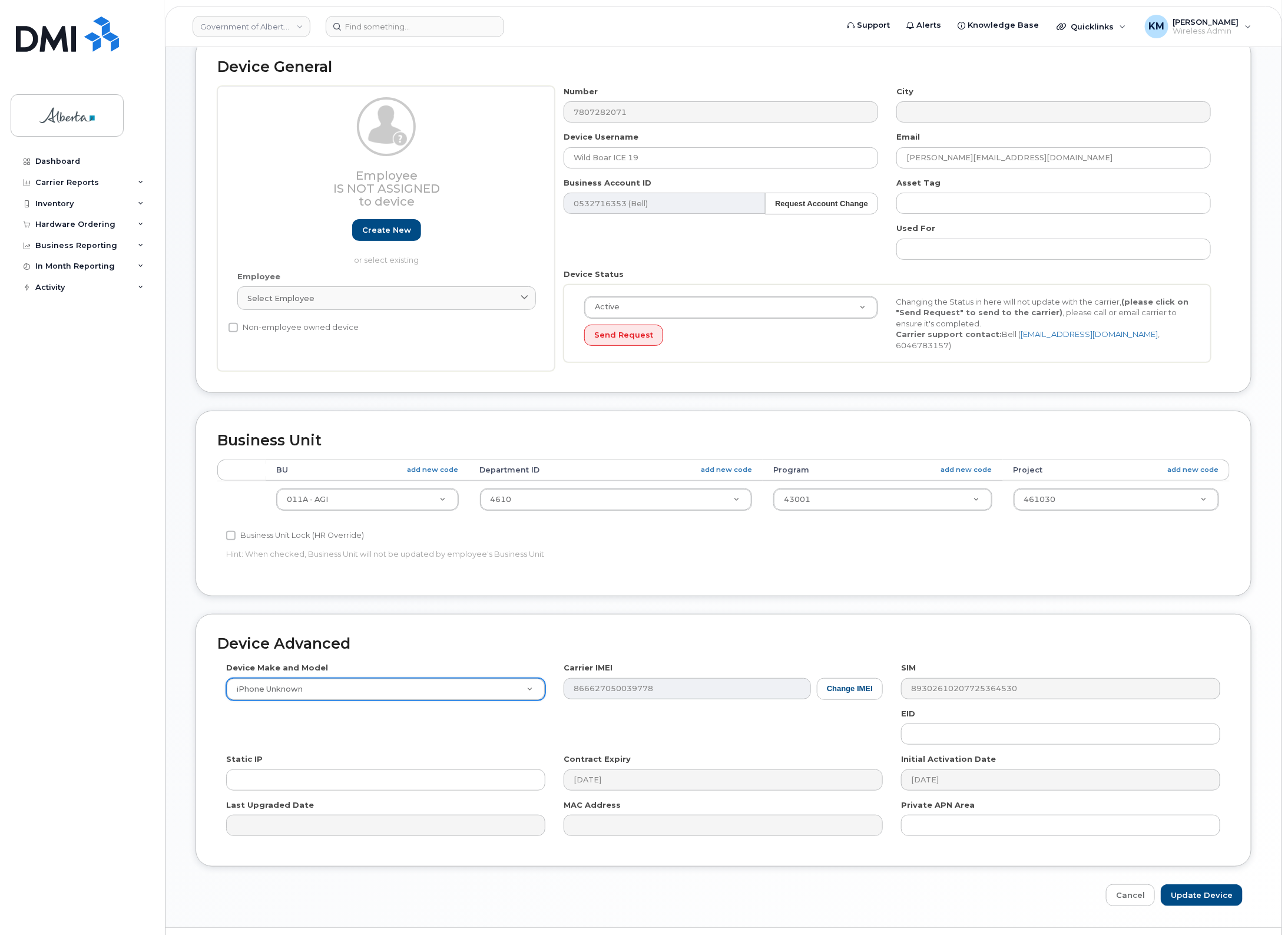
scroll to position [98, 0]
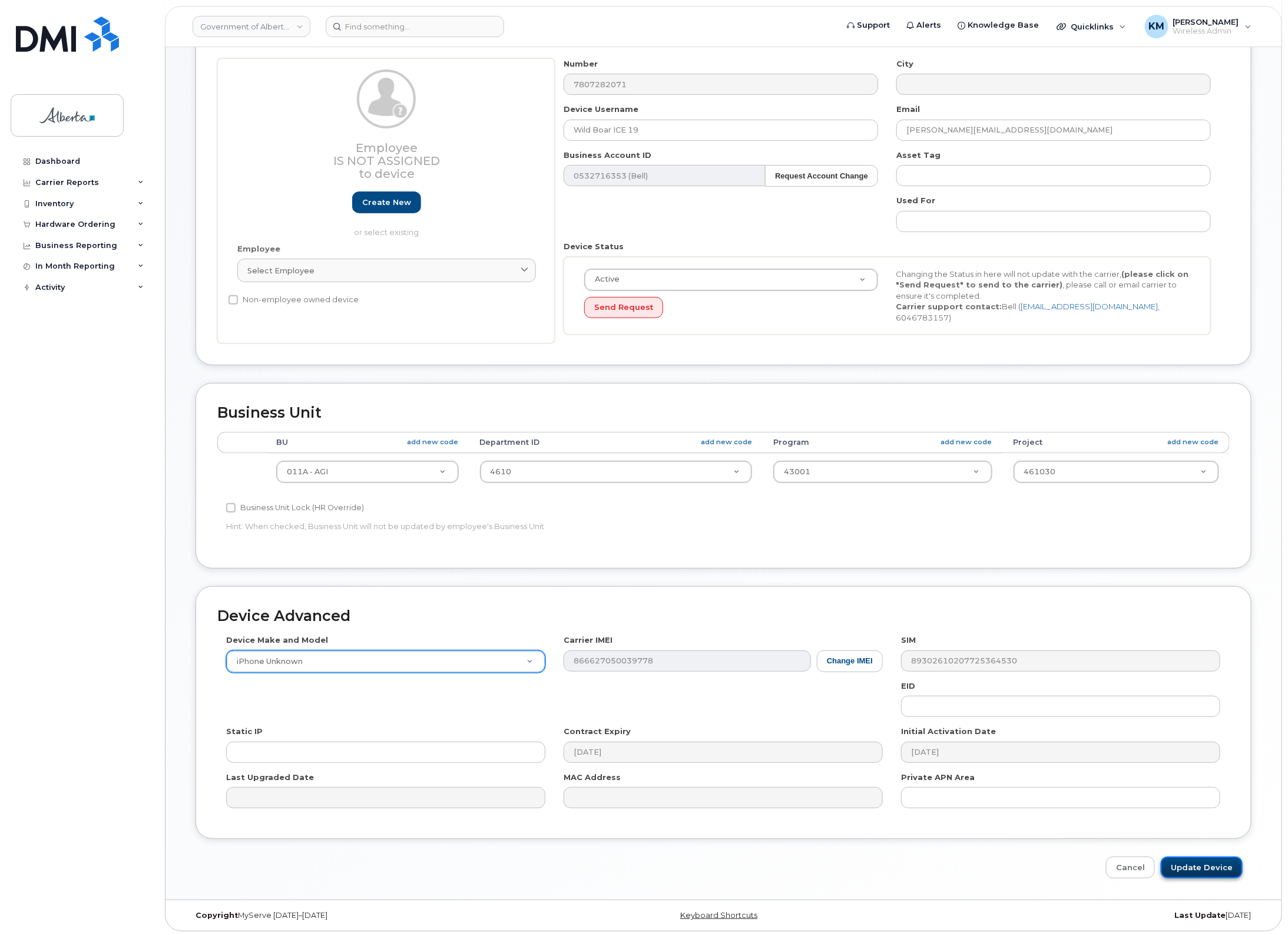
click at [1197, 858] on input "Update Device" at bounding box center [1202, 868] width 82 height 22
type input "Saving..."
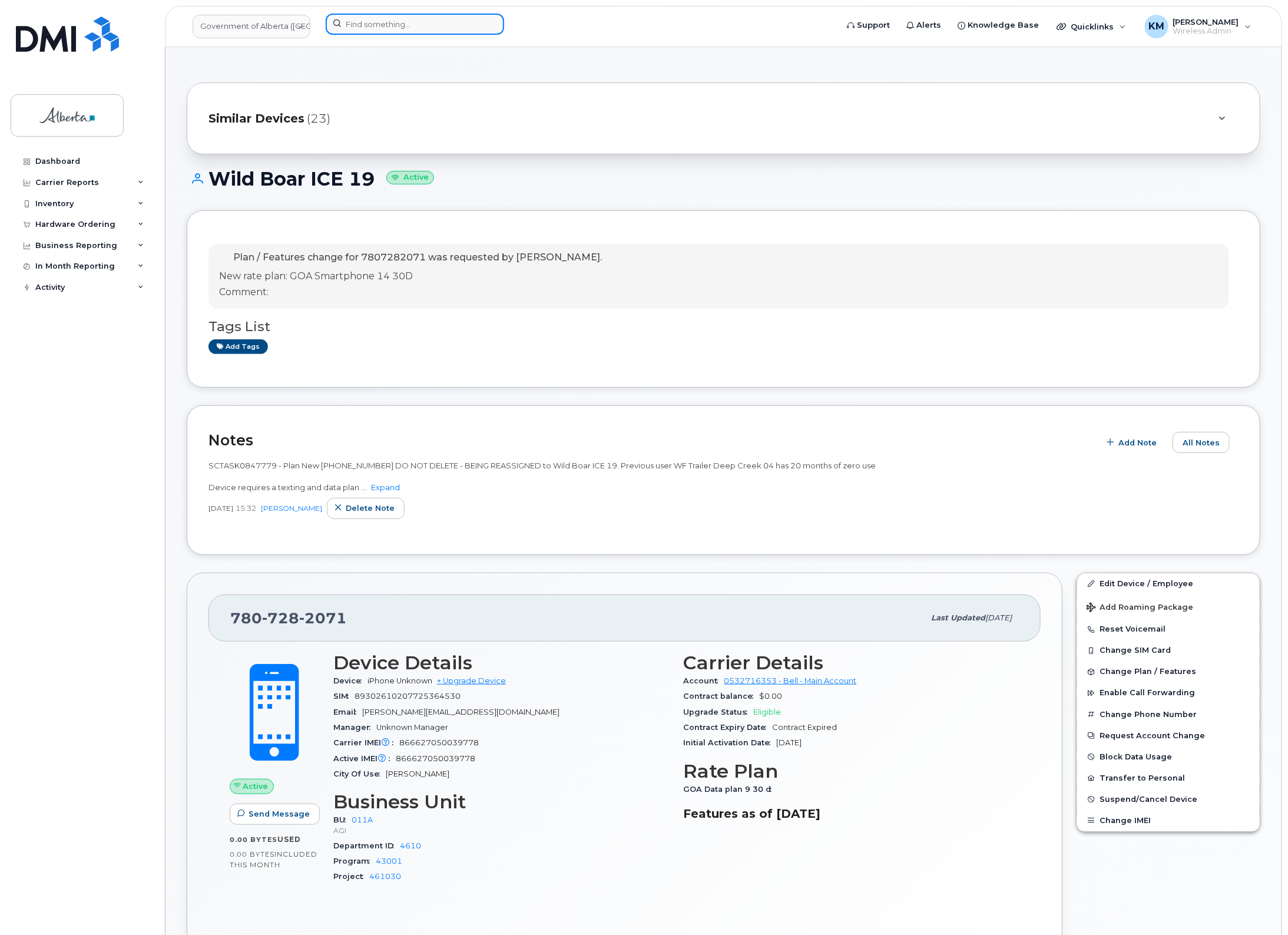
click at [390, 24] on input at bounding box center [415, 24] width 179 height 21
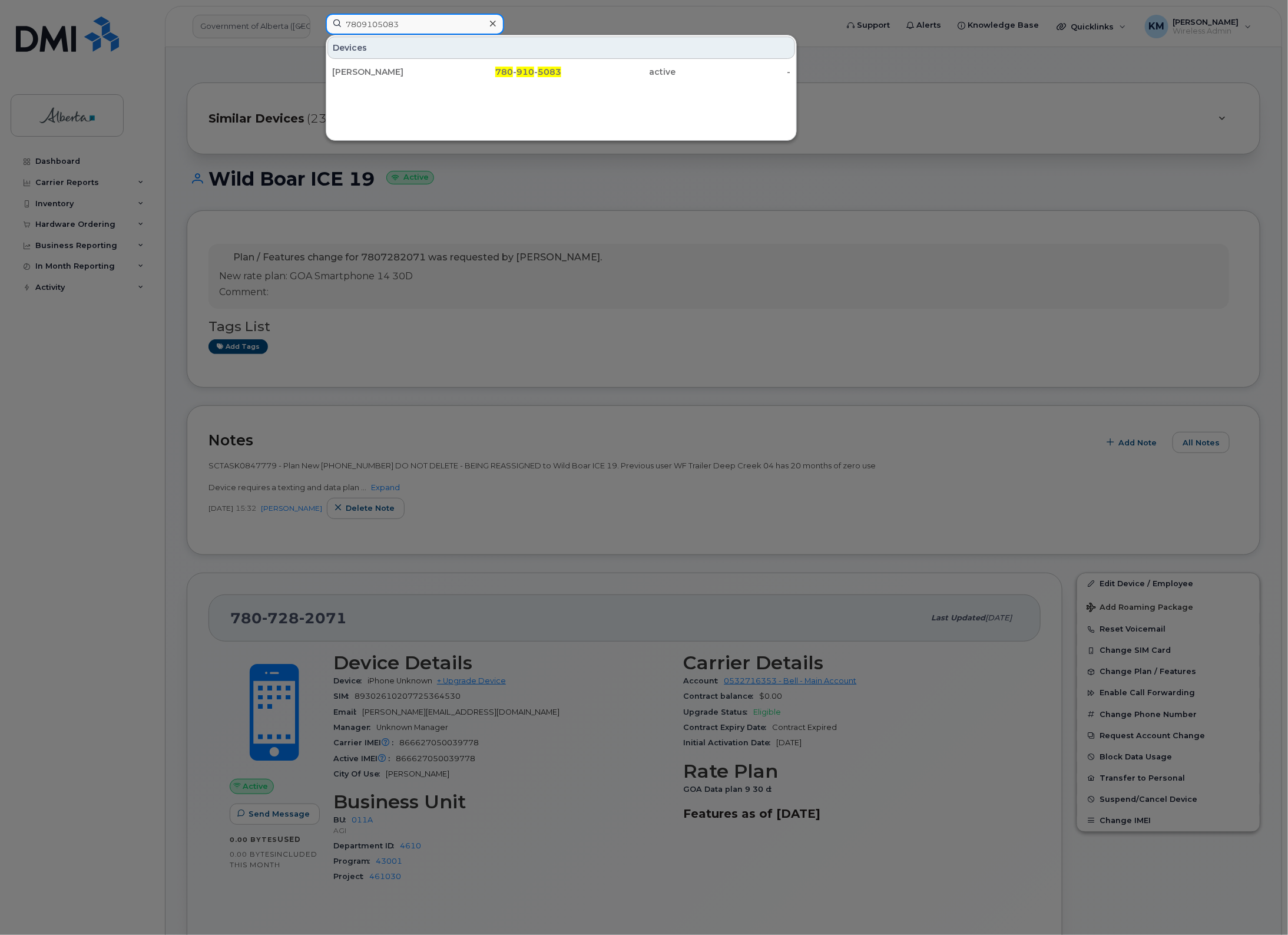
type input "7809105083"
click at [397, 62] on div "Brad Smith" at bounding box center [389, 71] width 115 height 21
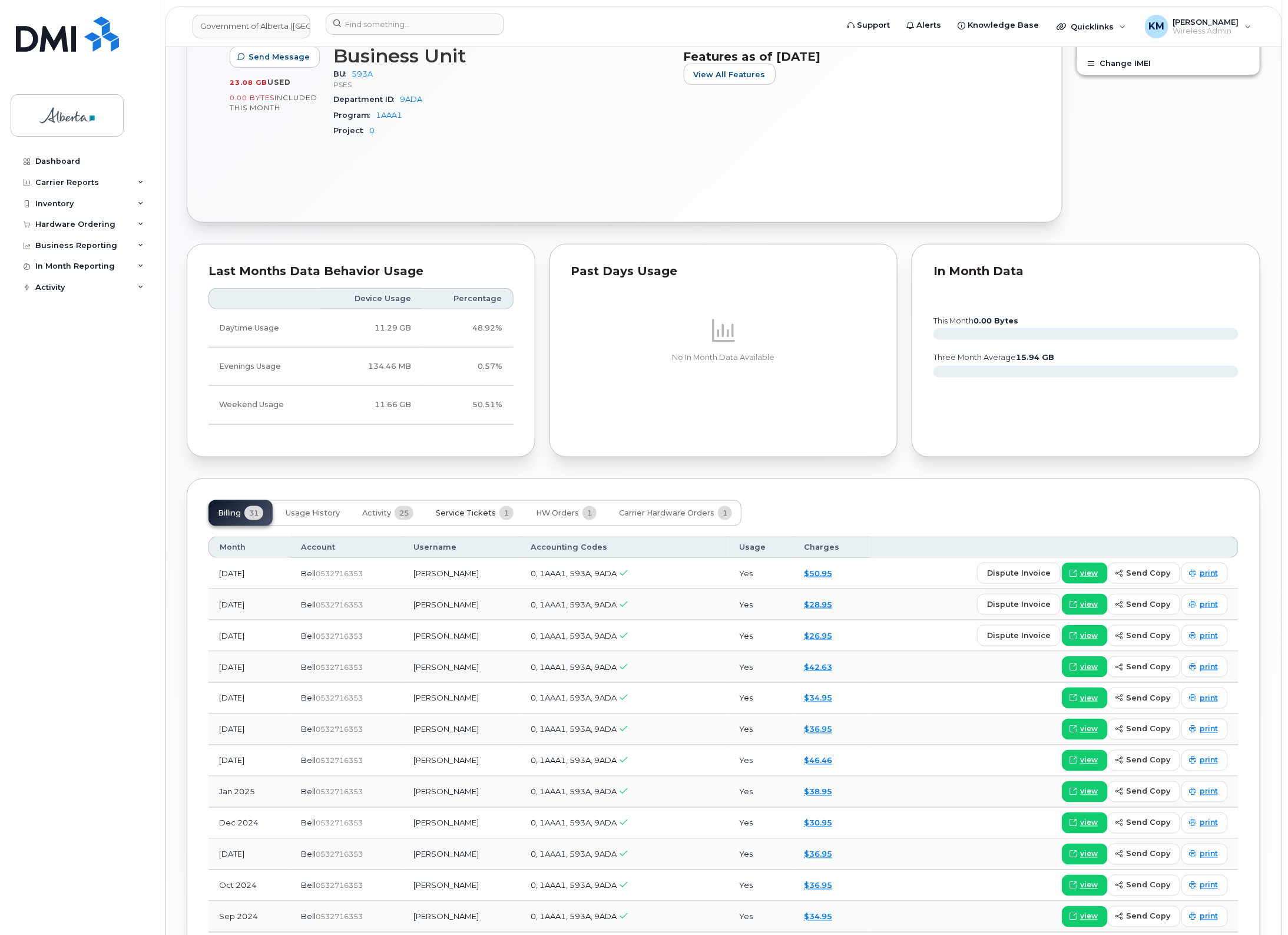
scroll to position [589, 0]
click at [563, 513] on span "HW Orders" at bounding box center [558, 511] width 43 height 9
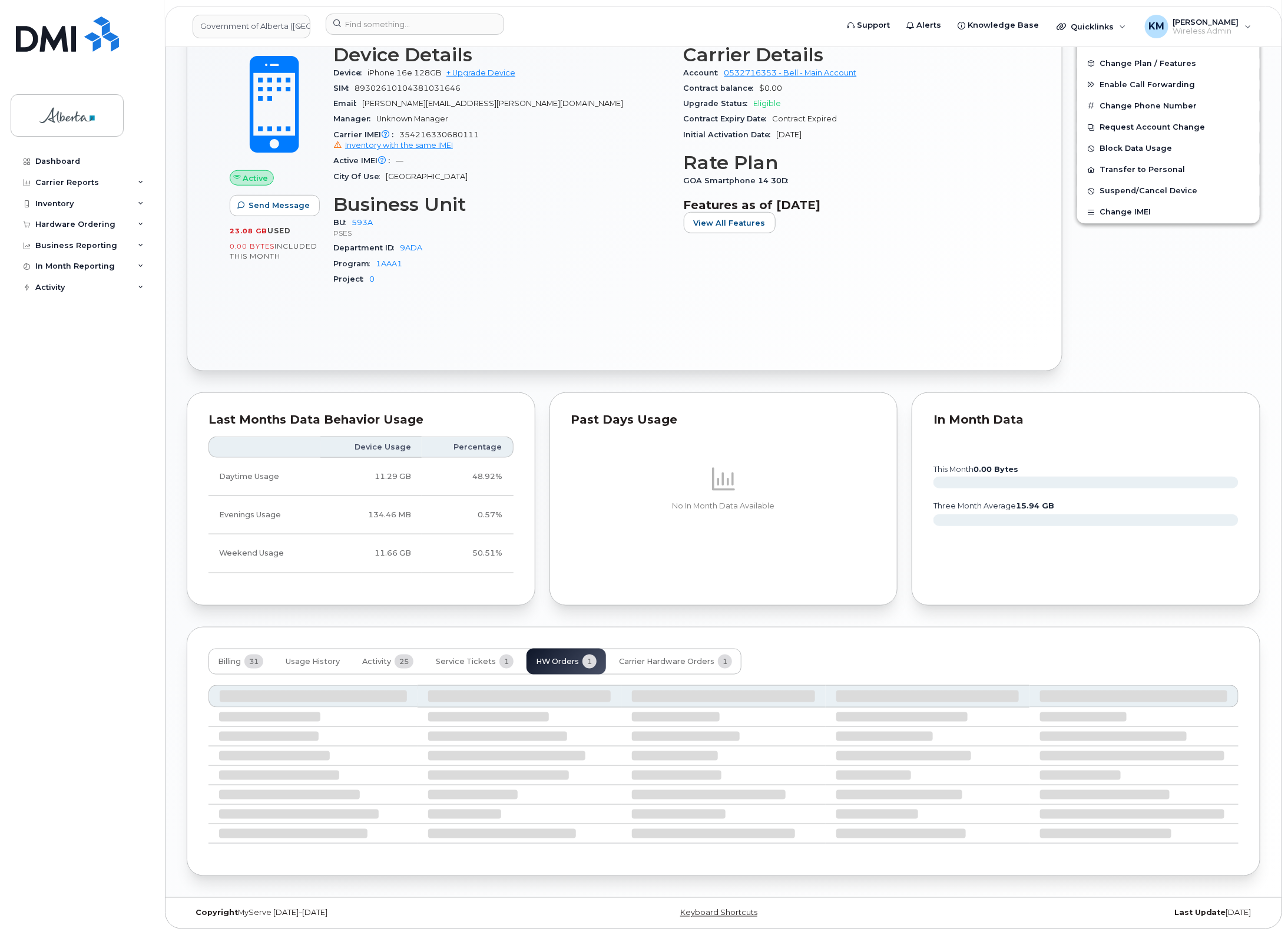
scroll to position [368, 0]
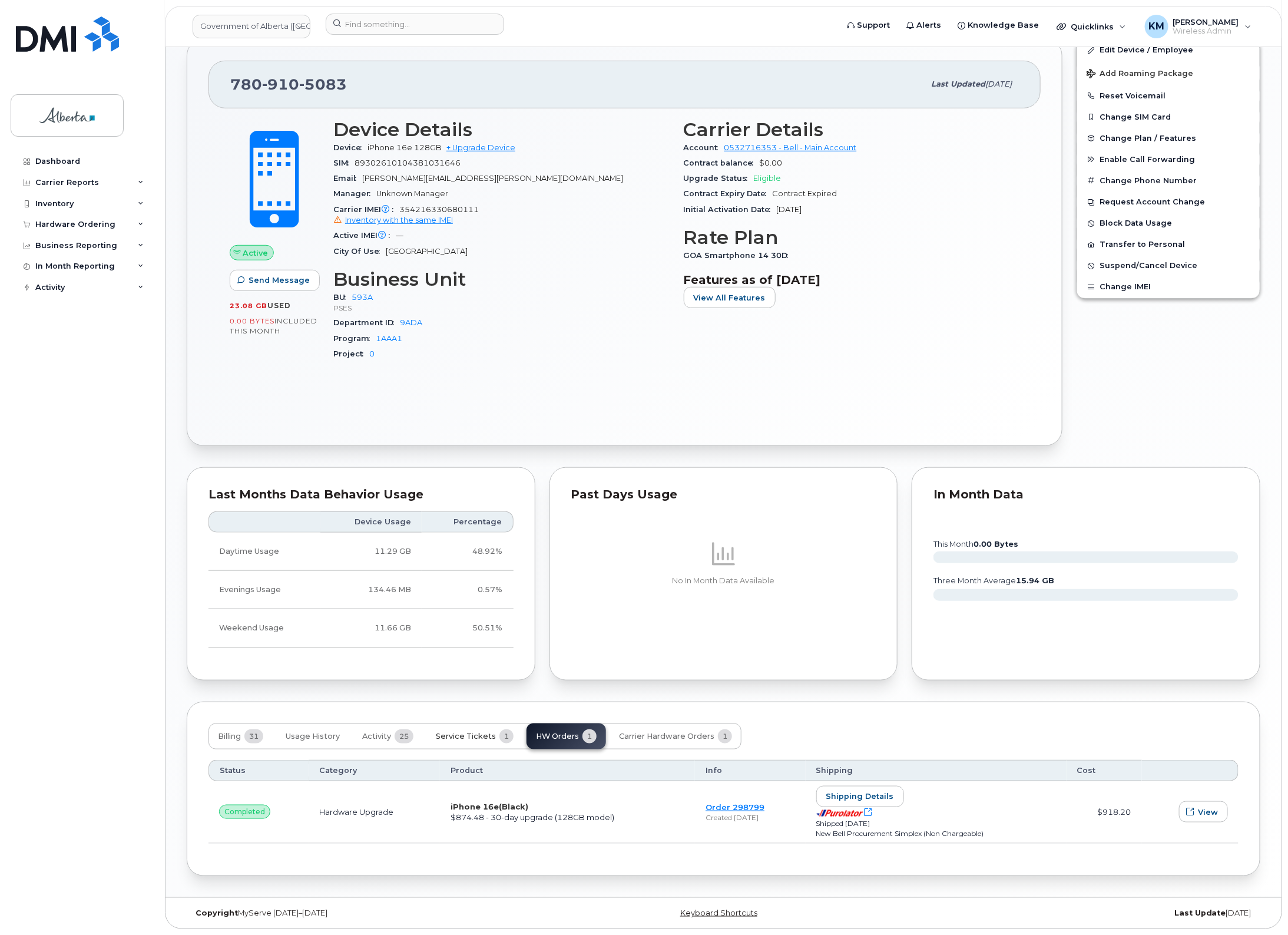
click at [481, 732] on span "Service Tickets" at bounding box center [466, 736] width 60 height 9
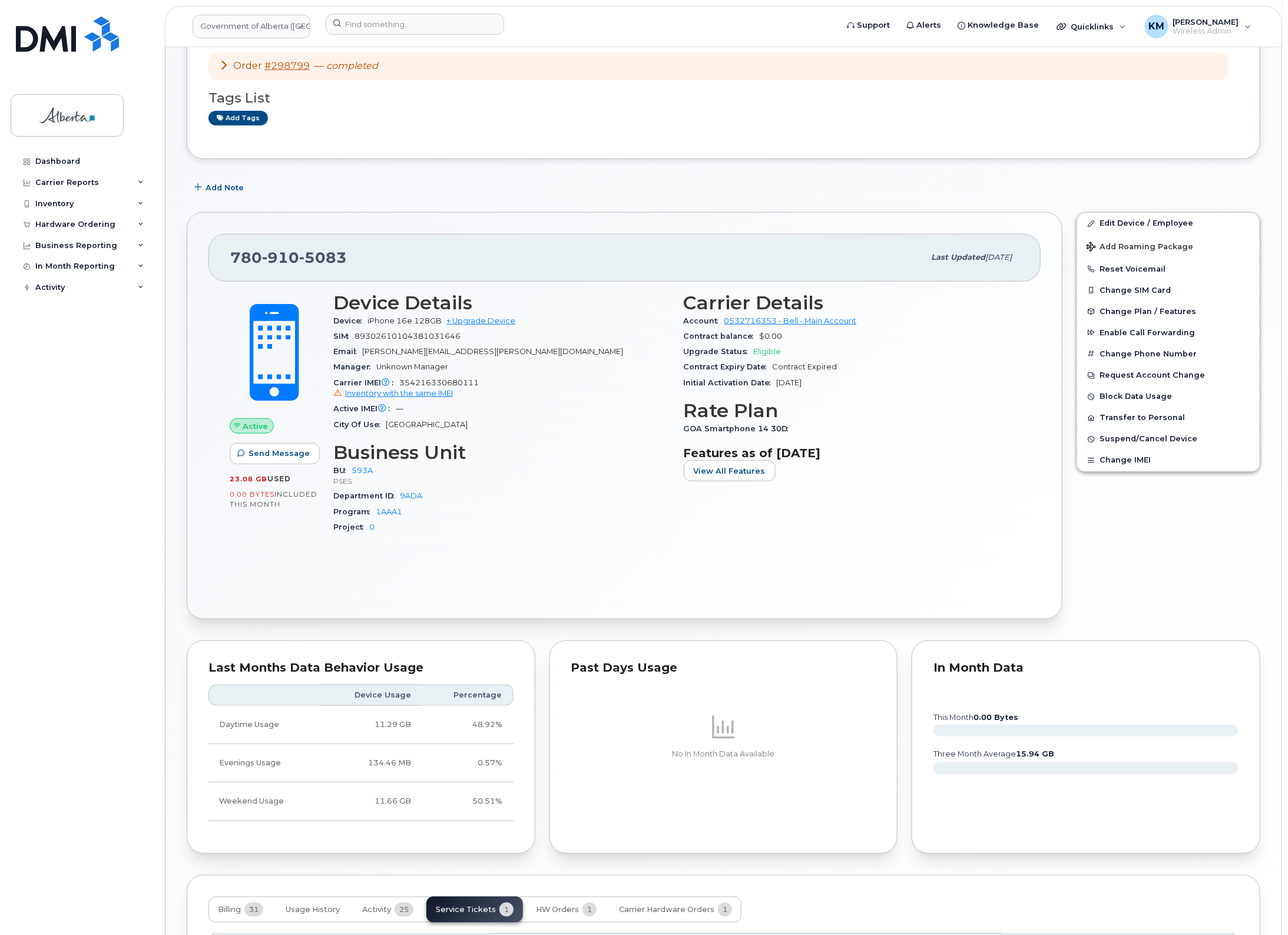
scroll to position [189, 0]
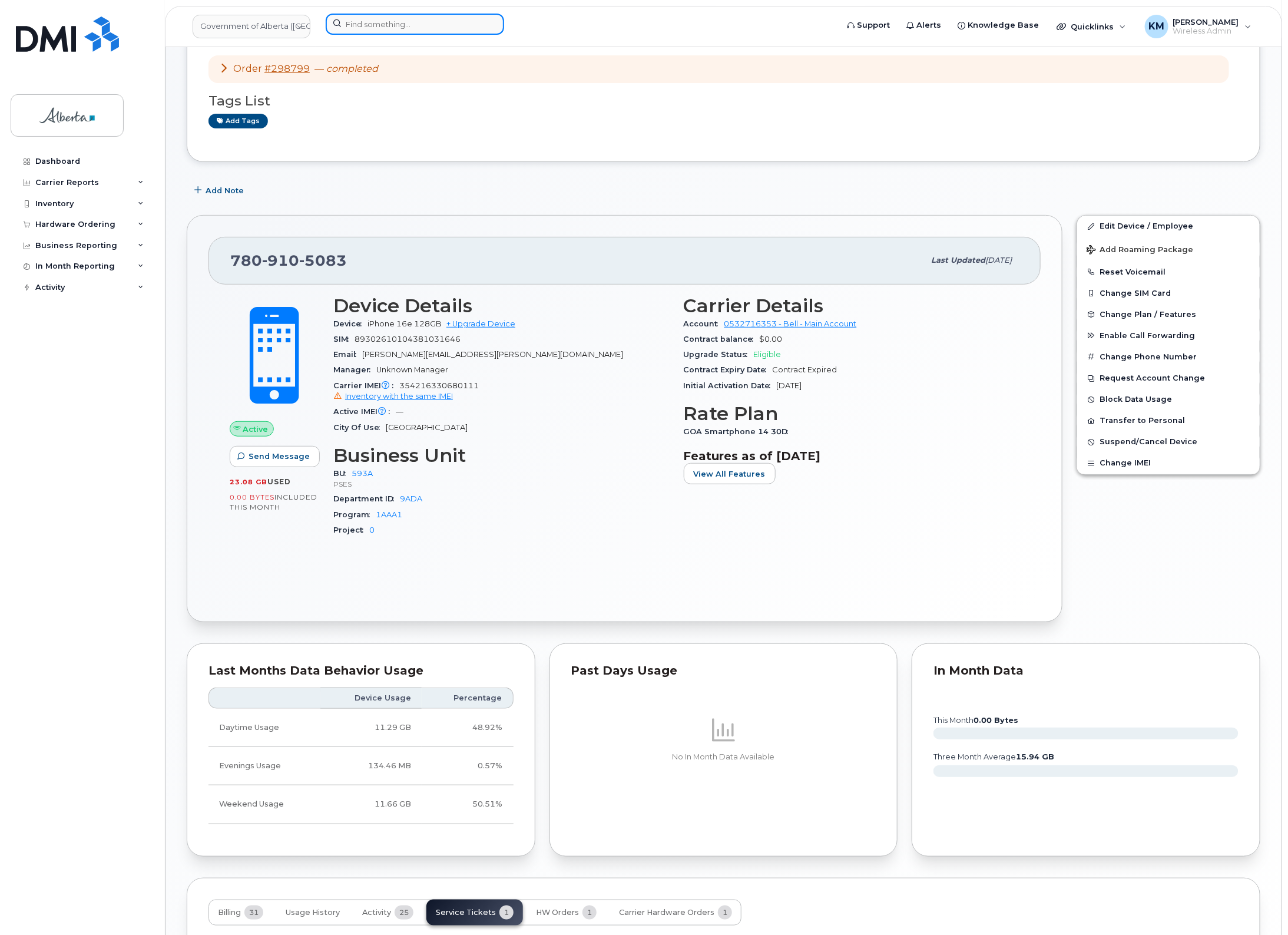
click at [390, 33] on input at bounding box center [415, 24] width 179 height 21
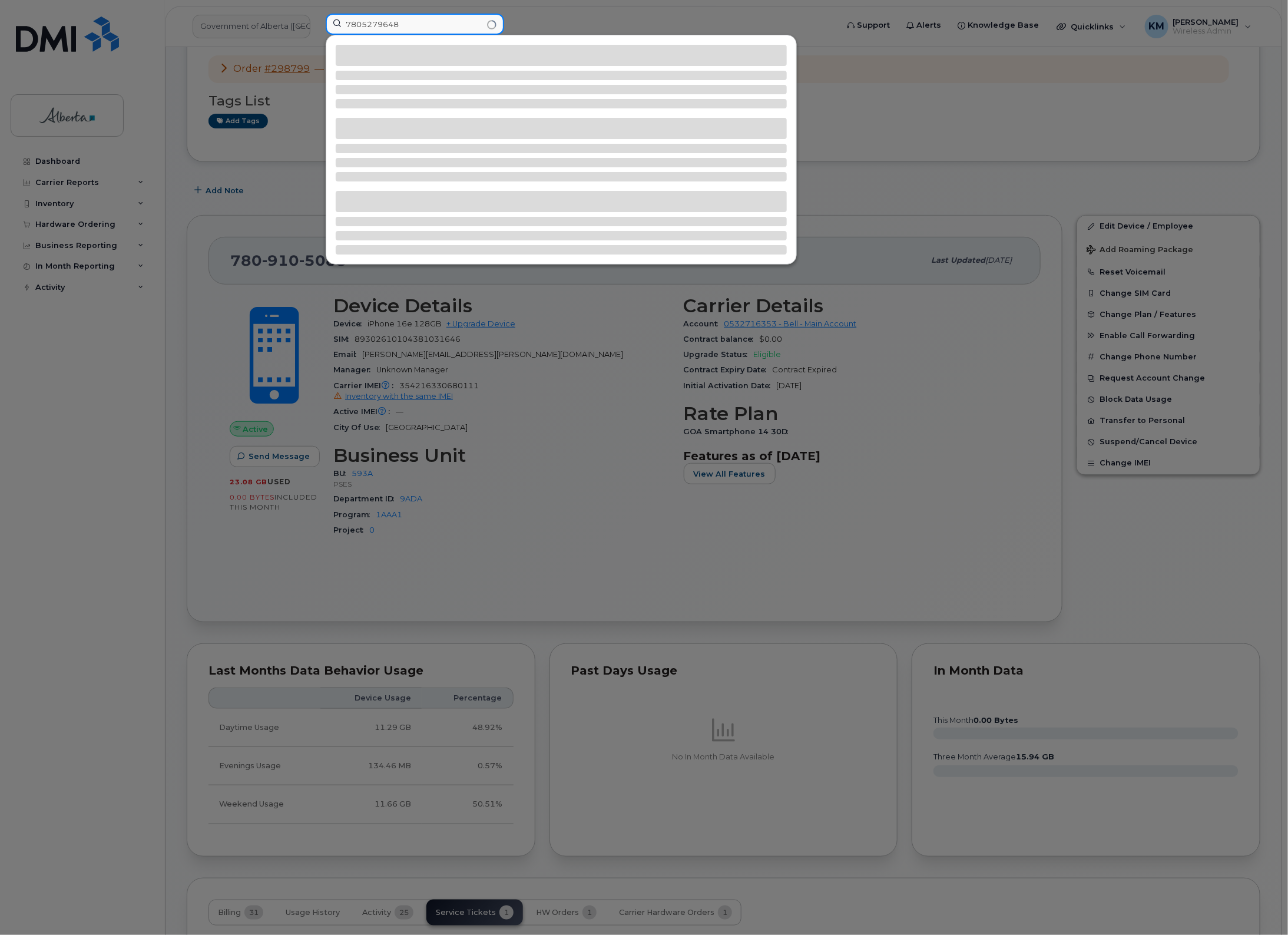
type input "7805279648"
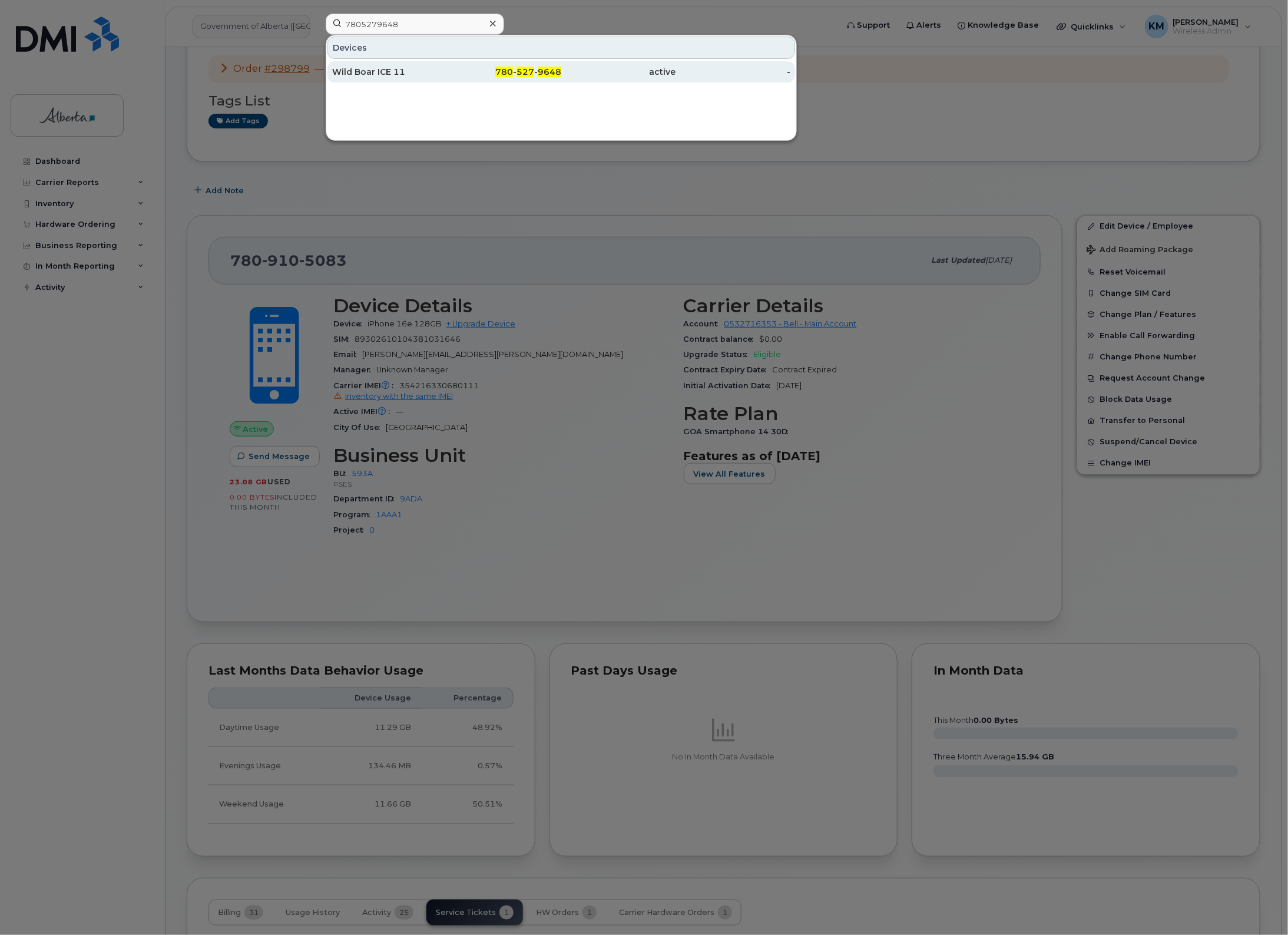
click at [372, 78] on div "Wild Boar ICE 11" at bounding box center [389, 71] width 115 height 21
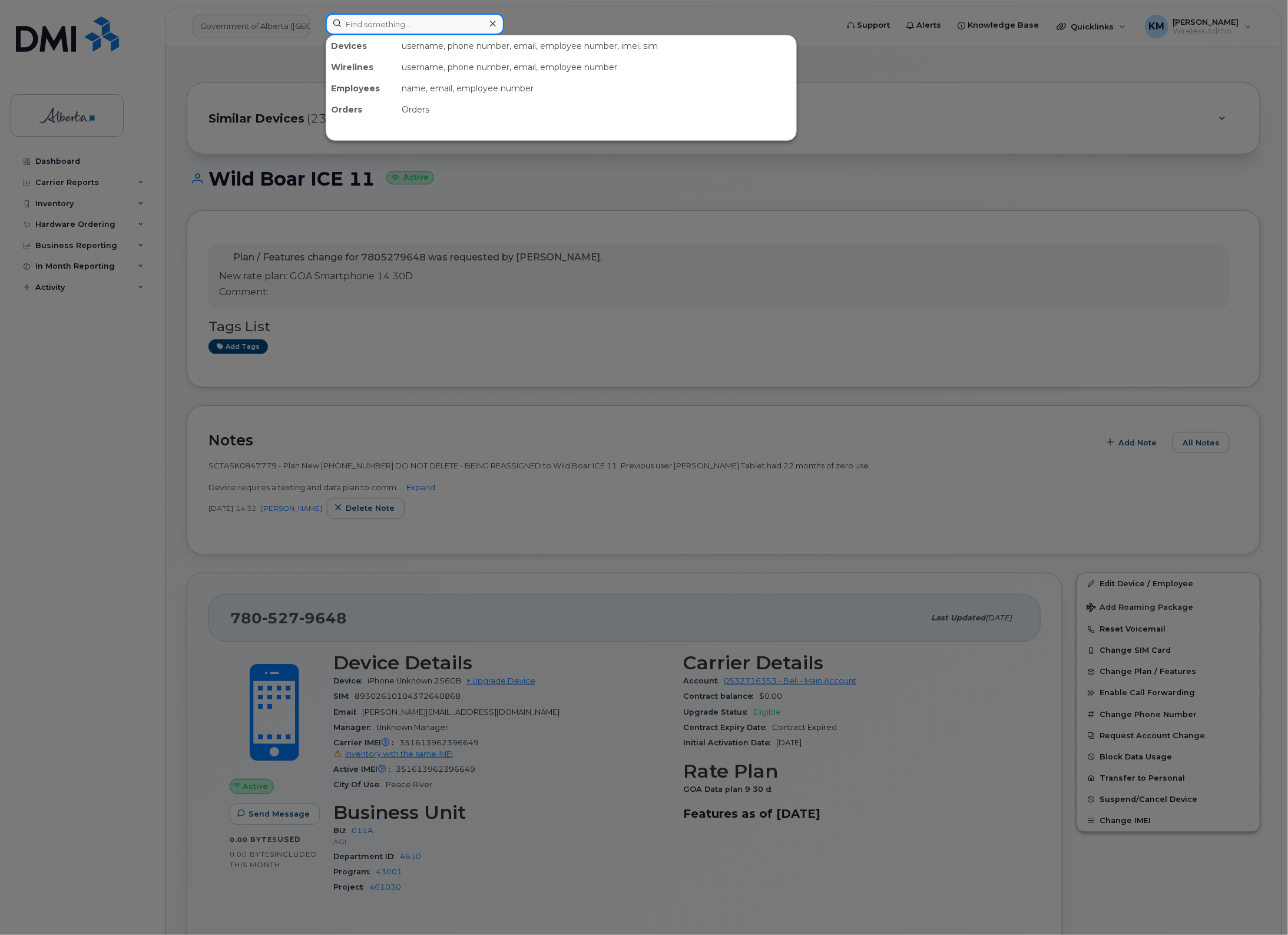
click at [387, 27] on input at bounding box center [415, 24] width 179 height 21
type input "7"
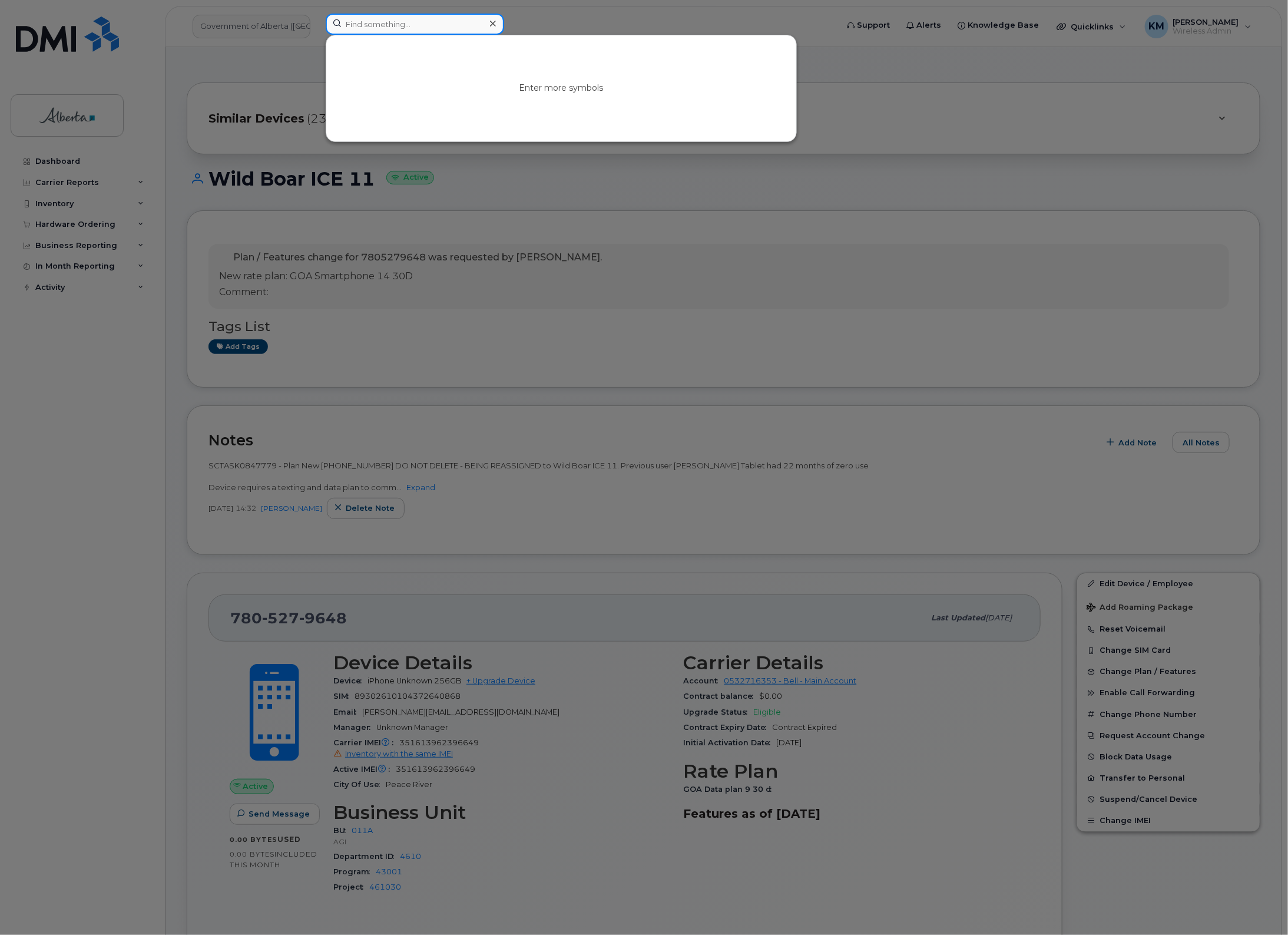
type input "4"
click at [387, 24] on input at bounding box center [415, 24] width 179 height 21
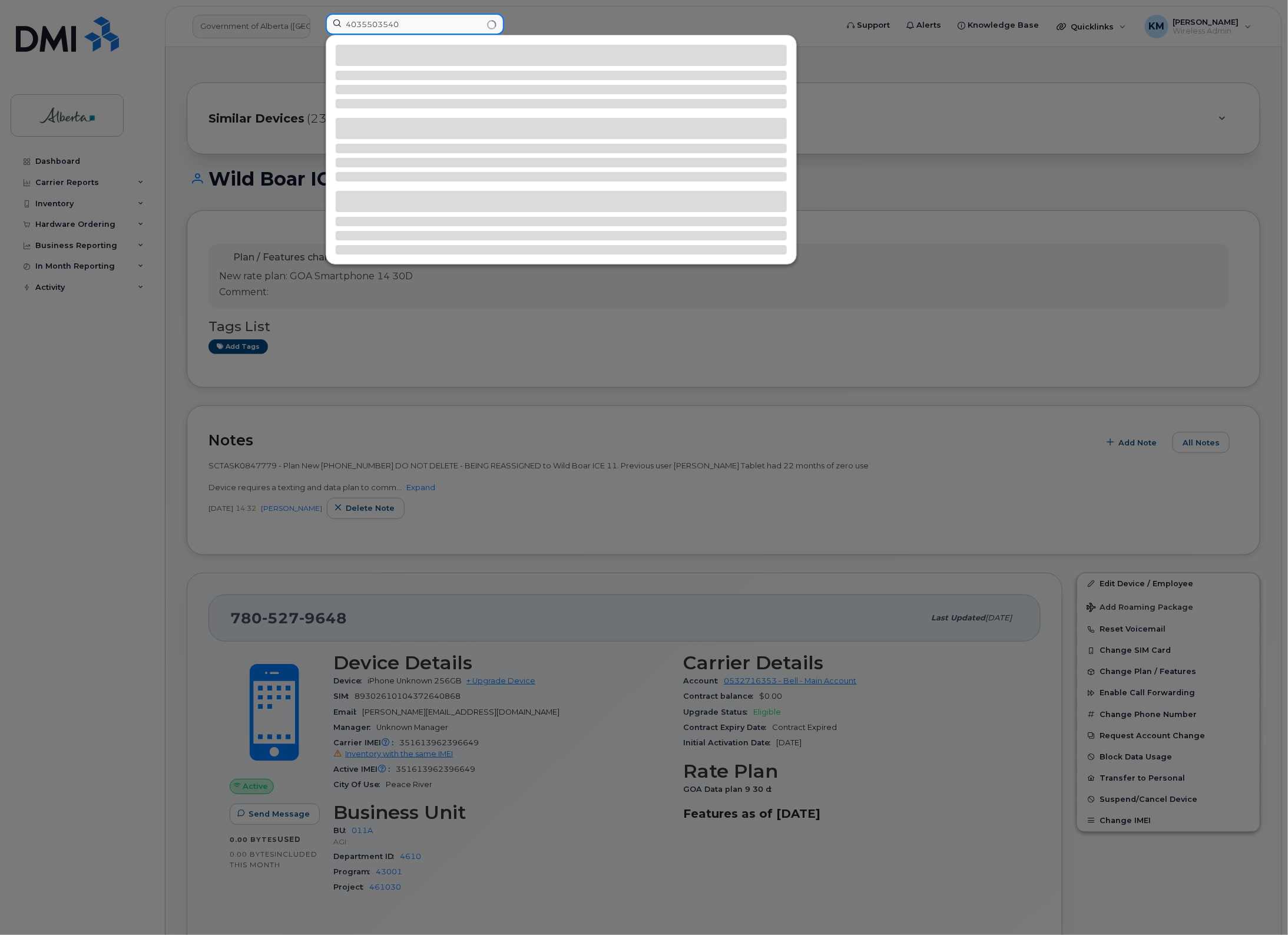
type input "4035503540"
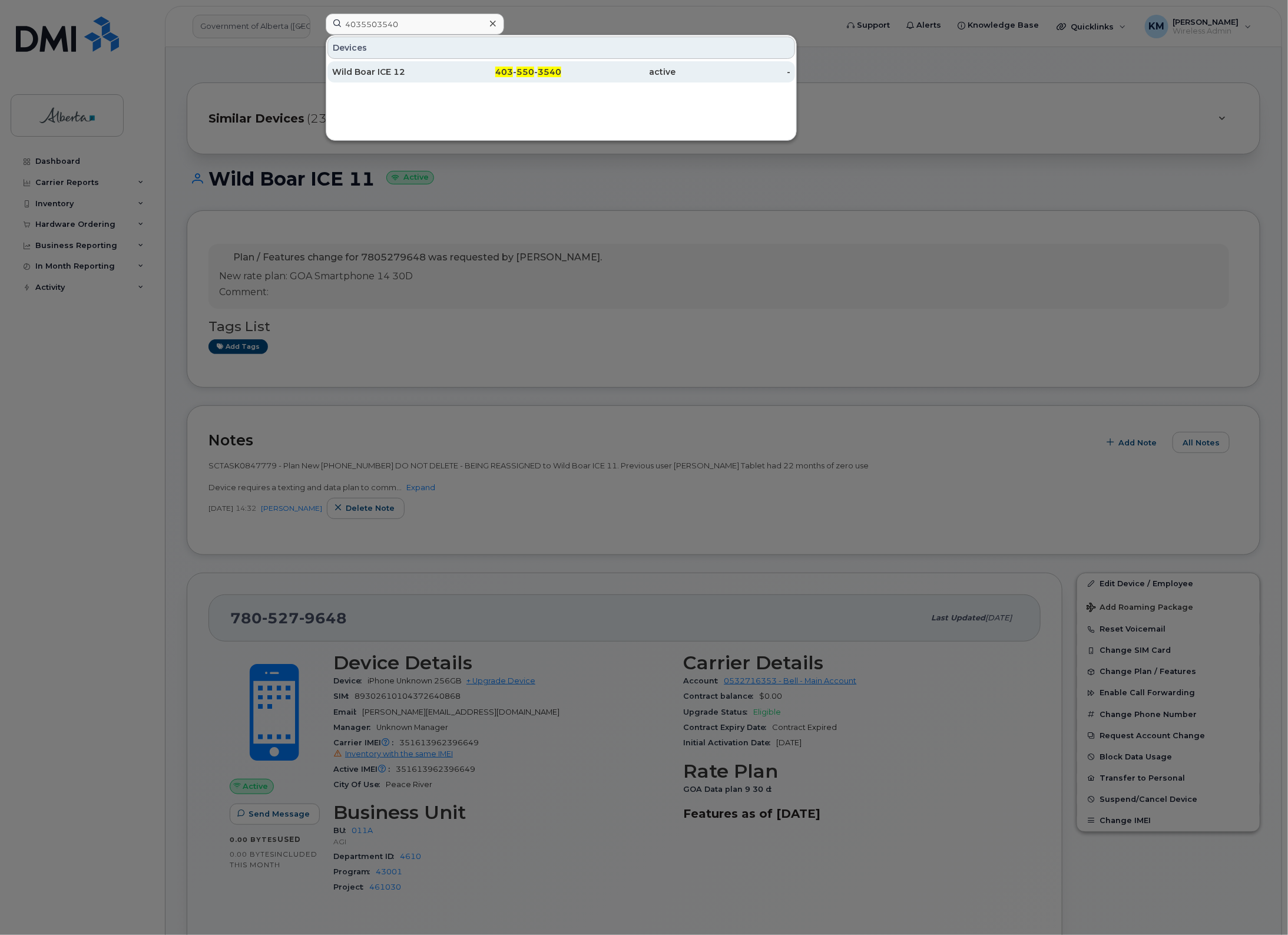
click at [426, 71] on div "Wild Boar ICE 12" at bounding box center [389, 71] width 115 height 12
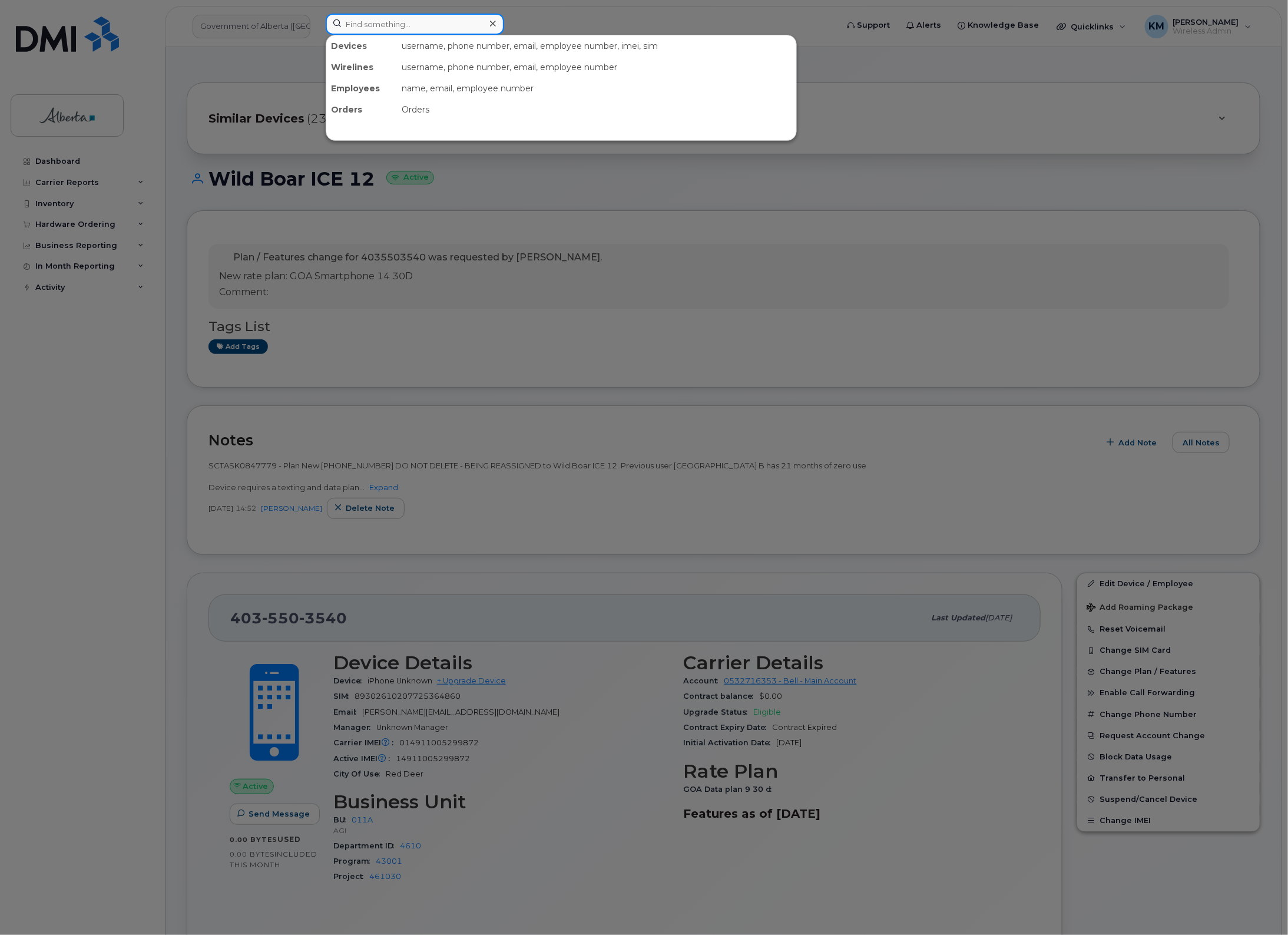
click at [399, 26] on input at bounding box center [415, 24] width 179 height 21
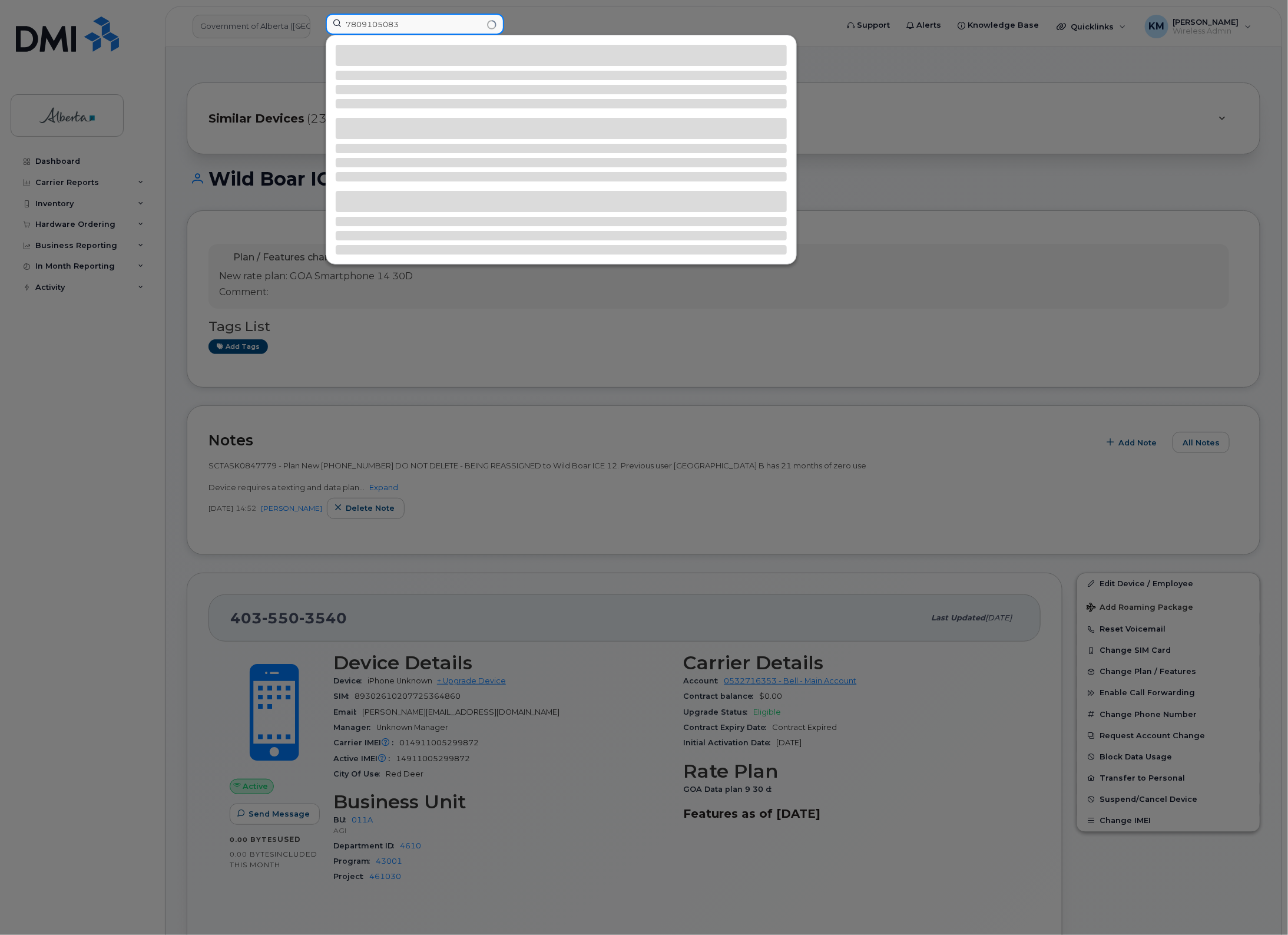
type input "7809105083"
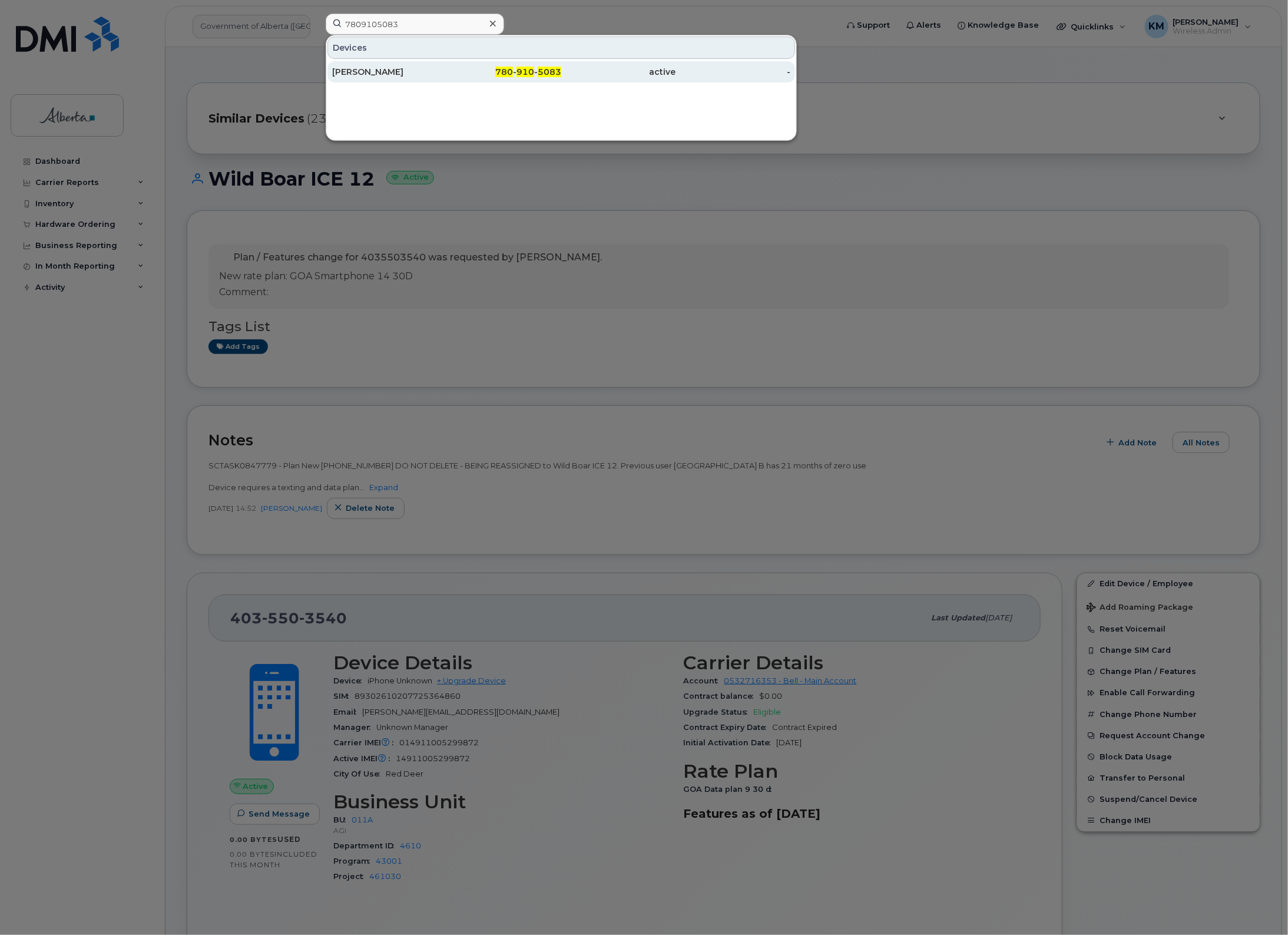
click at [397, 79] on div "Brad Smith" at bounding box center [389, 71] width 115 height 21
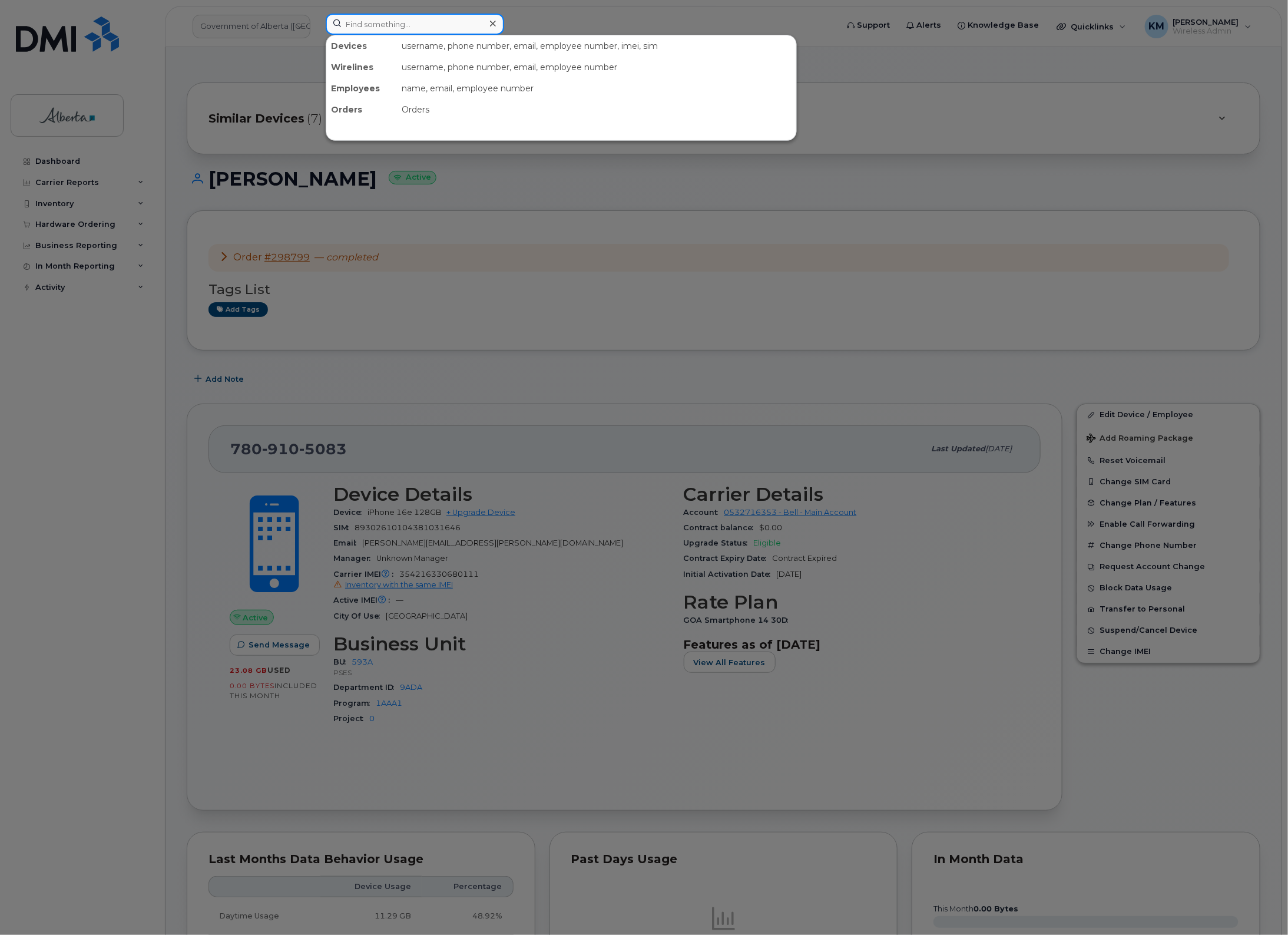
click at [370, 26] on input at bounding box center [415, 24] width 179 height 21
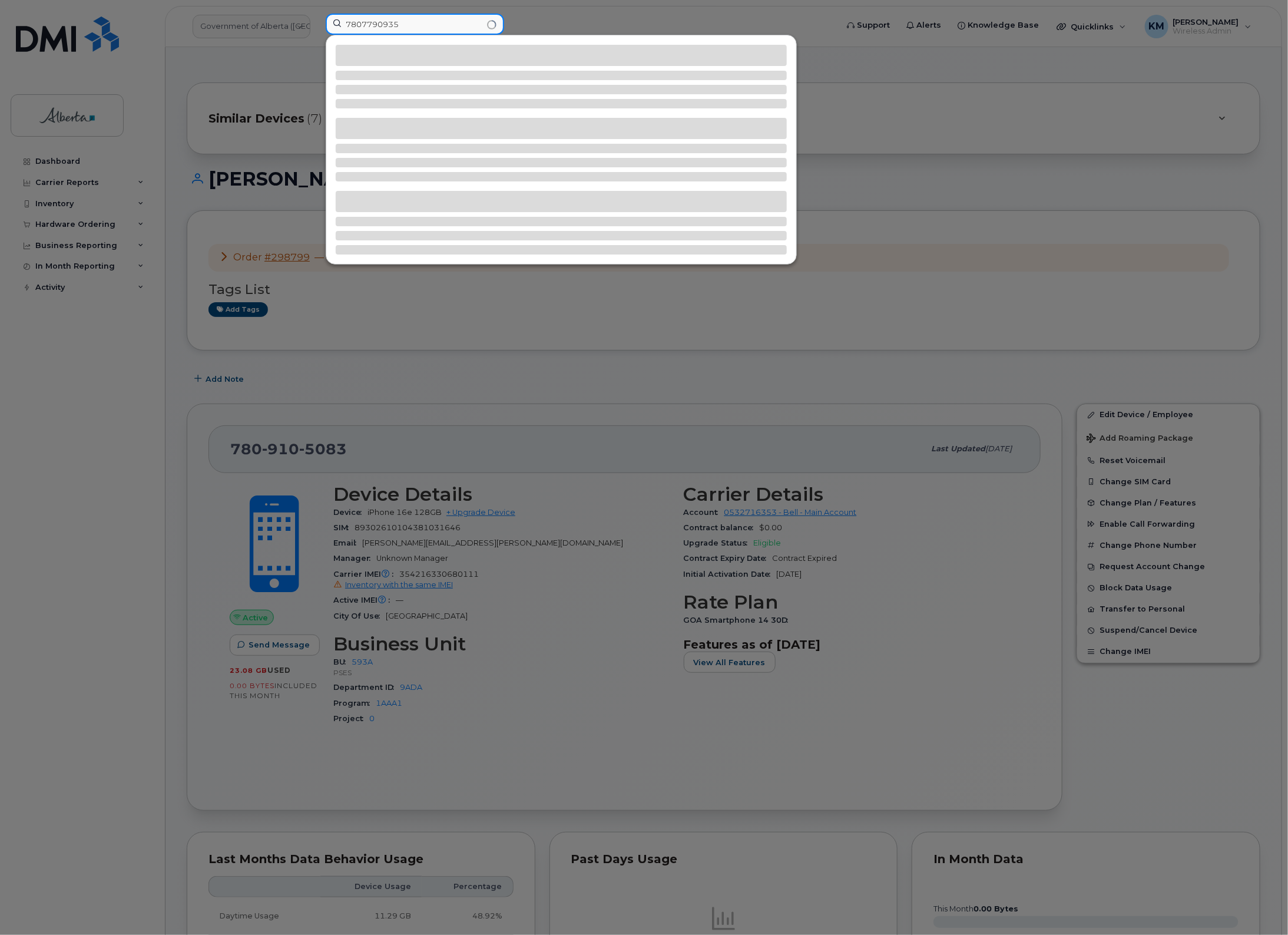
type input "7807790935"
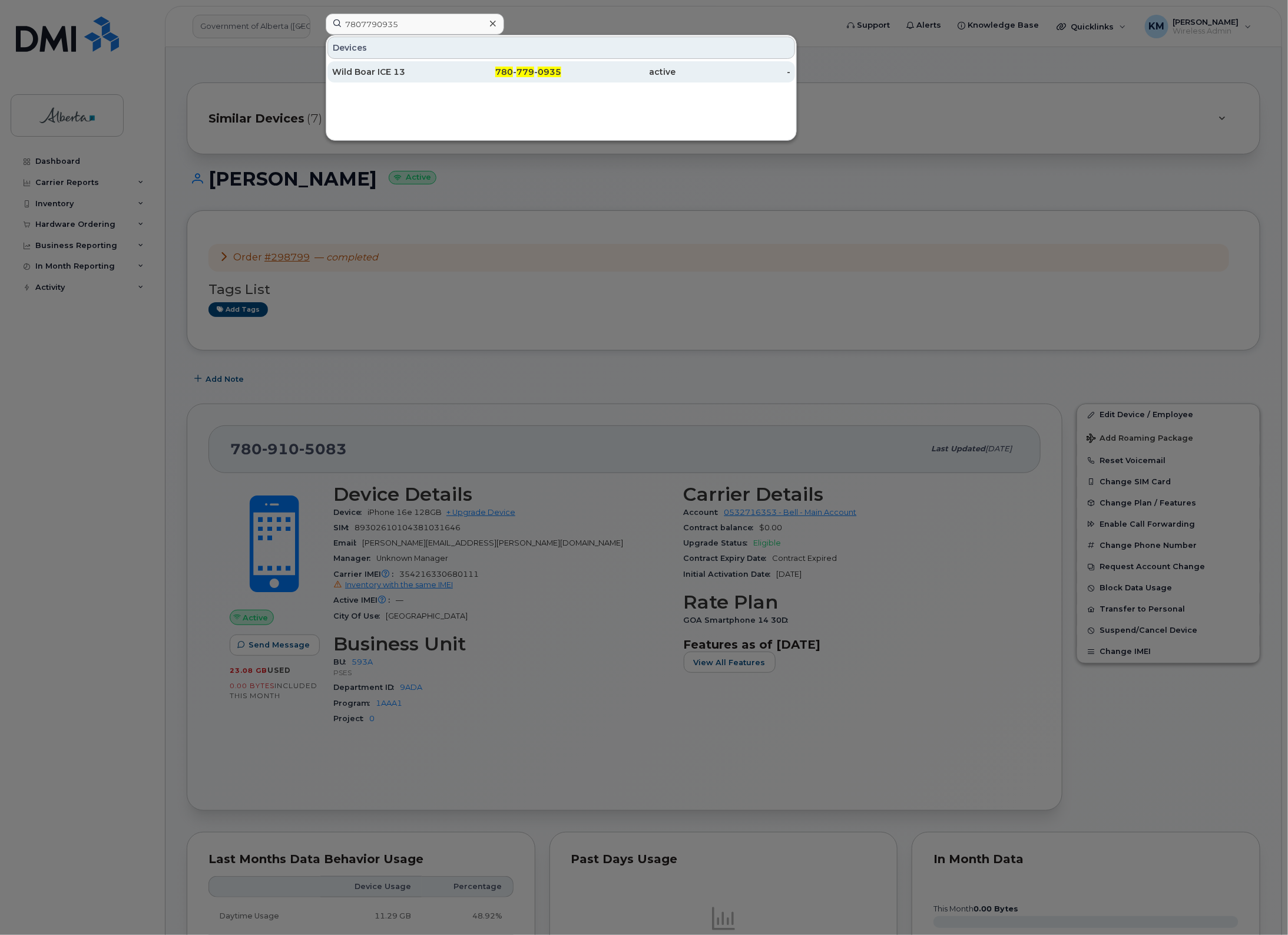
click at [383, 78] on div "Wild Boar ICE 13" at bounding box center [389, 71] width 115 height 12
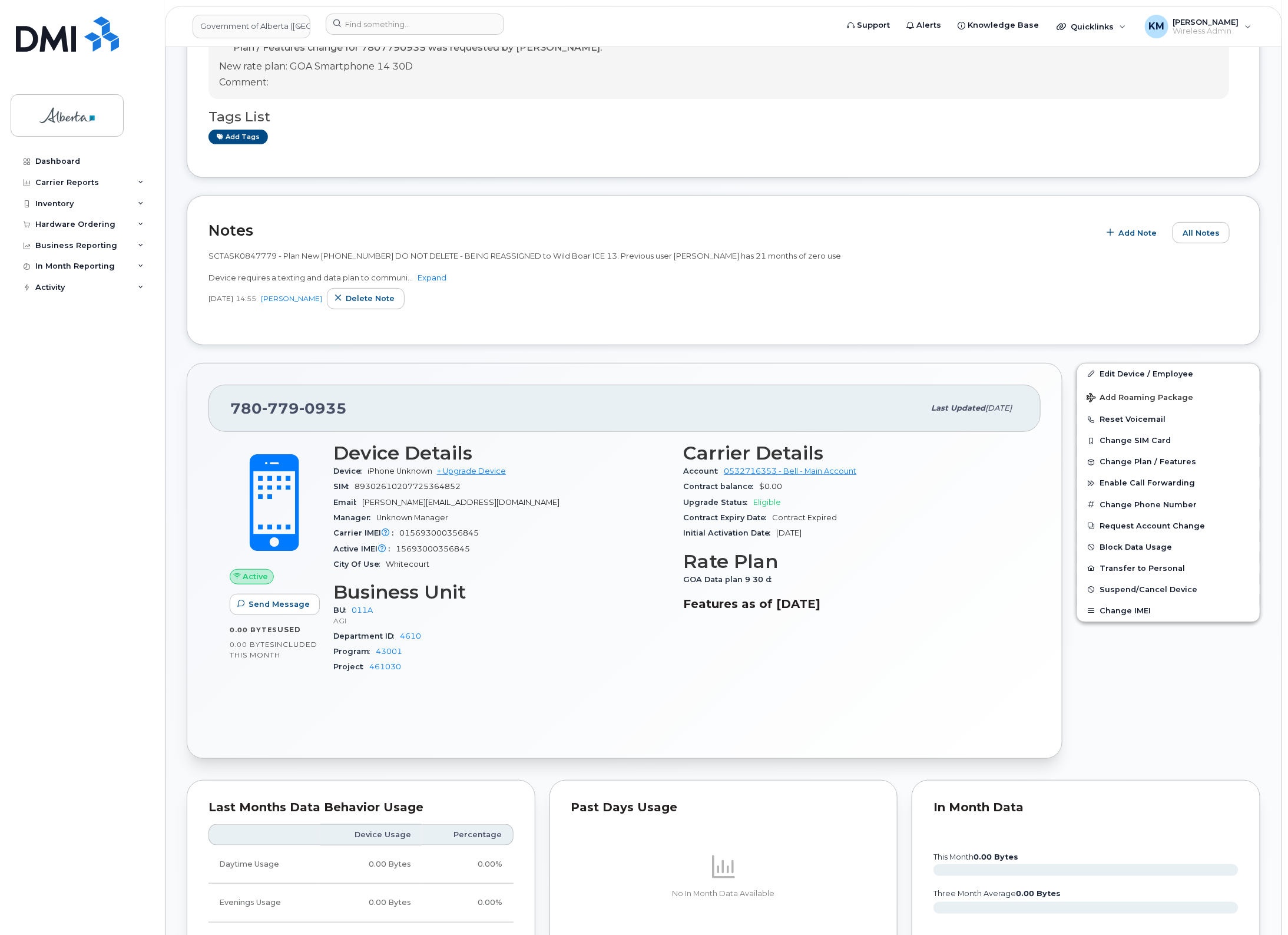
scroll to position [221, 0]
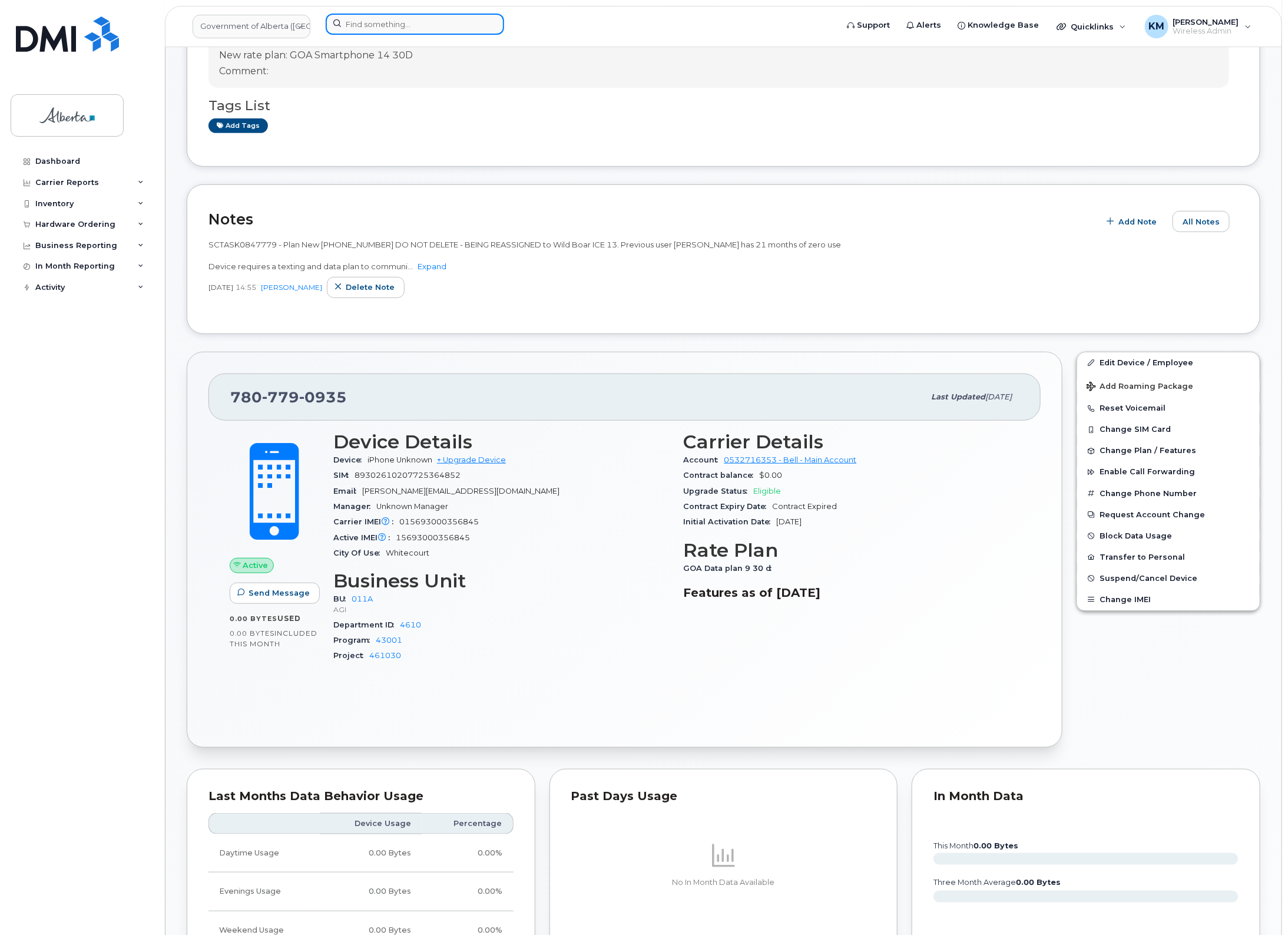
click at [408, 26] on input at bounding box center [415, 24] width 179 height 21
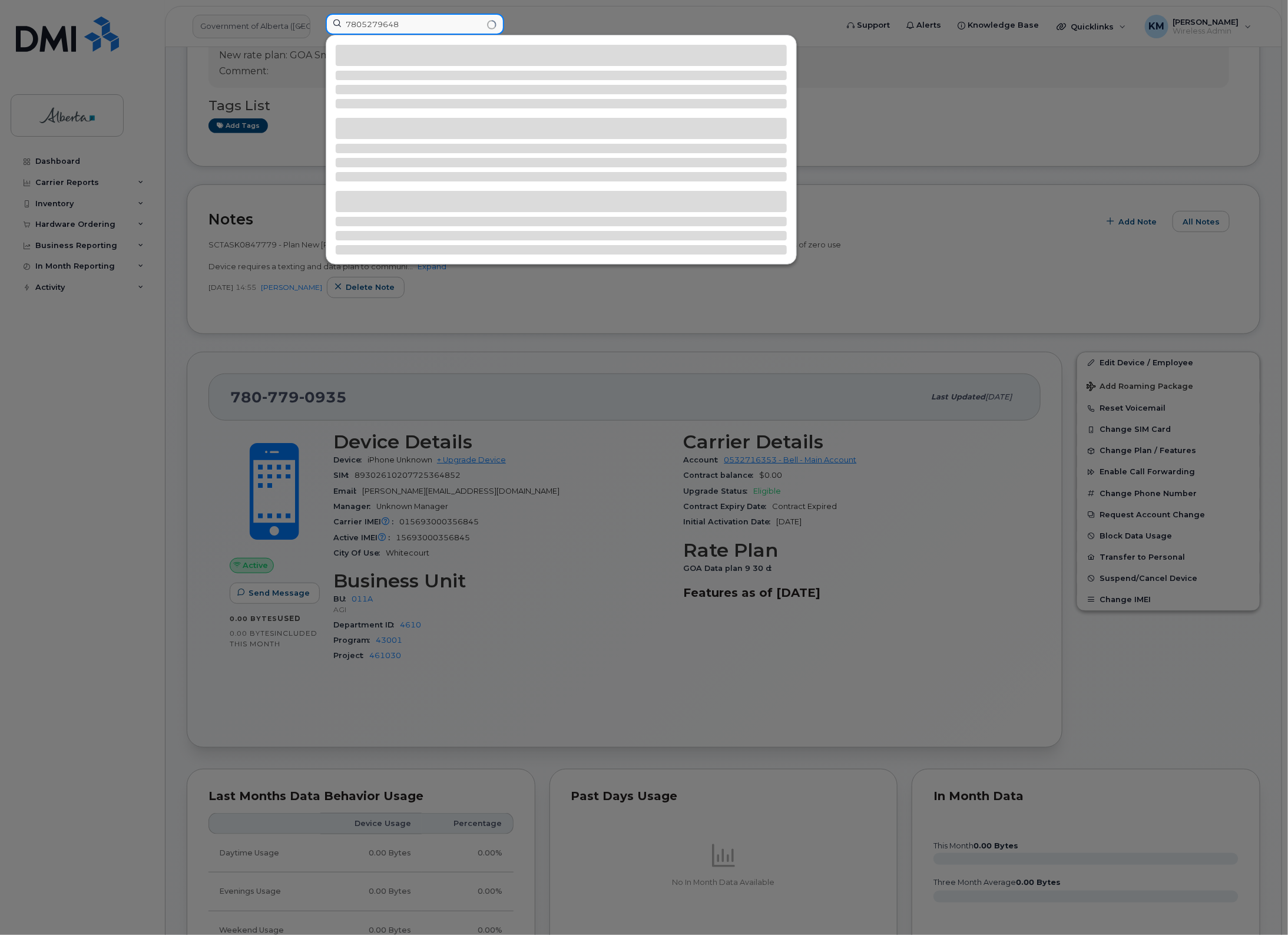
type input "7805279648"
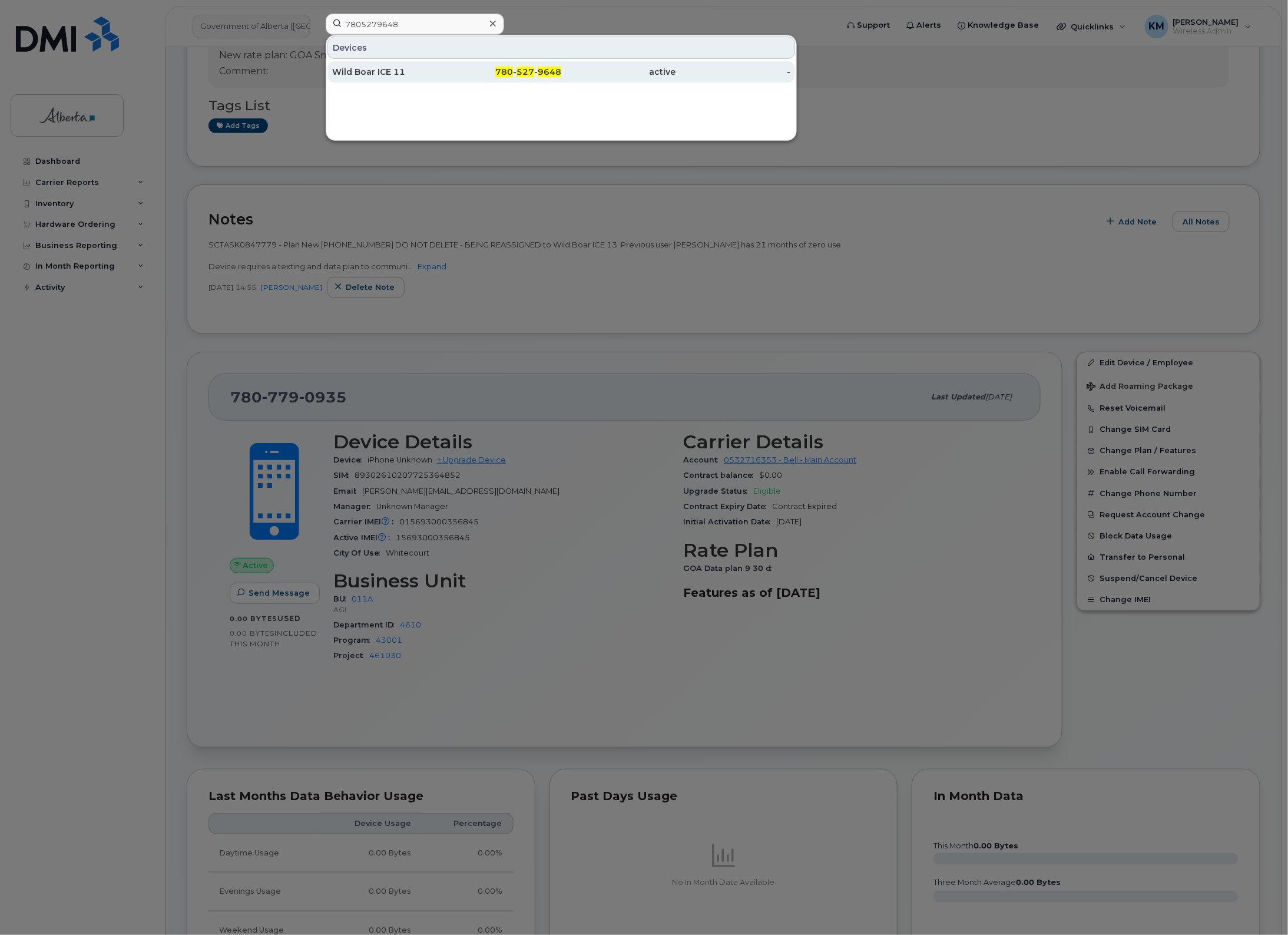
click at [413, 77] on div "Wild Boar ICE 11" at bounding box center [389, 71] width 115 height 12
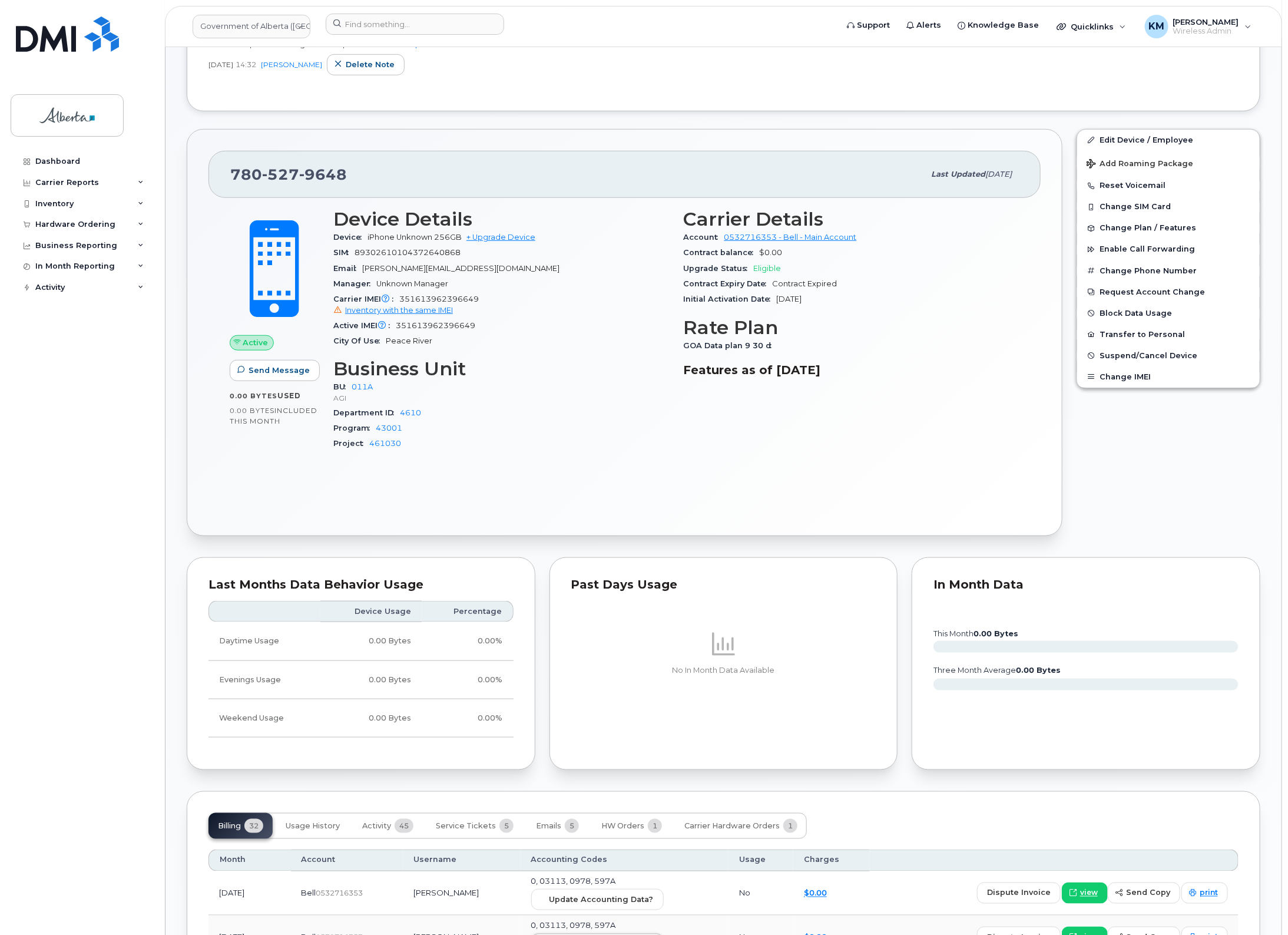
scroll to position [516, 0]
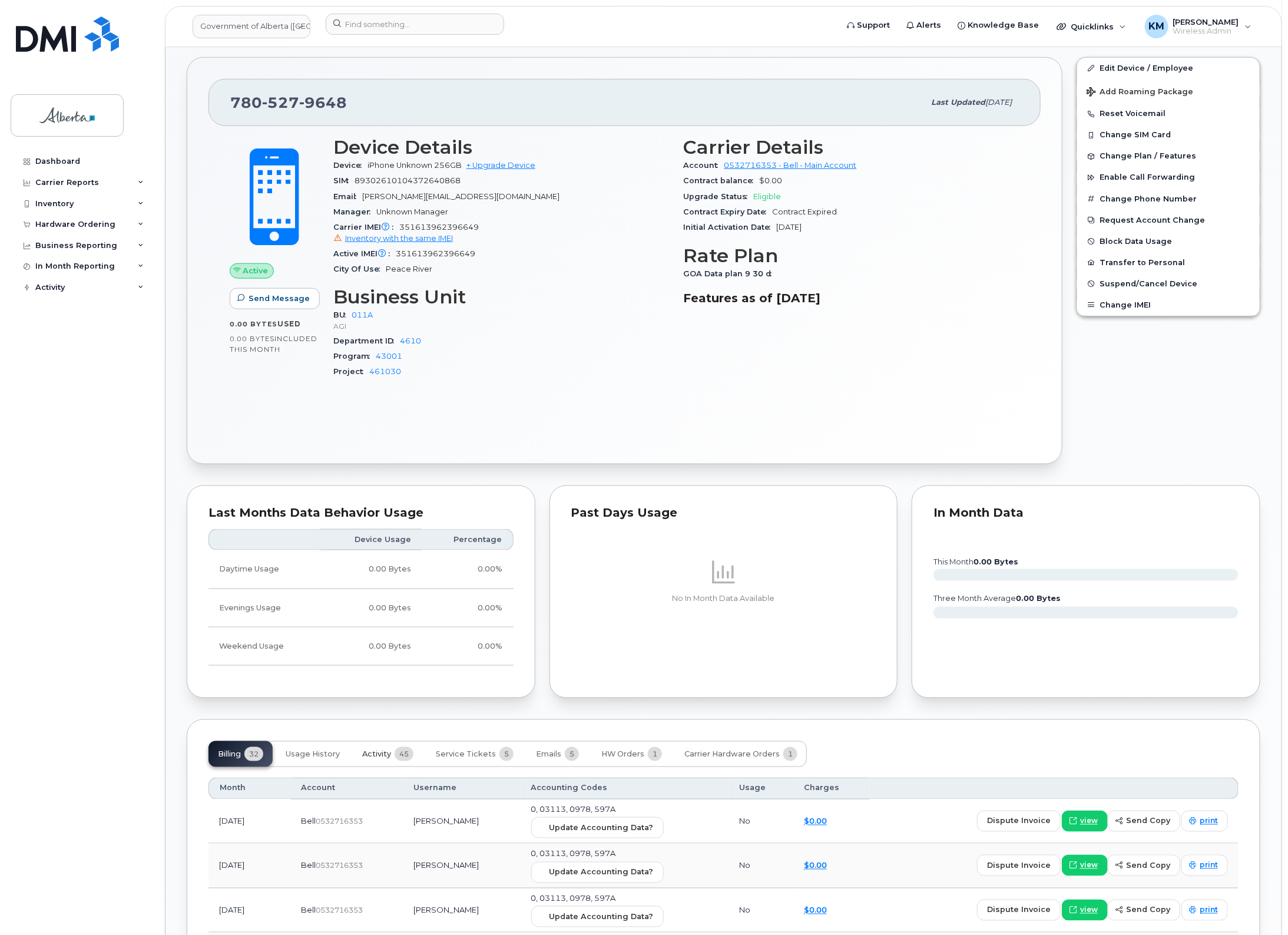
click at [387, 759] on span "Activity" at bounding box center [376, 754] width 29 height 9
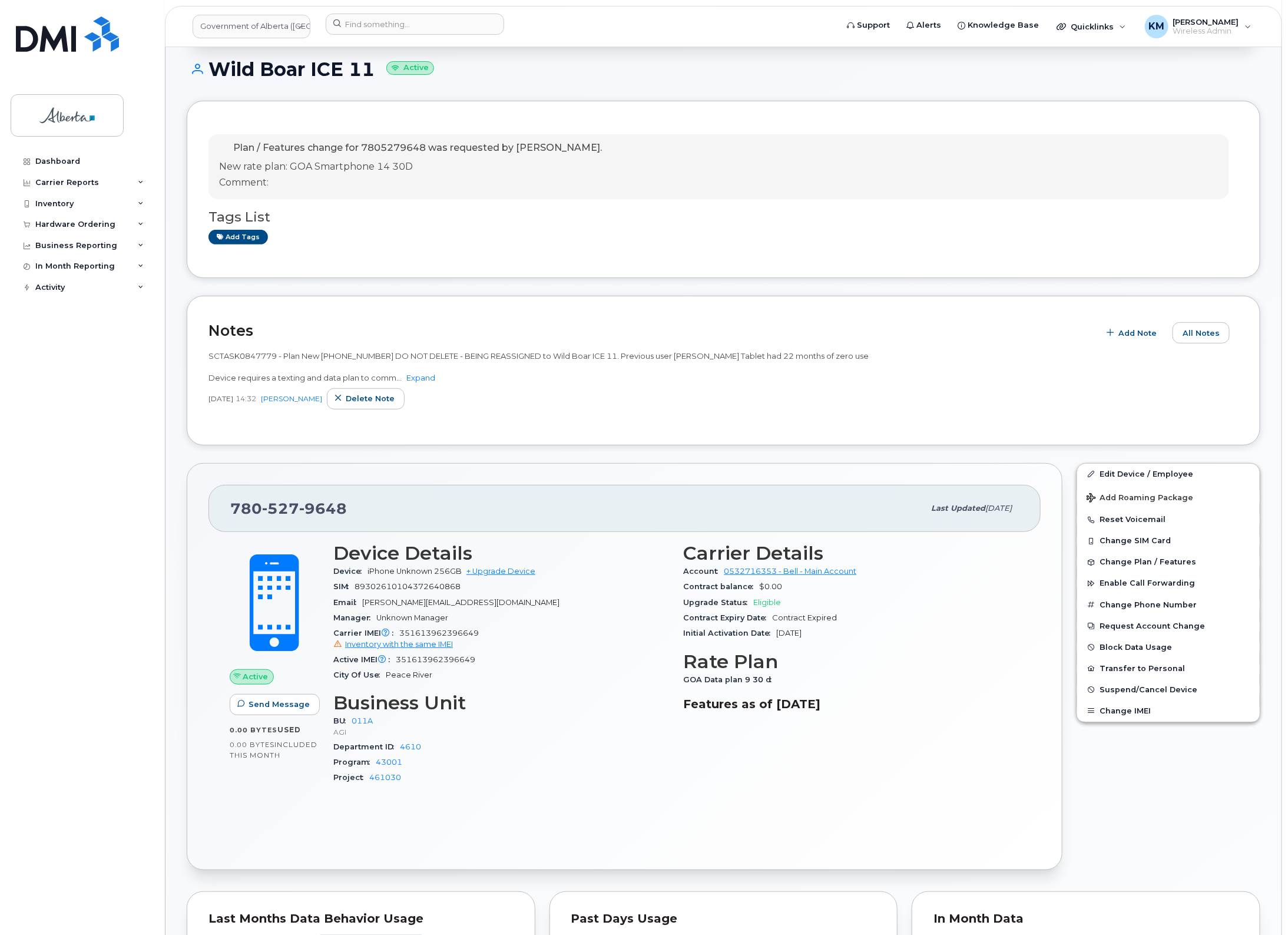
scroll to position [0, 0]
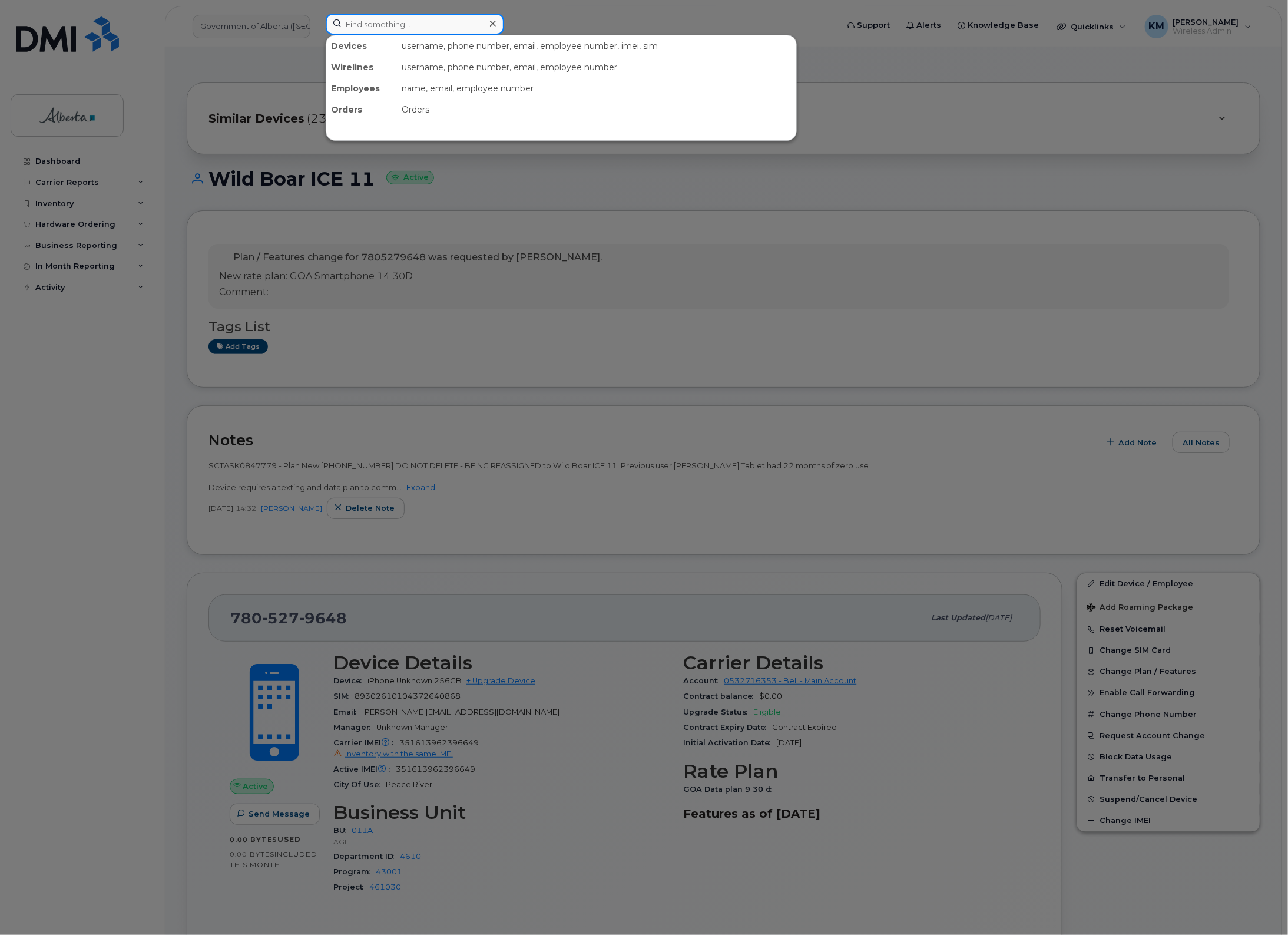
click at [417, 25] on input at bounding box center [415, 24] width 179 height 21
type input "4034582092"
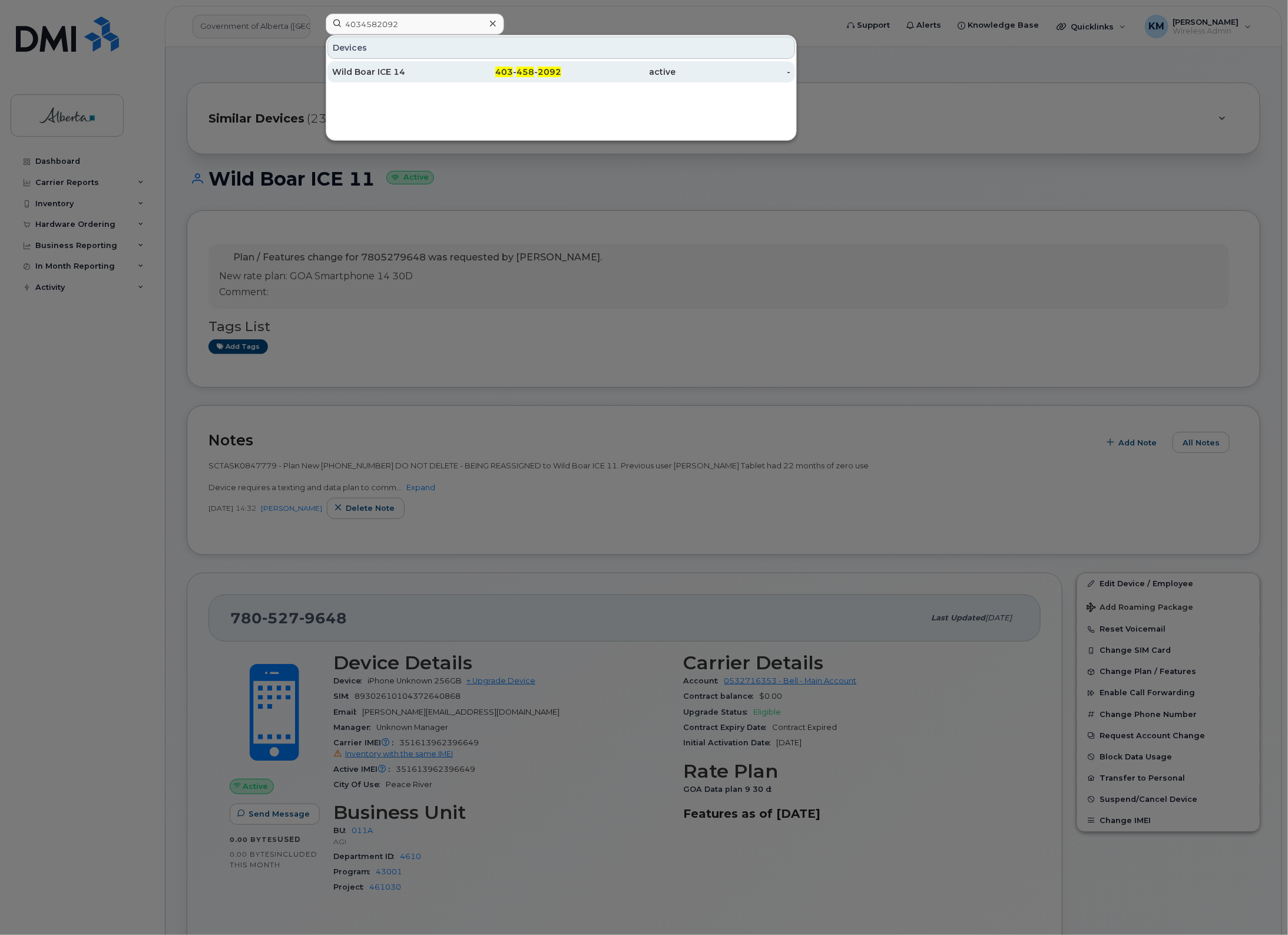
click at [418, 74] on div "Wild Boar ICE 14" at bounding box center [389, 71] width 115 height 12
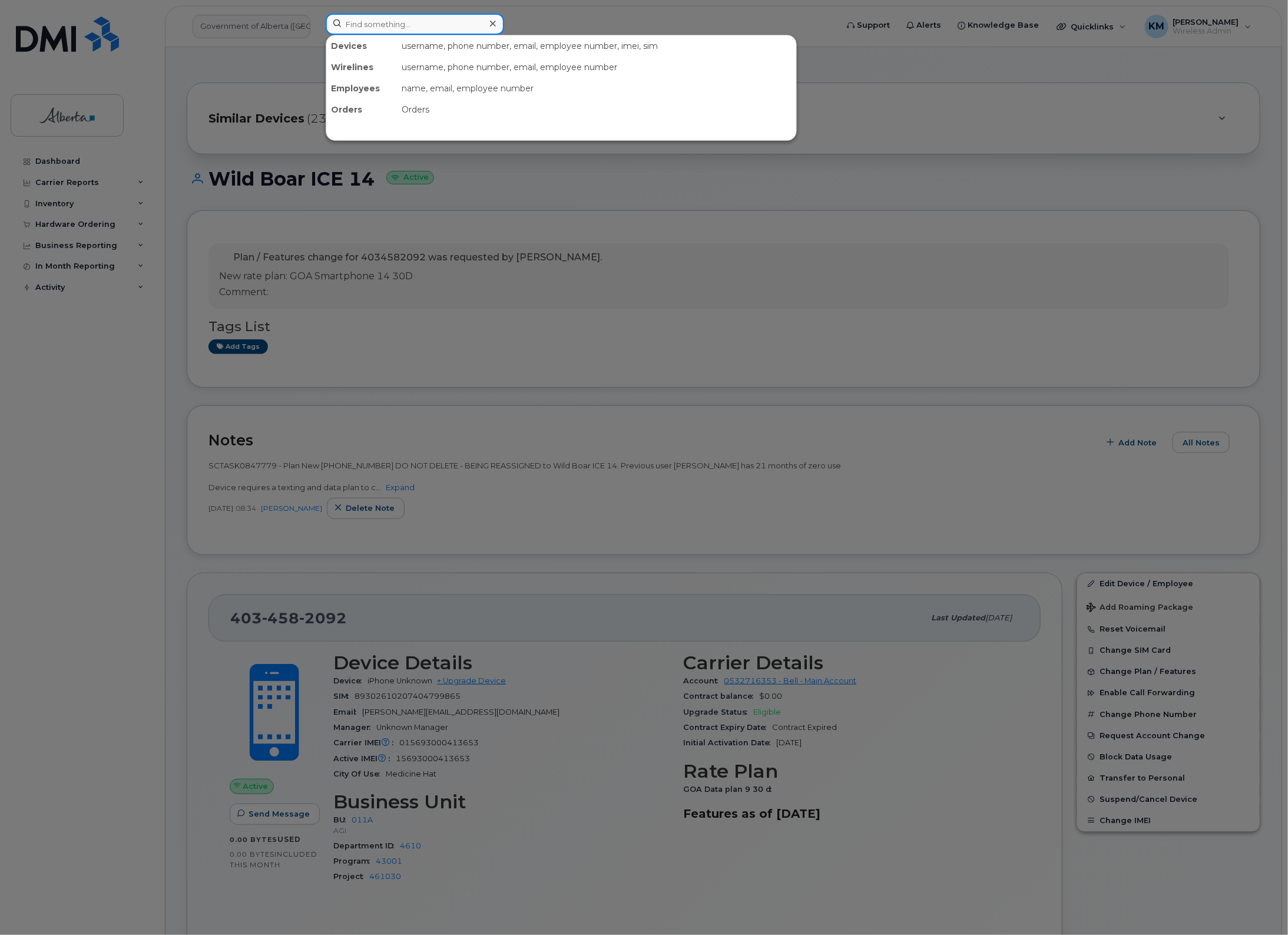
click at [375, 24] on input at bounding box center [415, 24] width 179 height 21
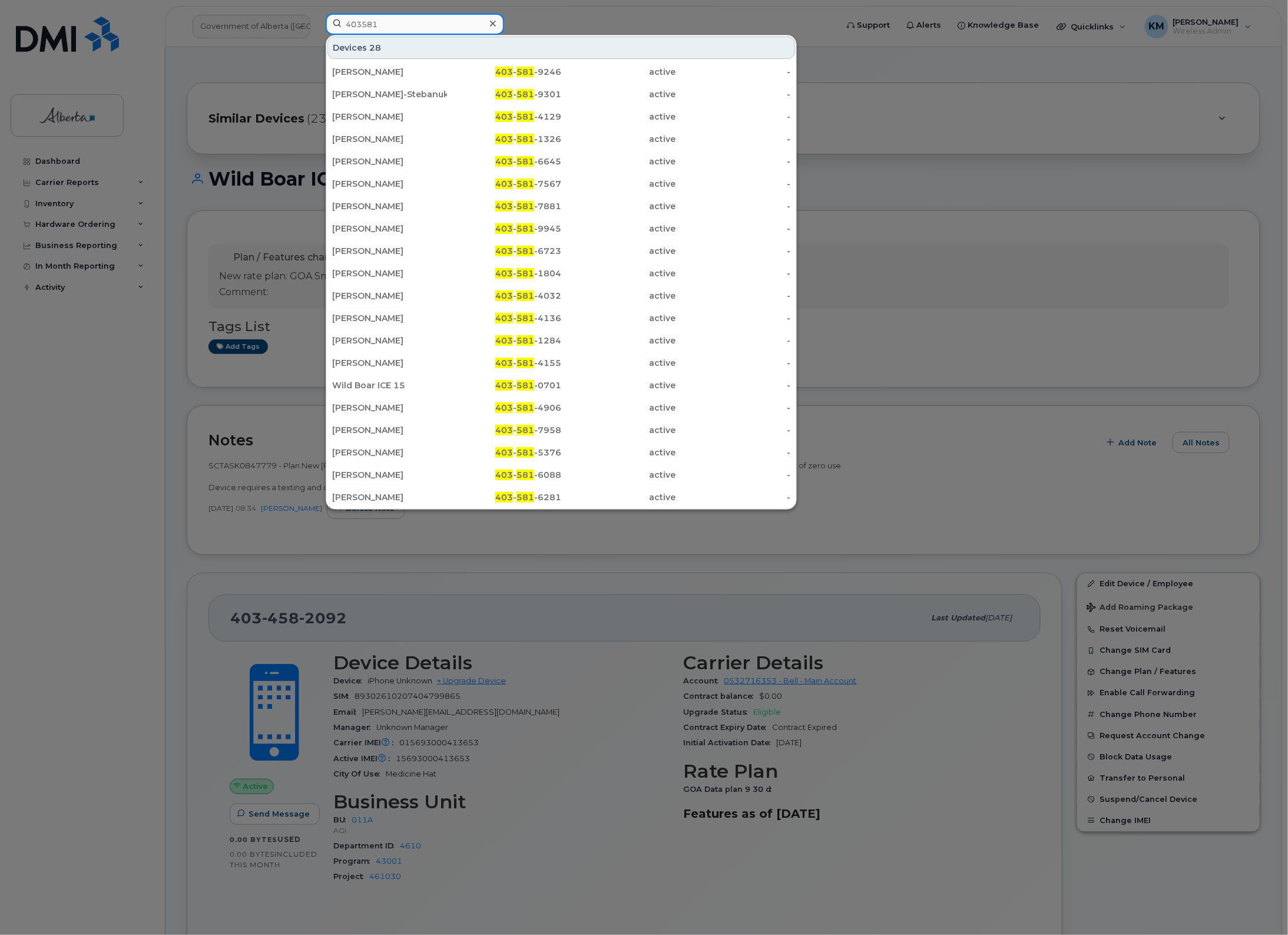
click at [433, 25] on input "403581" at bounding box center [415, 24] width 179 height 21
type input "4"
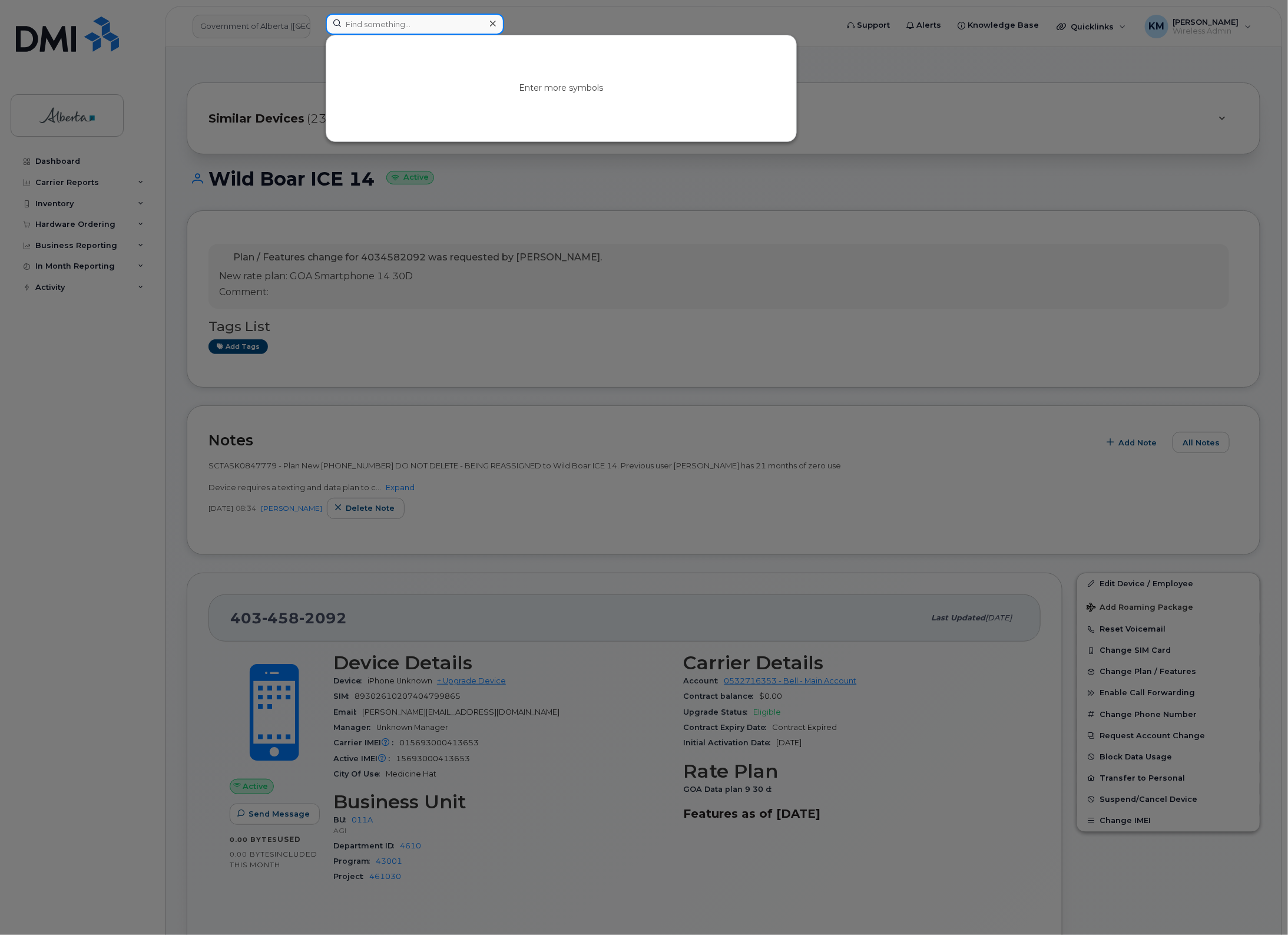
paste input "4035810701"
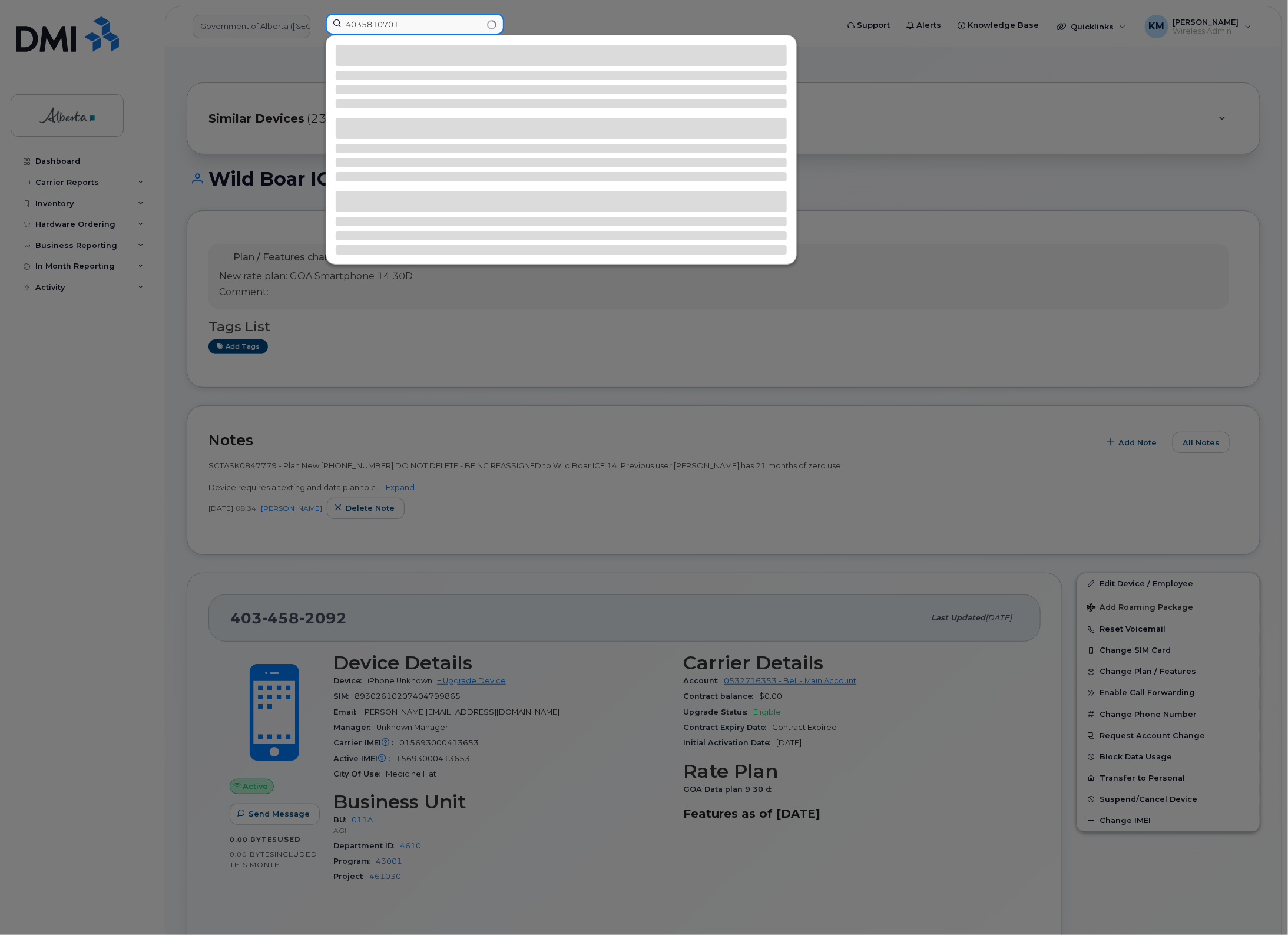
type input "4035810701"
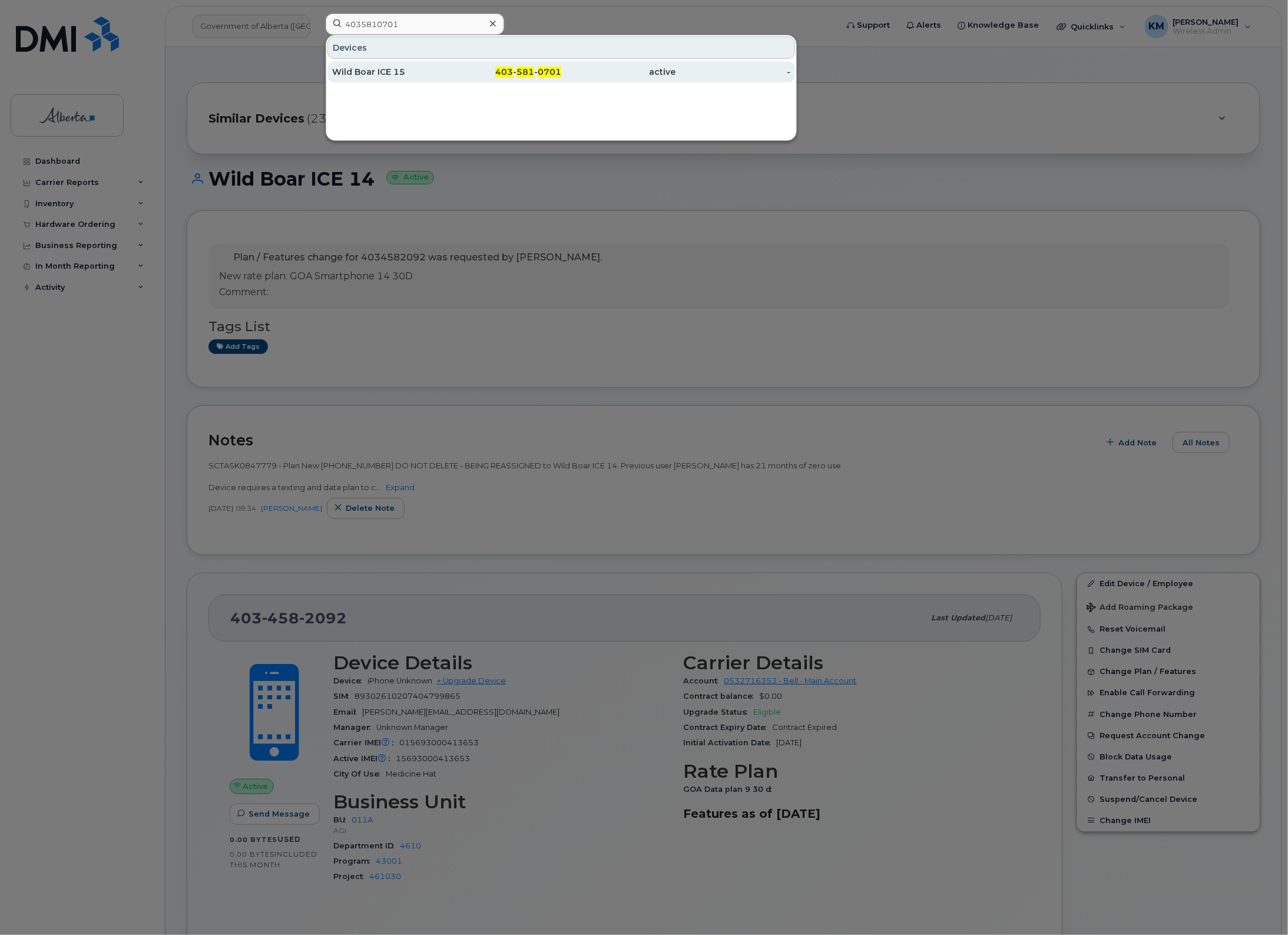
click at [432, 74] on div "Wild Boar ICE 15" at bounding box center [389, 71] width 115 height 12
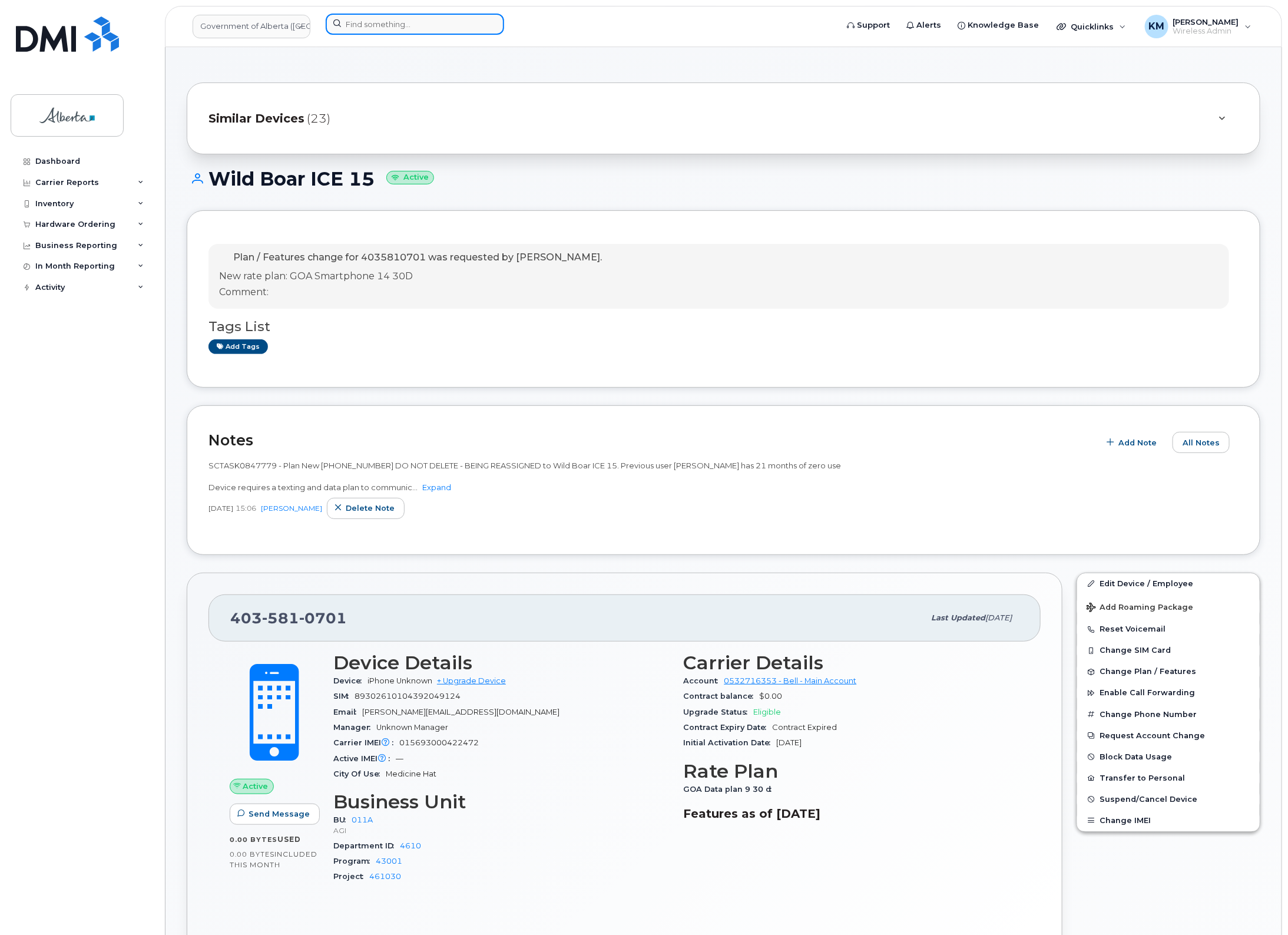
click at [389, 27] on input at bounding box center [415, 24] width 179 height 21
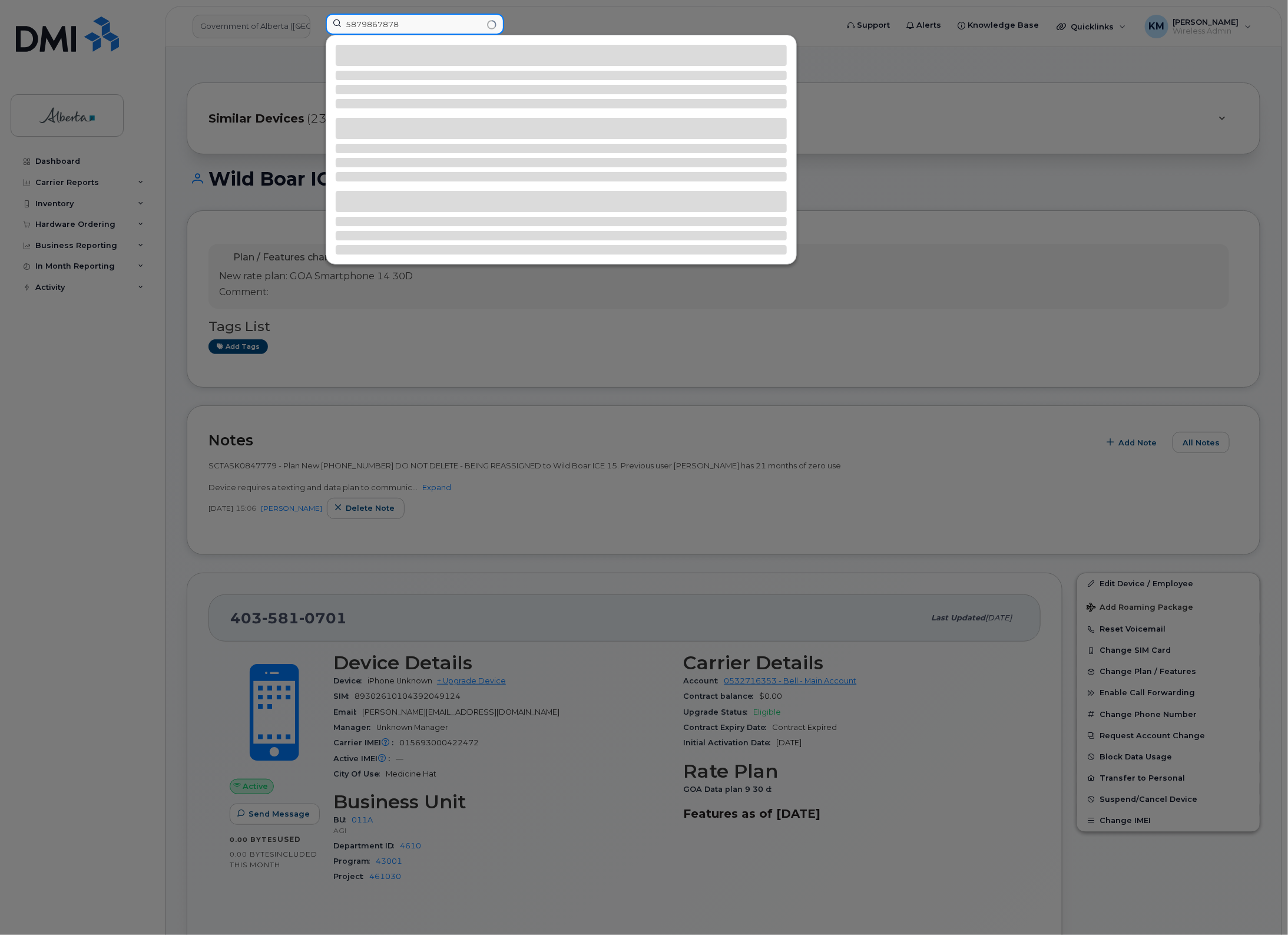
type input "5879867878"
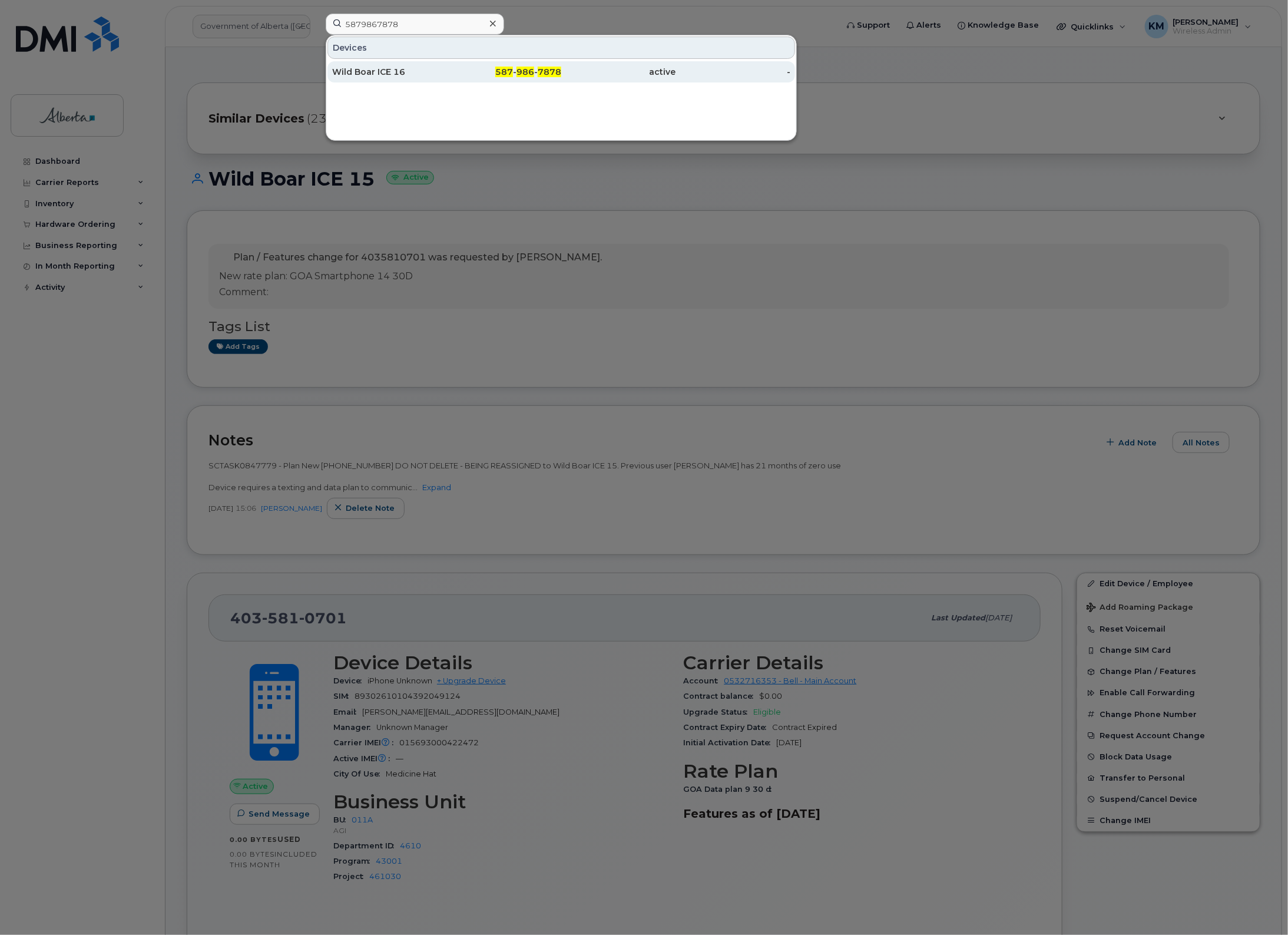
click at [393, 77] on div "Wild Boar ICE 16" at bounding box center [389, 71] width 115 height 12
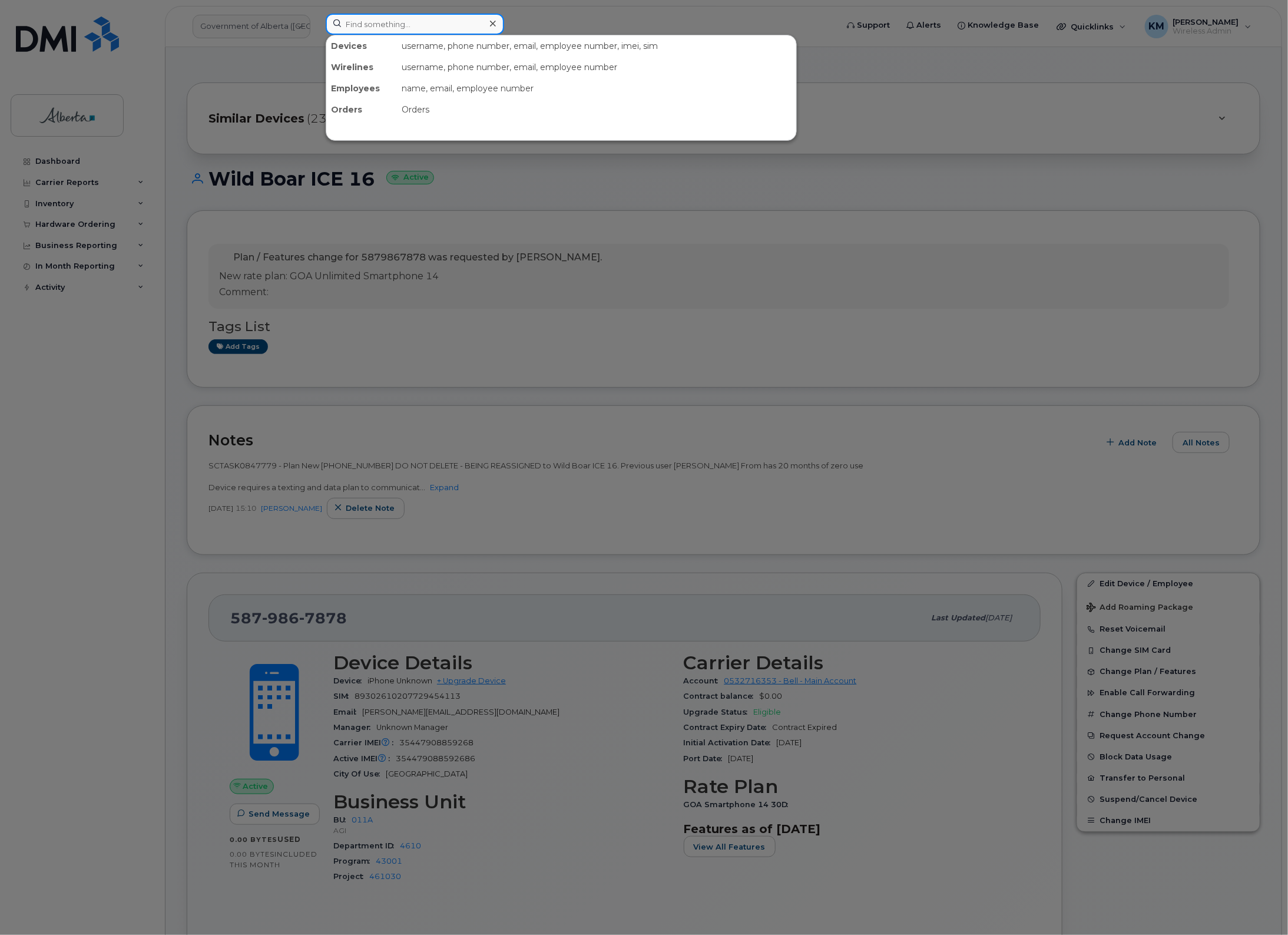
click at [430, 24] on input at bounding box center [415, 24] width 179 height 21
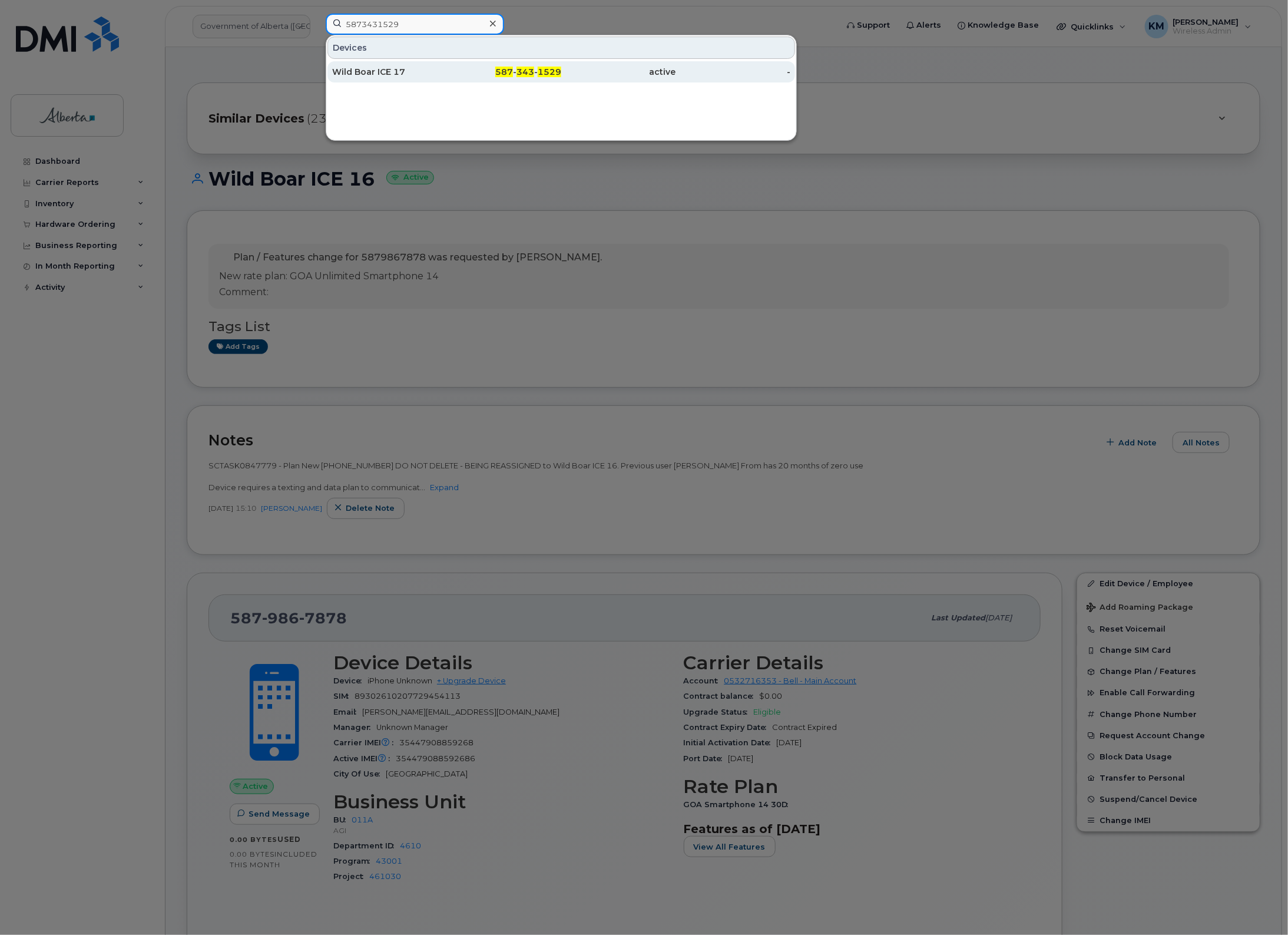
type input "5873431529"
click at [424, 74] on div "Wild Boar ICE 17" at bounding box center [389, 71] width 115 height 12
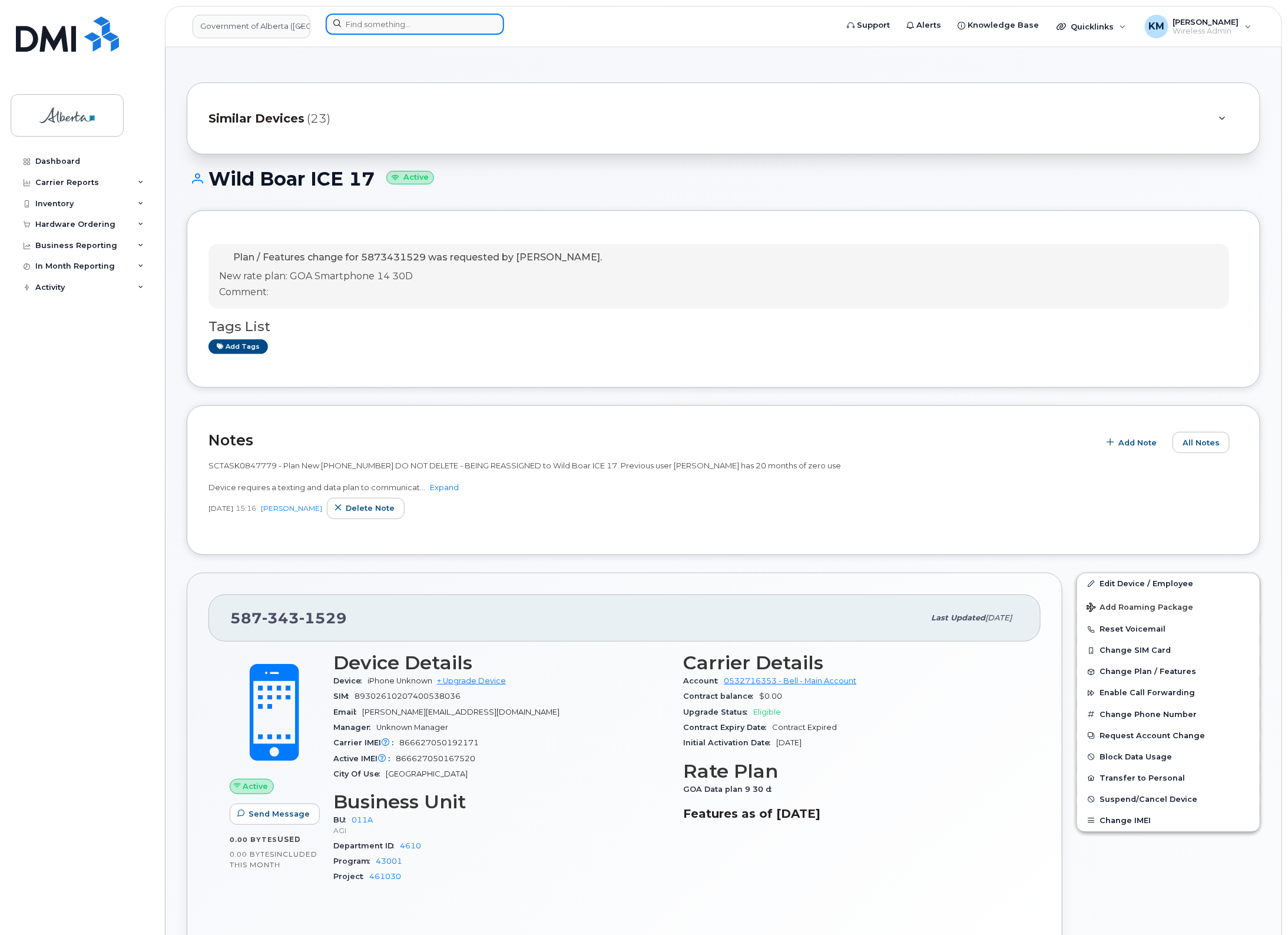
click at [395, 34] on input at bounding box center [415, 24] width 179 height 21
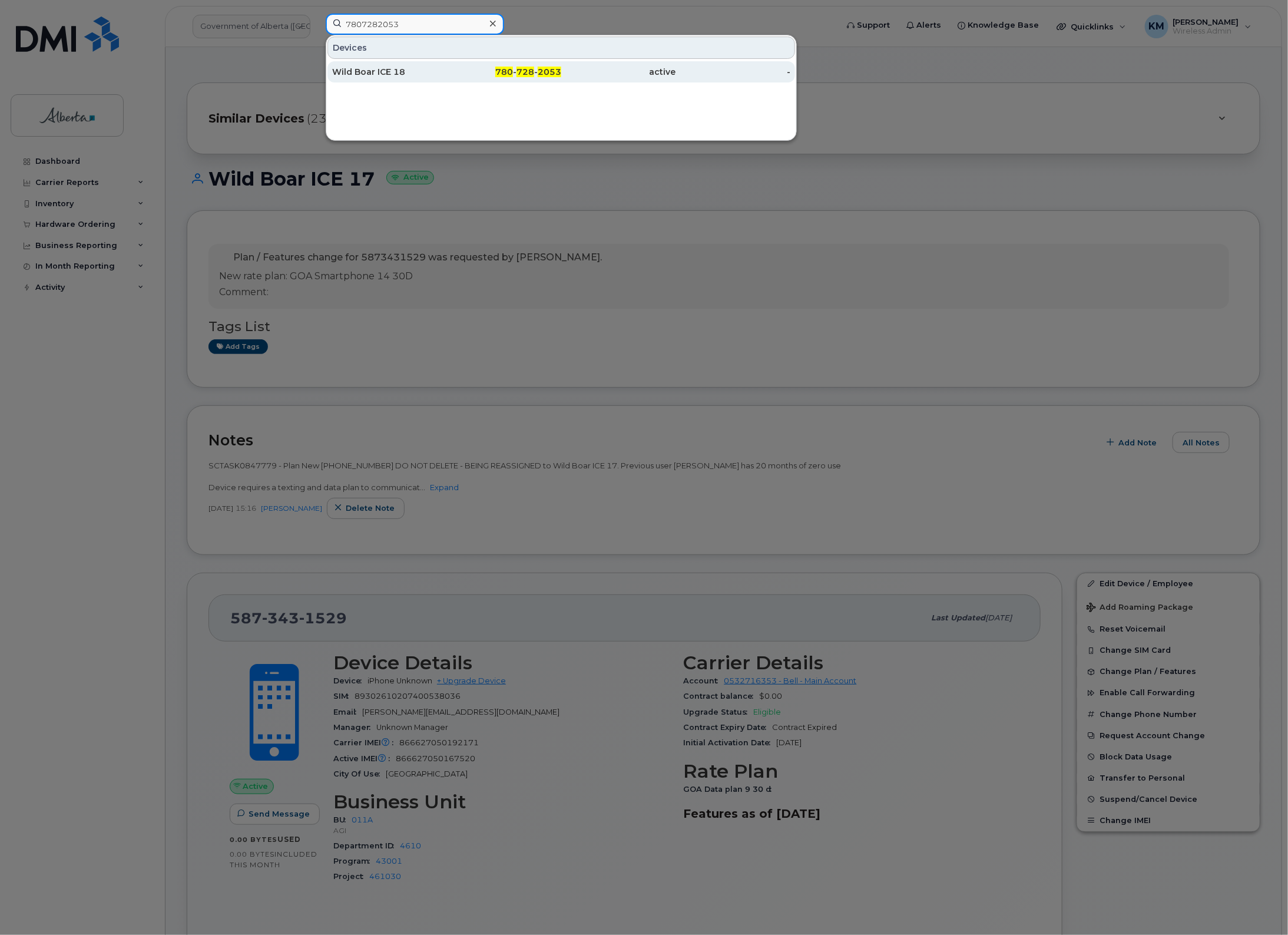
type input "7807282053"
click at [405, 74] on div "Wild Boar ICE 18" at bounding box center [389, 71] width 115 height 12
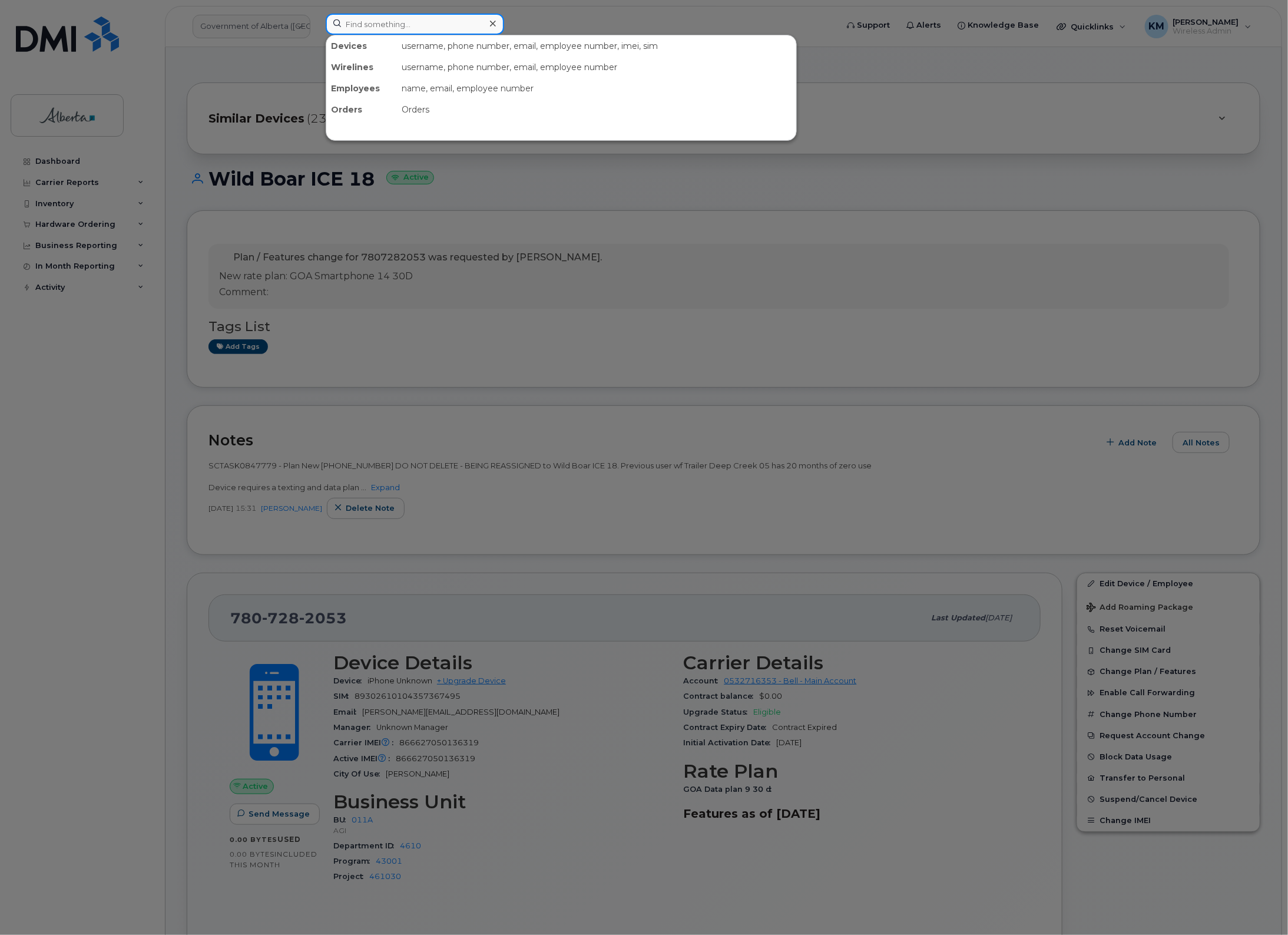
click at [384, 24] on input at bounding box center [415, 24] width 179 height 21
type input "7807282053"
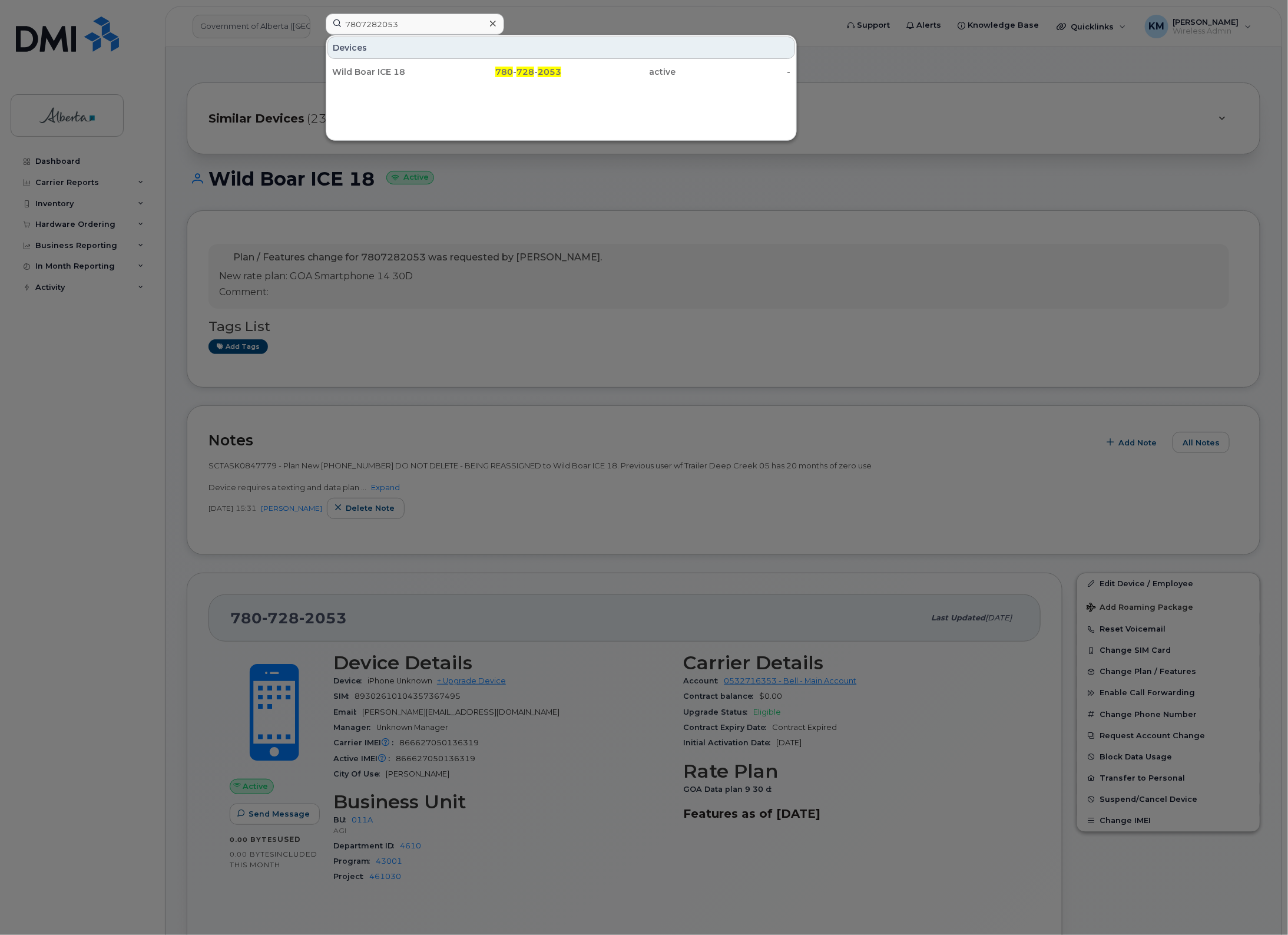
click at [392, 60] on div "Wild Boar ICE 18 780 - 728 - 2053 active -" at bounding box center [561, 71] width 470 height 24
click at [395, 71] on div "Wild Boar ICE 18" at bounding box center [389, 71] width 115 height 12
